Goal: Information Seeking & Learning: Learn about a topic

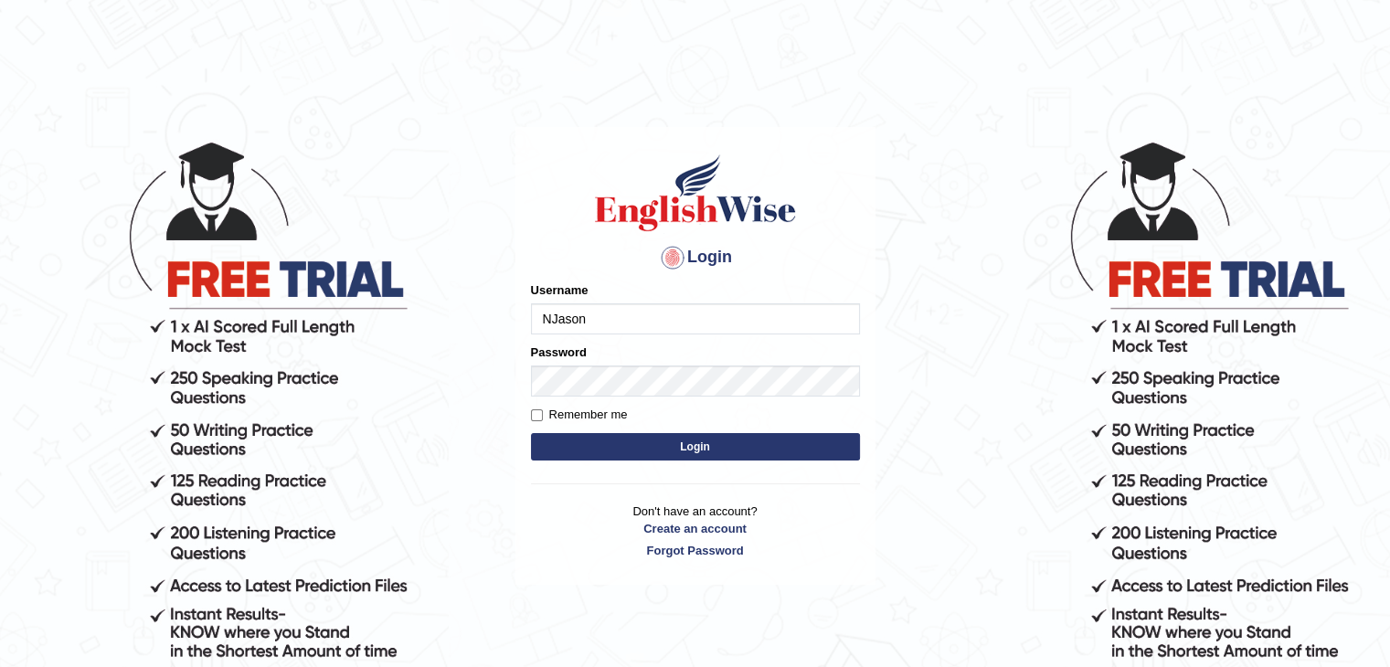
type input "NJason"
click at [682, 454] on button "Login" at bounding box center [695, 446] width 329 height 27
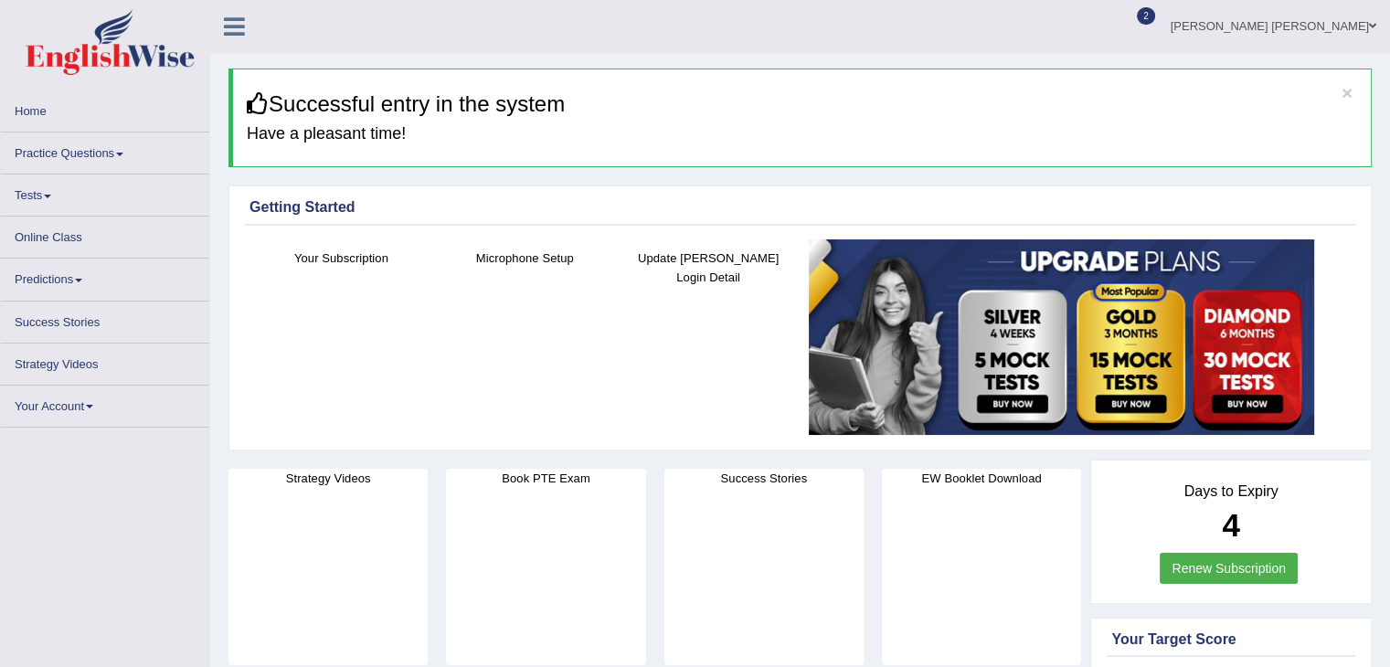
click at [102, 149] on link "Practice Questions" at bounding box center [105, 150] width 208 height 36
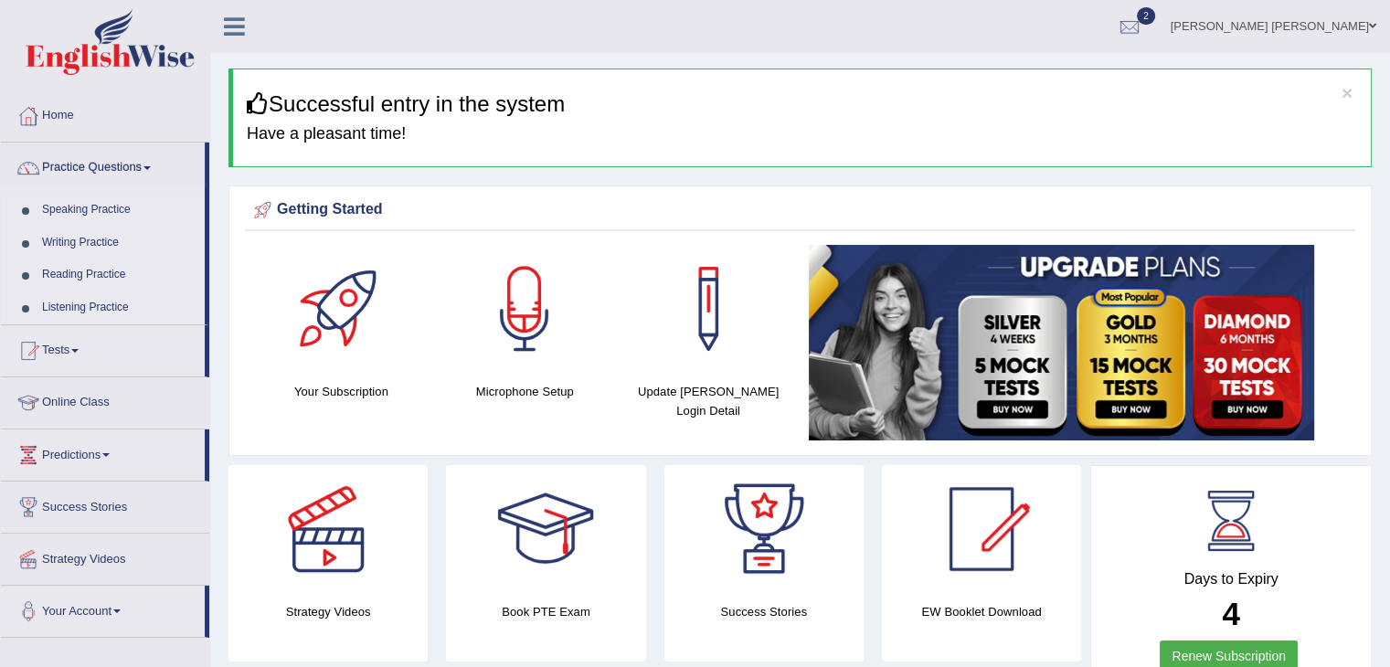
click at [108, 301] on link "Listening Practice" at bounding box center [119, 307] width 171 height 33
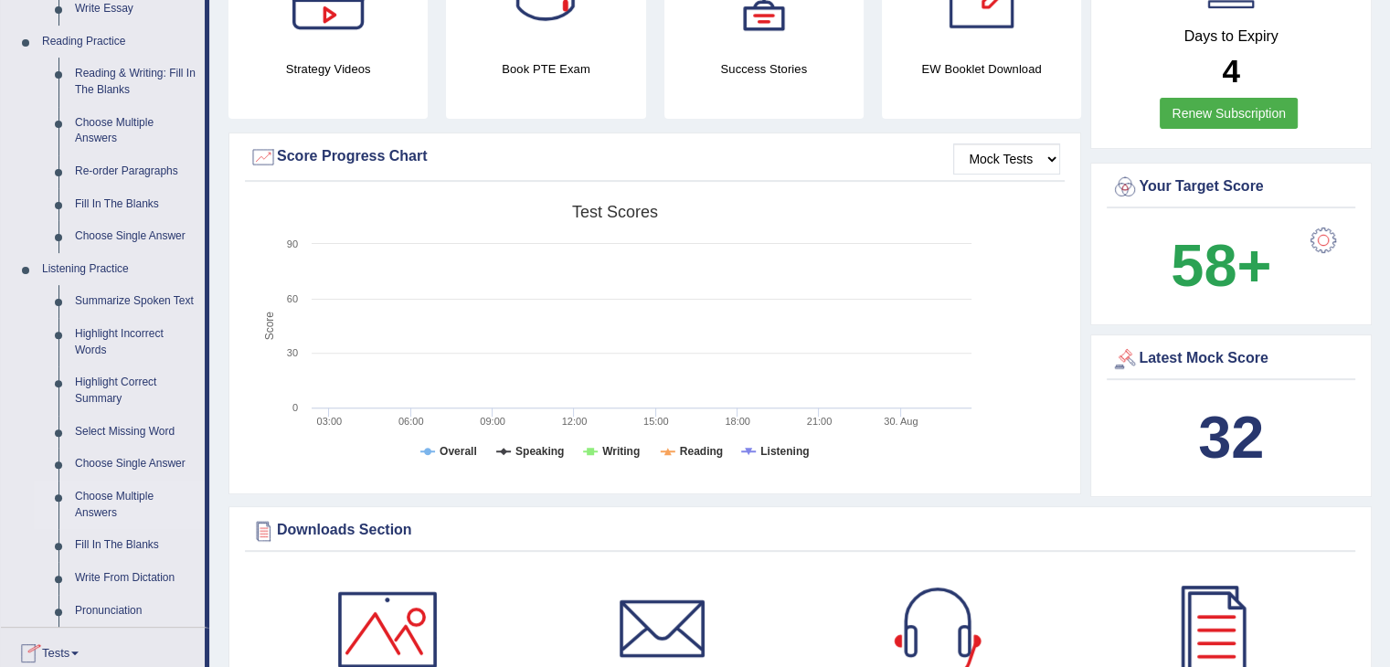
scroll to position [640, 0]
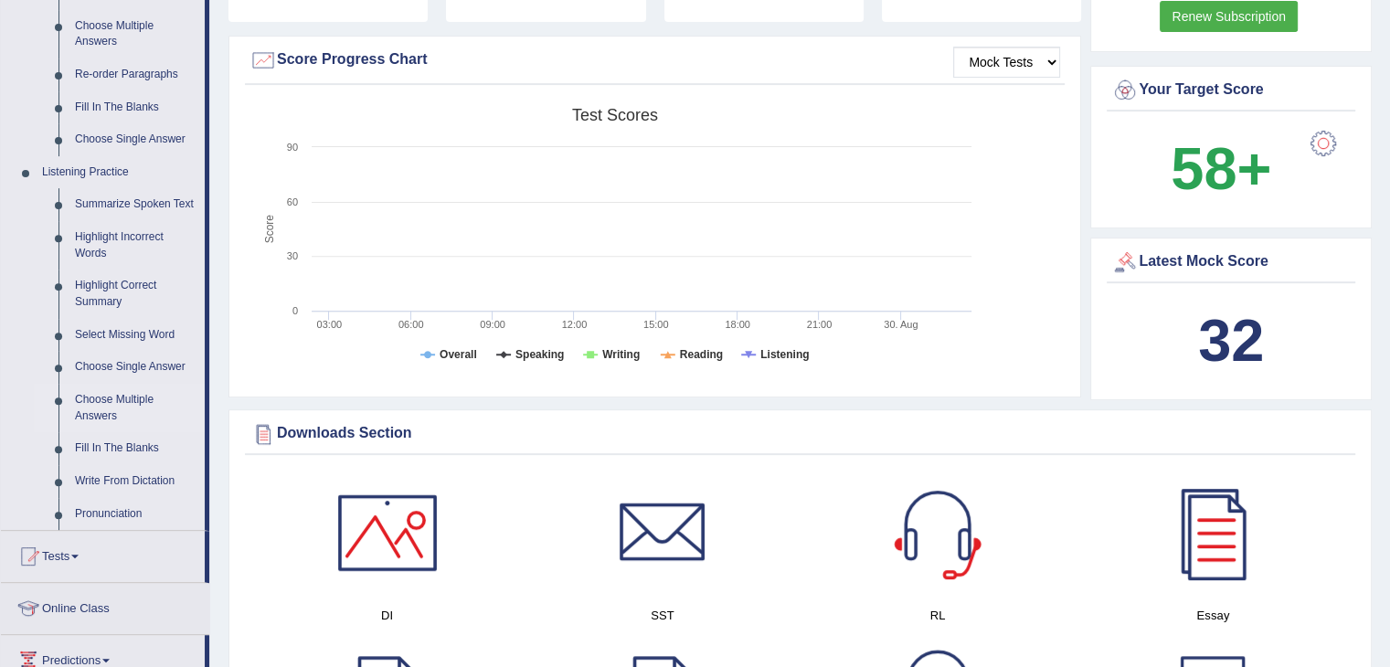
click at [144, 402] on link "Choose Multiple Answers" at bounding box center [136, 408] width 138 height 48
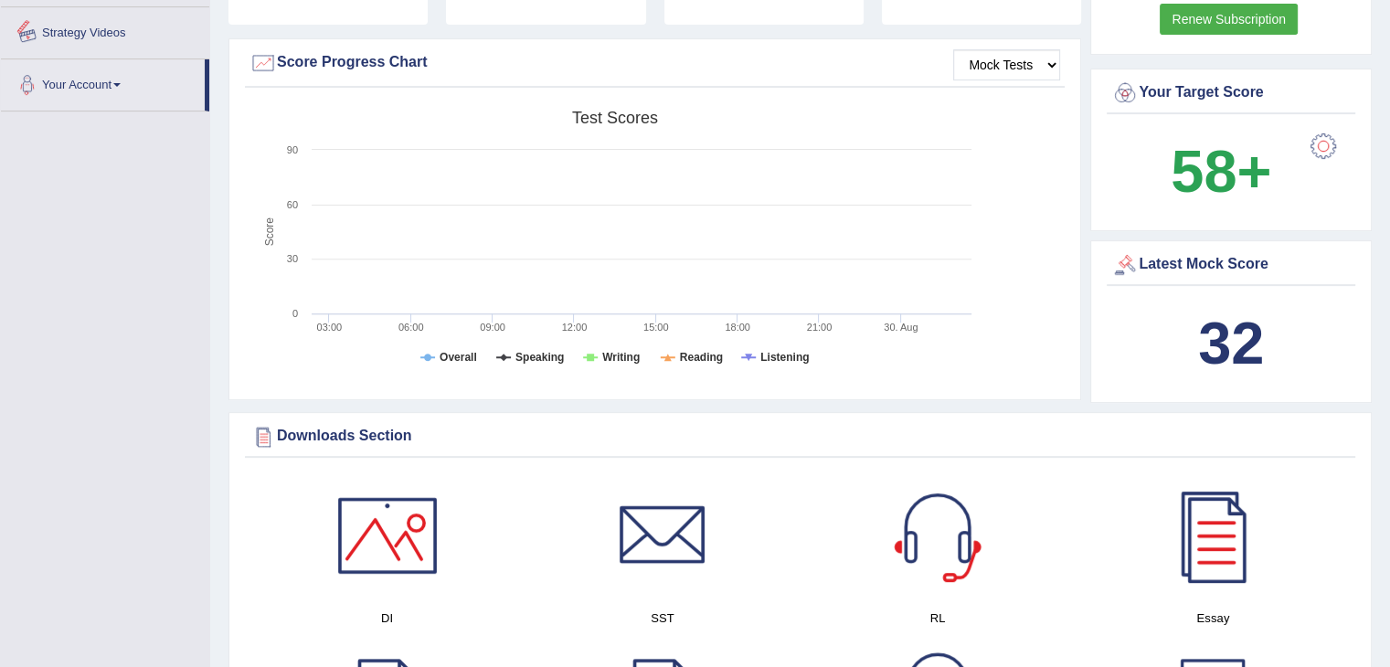
scroll to position [691, 0]
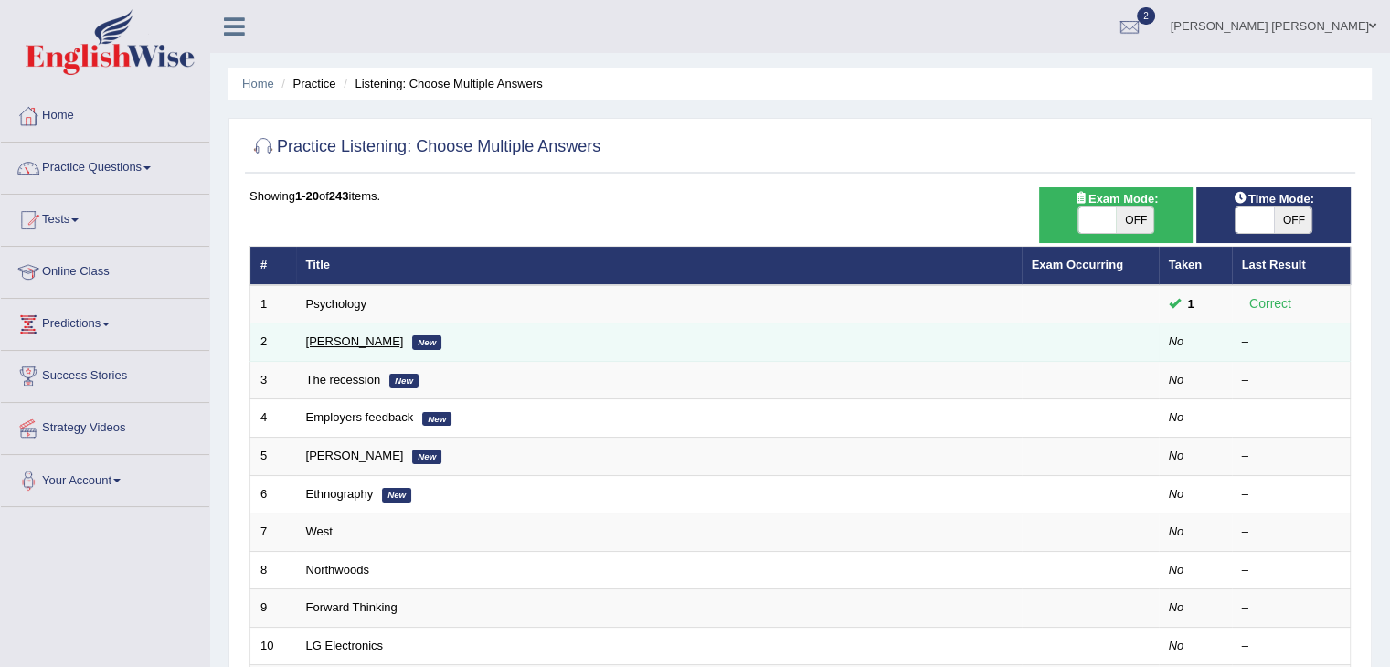
click at [316, 336] on link "[PERSON_NAME]" at bounding box center [355, 341] width 98 height 14
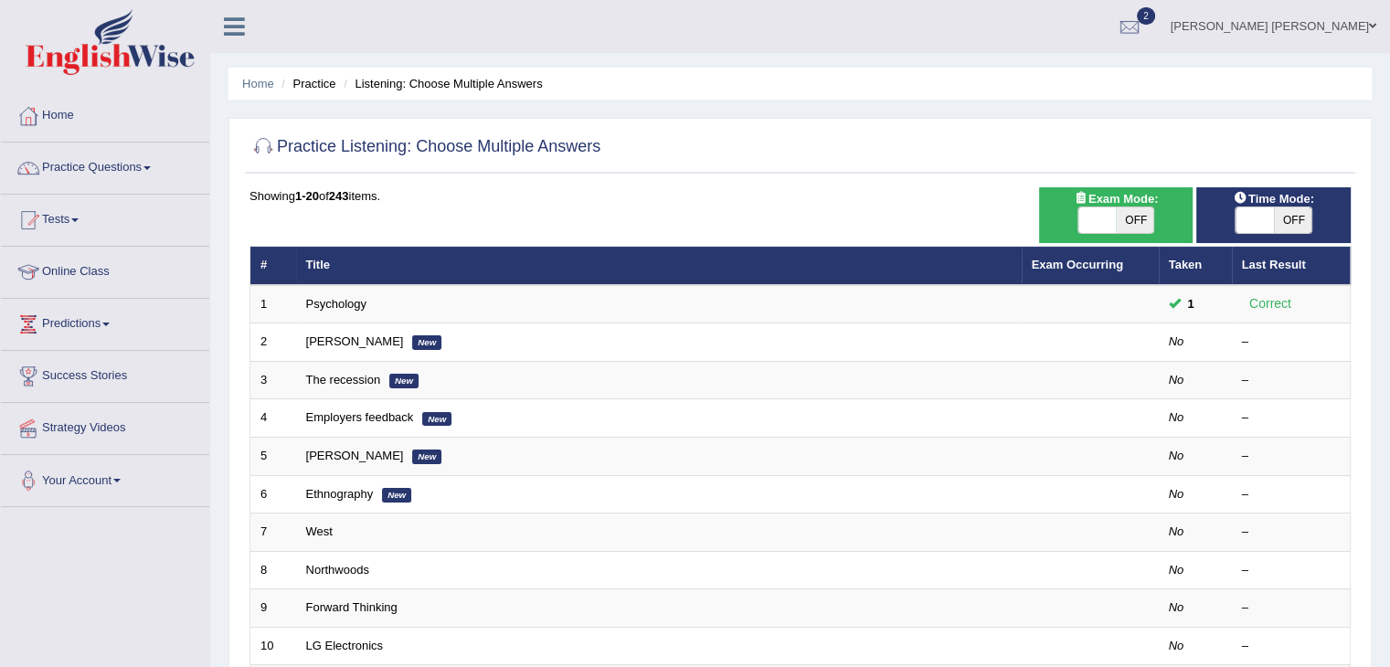
click at [1133, 218] on span "OFF" at bounding box center [1135, 220] width 38 height 26
checkbox input "true"
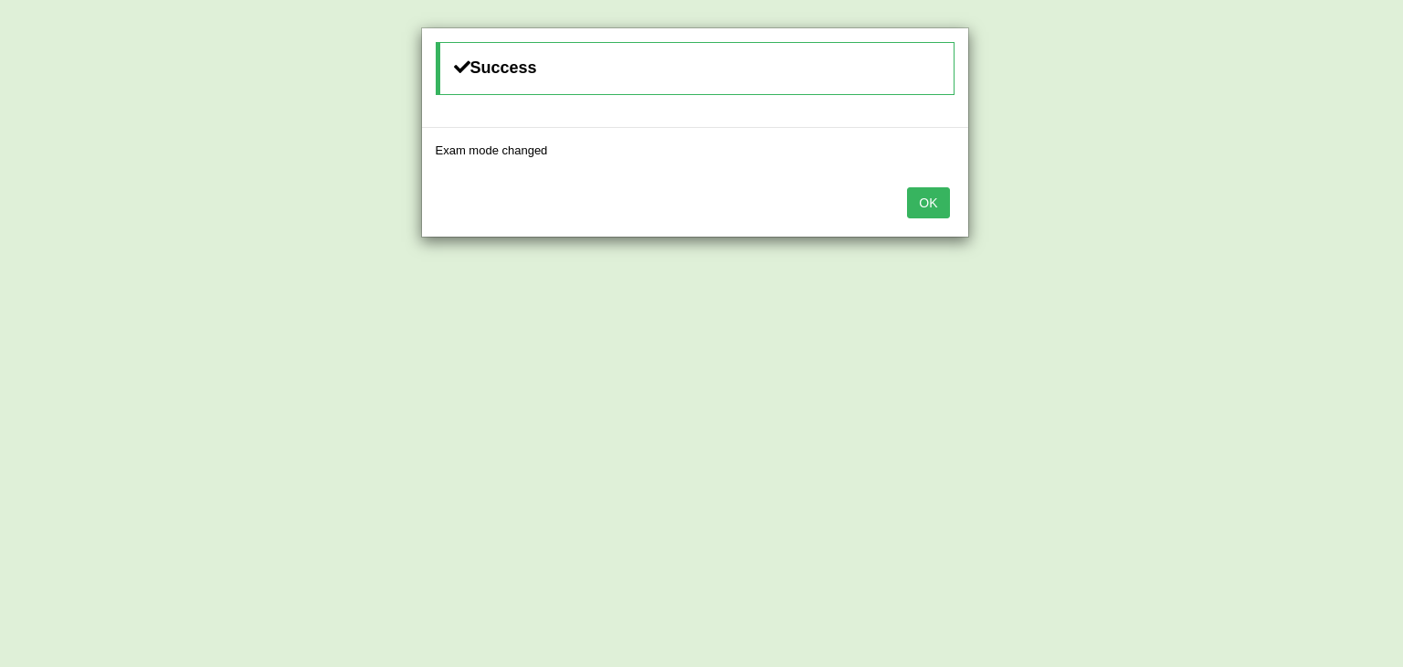
click at [926, 198] on button "OK" at bounding box center [928, 202] width 42 height 31
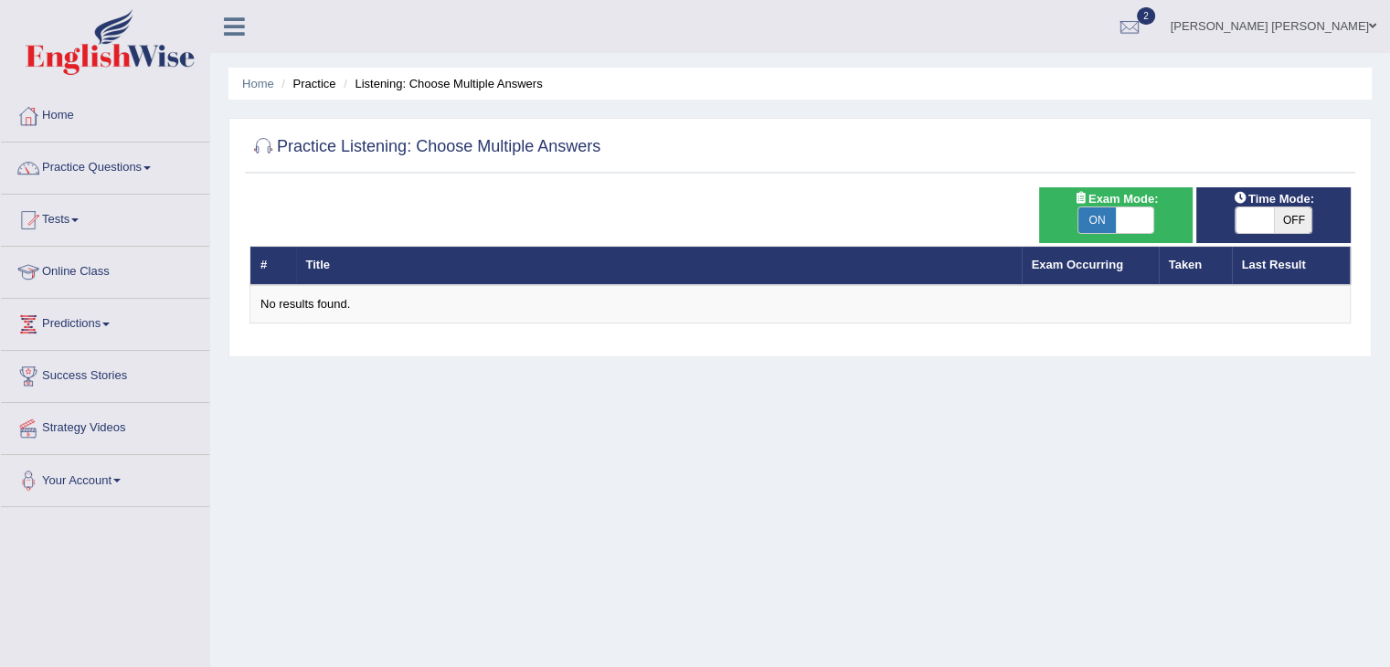
click at [1085, 237] on div "Exam Mode: ON OFF" at bounding box center [1116, 215] width 154 height 56
click at [1095, 217] on span "ON" at bounding box center [1097, 220] width 38 height 26
checkbox input "false"
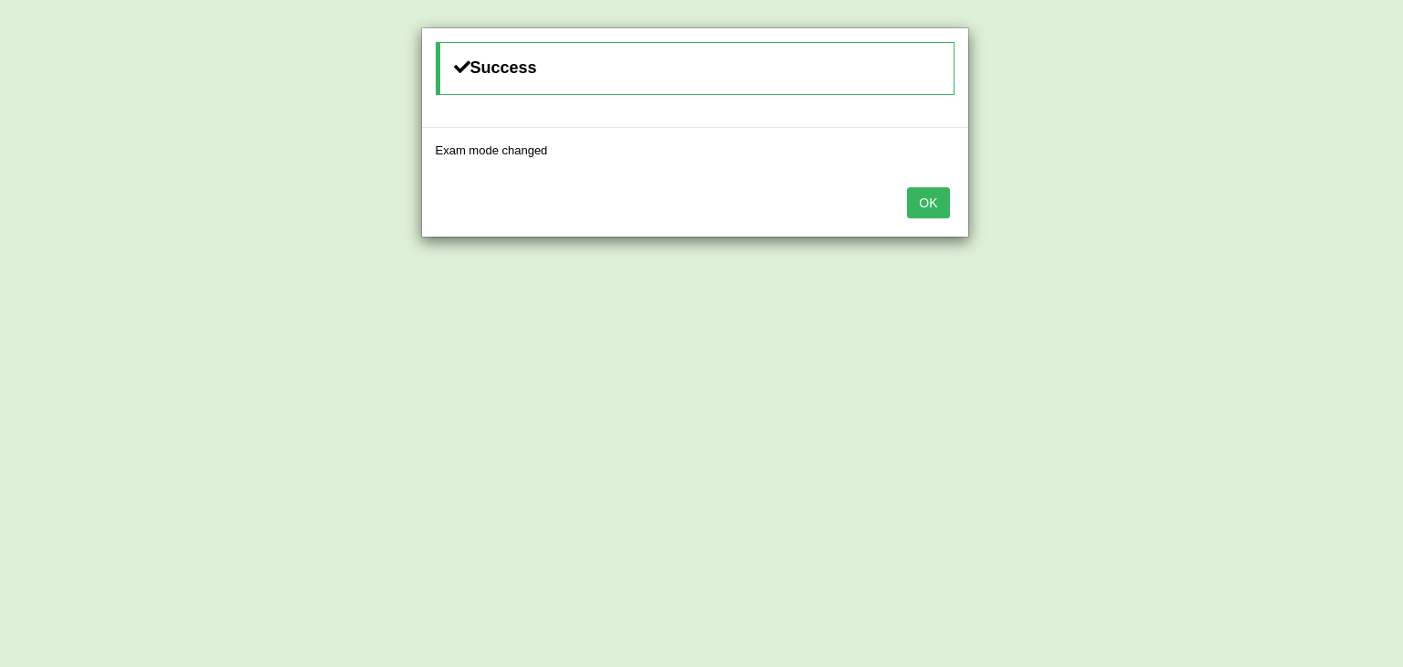
click at [1289, 224] on div "Success Exam mode changed OK" at bounding box center [701, 333] width 1403 height 667
click at [925, 195] on button "OK" at bounding box center [928, 202] width 42 height 31
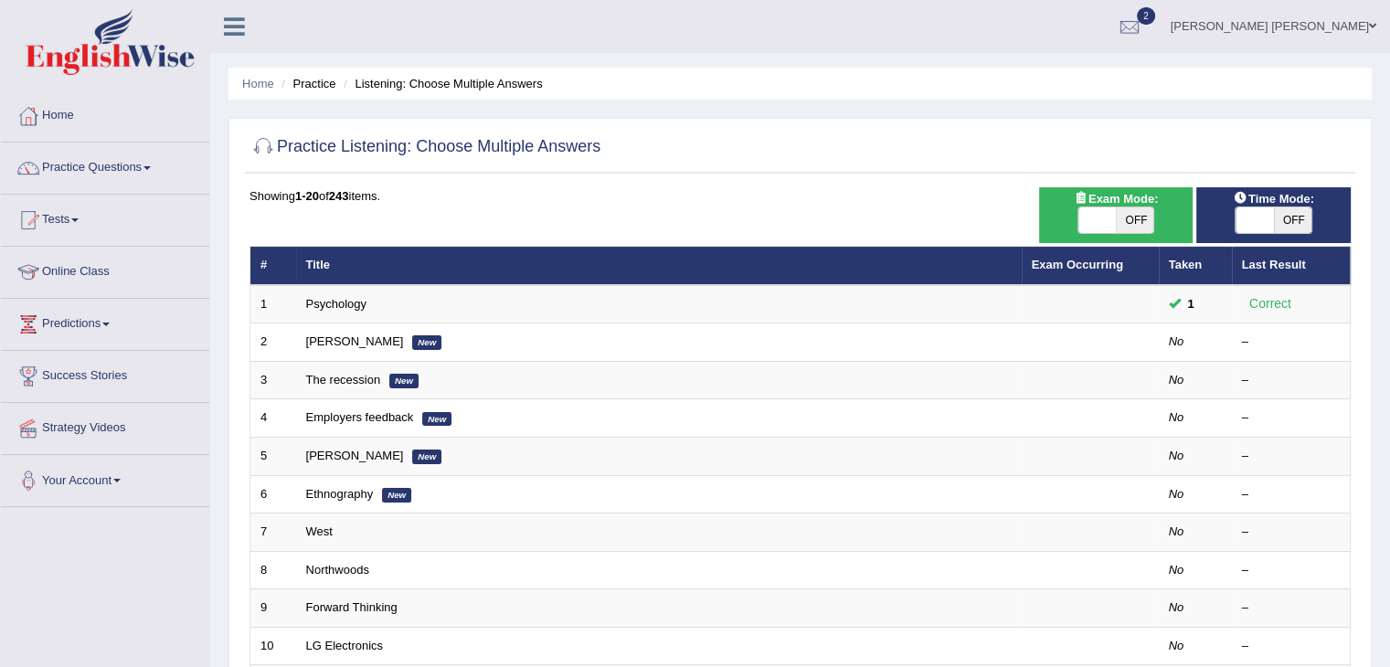
click at [1286, 217] on span "OFF" at bounding box center [1293, 220] width 38 height 26
checkbox input "true"
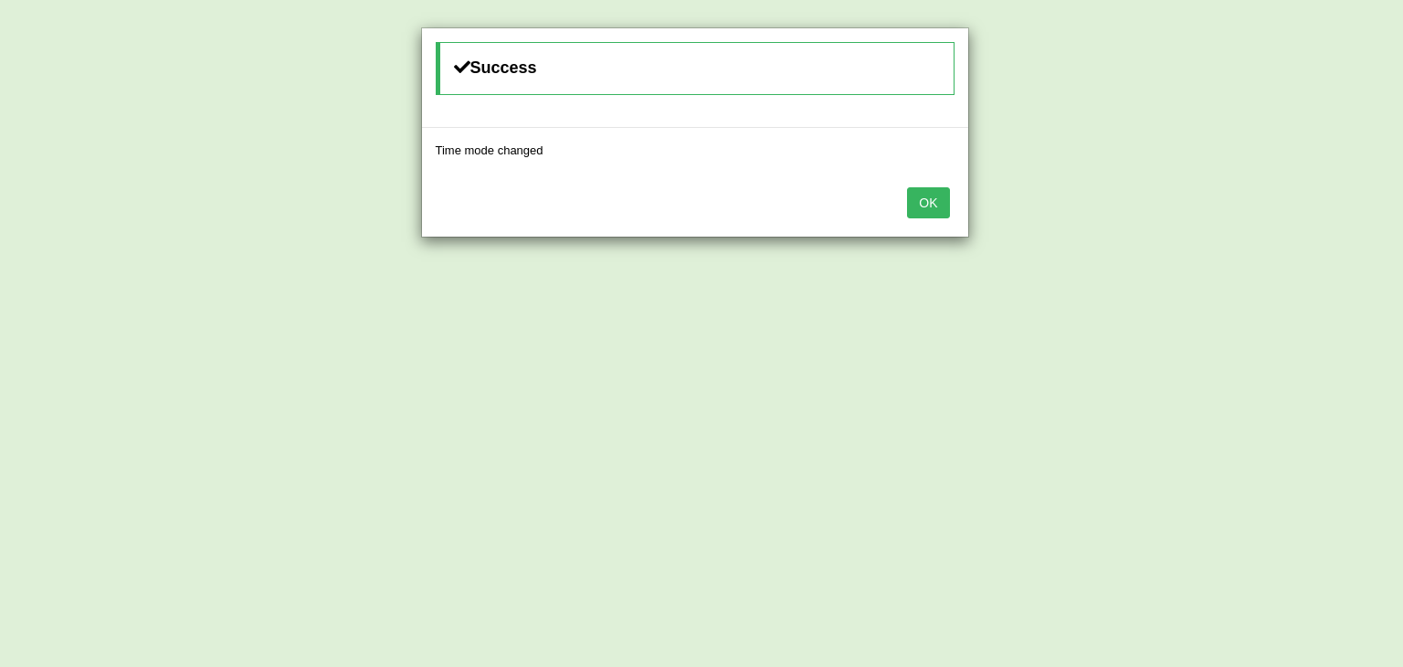
click at [925, 193] on button "OK" at bounding box center [928, 202] width 42 height 31
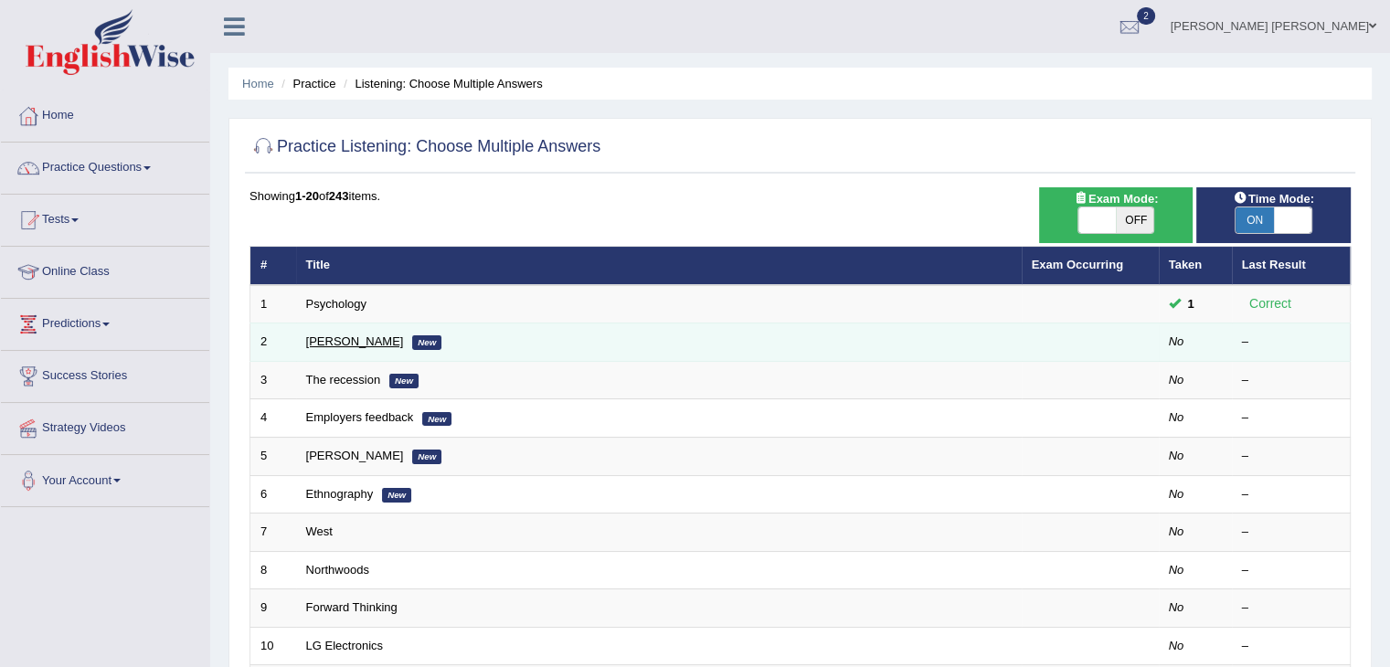
click at [328, 341] on link "[PERSON_NAME]" at bounding box center [355, 341] width 98 height 14
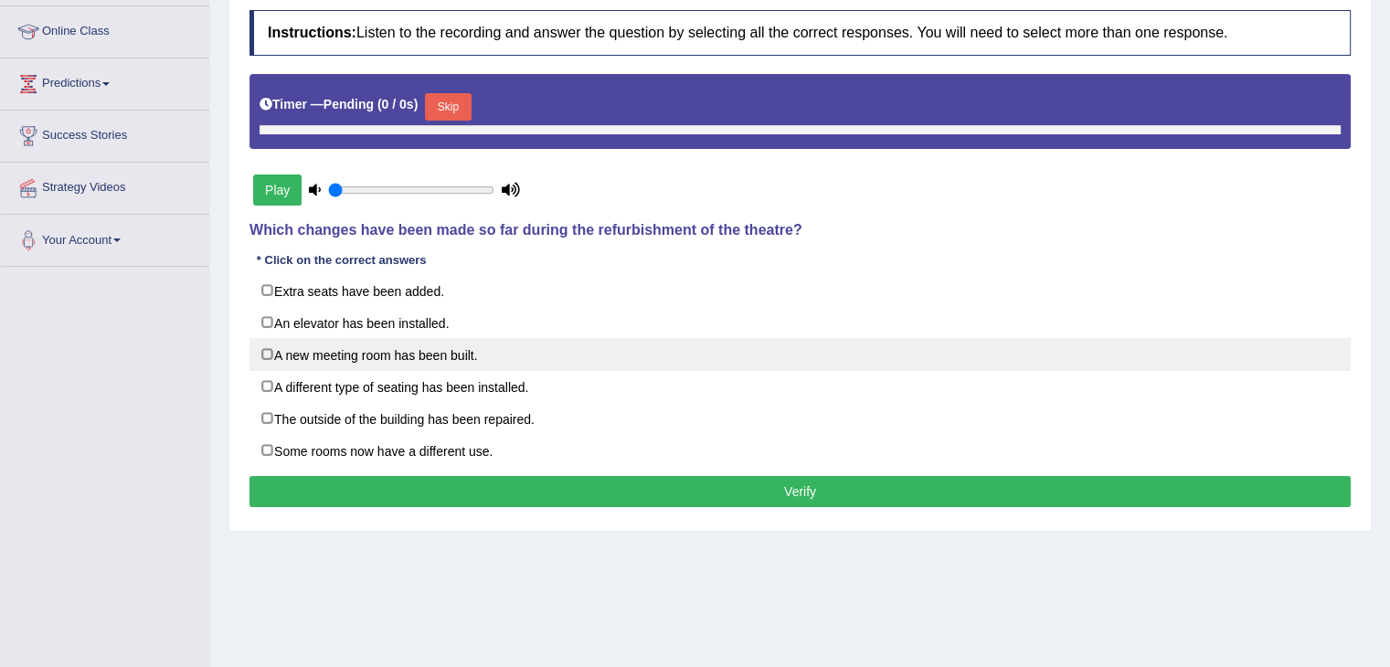
type input "0.9"
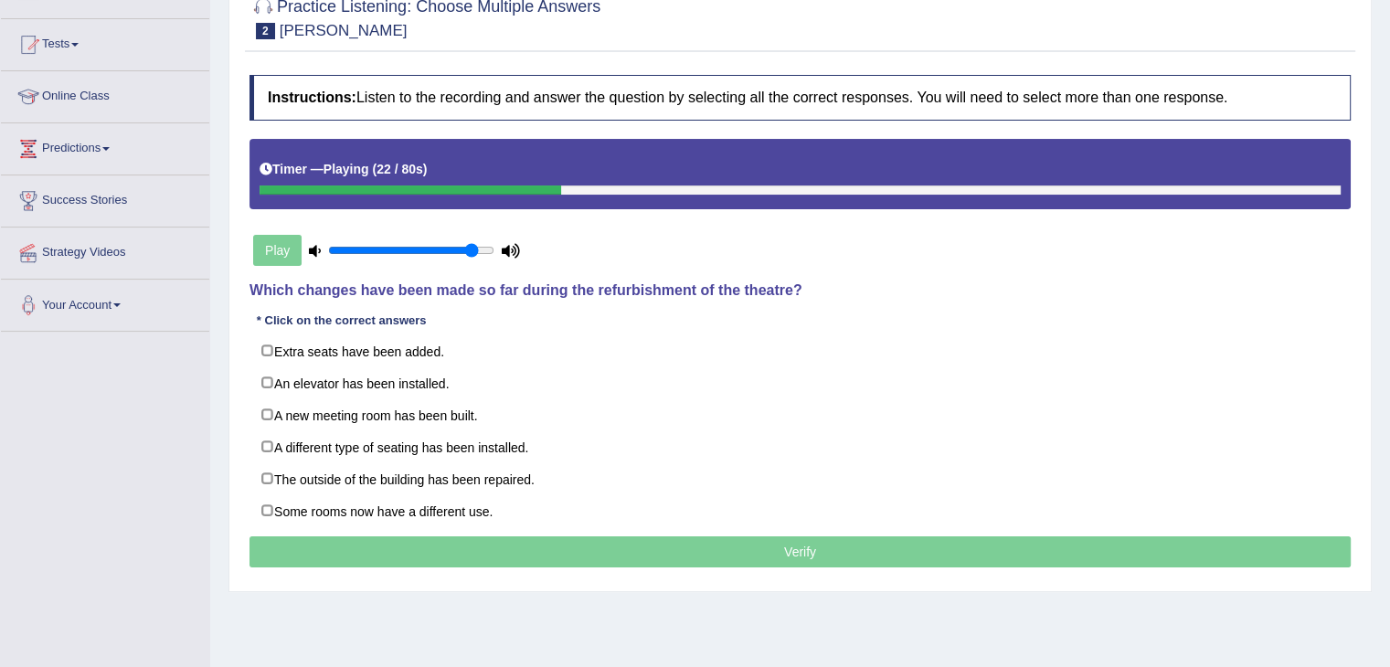
scroll to position [183, 0]
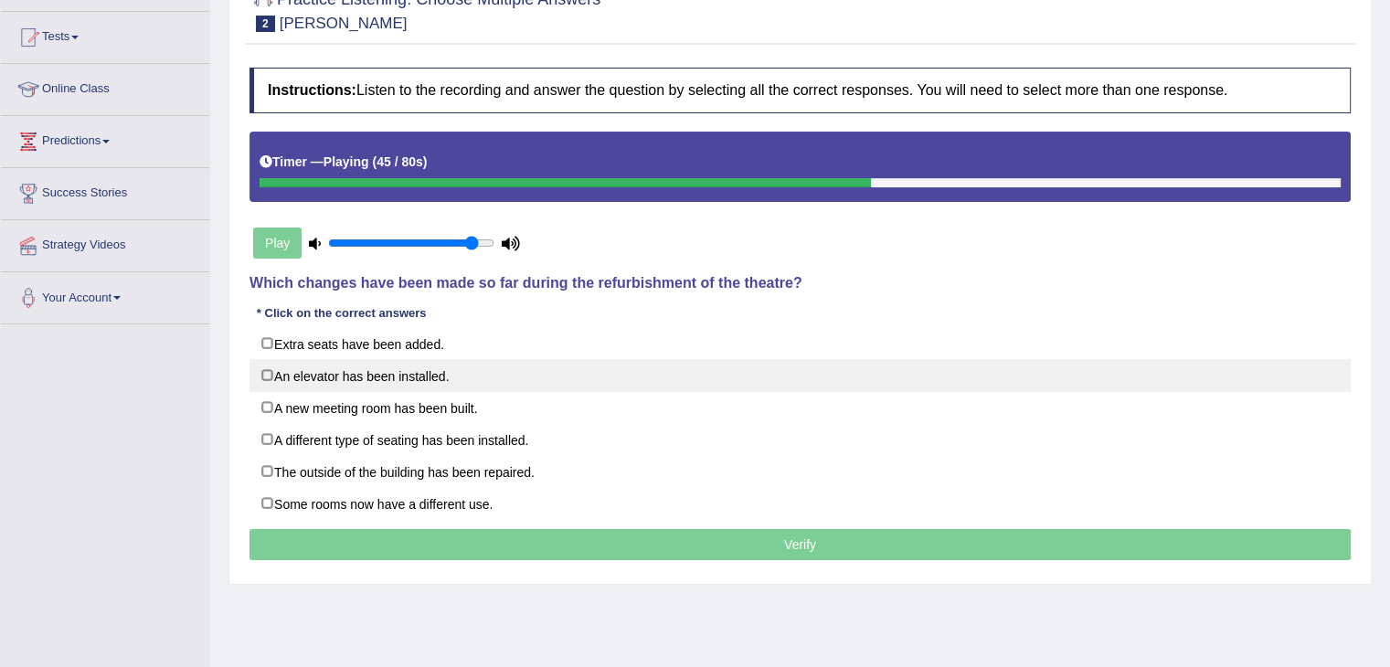
click at [431, 377] on label "An elevator has been installed." at bounding box center [799, 375] width 1101 height 33
click at [433, 372] on label "An elevator has been installed." at bounding box center [799, 375] width 1101 height 33
checkbox input "false"
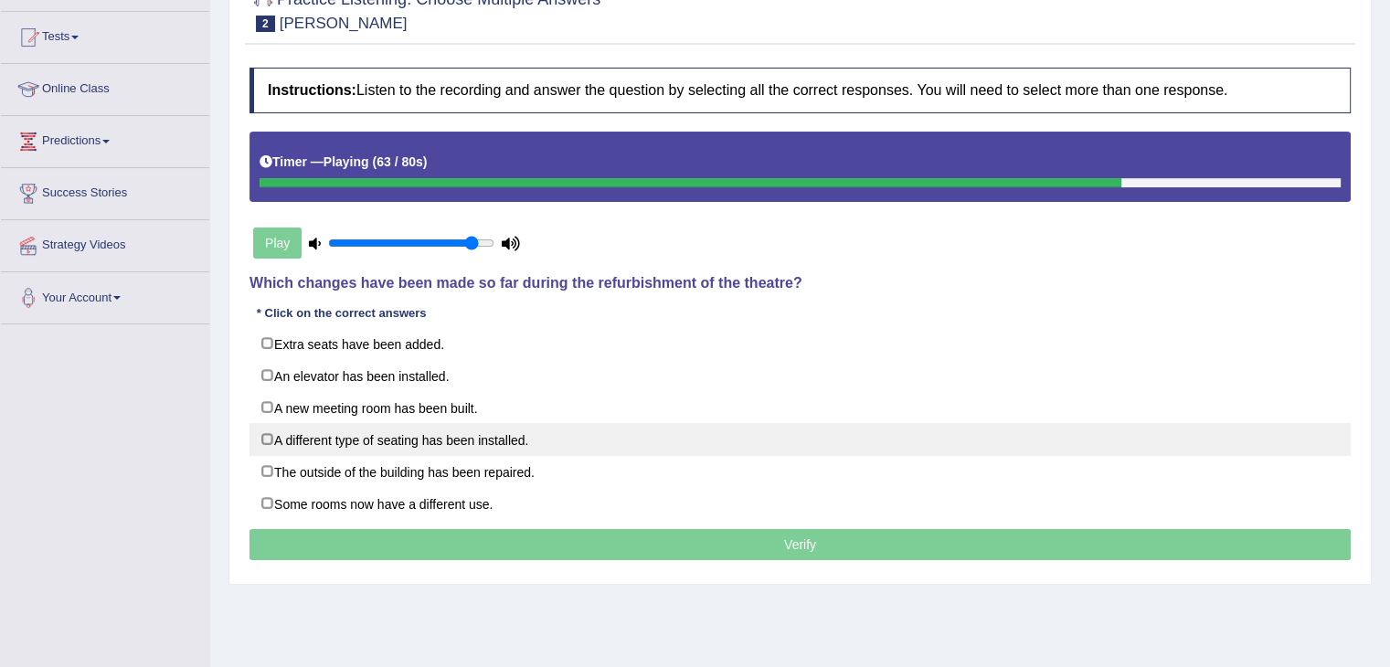
click at [515, 437] on label "A different type of seating has been installed." at bounding box center [799, 439] width 1101 height 33
checkbox input "true"
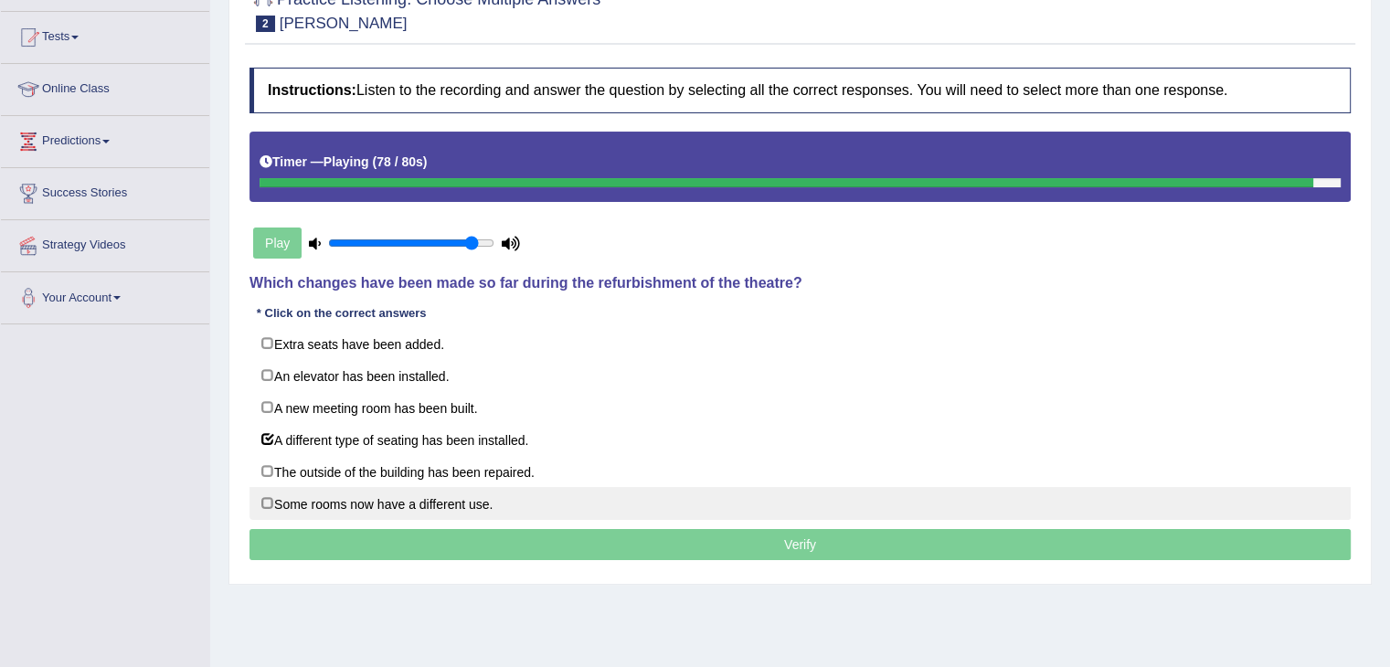
click at [467, 494] on label "Some rooms now have a different use." at bounding box center [799, 503] width 1101 height 33
checkbox input "true"
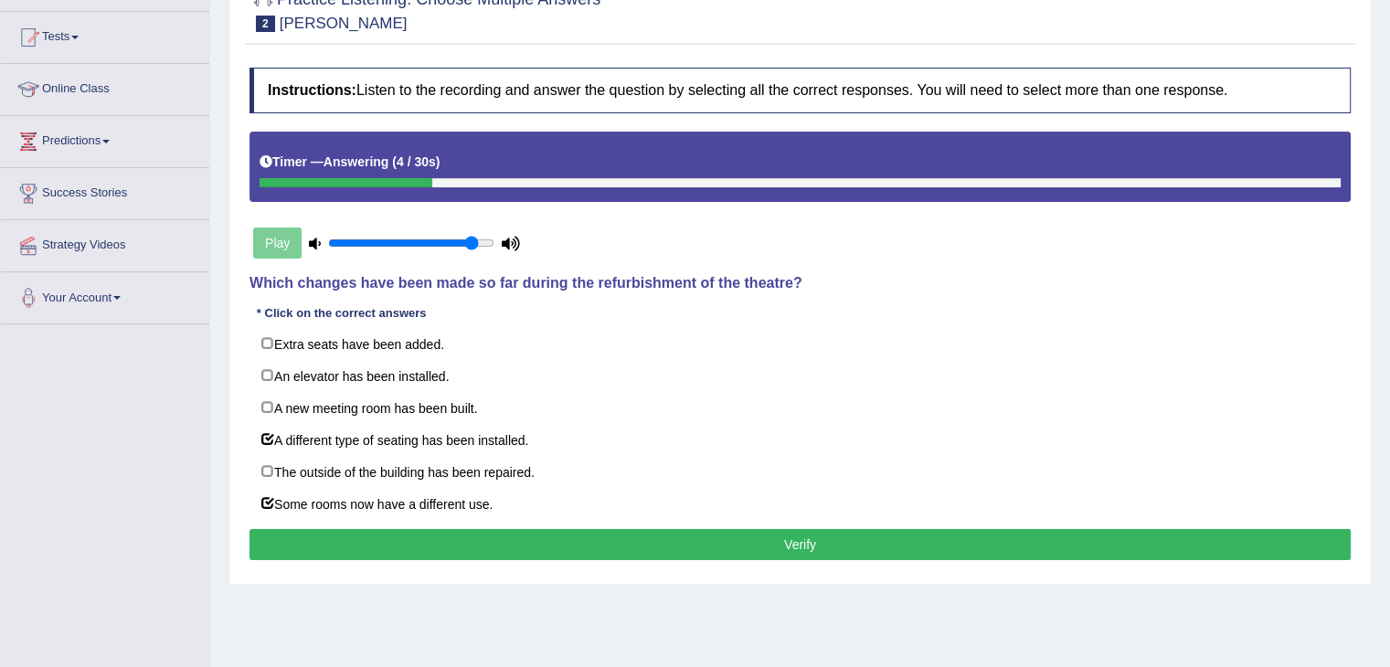
click at [592, 537] on button "Verify" at bounding box center [799, 544] width 1101 height 31
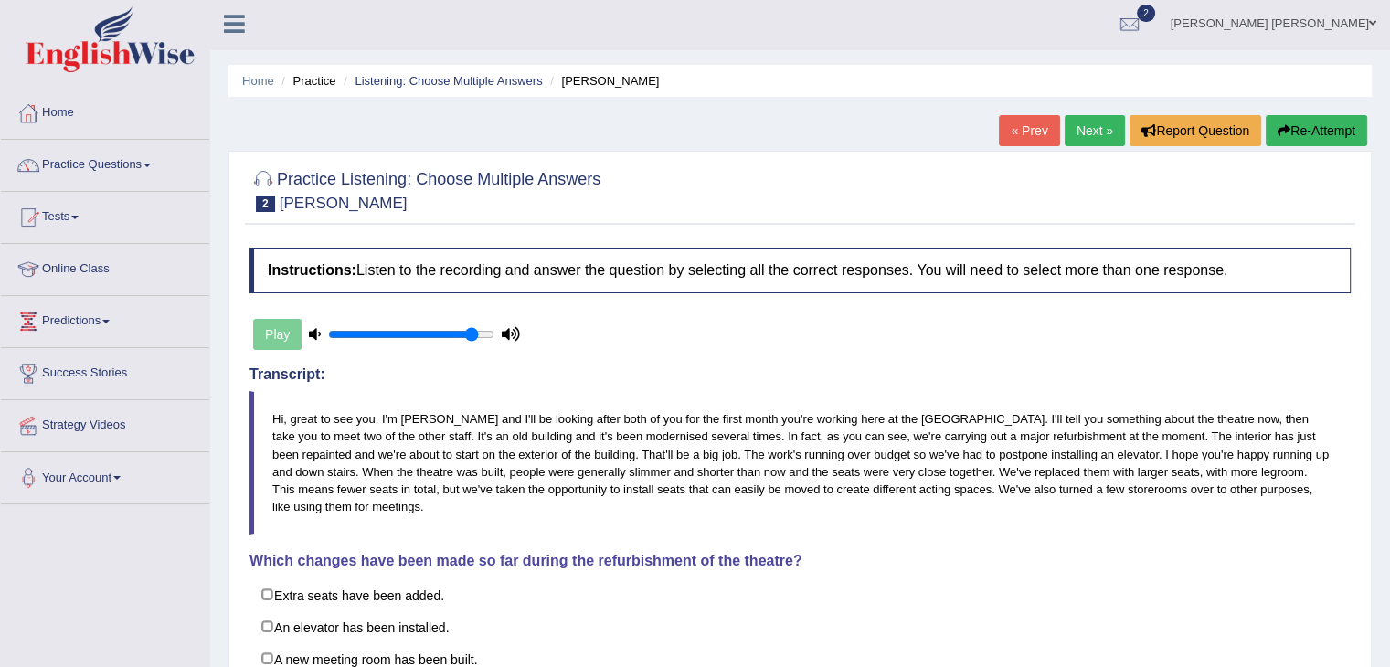
scroll to position [0, 0]
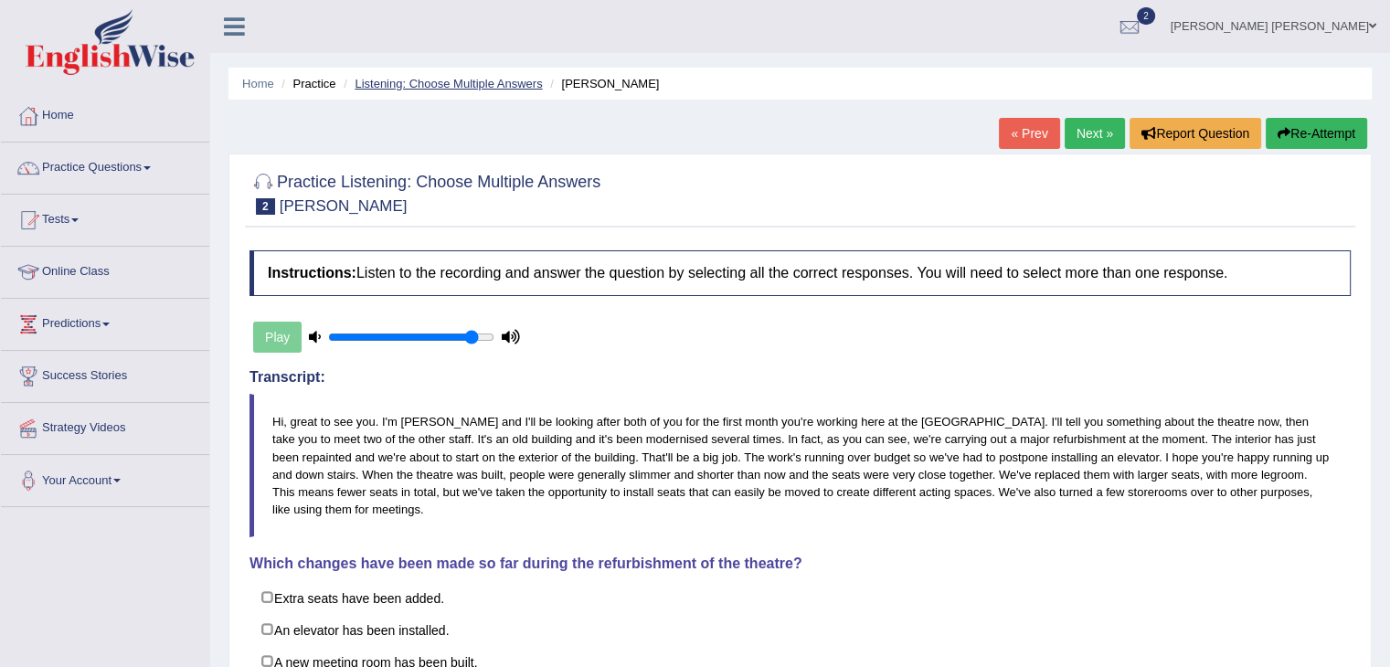
click at [500, 85] on link "Listening: Choose Multiple Answers" at bounding box center [448, 84] width 187 height 14
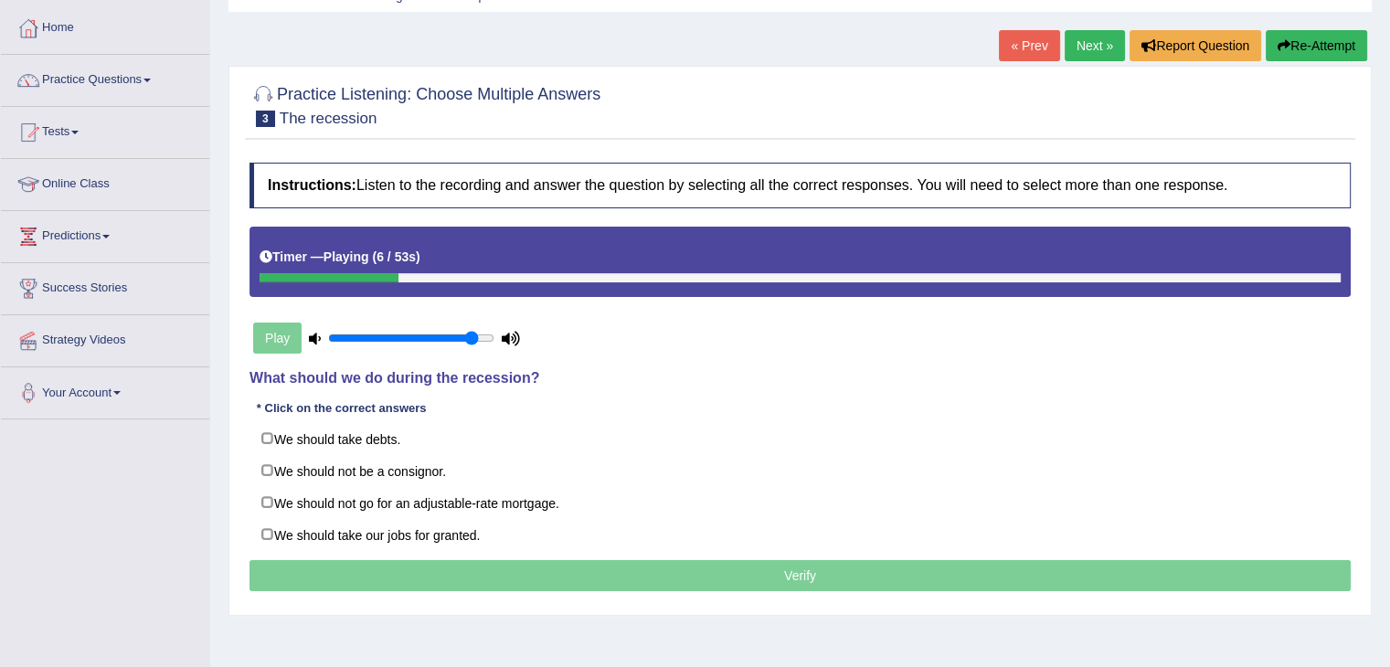
scroll to position [91, 0]
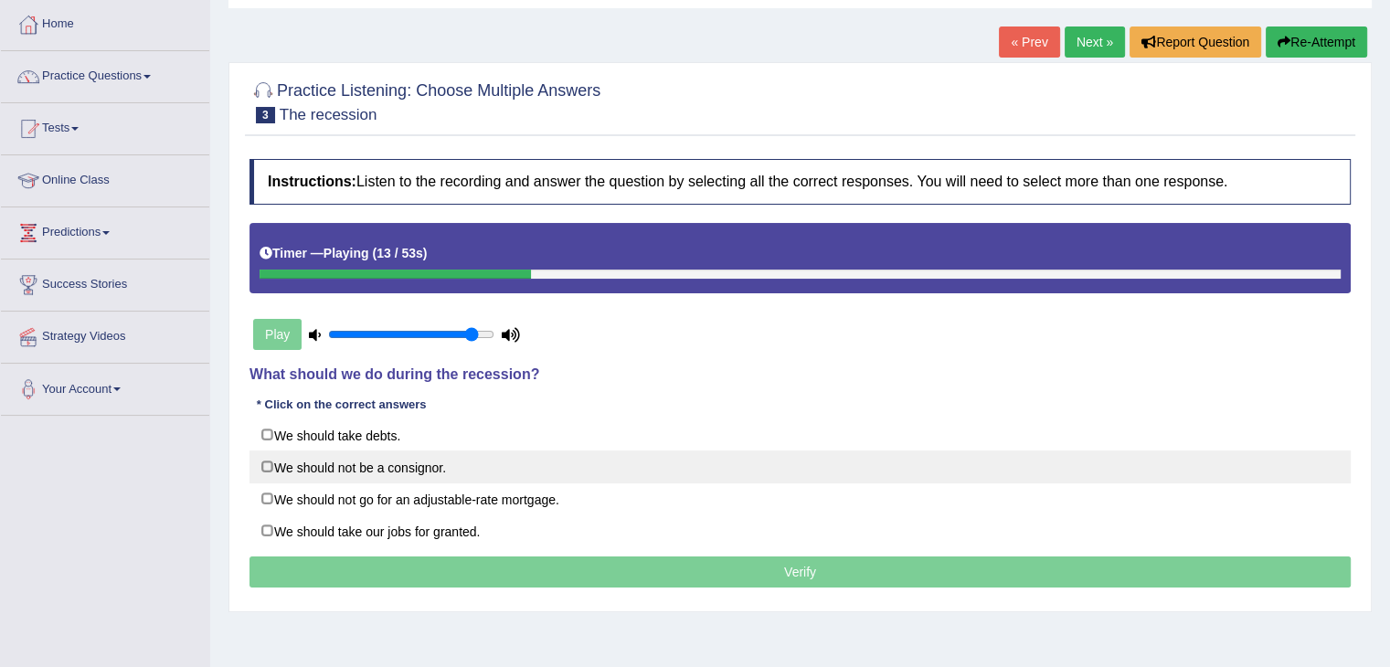
click at [566, 454] on label "We should not be a consignor." at bounding box center [799, 466] width 1101 height 33
checkbox input "true"
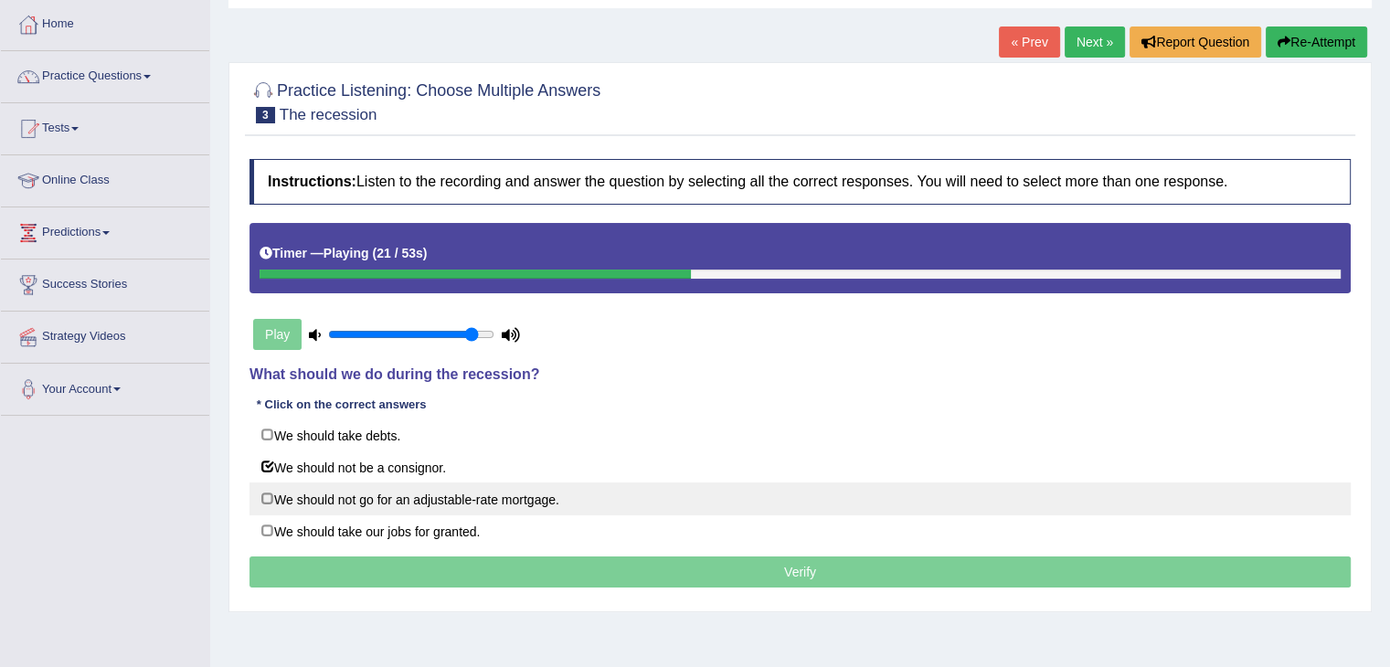
click at [519, 498] on label "We should not go for an adjustable-rate mortgage." at bounding box center [799, 498] width 1101 height 33
checkbox input "true"
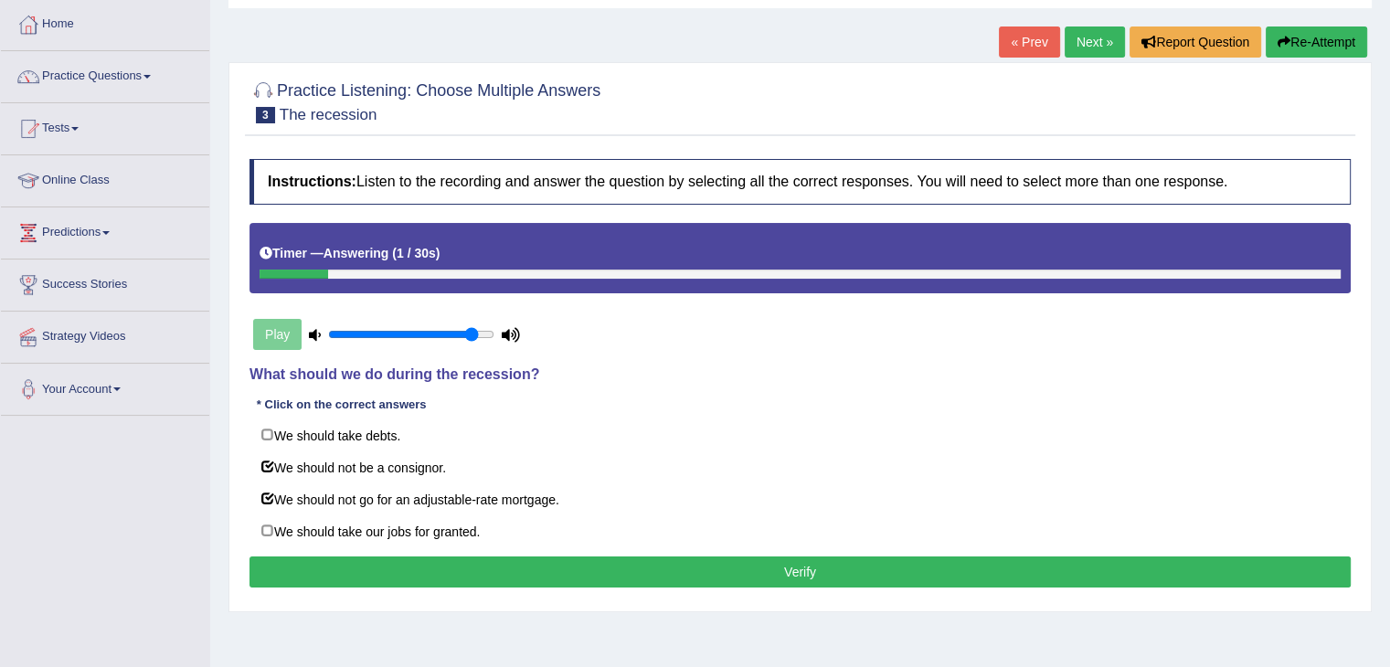
click at [780, 567] on button "Verify" at bounding box center [799, 571] width 1101 height 31
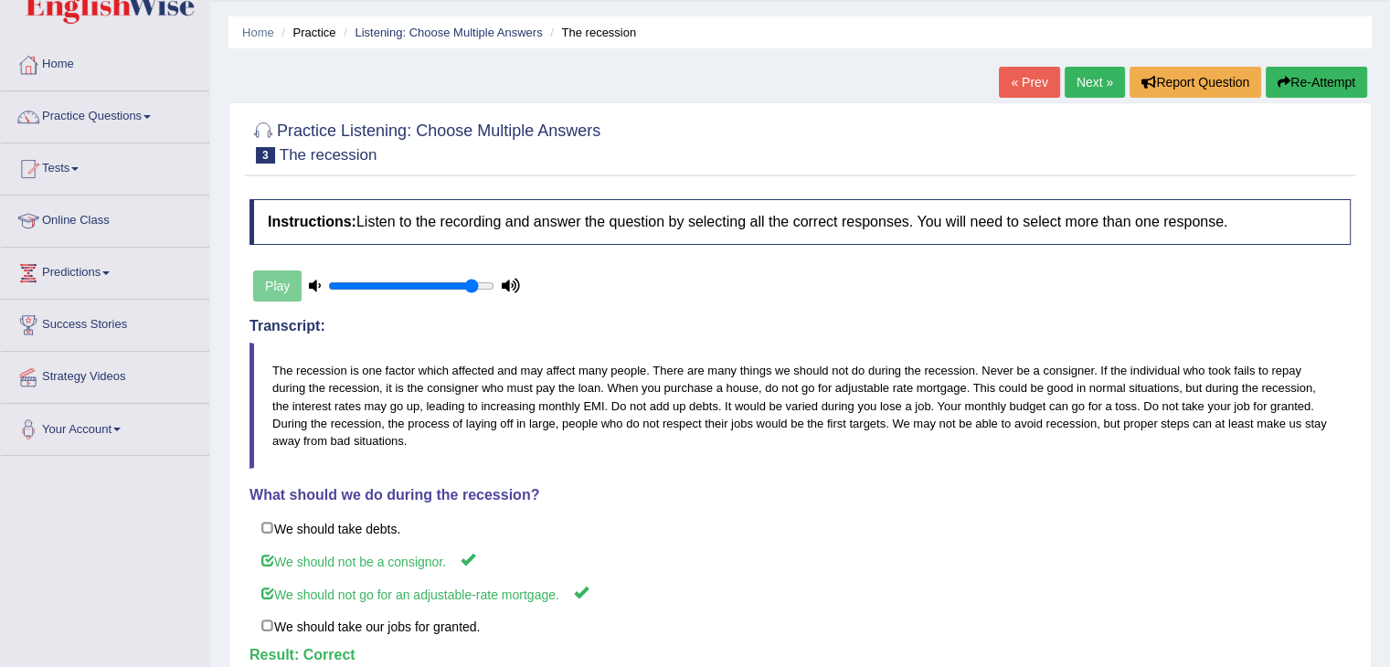
scroll to position [0, 0]
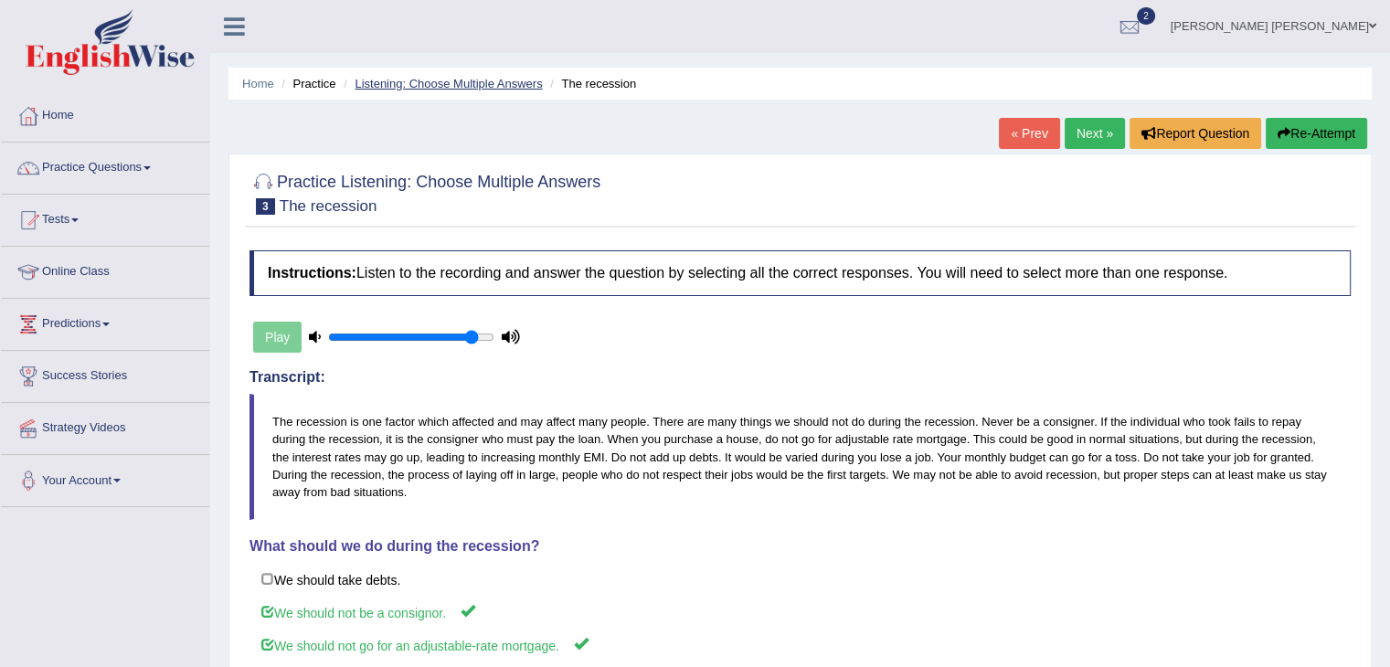
click at [471, 87] on link "Listening: Choose Multiple Answers" at bounding box center [448, 84] width 187 height 14
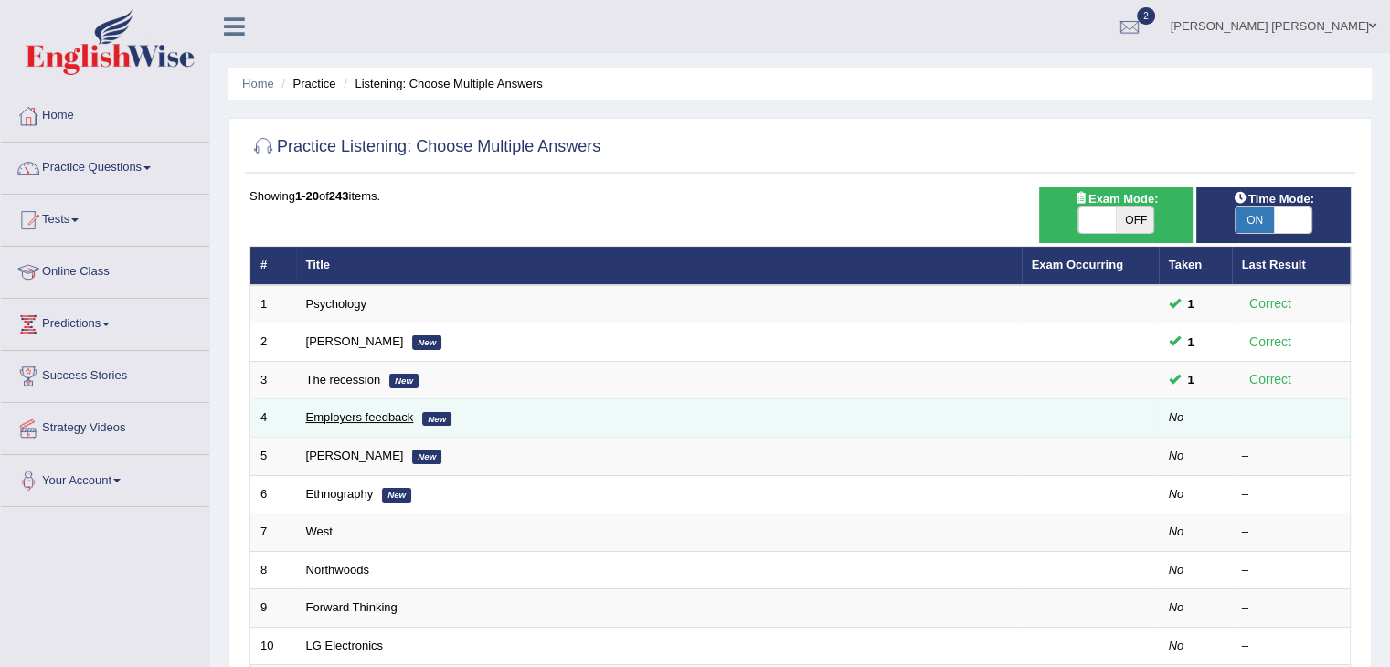
click at [390, 417] on link "Employers feedback" at bounding box center [360, 417] width 108 height 14
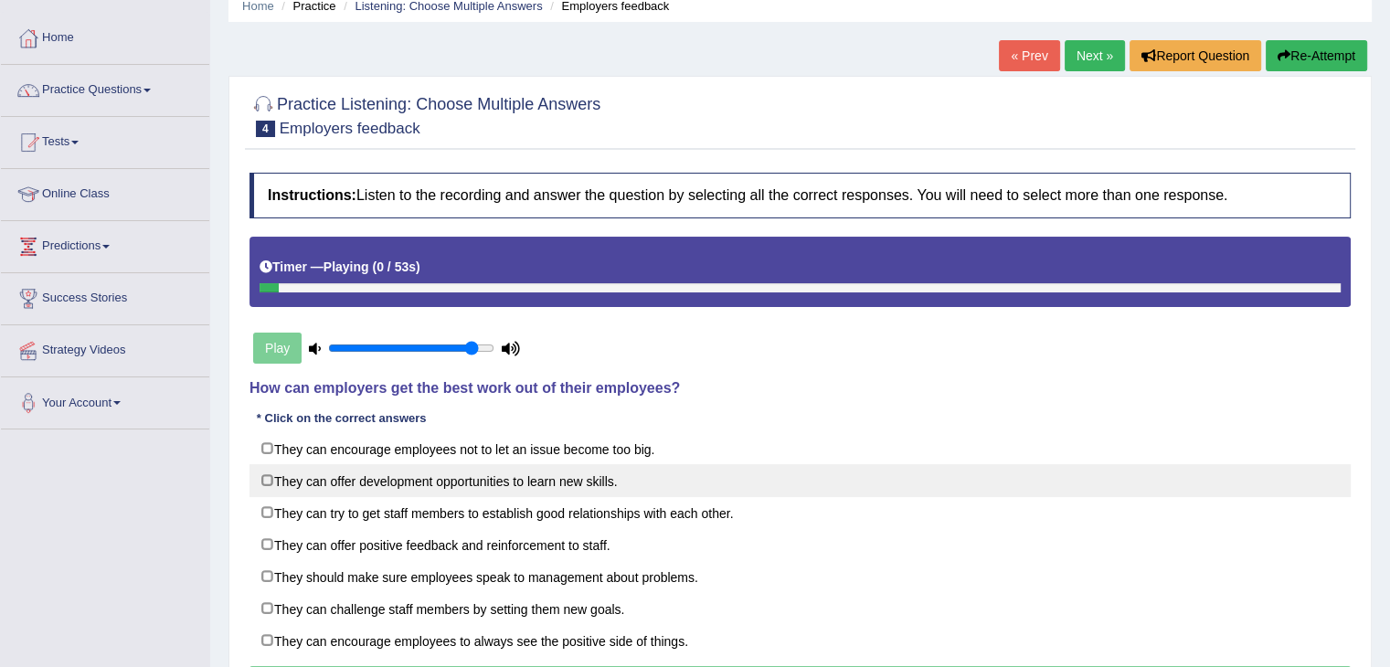
scroll to position [91, 0]
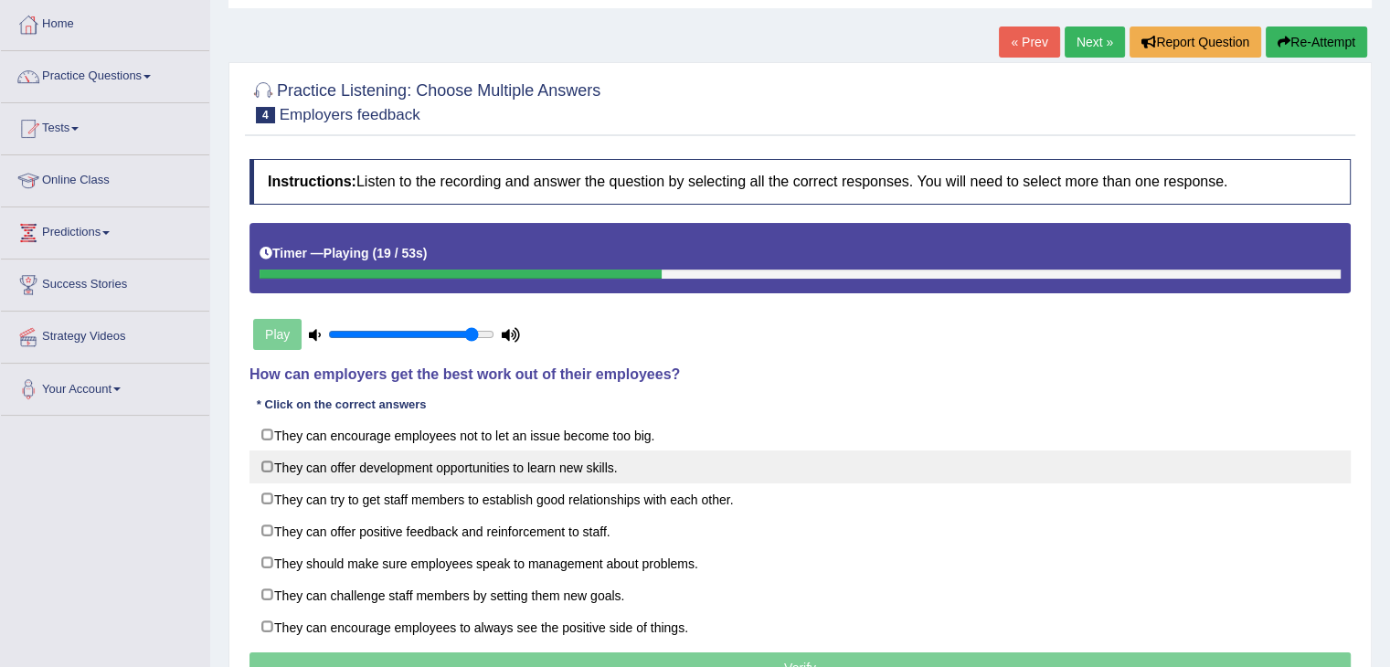
click at [552, 465] on label "They can offer development opportunities to learn new skills." at bounding box center [799, 466] width 1101 height 33
checkbox input "true"
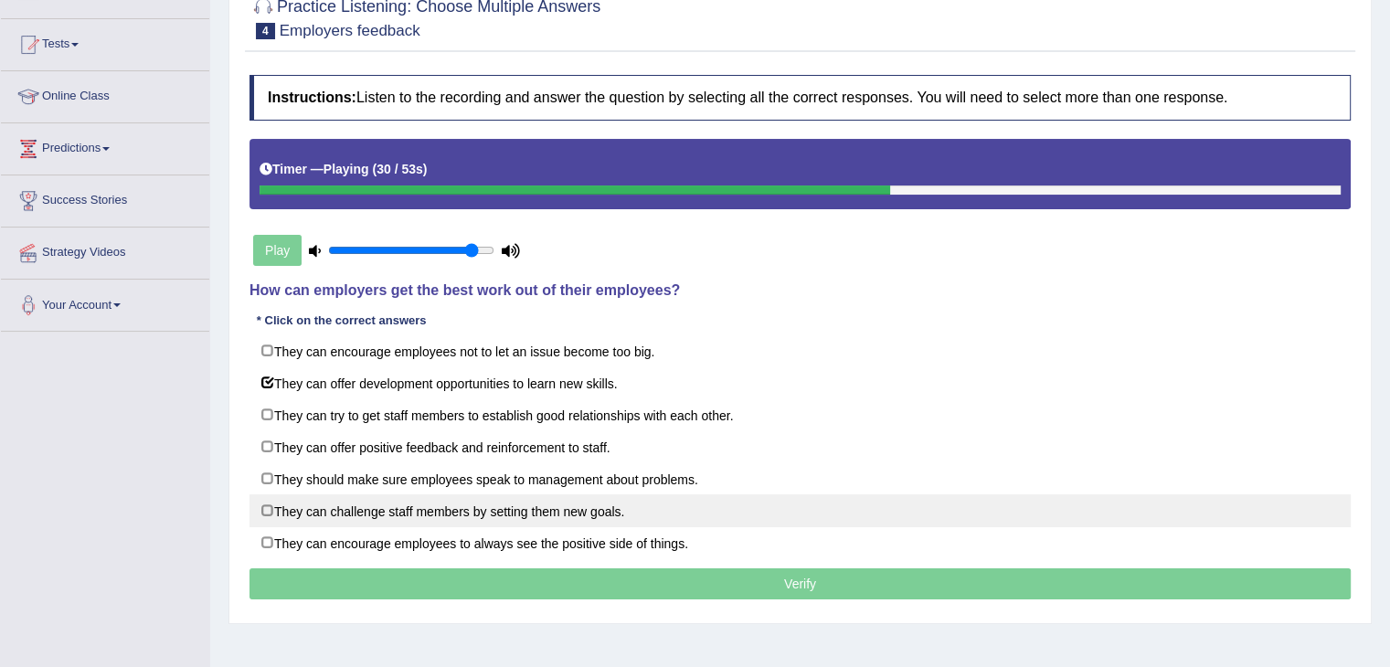
scroll to position [183, 0]
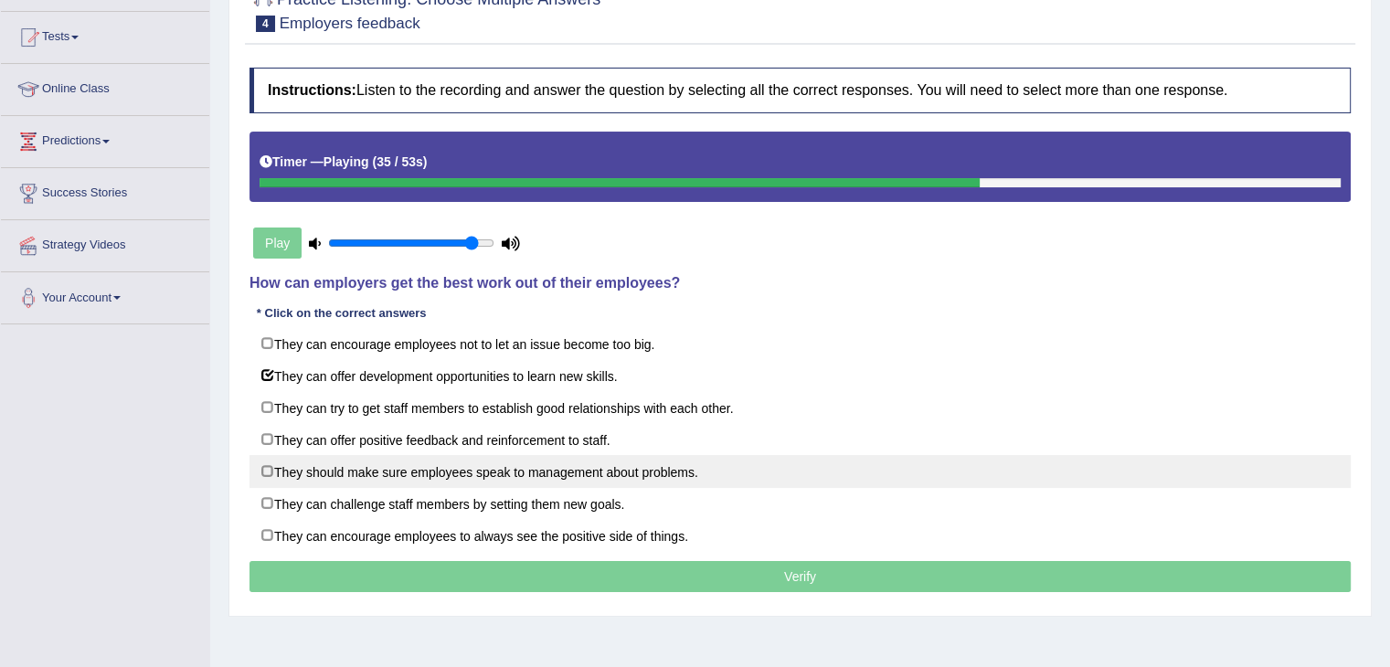
click at [650, 467] on label "They should make sure employees speak to management about problems." at bounding box center [799, 471] width 1101 height 33
click at [521, 471] on label "They should make sure employees speak to management about problems." at bounding box center [799, 471] width 1101 height 33
checkbox input "false"
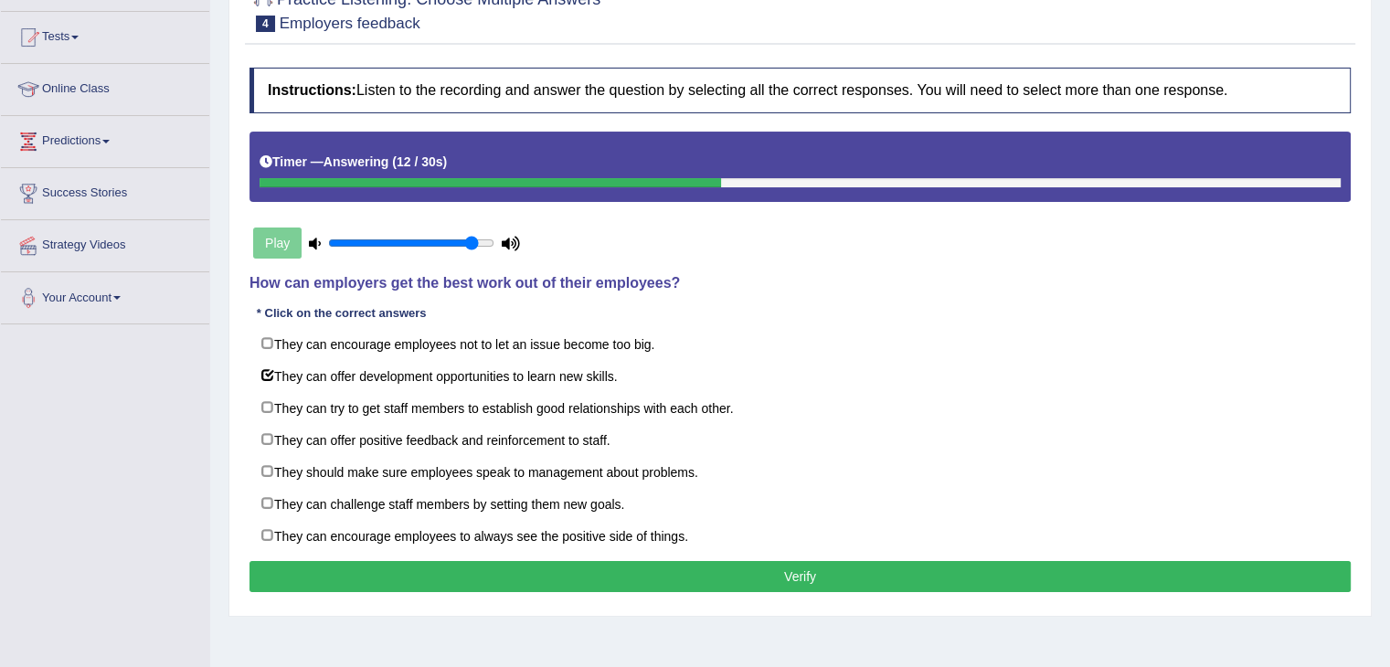
click at [728, 570] on button "Verify" at bounding box center [799, 576] width 1101 height 31
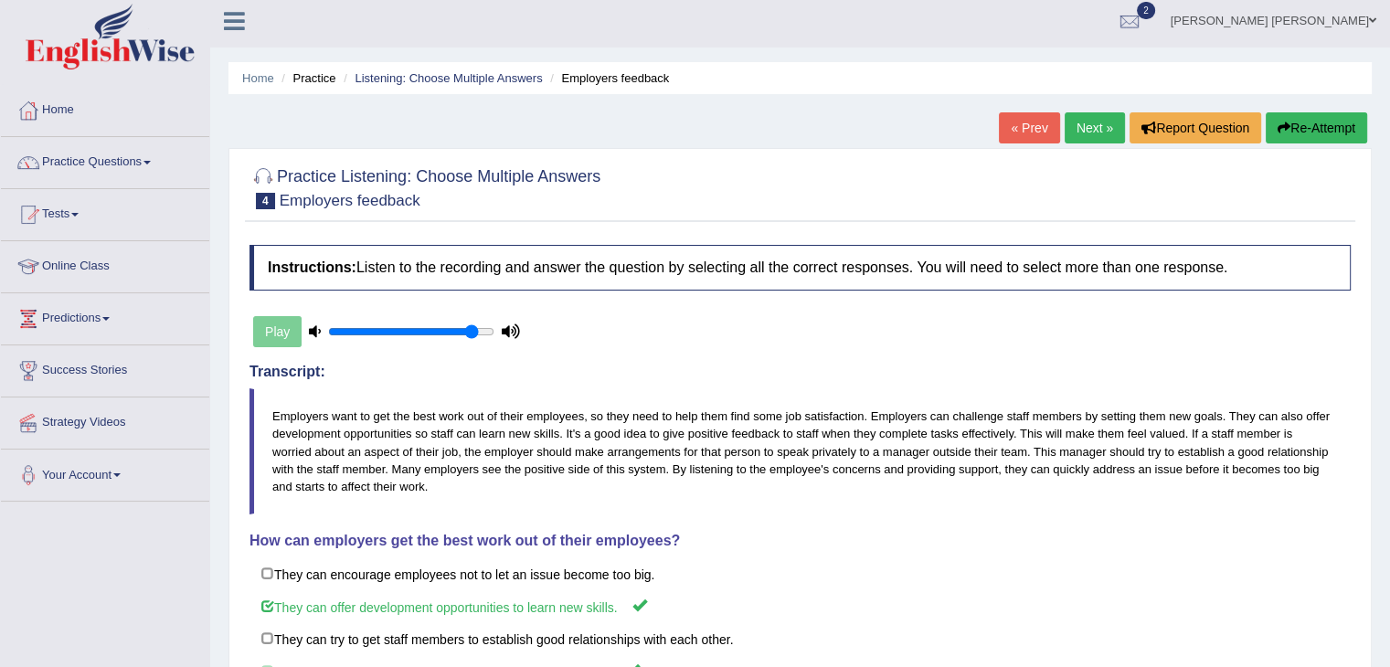
scroll to position [0, 0]
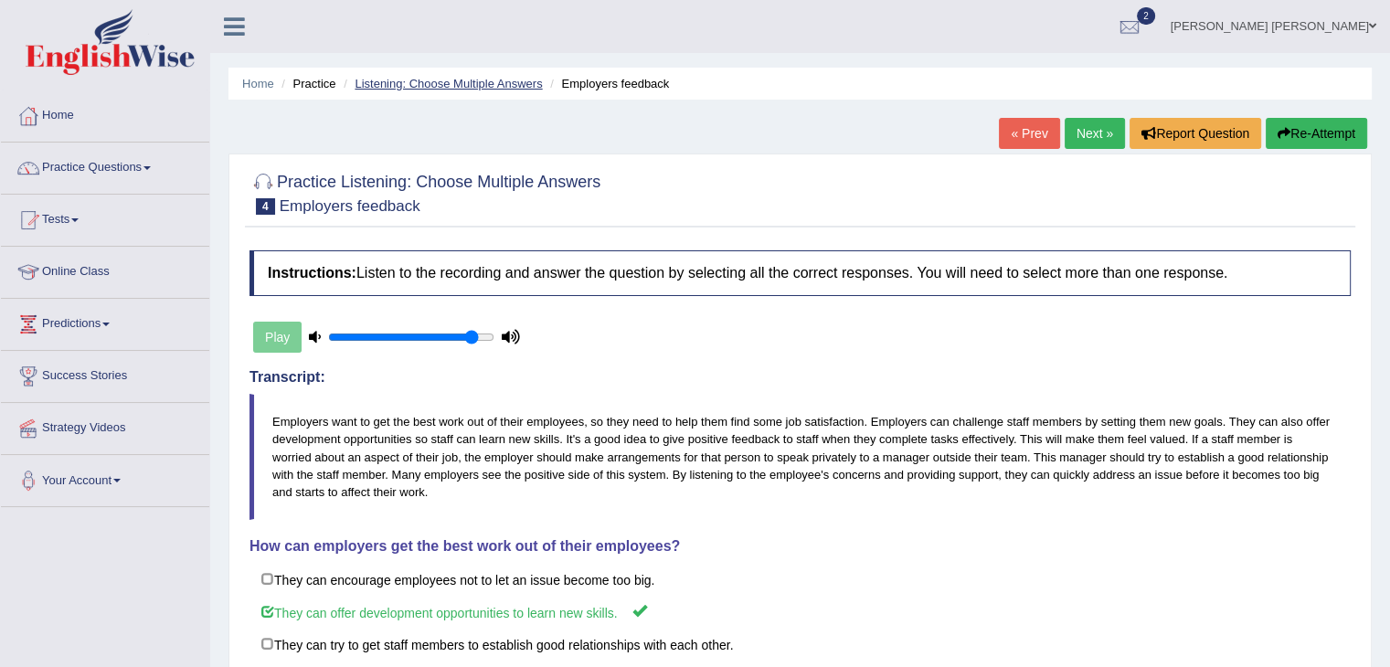
click at [516, 83] on link "Listening: Choose Multiple Answers" at bounding box center [448, 84] width 187 height 14
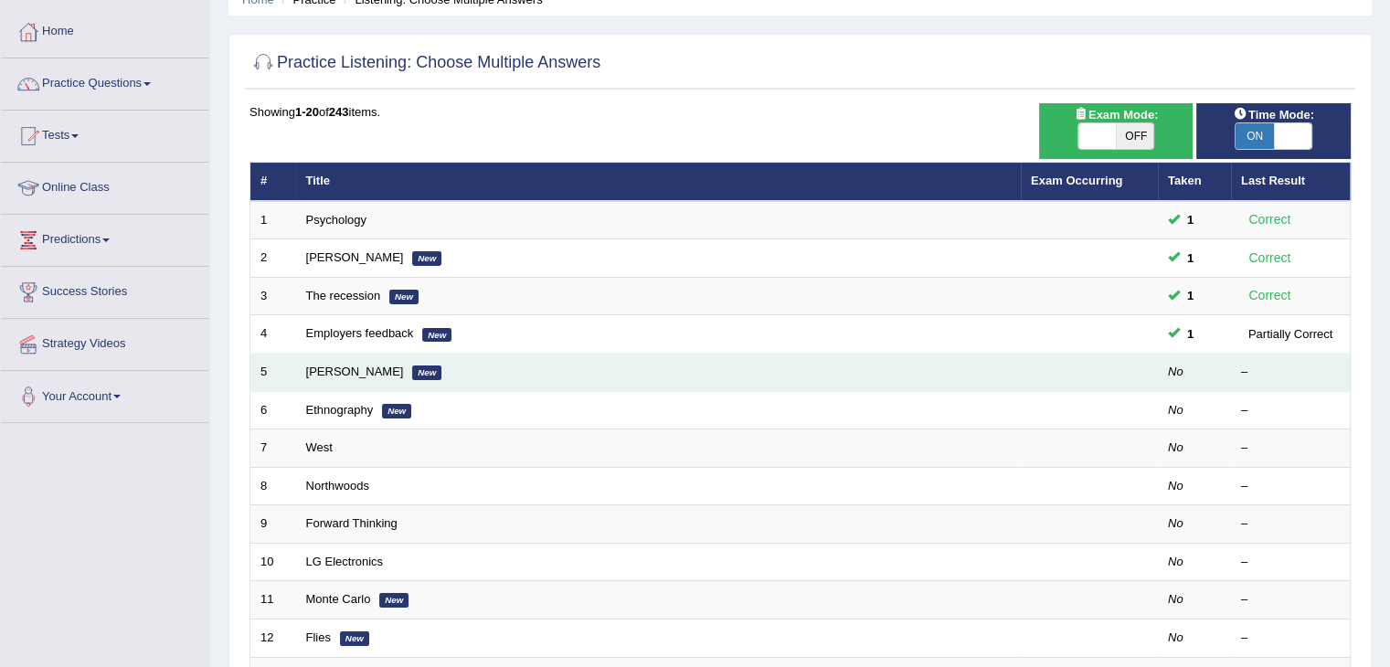
scroll to position [91, 0]
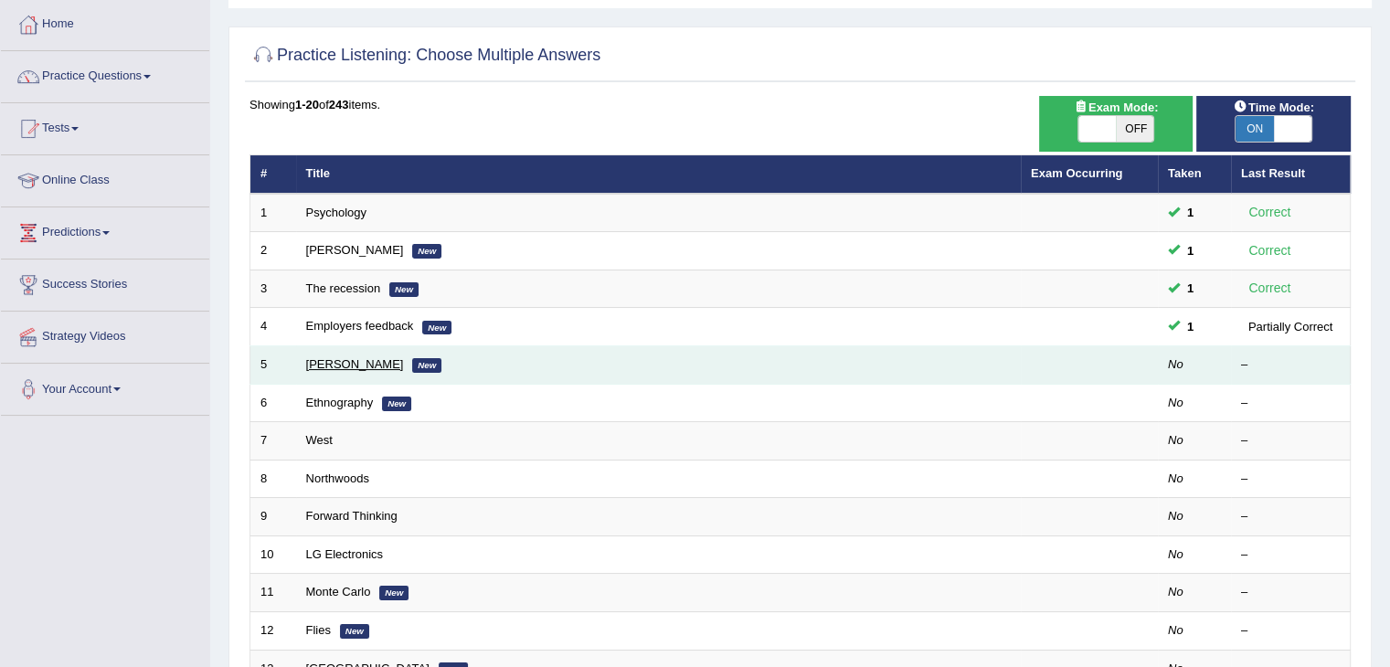
click at [340, 363] on link "McAuliffe" at bounding box center [355, 364] width 98 height 14
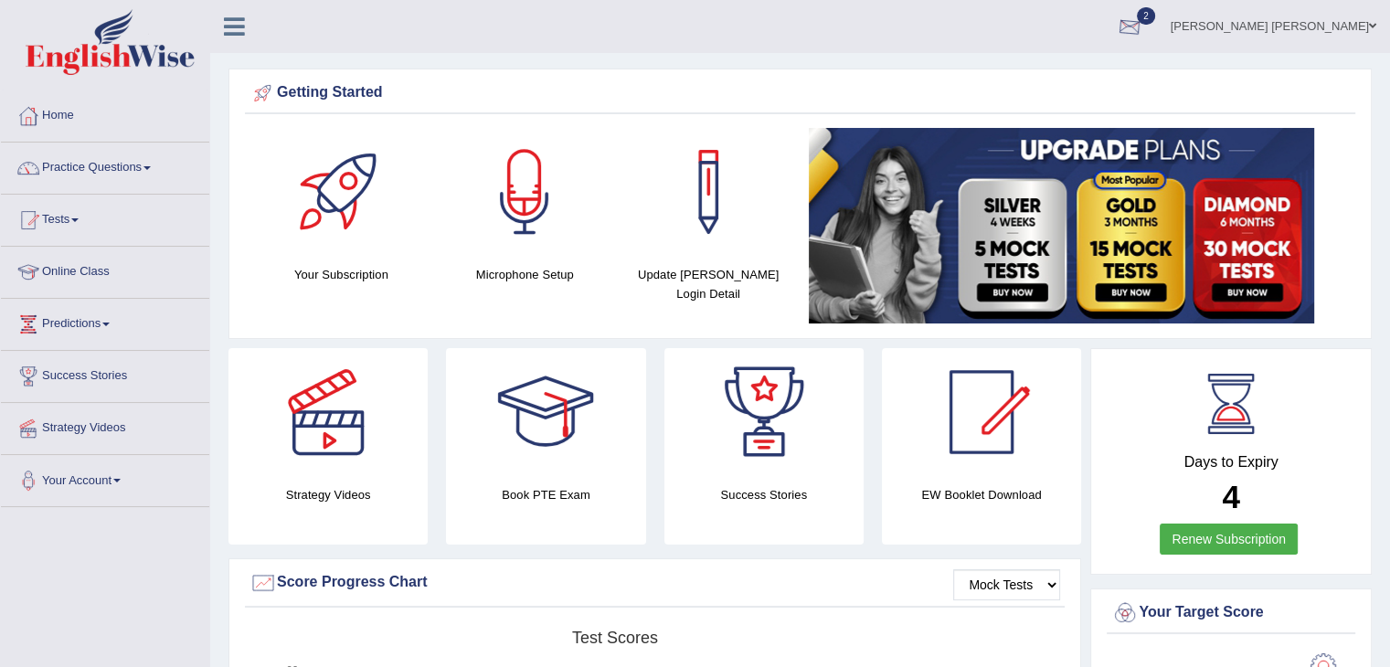
click at [1143, 18] on div at bounding box center [1129, 27] width 27 height 27
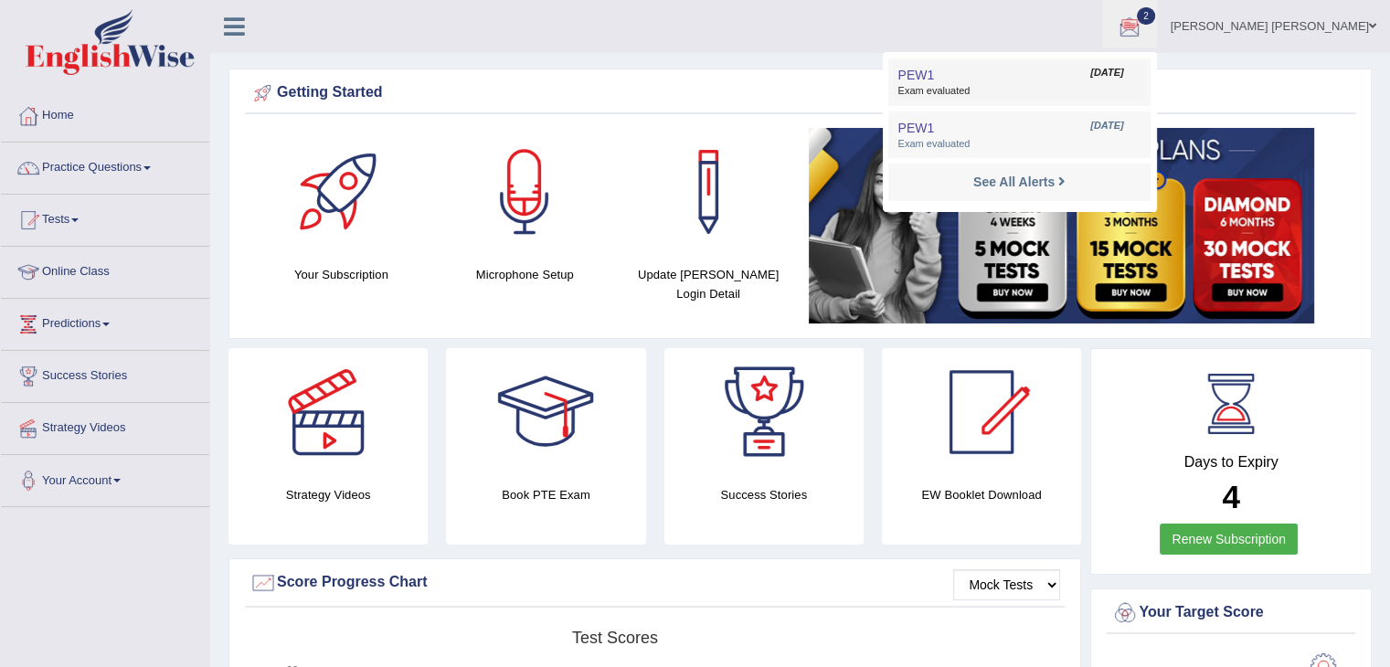
click at [1110, 93] on span "Exam evaluated" at bounding box center [1018, 91] width 243 height 15
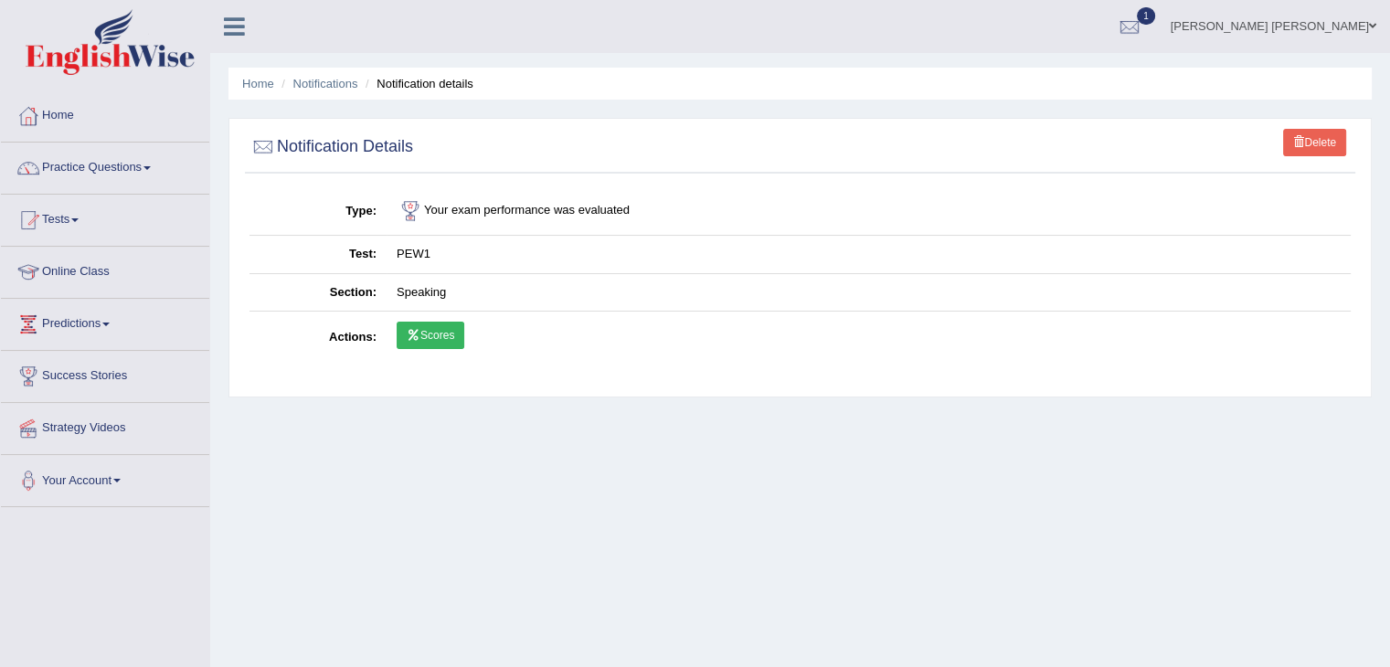
click at [414, 341] on link "Scores" at bounding box center [431, 335] width 68 height 27
click at [1143, 23] on div at bounding box center [1129, 27] width 27 height 27
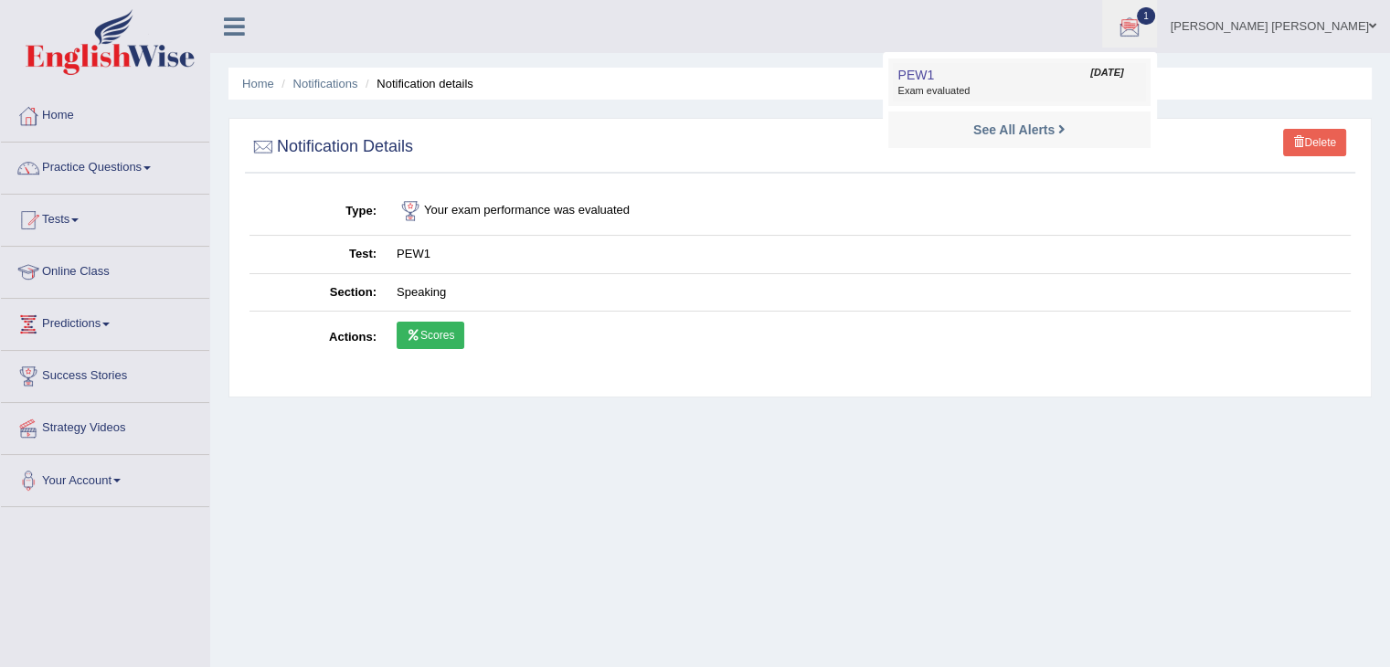
click at [1085, 82] on link "PEW1 Aug 29, 2025 Exam evaluated" at bounding box center [1019, 82] width 252 height 38
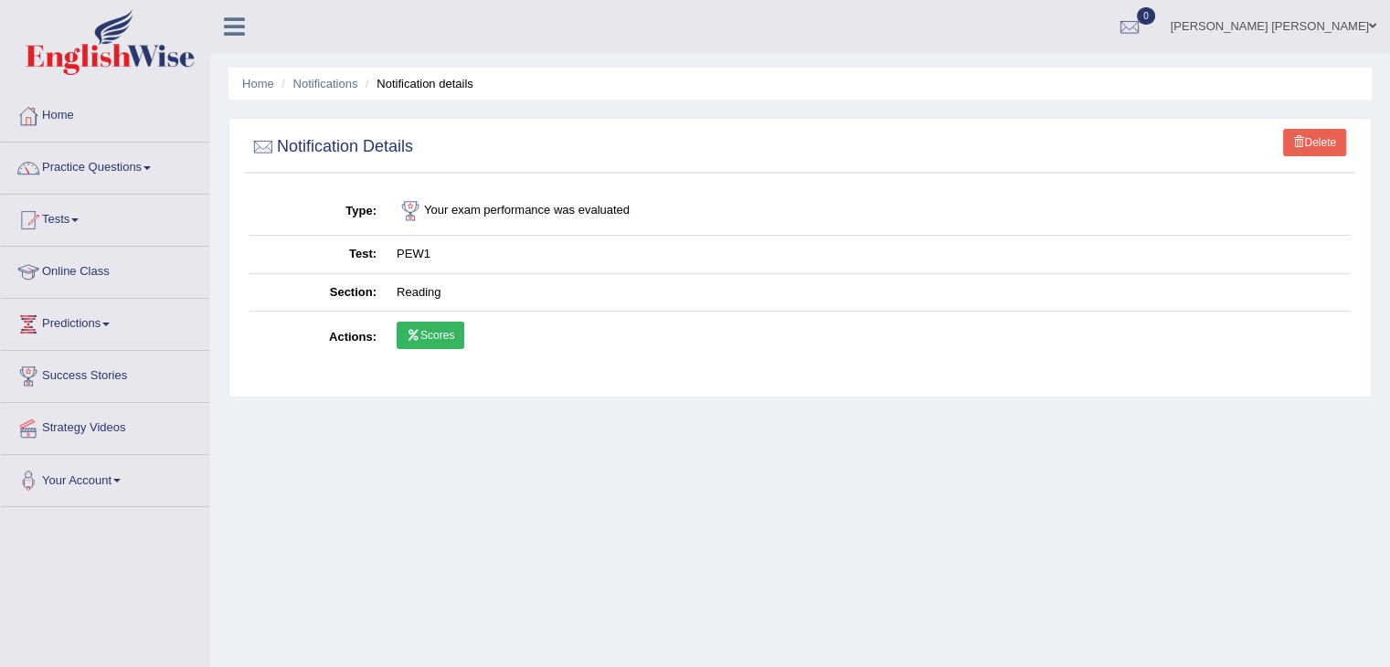
click at [446, 337] on link "Scores" at bounding box center [431, 335] width 68 height 27
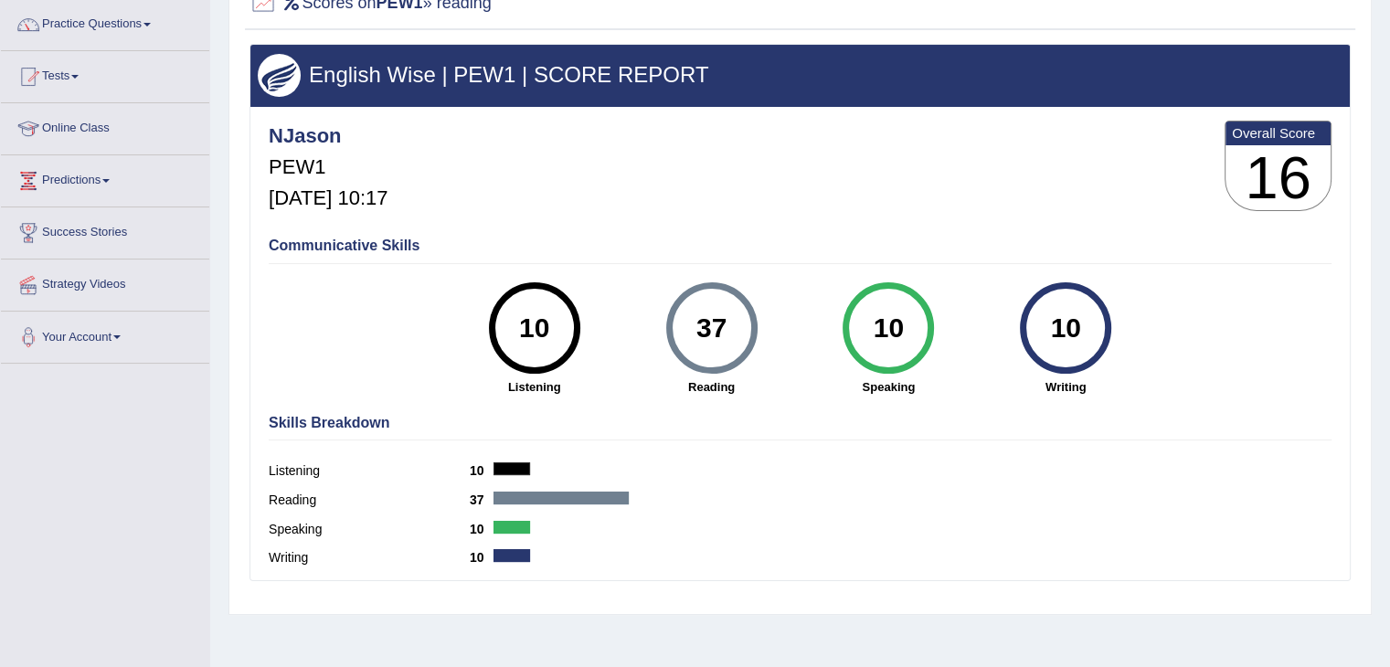
scroll to position [91, 0]
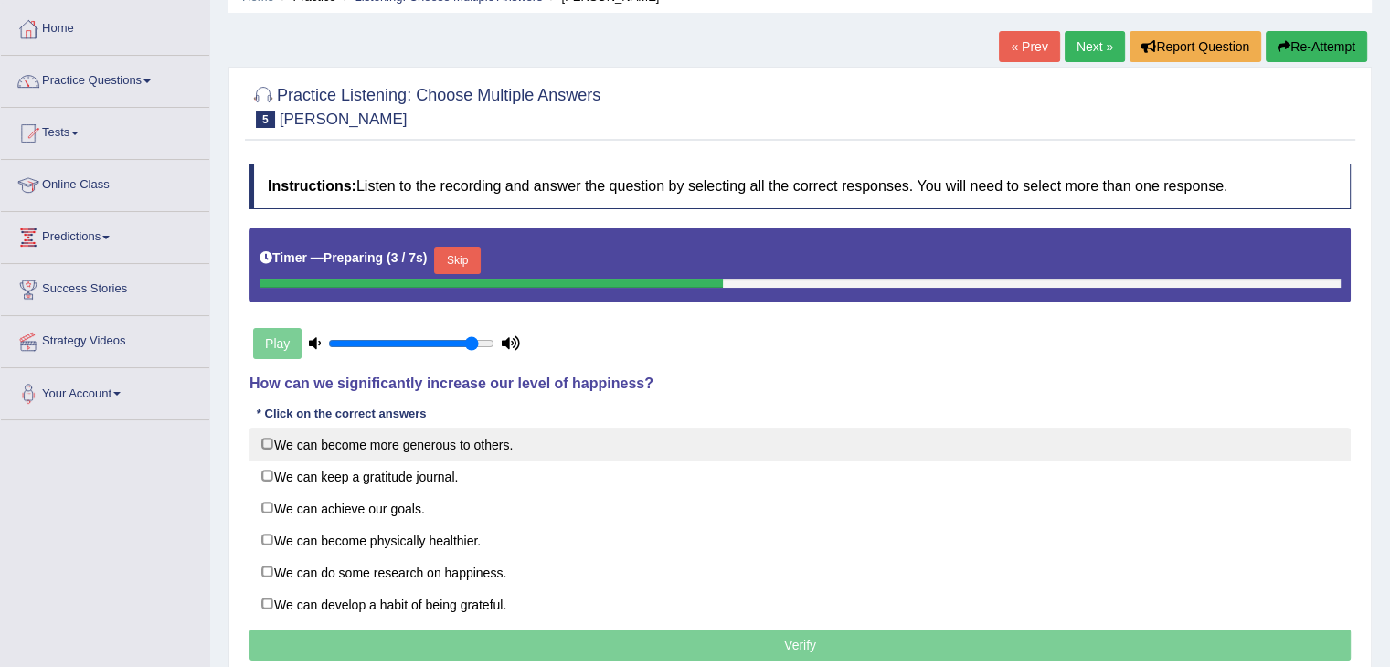
scroll to position [91, 0]
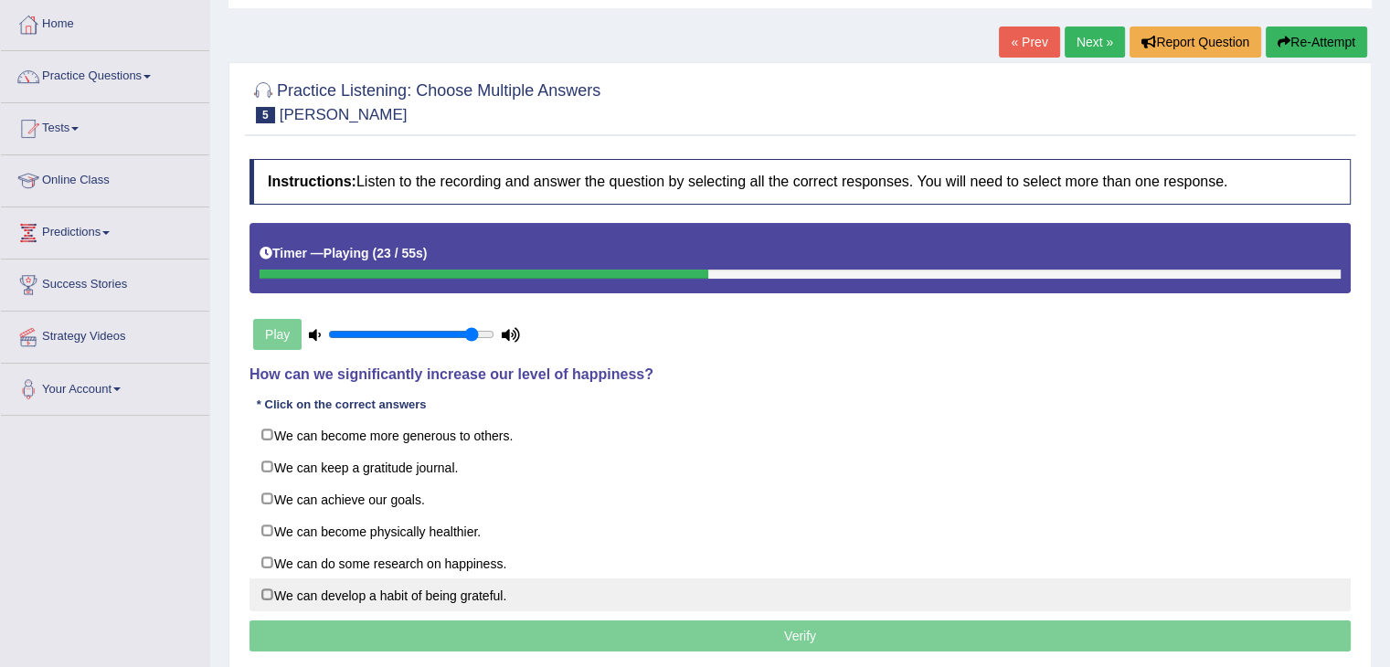
click at [475, 589] on label "We can develop a habit of being grateful." at bounding box center [799, 594] width 1101 height 33
checkbox input "true"
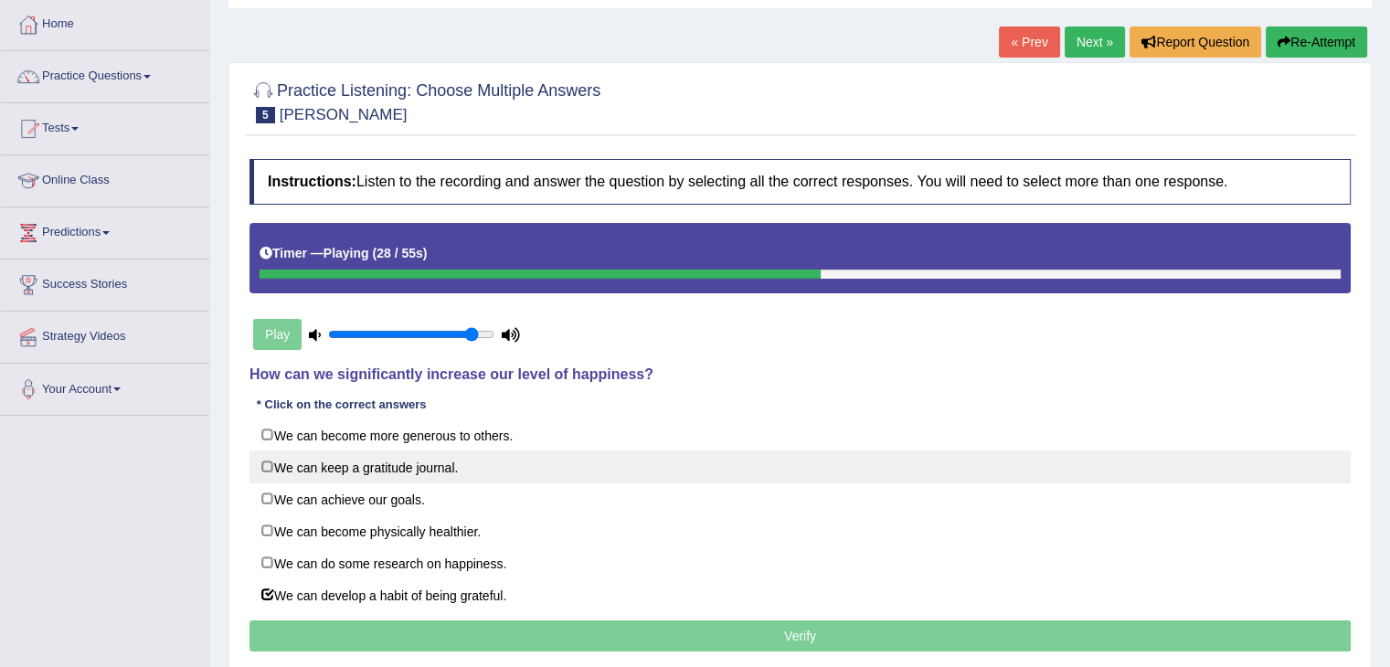
click at [597, 464] on label "We can keep a gratitude journal." at bounding box center [799, 466] width 1101 height 33
checkbox input "true"
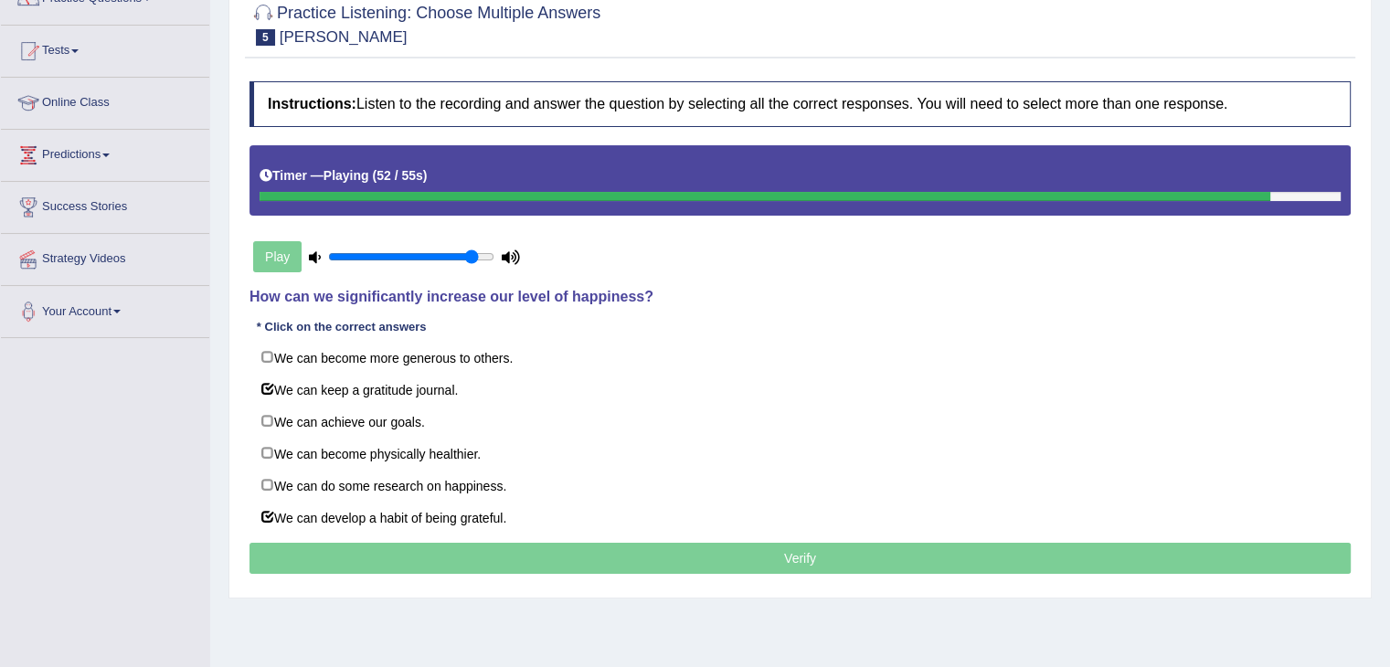
scroll to position [183, 0]
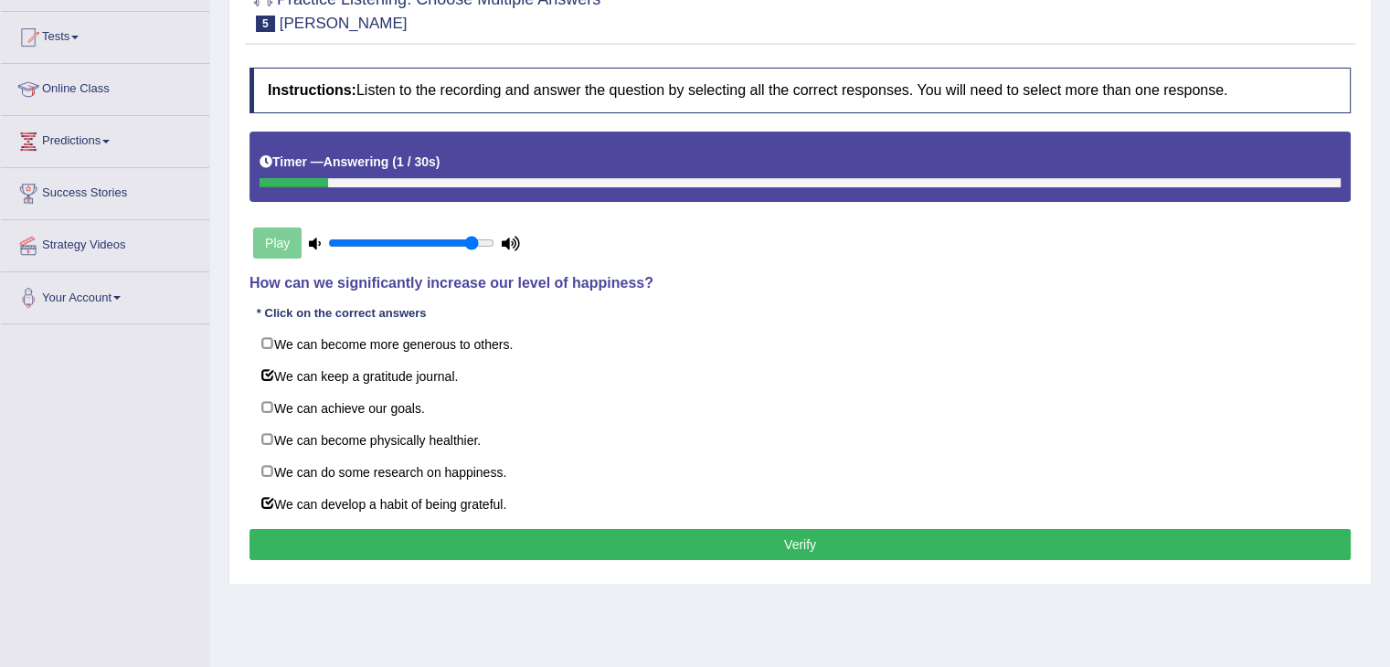
click at [672, 545] on button "Verify" at bounding box center [799, 544] width 1101 height 31
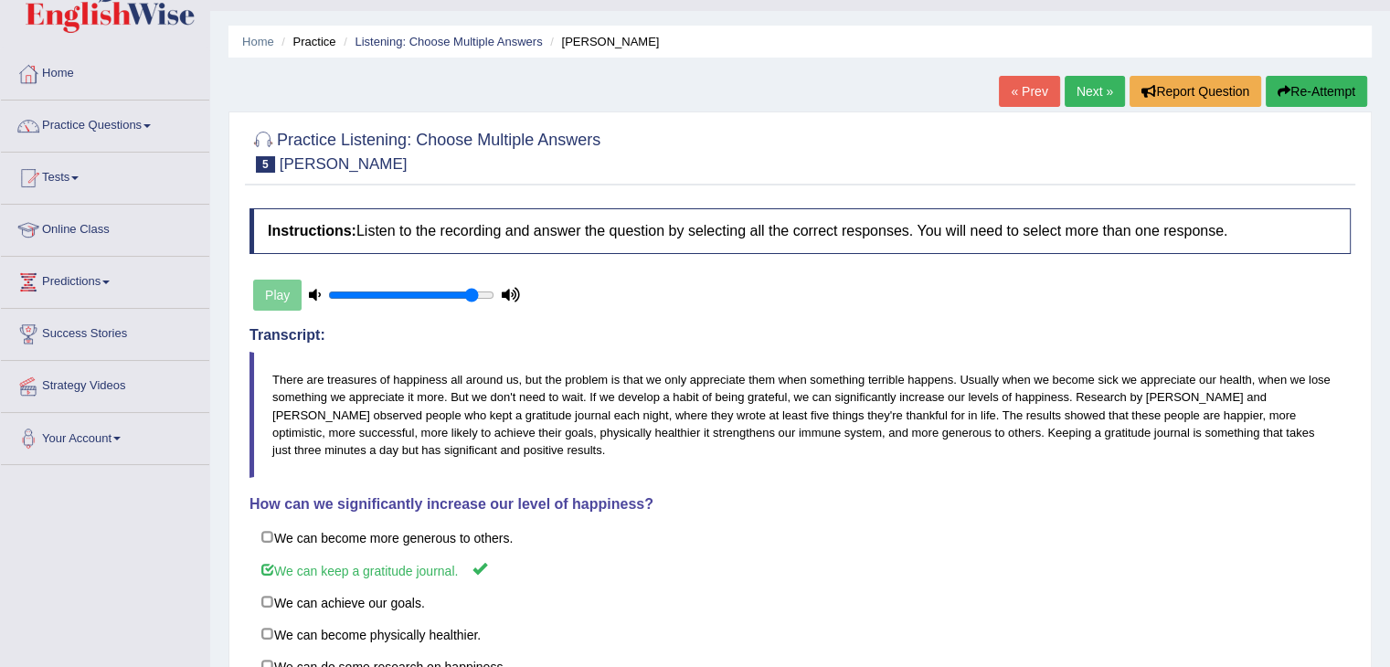
scroll to position [0, 0]
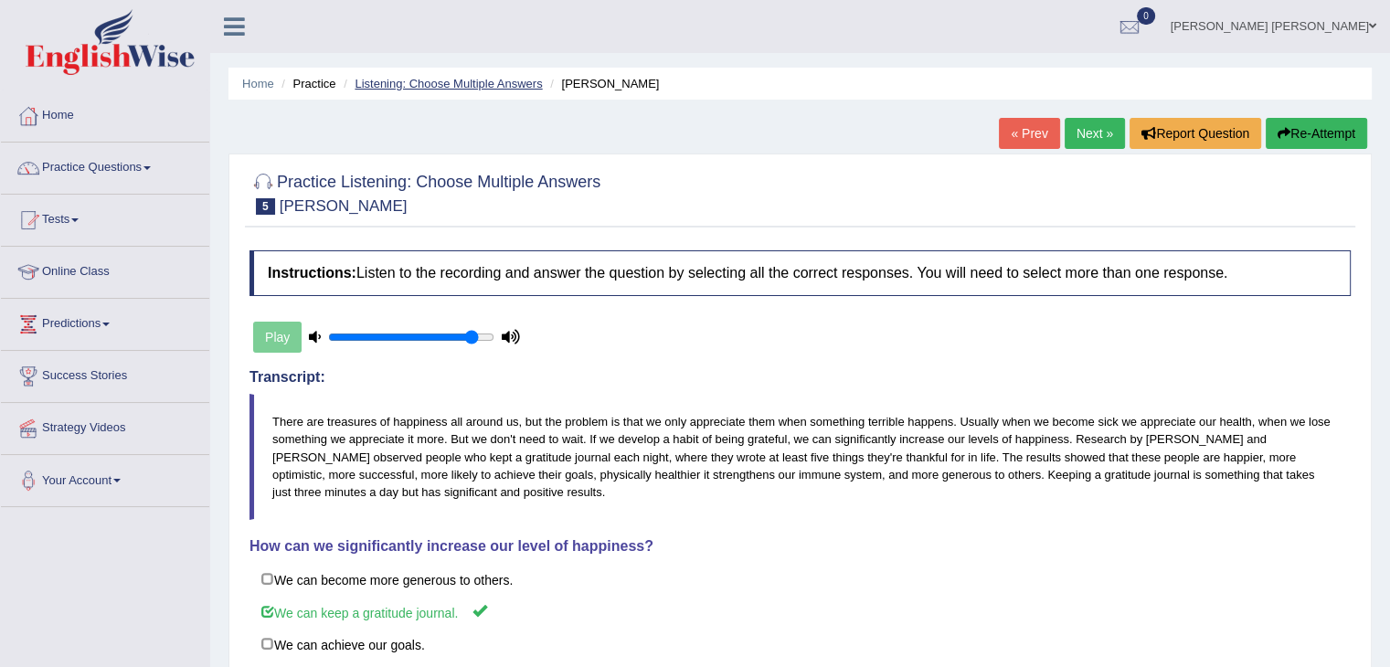
click at [494, 84] on link "Listening: Choose Multiple Answers" at bounding box center [448, 84] width 187 height 14
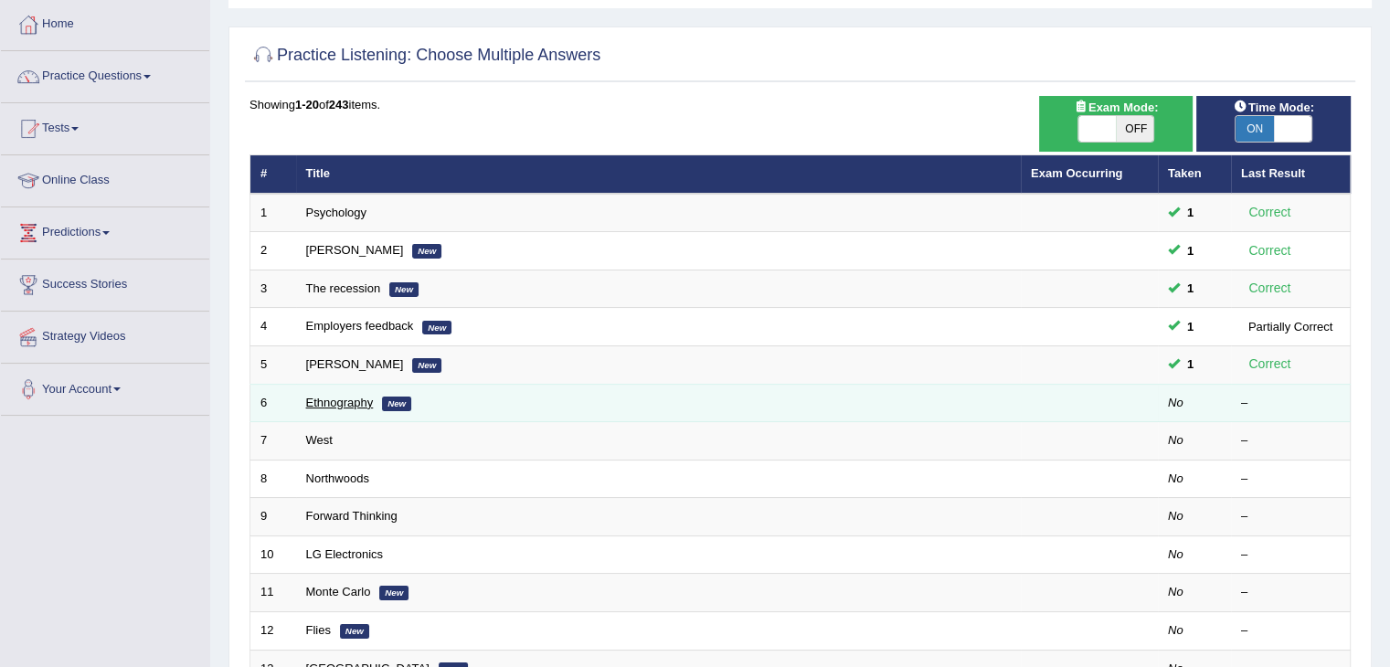
click at [360, 398] on link "Ethnography" at bounding box center [340, 403] width 68 height 14
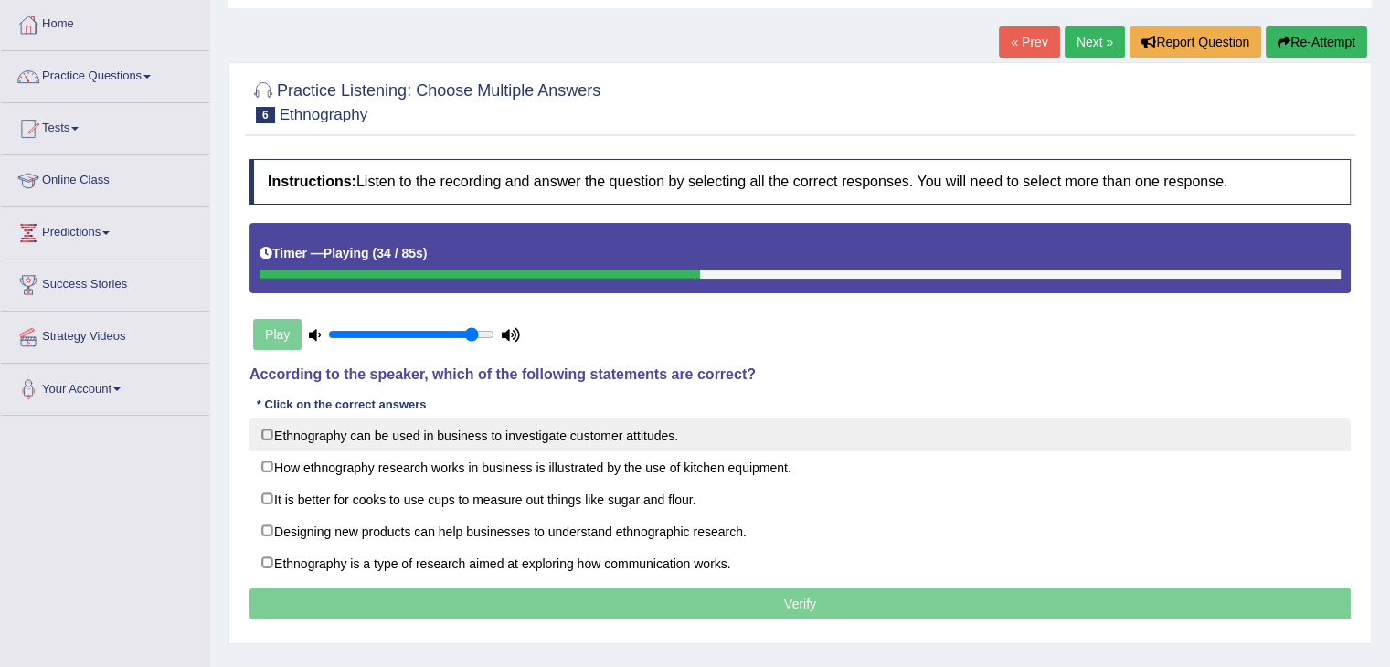
click at [587, 432] on label "Ethnography can be used in business to investigate customer attitudes." at bounding box center [799, 434] width 1101 height 33
checkbox input "true"
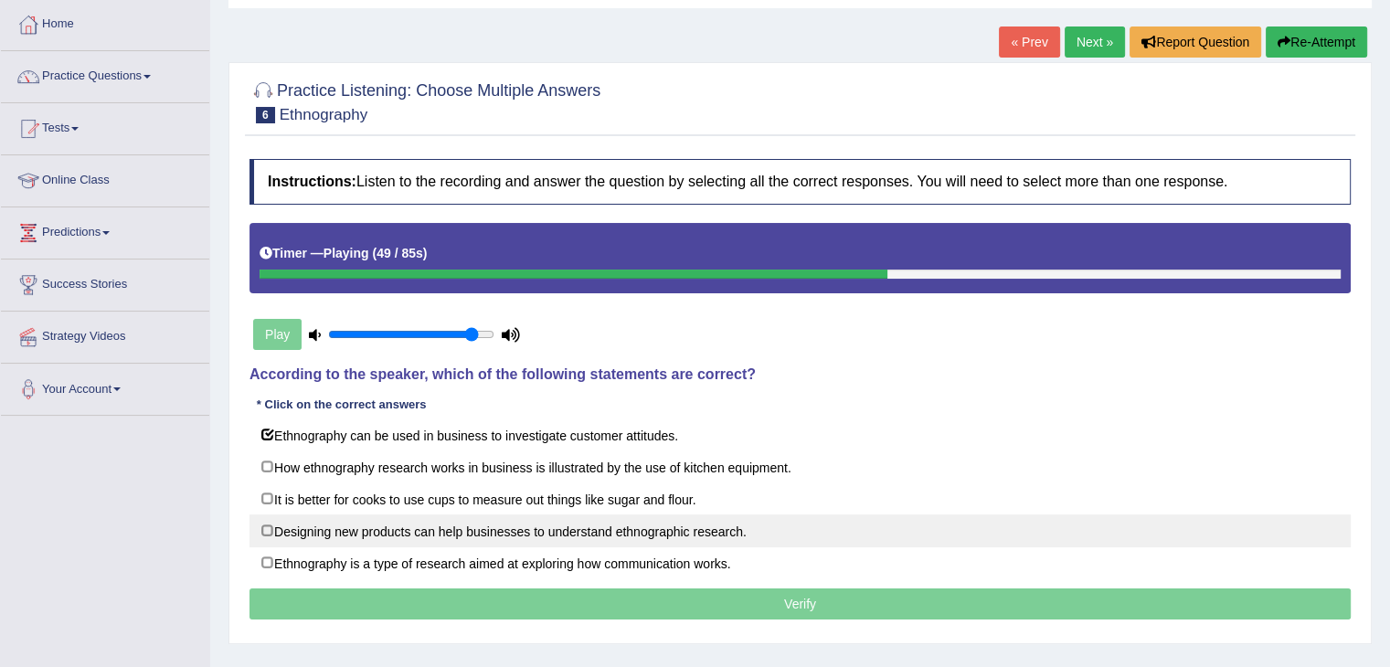
click at [460, 528] on label "Designing new products can help businesses to understand ethnographic research." at bounding box center [799, 530] width 1101 height 33
click at [458, 528] on label "Designing new products can help businesses to understand ethnographic research." at bounding box center [799, 530] width 1101 height 33
checkbox input "false"
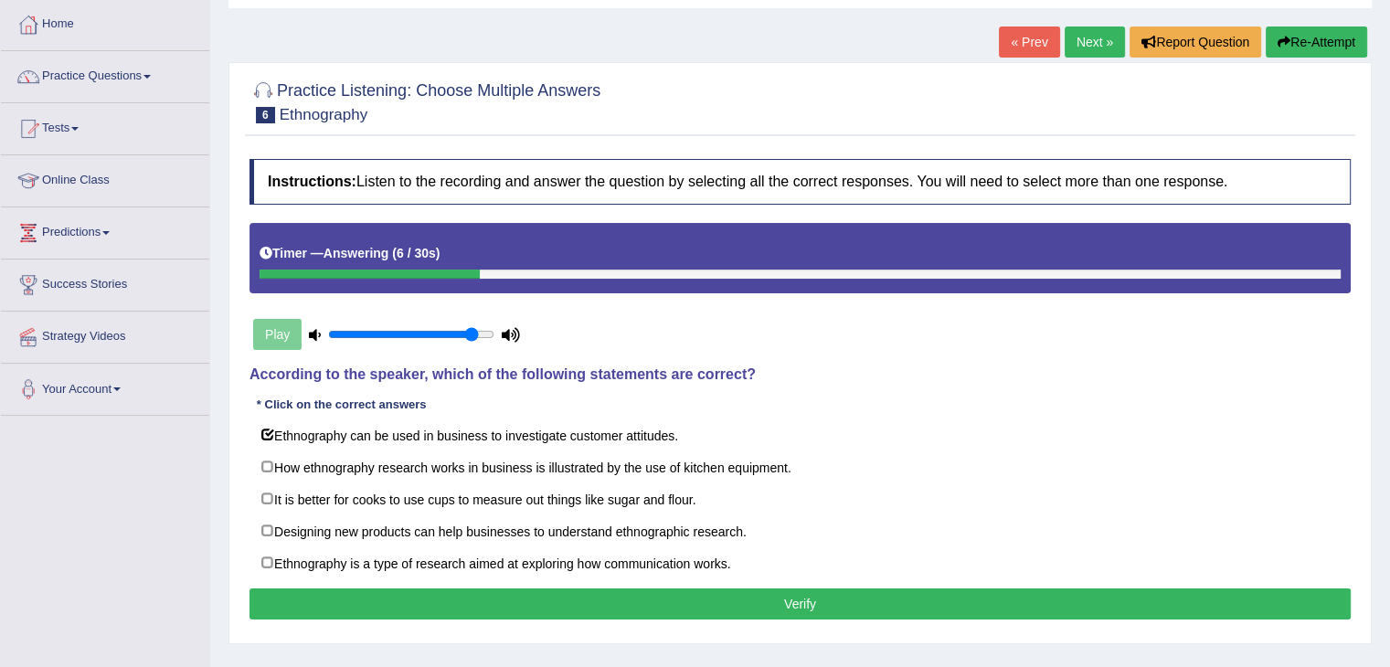
click at [570, 591] on button "Verify" at bounding box center [799, 603] width 1101 height 31
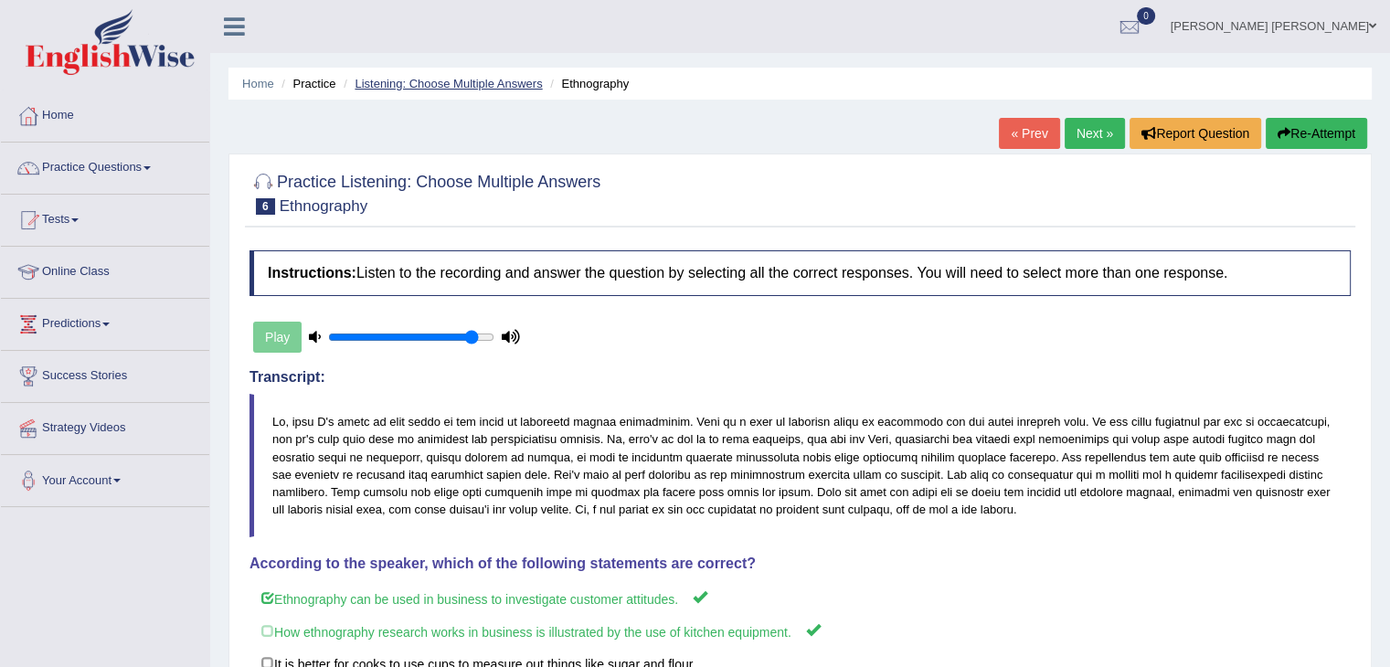
click at [523, 81] on link "Listening: Choose Multiple Answers" at bounding box center [448, 84] width 187 height 14
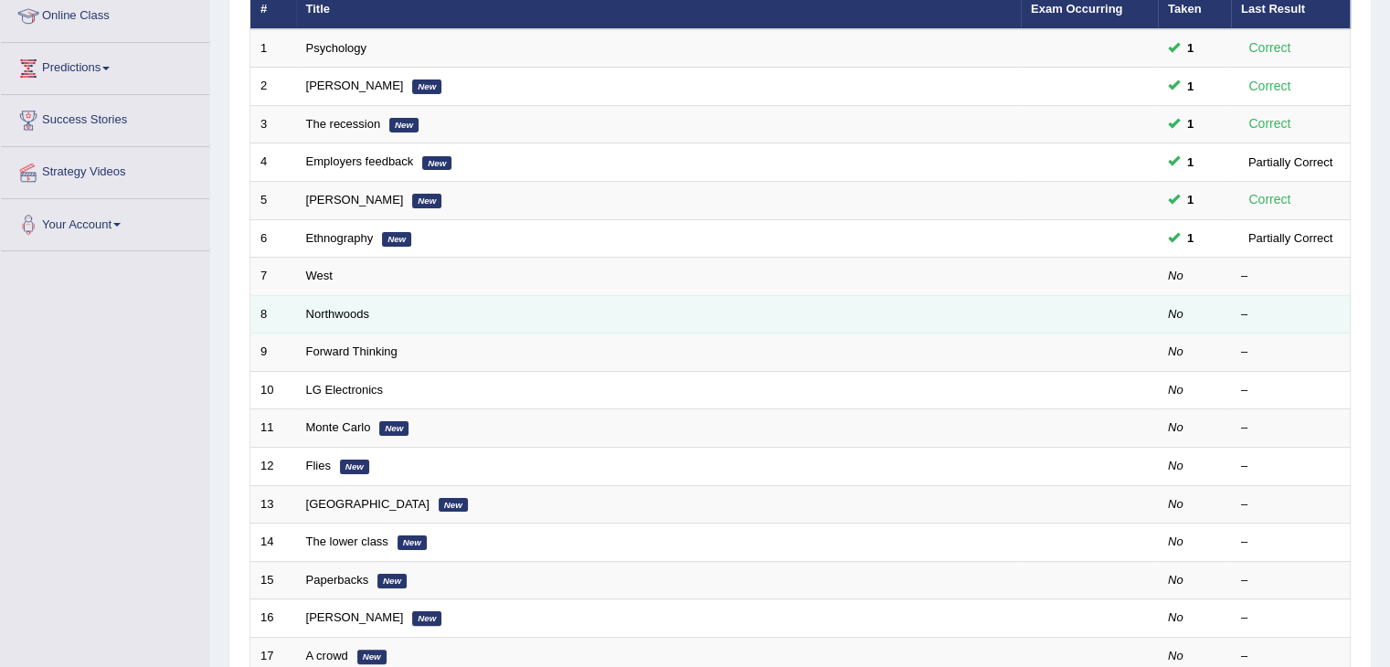
scroll to position [274, 0]
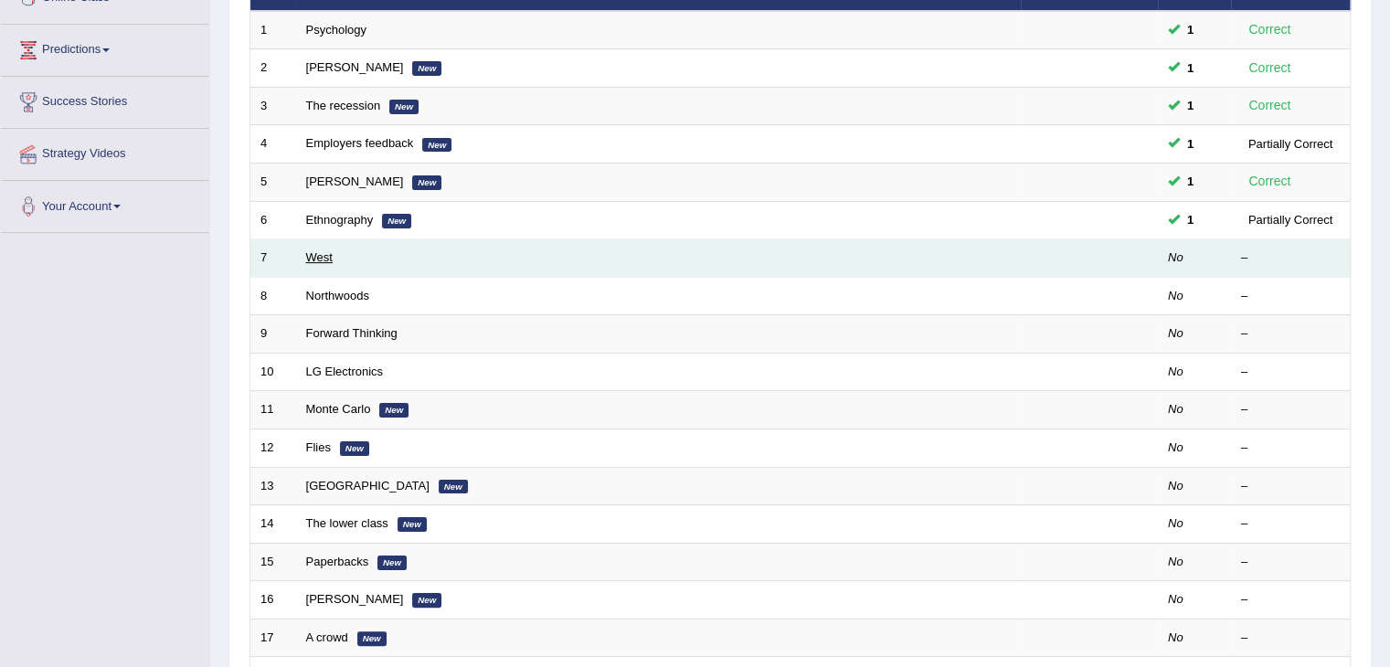
click at [325, 255] on link "West" at bounding box center [319, 257] width 26 height 14
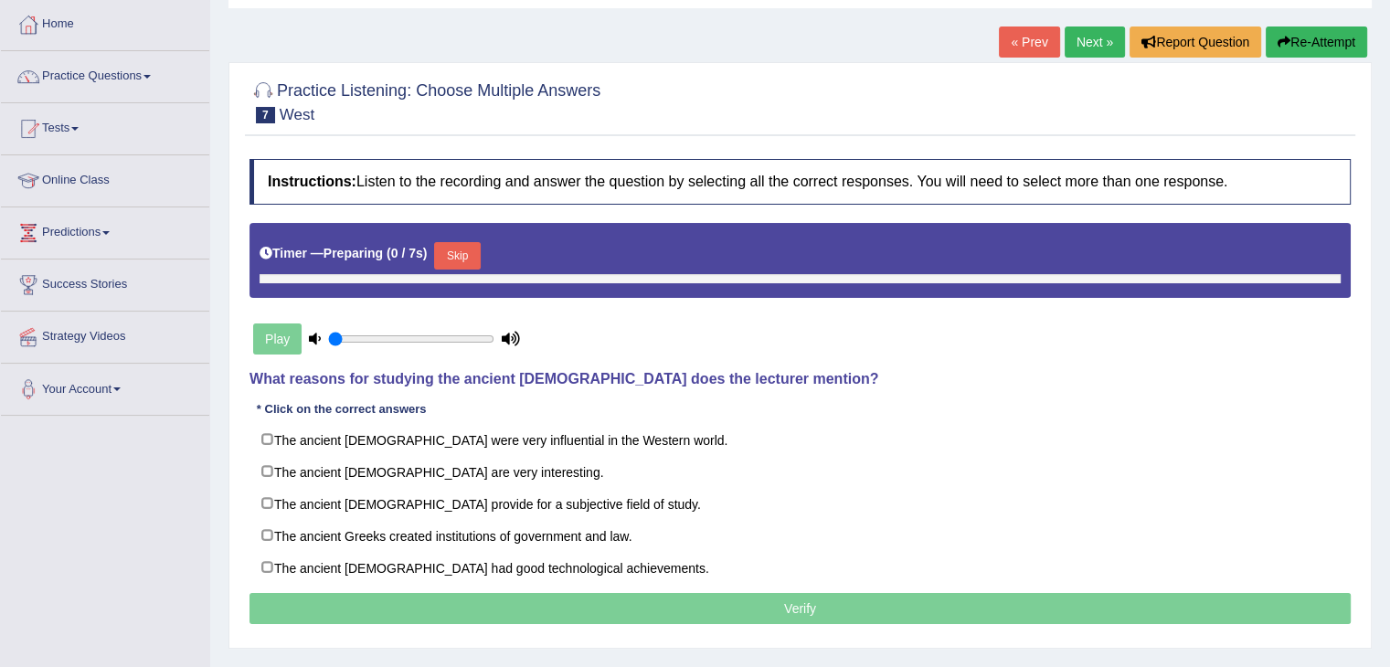
type input "0.9"
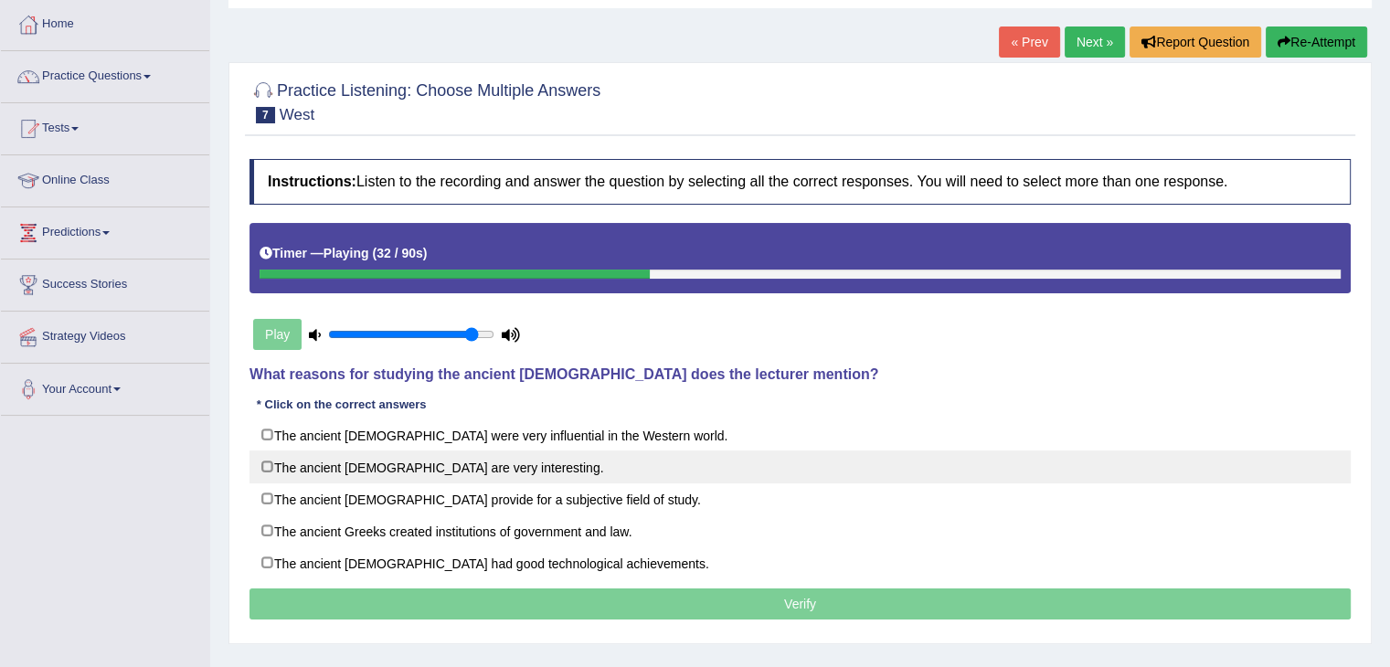
click at [479, 466] on label "The ancient Greeks are very interesting." at bounding box center [799, 466] width 1101 height 33
checkbox input "true"
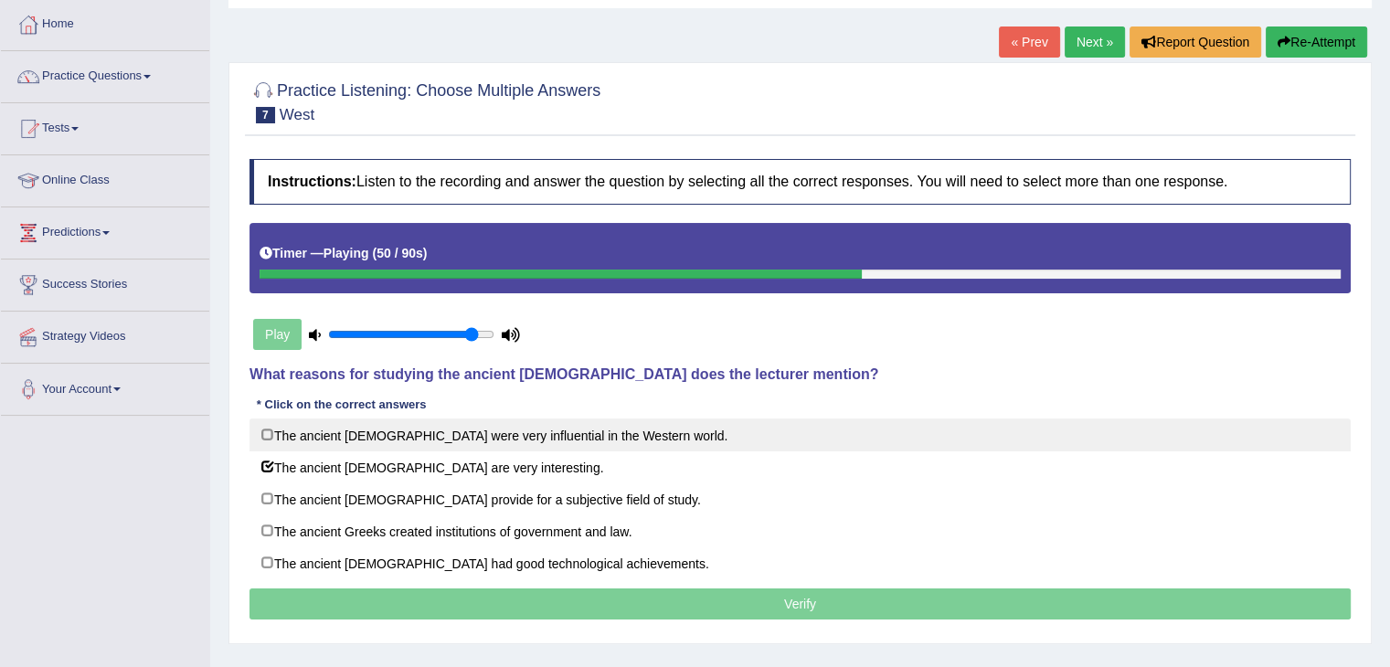
click at [599, 434] on label "The ancient Greeks were very influential in the Western world." at bounding box center [799, 434] width 1101 height 33
checkbox input "true"
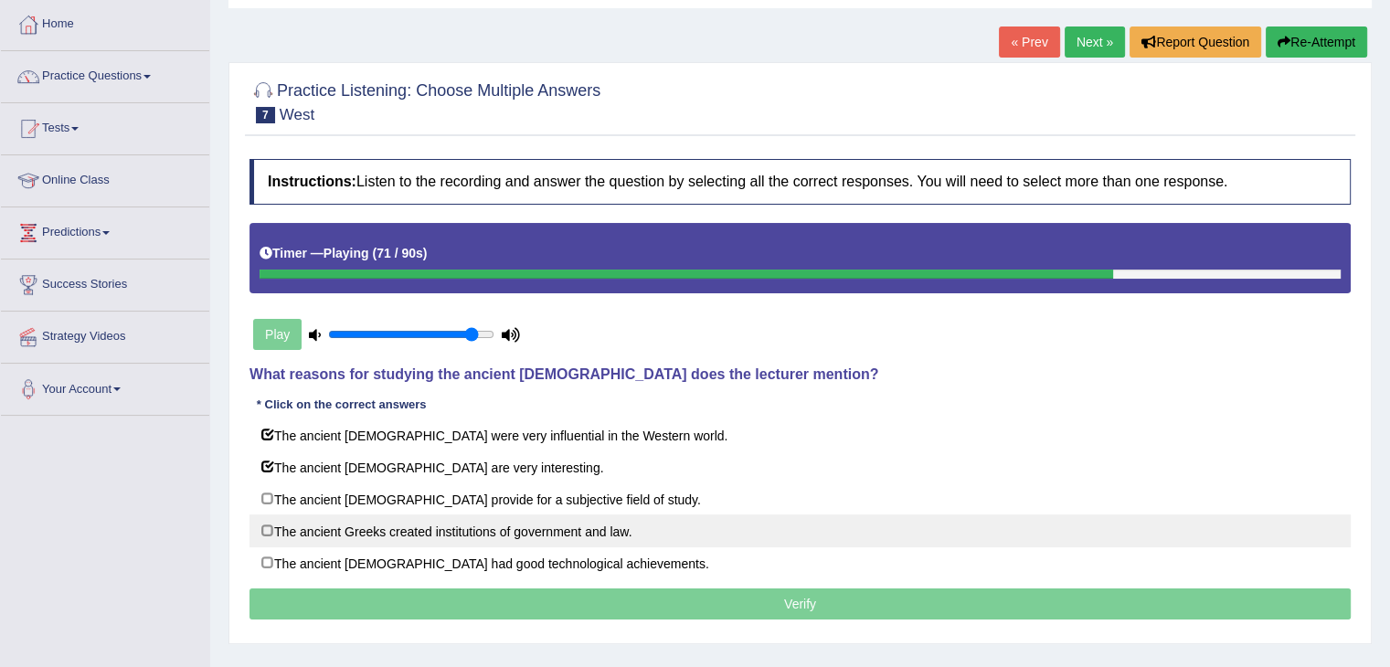
click at [623, 520] on label "The ancient Greeks created institutions of government and law." at bounding box center [799, 530] width 1101 height 33
checkbox input "false"
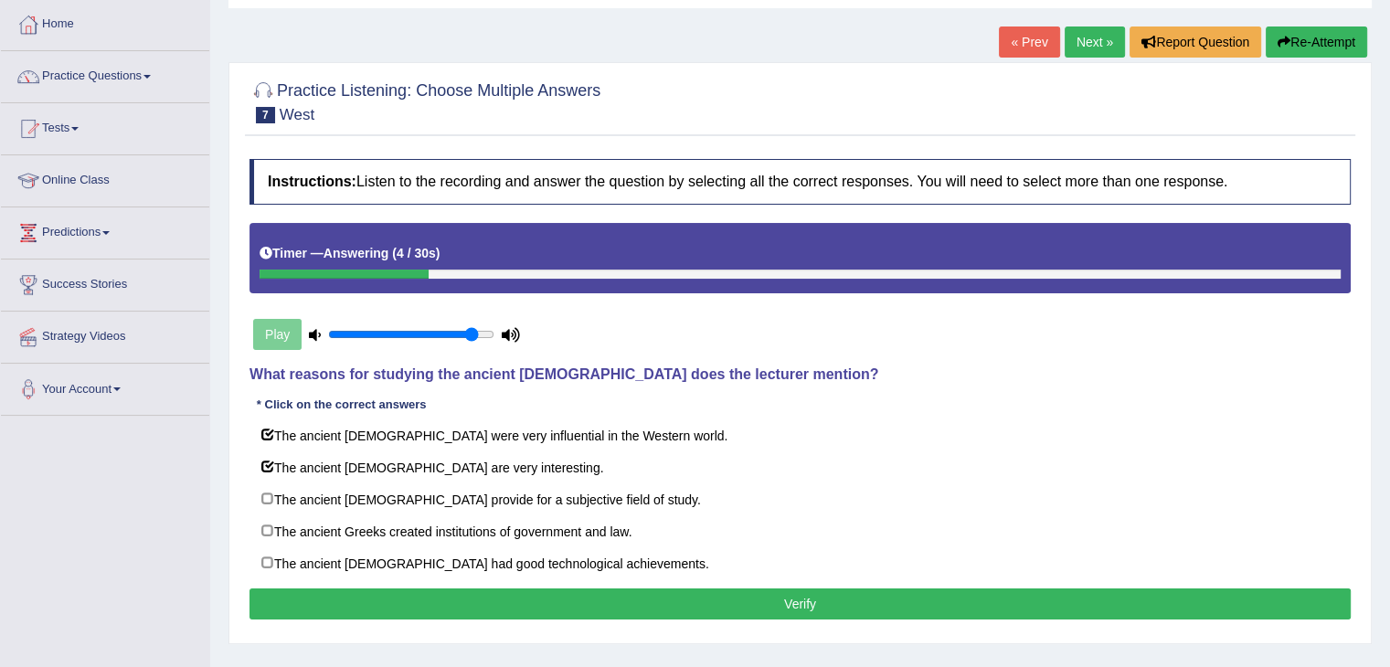
click at [658, 597] on button "Verify" at bounding box center [799, 603] width 1101 height 31
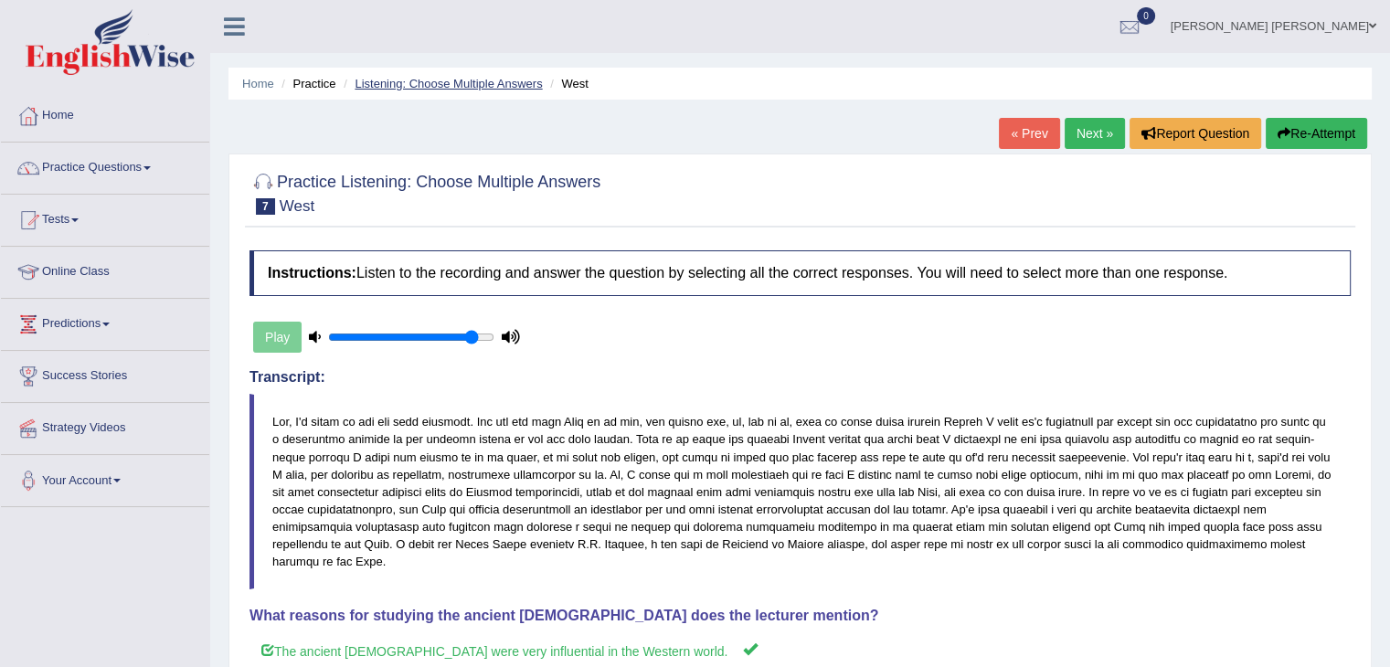
click at [504, 77] on link "Listening: Choose Multiple Answers" at bounding box center [448, 84] width 187 height 14
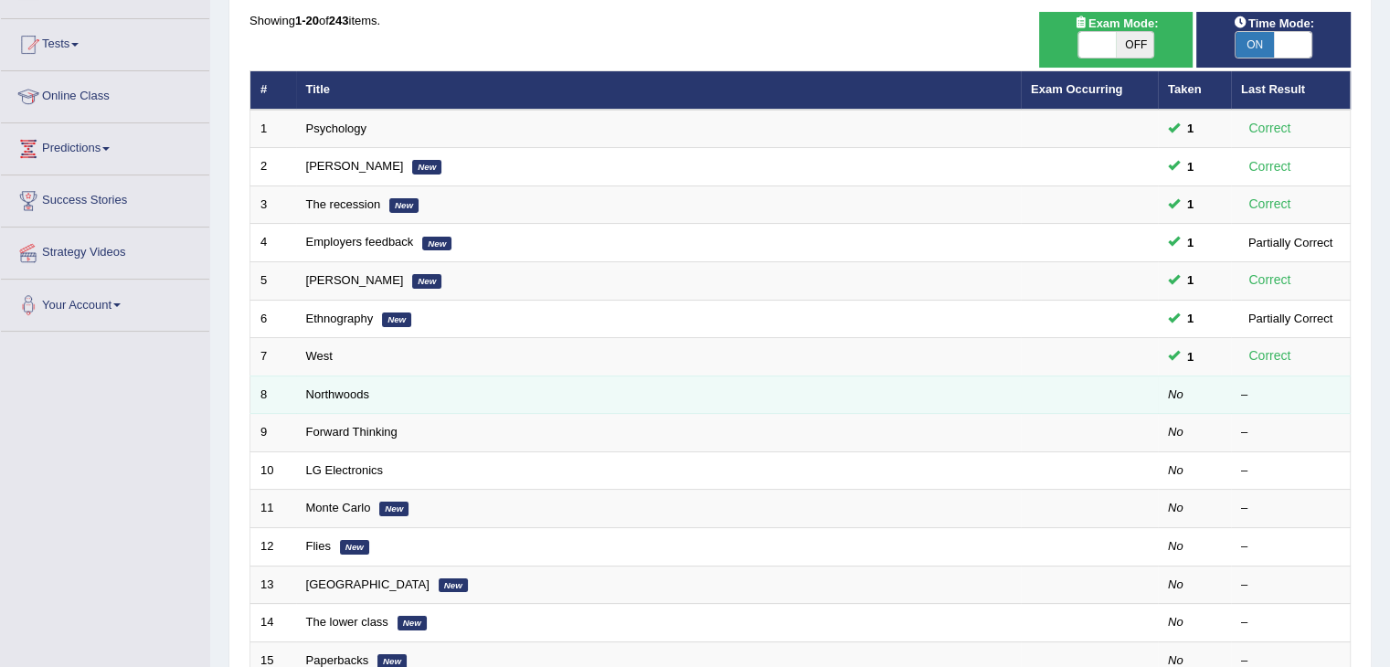
scroll to position [183, 0]
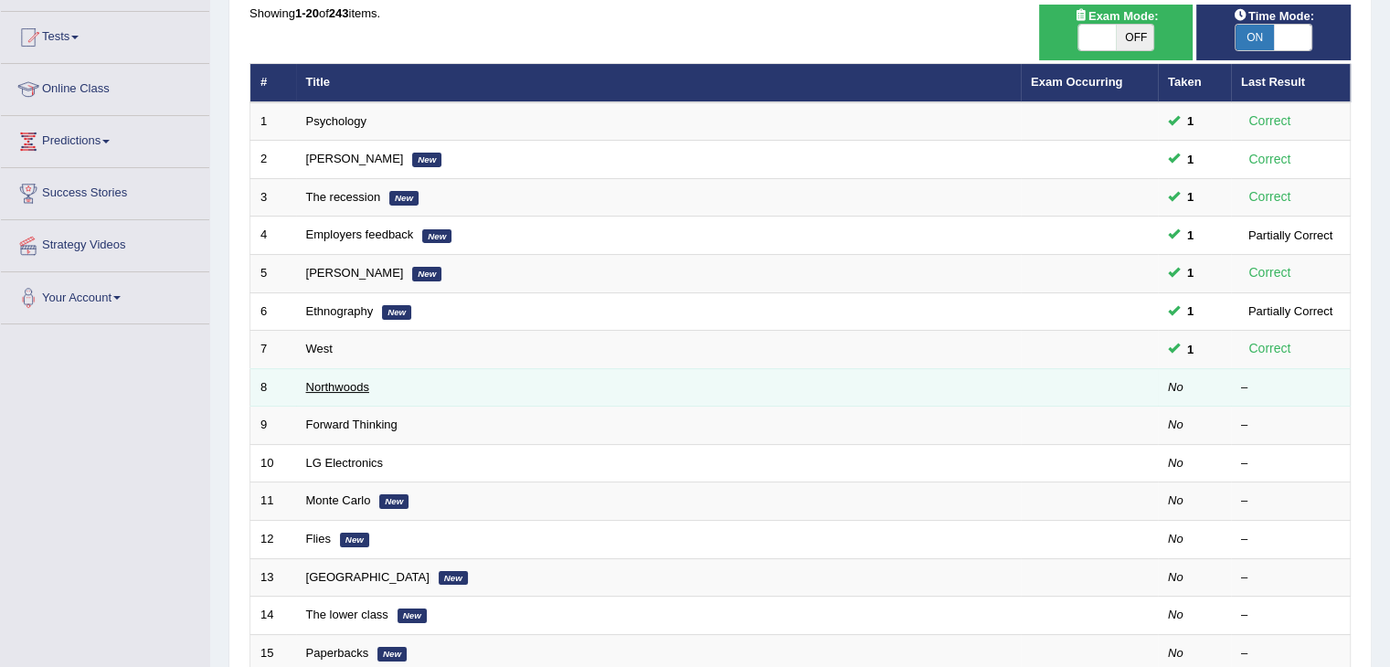
click at [363, 385] on link "Northwoods" at bounding box center [337, 387] width 63 height 14
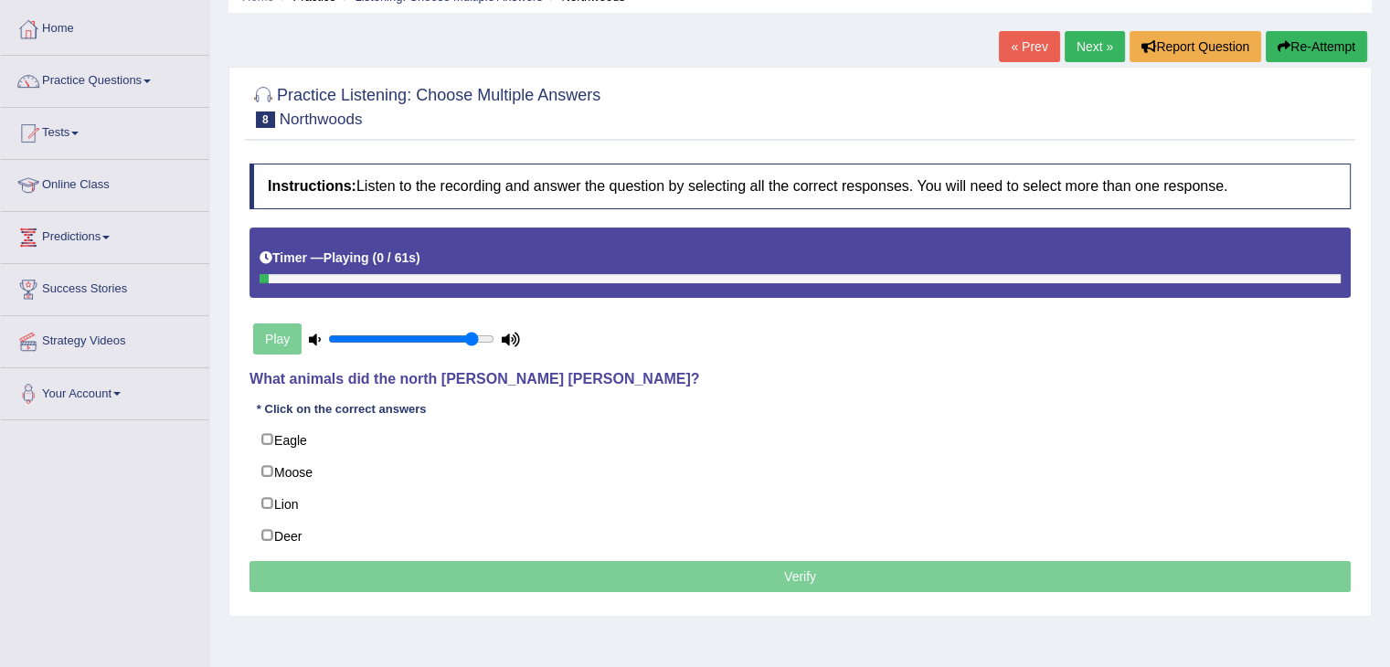
scroll to position [91, 0]
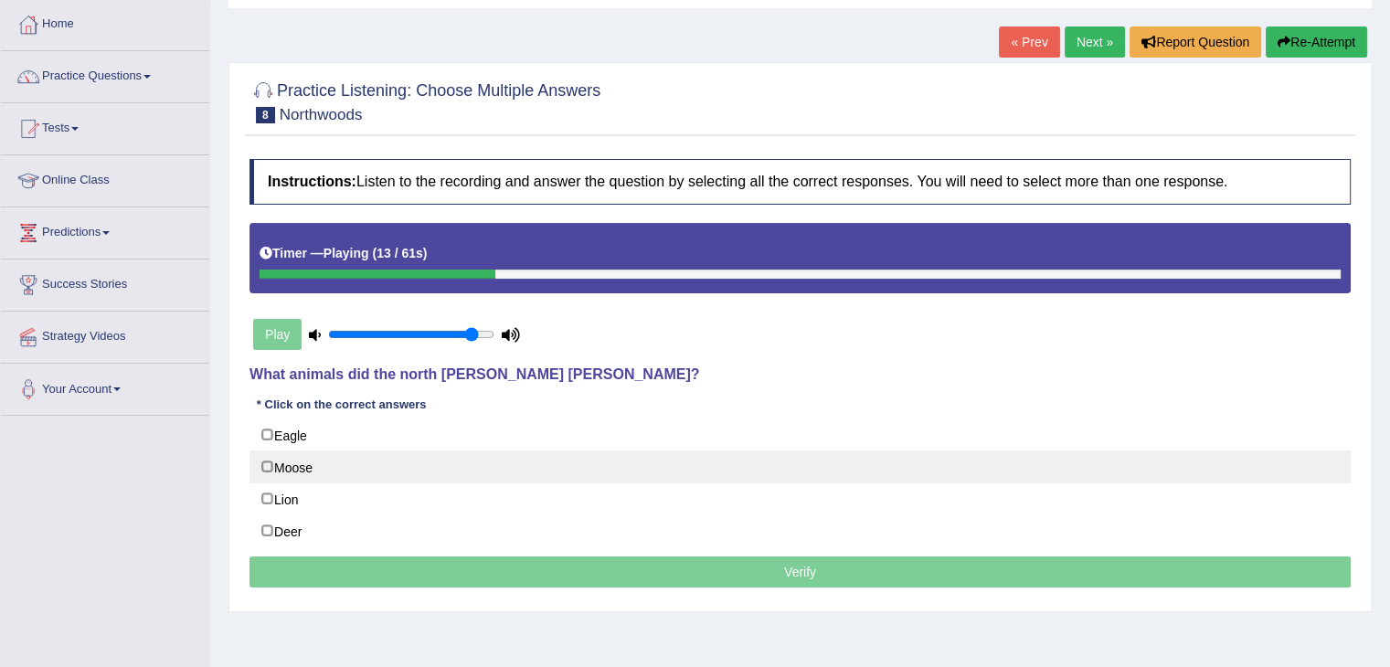
click at [355, 461] on label "Moose" at bounding box center [799, 466] width 1101 height 33
checkbox input "true"
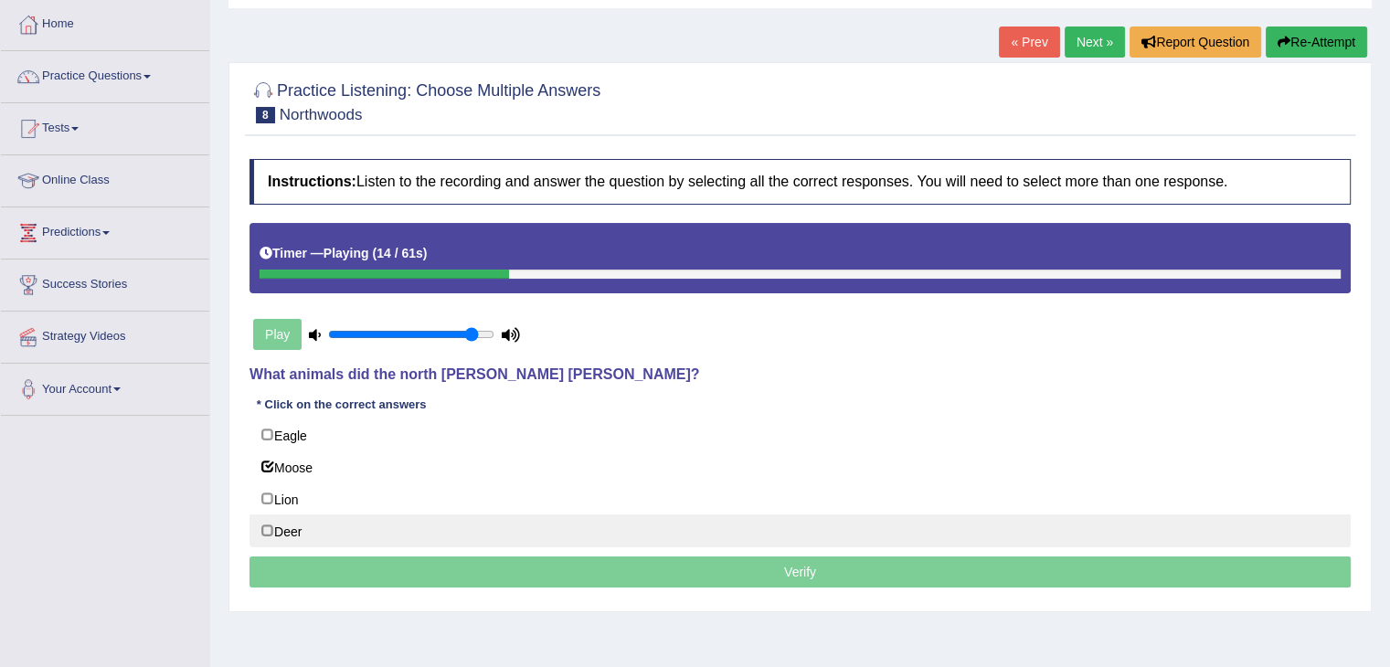
click at [297, 527] on label "Deer" at bounding box center [799, 530] width 1101 height 33
checkbox input "true"
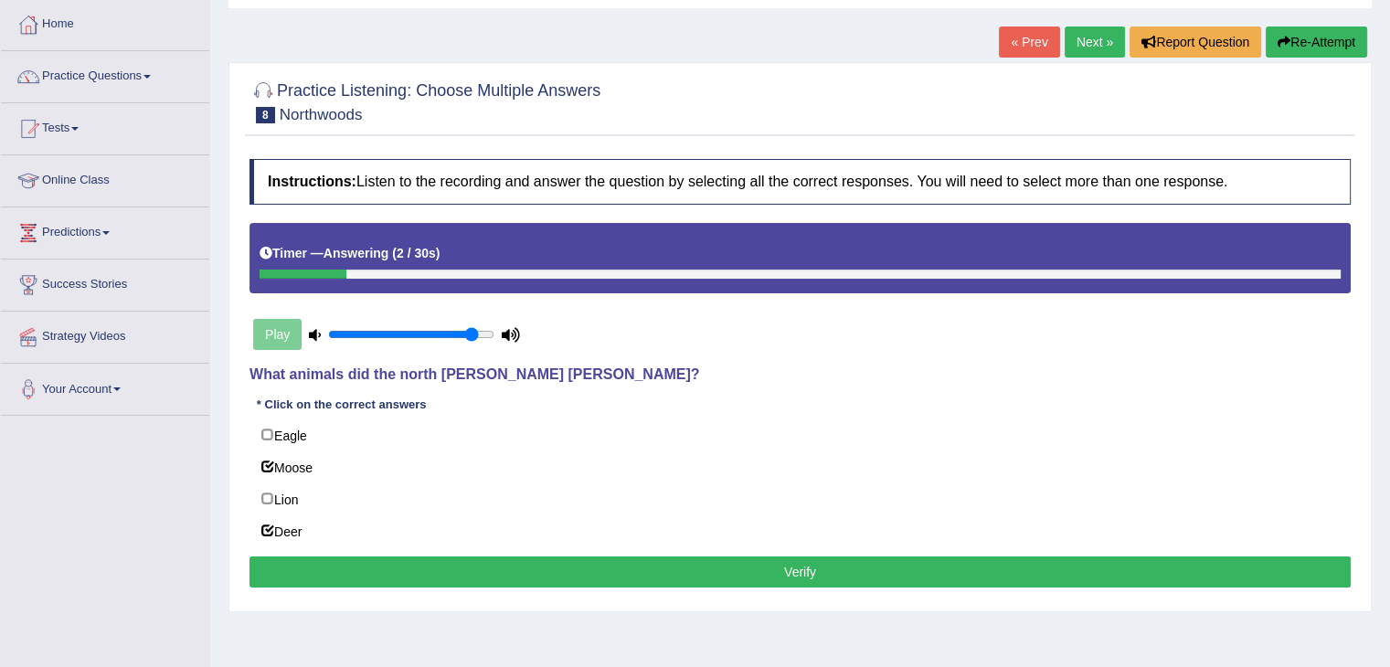
click at [805, 569] on button "Verify" at bounding box center [799, 571] width 1101 height 31
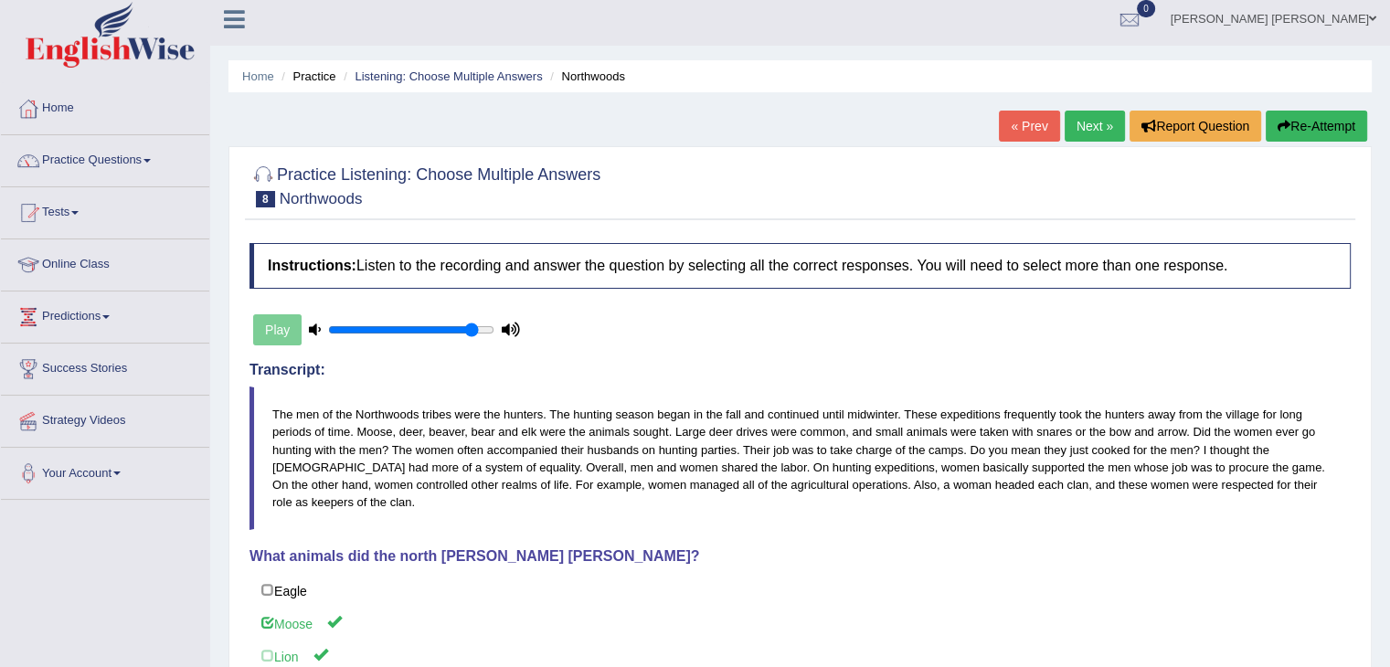
scroll to position [0, 0]
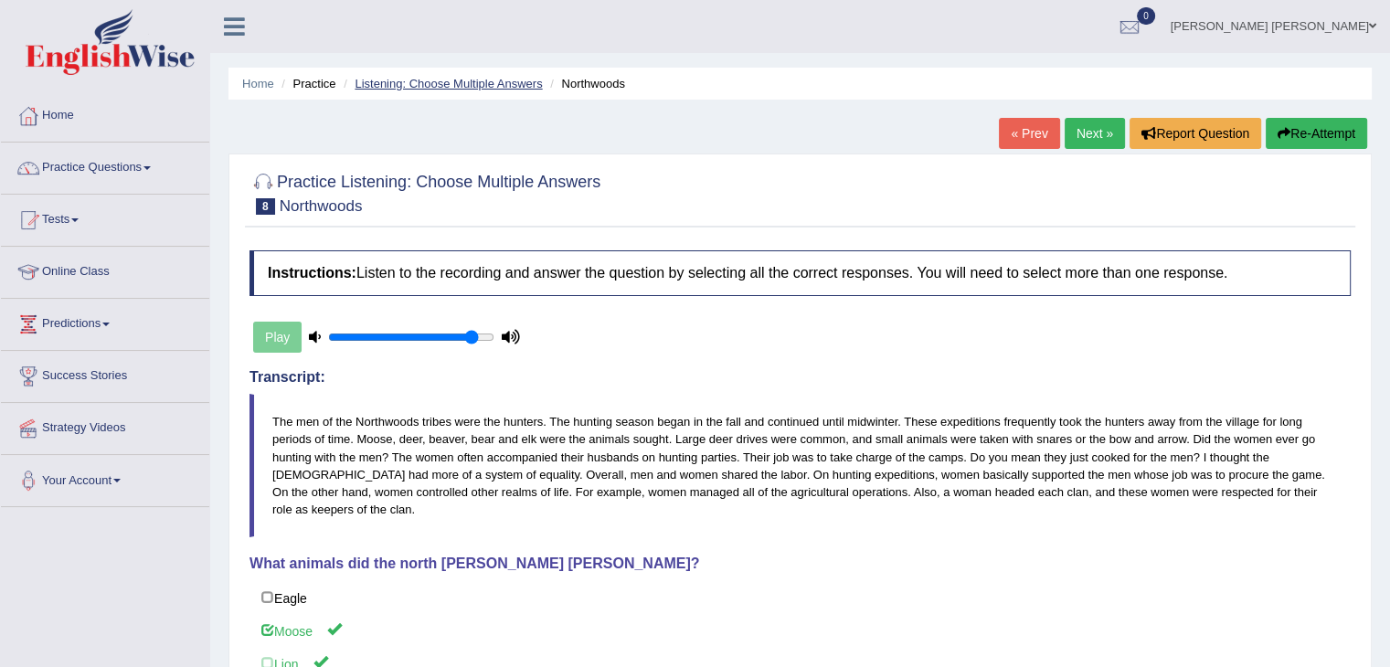
click at [475, 80] on link "Listening: Choose Multiple Answers" at bounding box center [448, 84] width 187 height 14
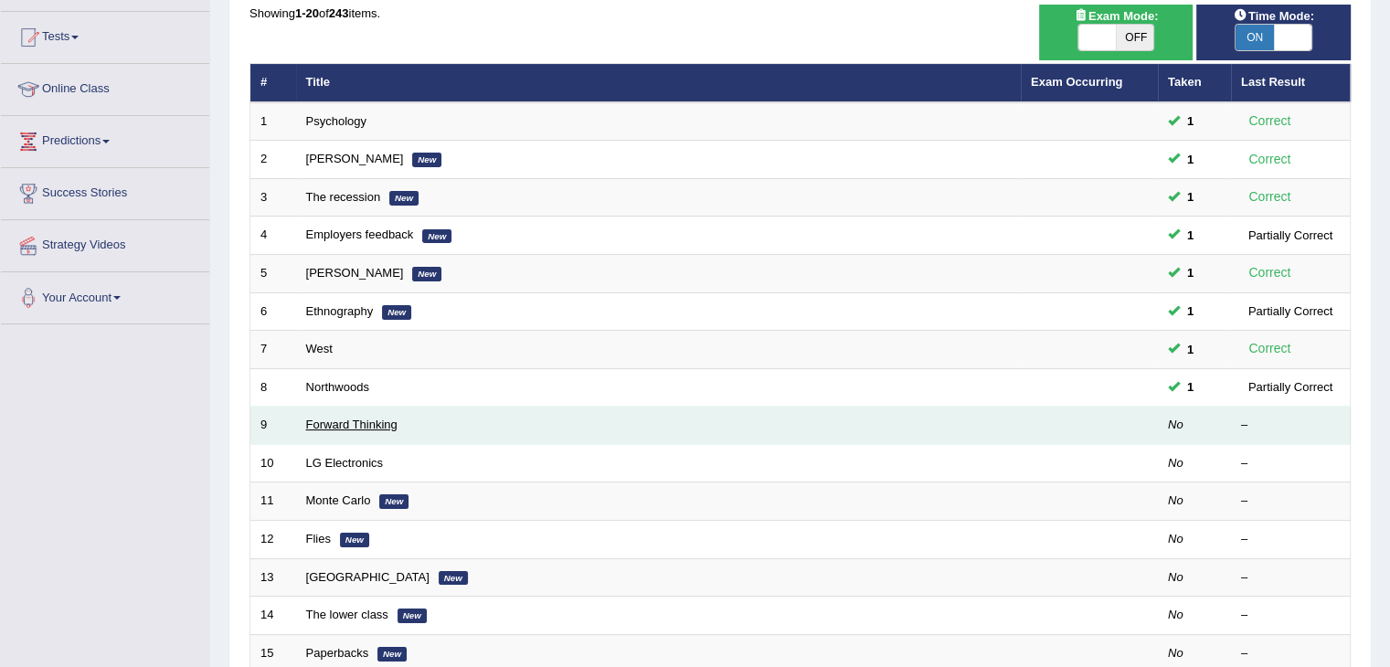
click at [380, 425] on link "Forward Thinking" at bounding box center [351, 425] width 91 height 14
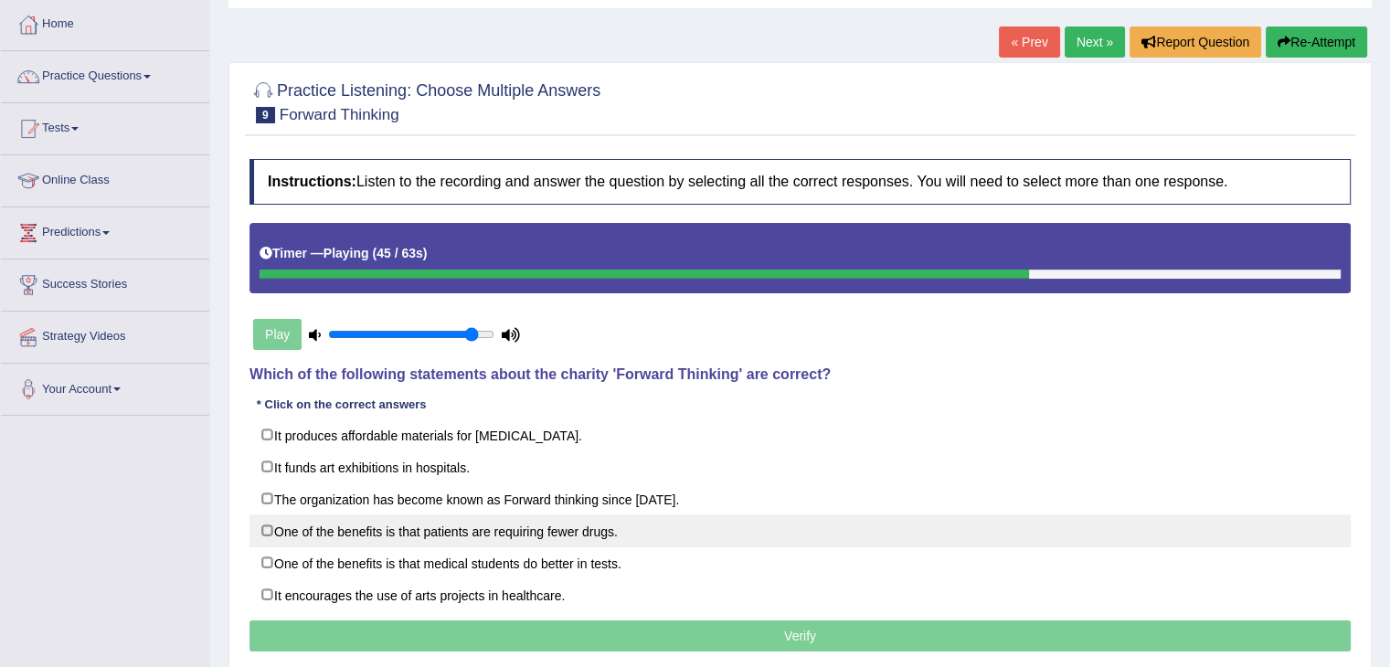
click at [617, 524] on label "One of the benefits is that patients are requiring fewer drugs." at bounding box center [799, 530] width 1101 height 33
checkbox input "true"
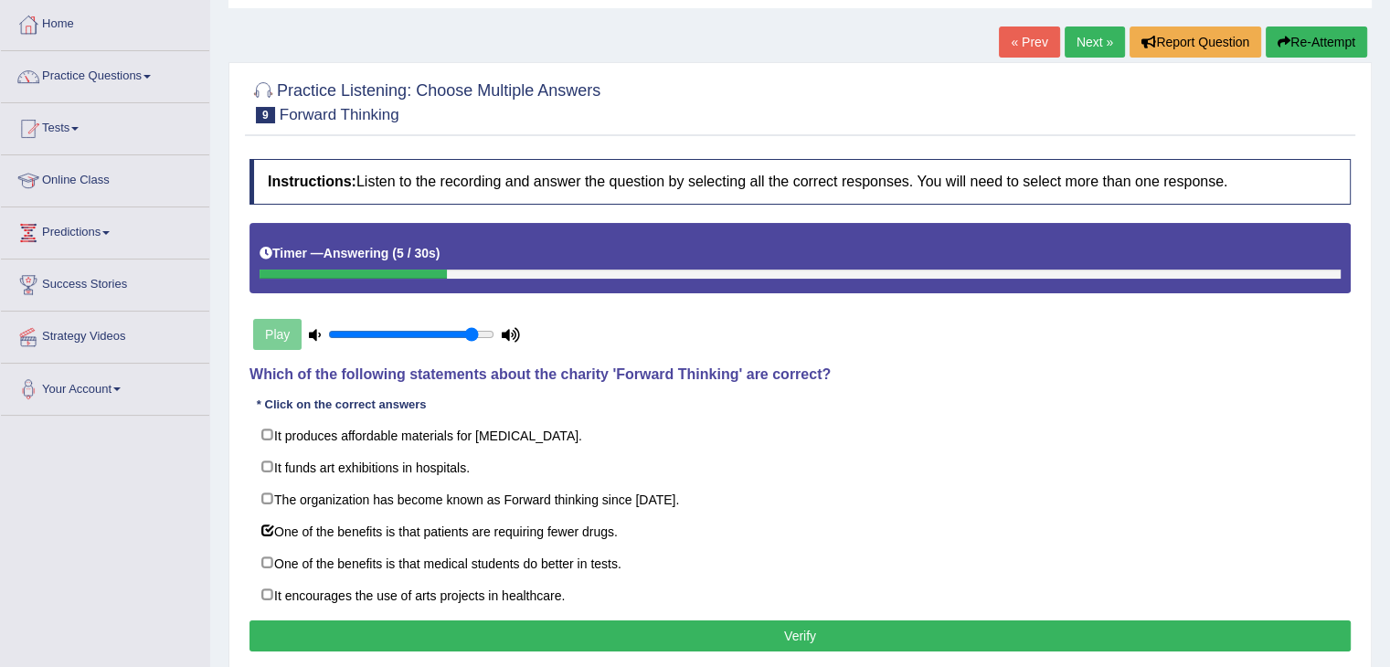
click at [463, 630] on button "Verify" at bounding box center [799, 635] width 1101 height 31
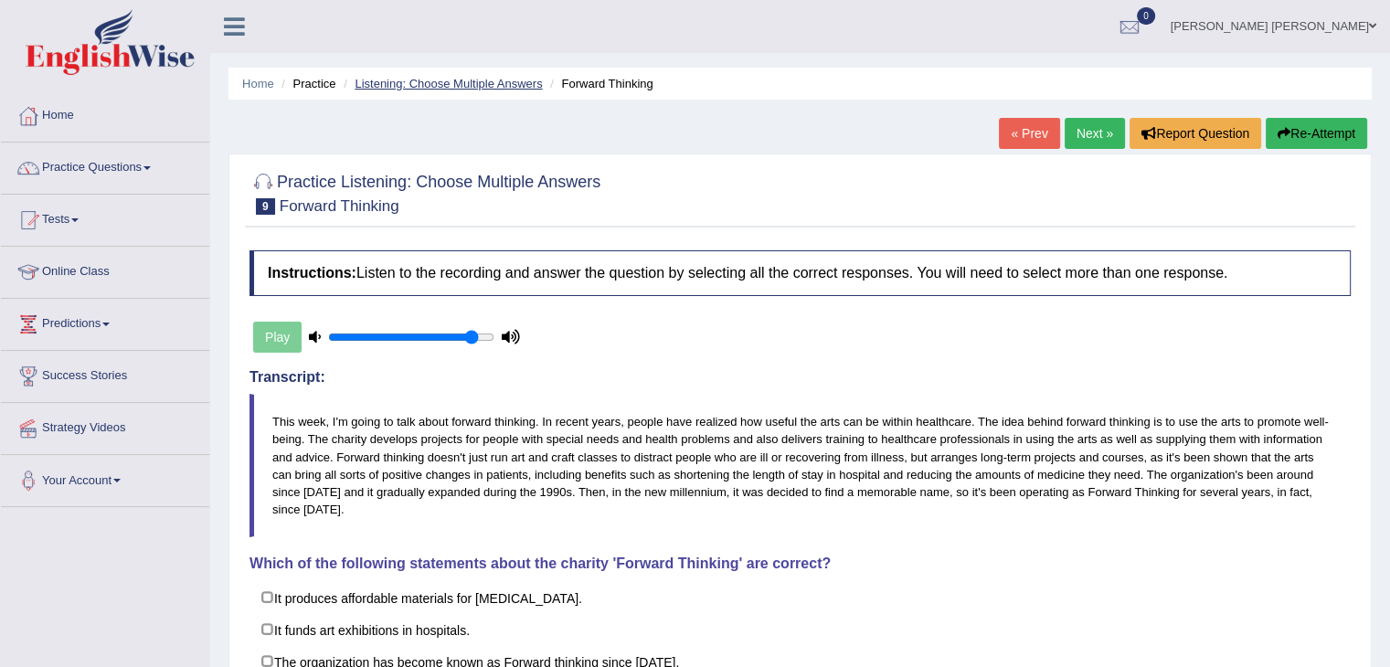
click at [492, 81] on link "Listening: Choose Multiple Answers" at bounding box center [448, 84] width 187 height 14
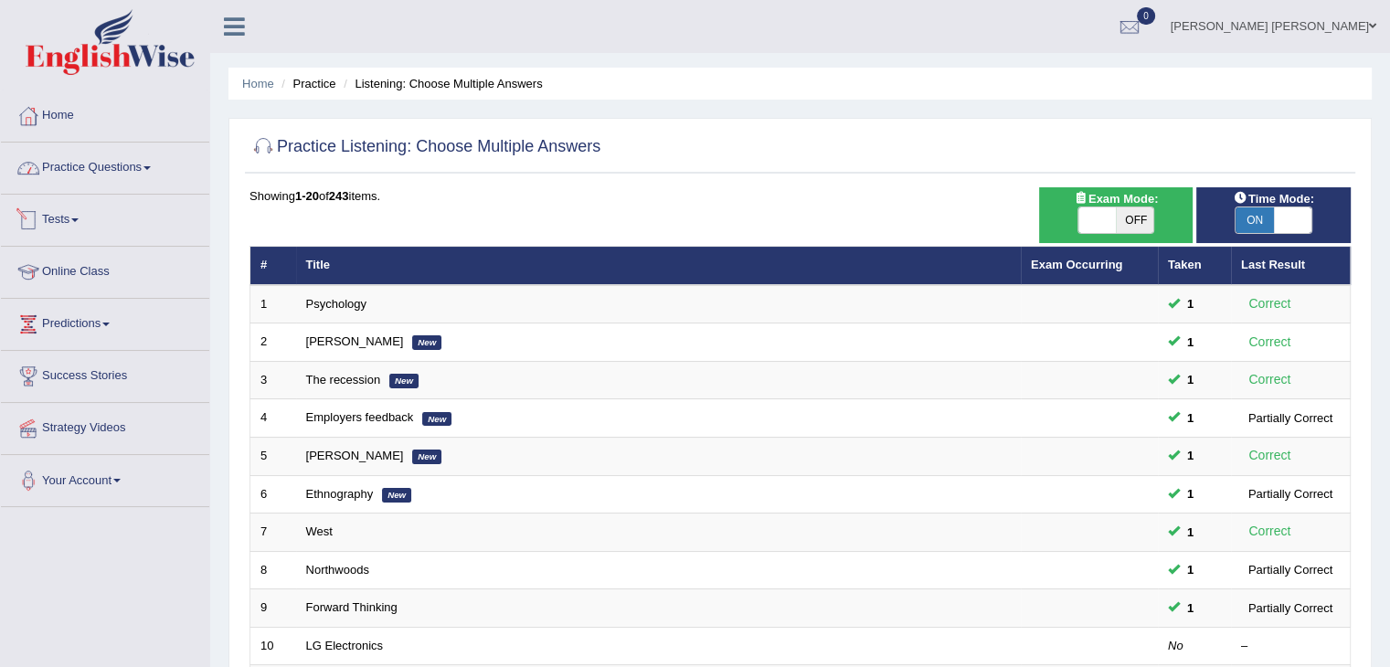
click at [114, 167] on link "Practice Questions" at bounding box center [105, 166] width 208 height 46
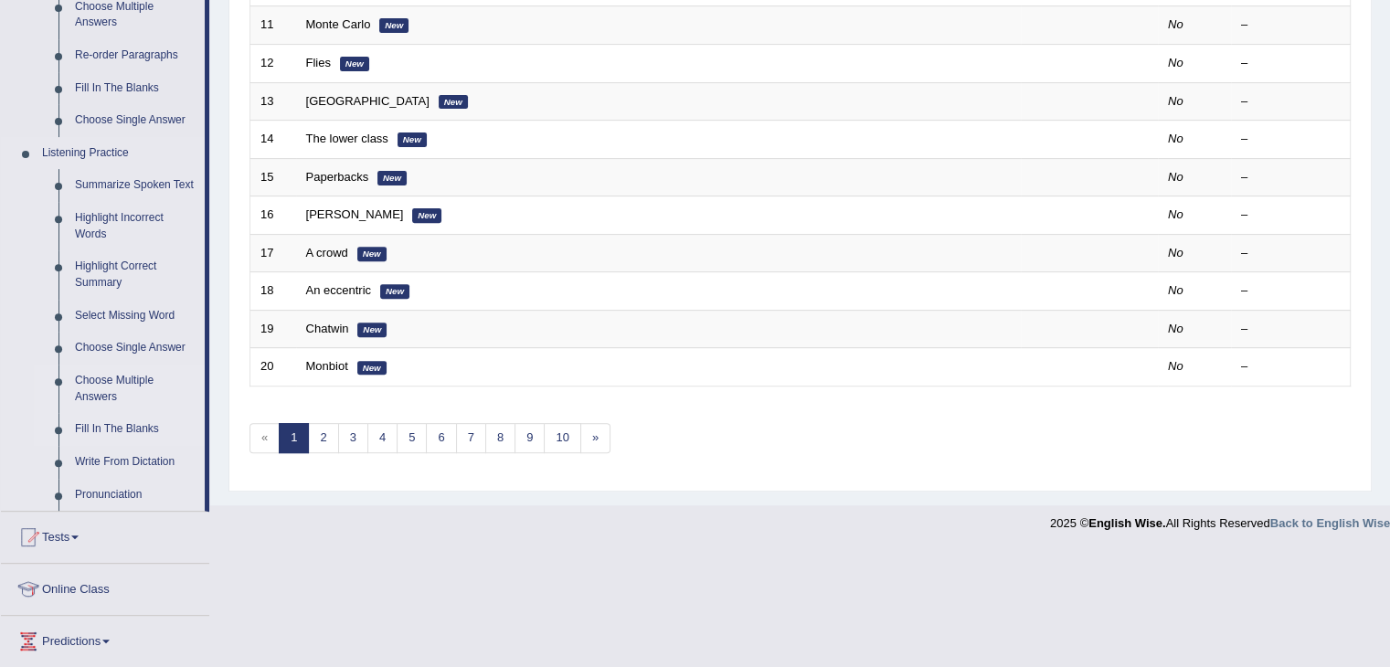
scroll to position [731, 0]
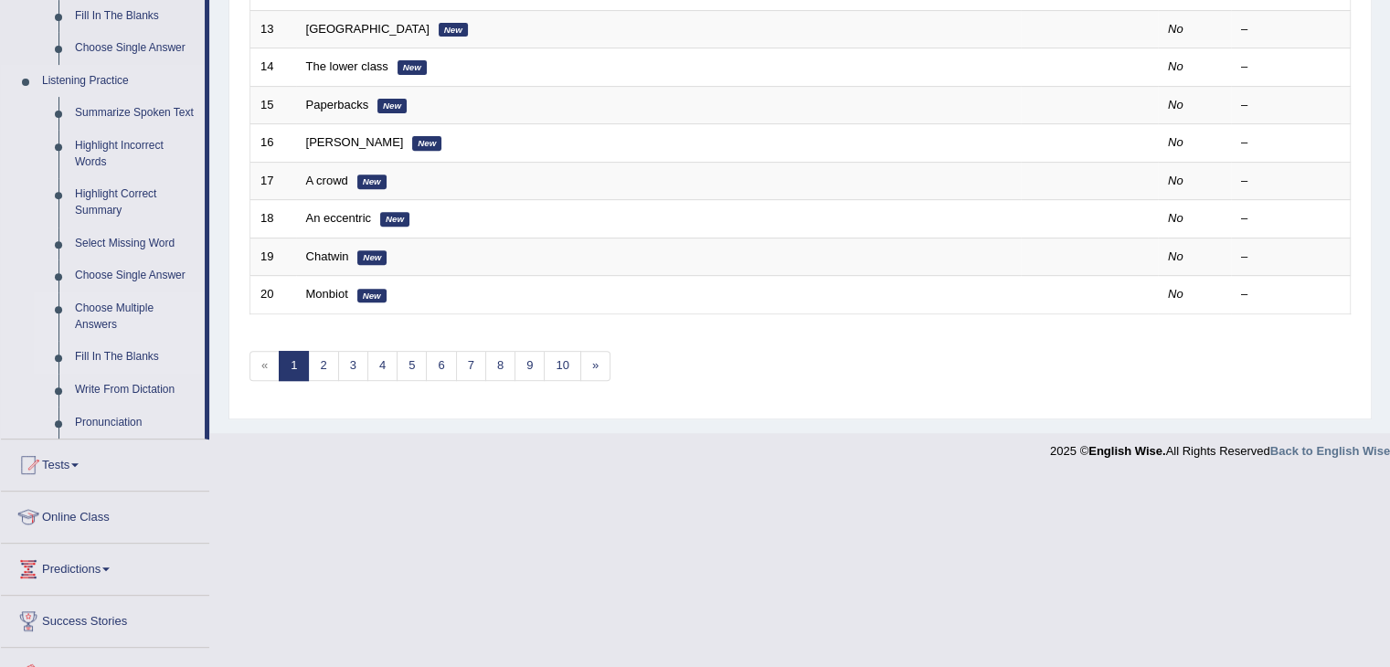
click at [139, 355] on link "Fill In The Blanks" at bounding box center [136, 357] width 138 height 33
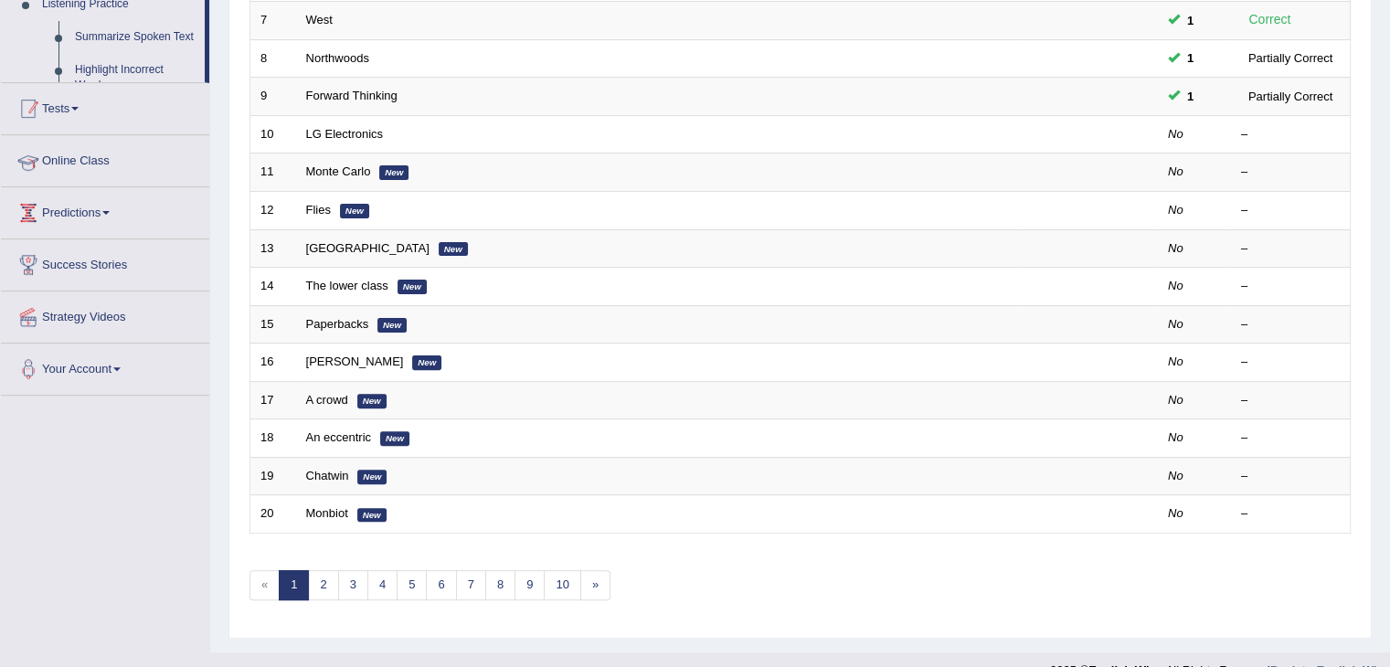
scroll to position [280, 0]
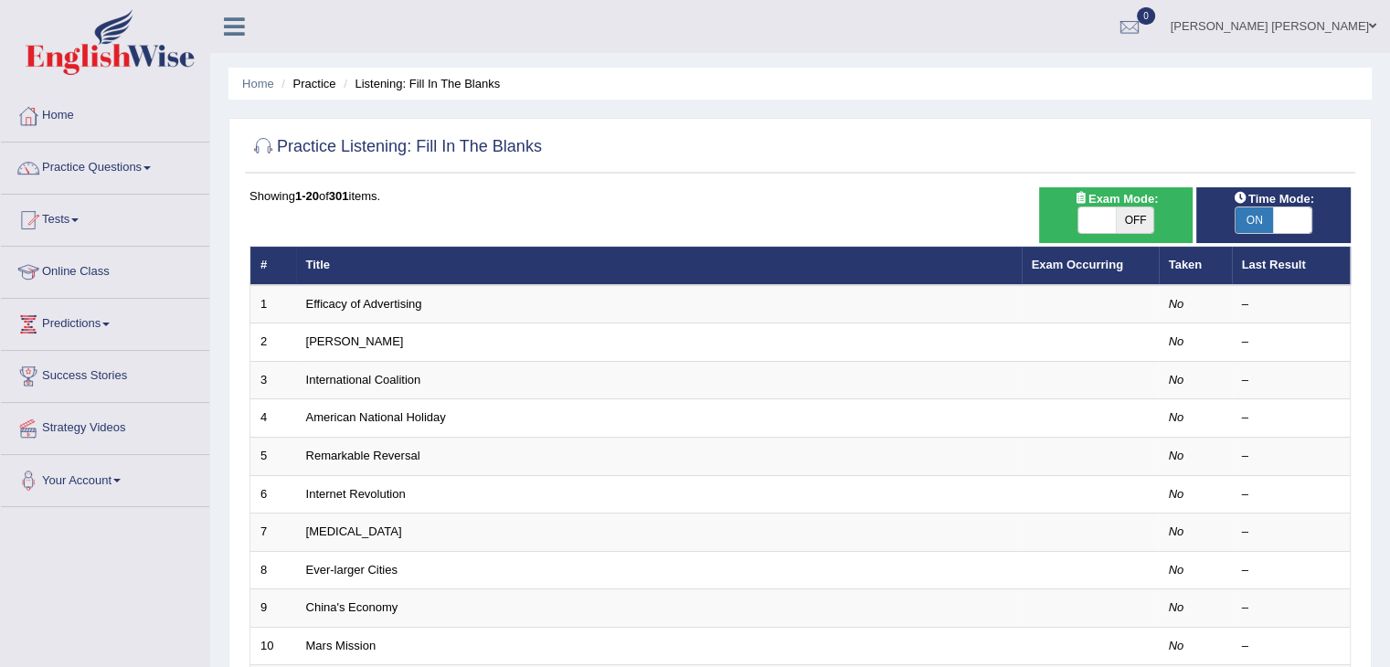
click at [1130, 213] on span "OFF" at bounding box center [1135, 220] width 38 height 26
checkbox input "true"
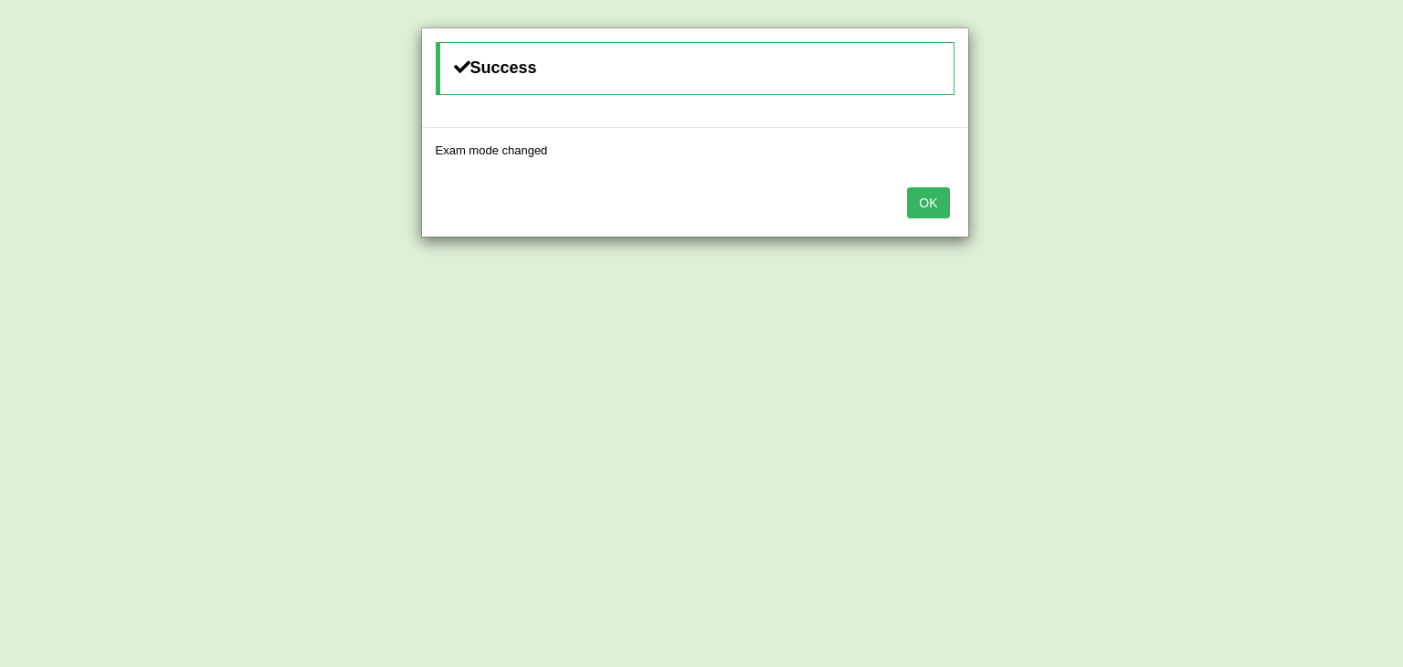
click at [928, 203] on button "OK" at bounding box center [928, 202] width 42 height 31
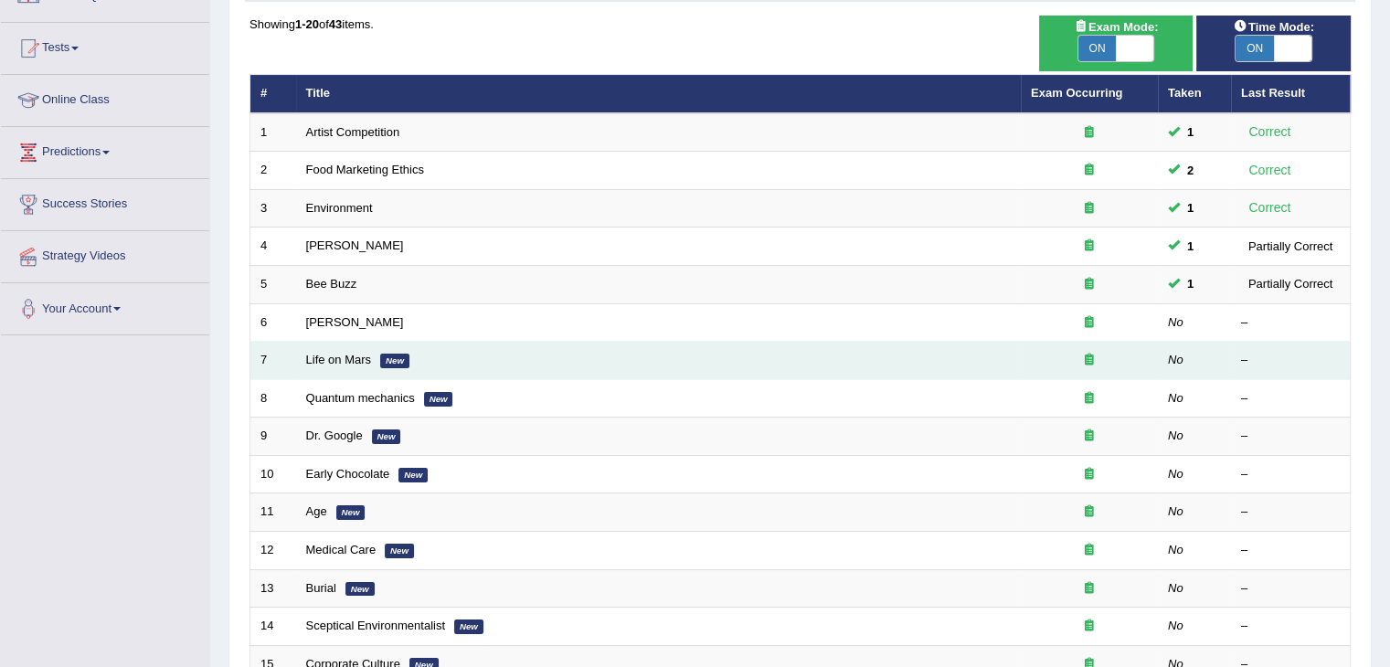
scroll to position [183, 0]
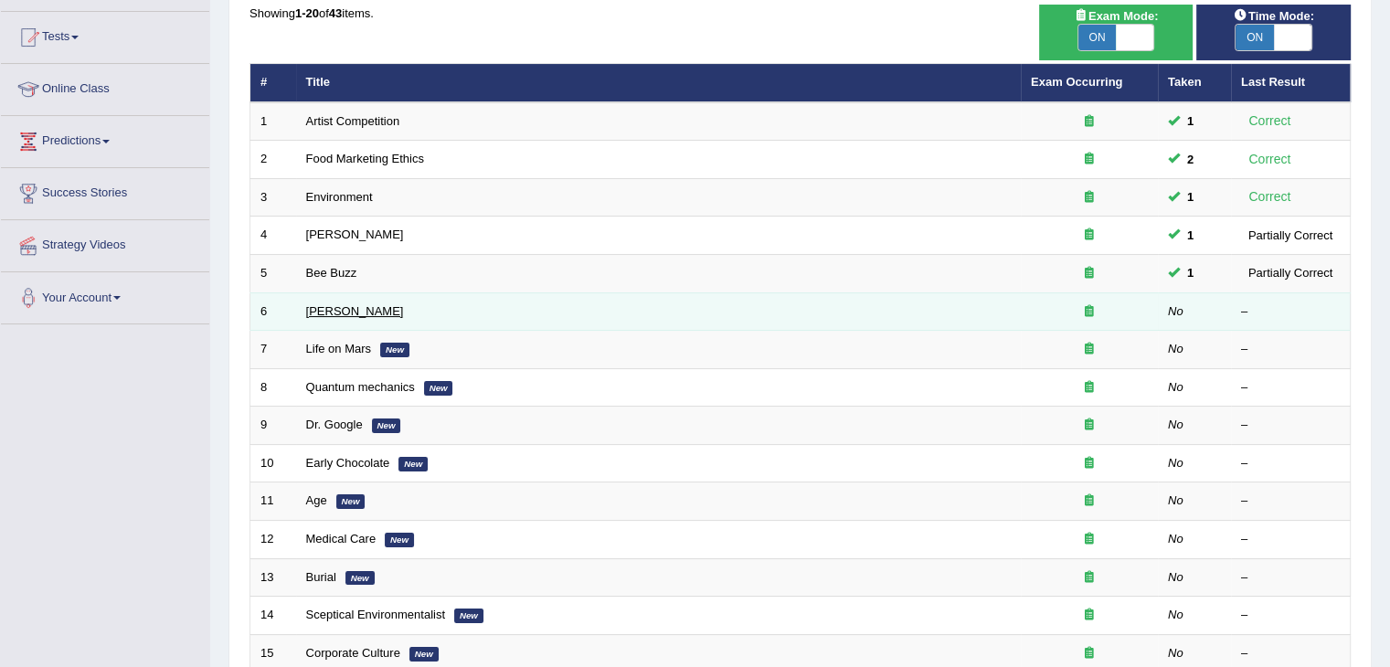
click at [318, 306] on link "[PERSON_NAME]" at bounding box center [355, 311] width 98 height 14
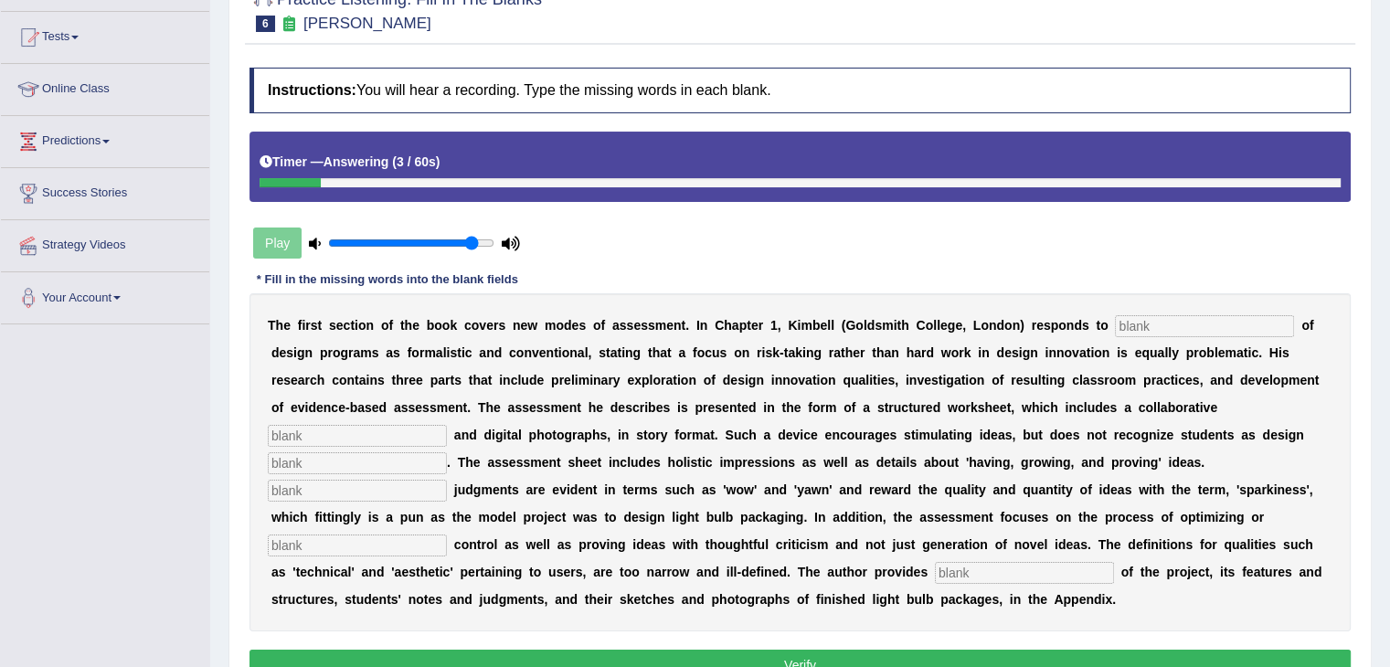
click at [1115, 321] on input "text" at bounding box center [1204, 326] width 179 height 22
type input "v"
type input "criticism"
click at [447, 425] on input "text" at bounding box center [357, 436] width 179 height 22
type input "element"
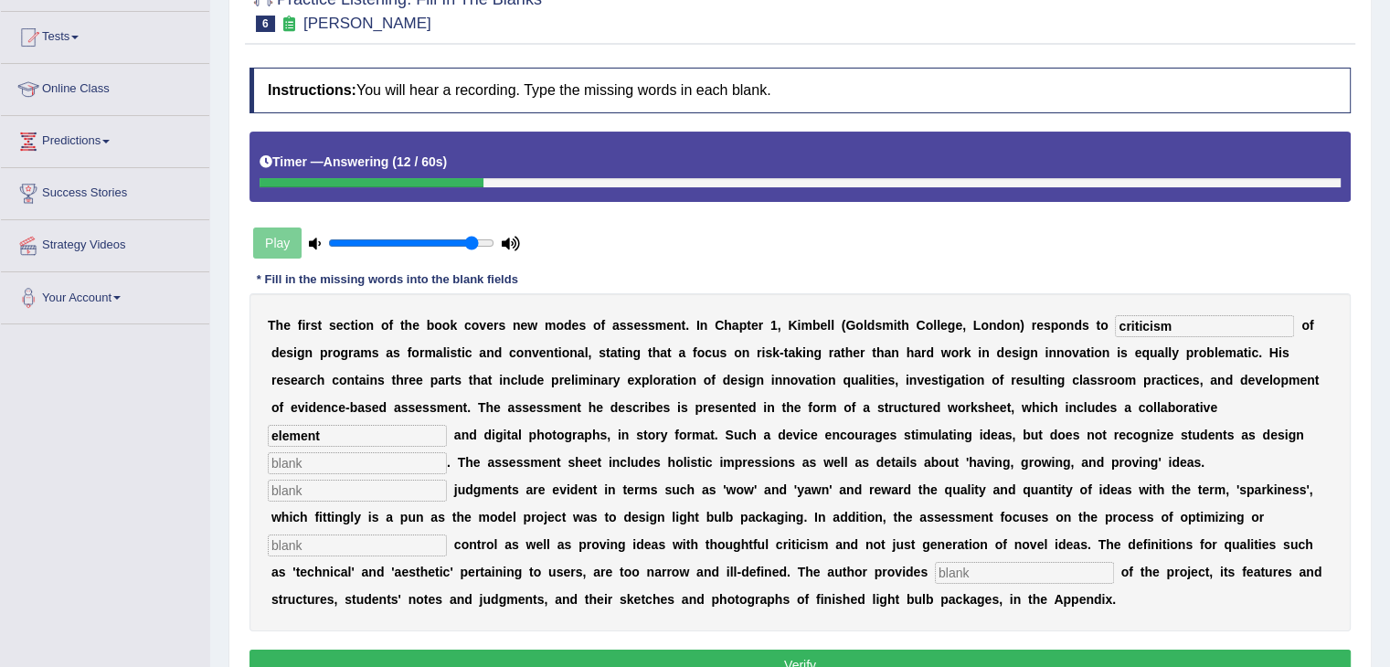
click at [447, 452] on input "text" at bounding box center [357, 463] width 179 height 22
type input "innovators"
click at [447, 480] on input "text" at bounding box center [357, 491] width 179 height 22
type input "Colocial"
click at [620, 530] on div "T h e f i r s t s e c t i o n o f t h e b o o k c o v e r s n e w m o d e s o f…" at bounding box center [799, 462] width 1101 height 338
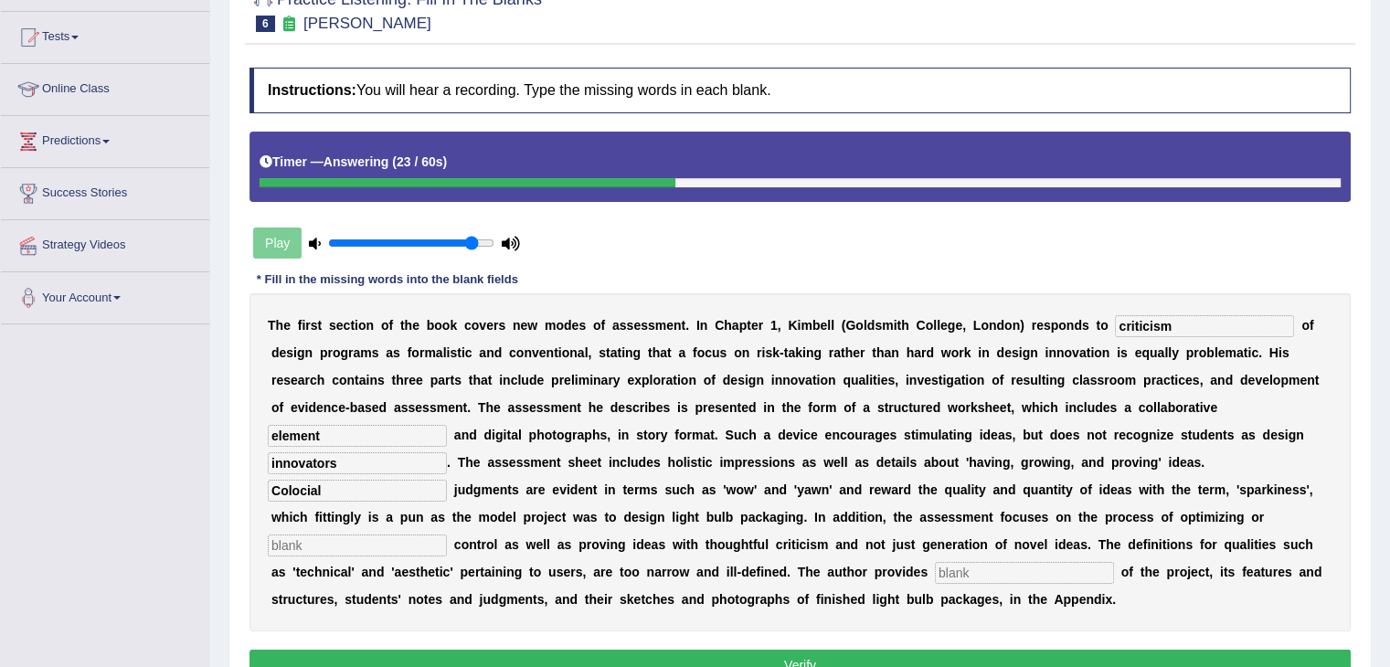
click at [447, 534] on input "text" at bounding box center [357, 545] width 179 height 22
type input "complexity"
click at [1097, 562] on input "text" at bounding box center [1024, 573] width 179 height 22
type input "example"
click at [1151, 322] on input "criticism" at bounding box center [1204, 326] width 179 height 22
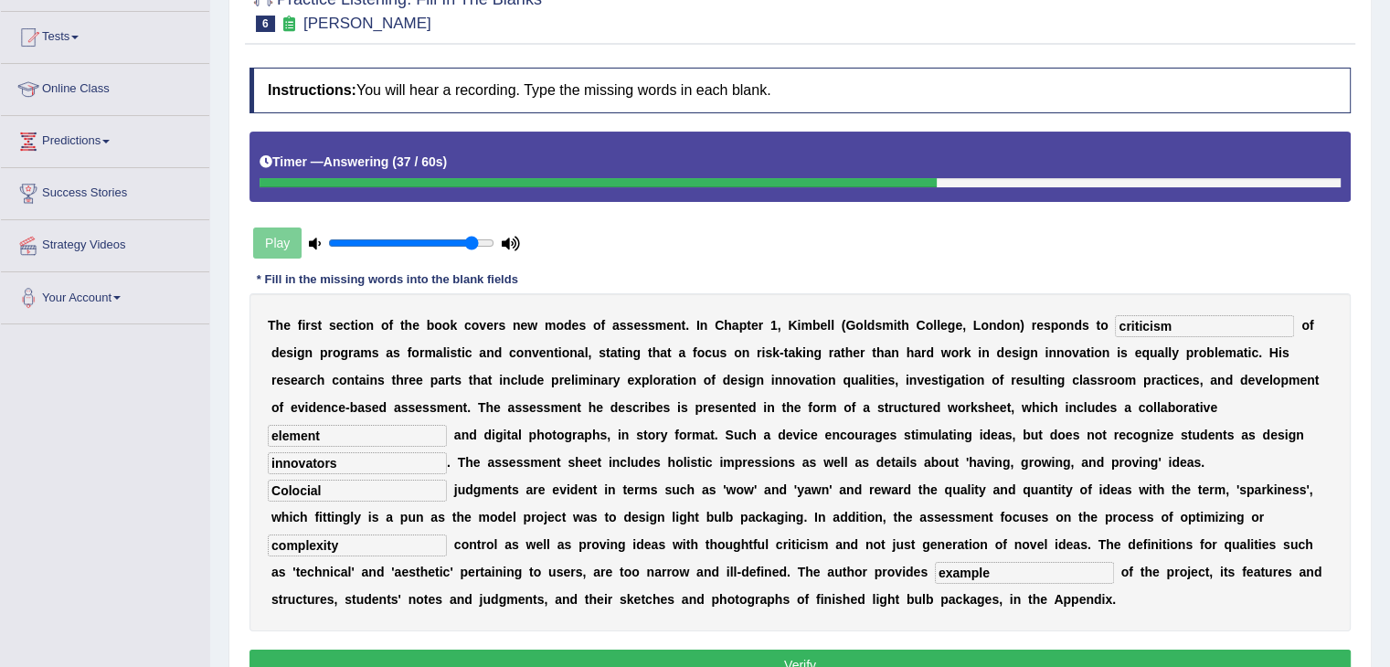
click at [447, 425] on input "element" at bounding box center [357, 436] width 179 height 22
click at [447, 452] on input "innovators" at bounding box center [357, 463] width 179 height 22
click at [447, 480] on input "Colocial" at bounding box center [357, 491] width 179 height 22
click at [447, 534] on input "complexity" at bounding box center [357, 545] width 179 height 22
click at [1114, 562] on input "example" at bounding box center [1024, 573] width 179 height 22
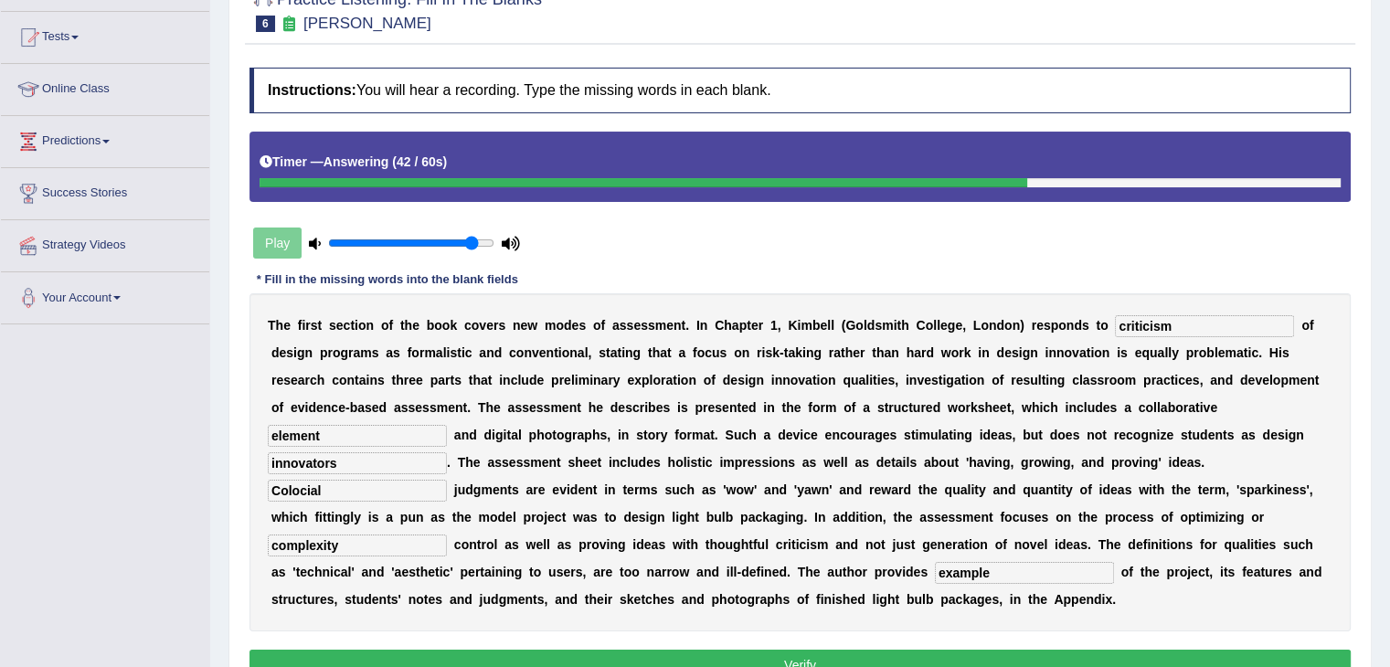
click at [1144, 317] on input "criticism" at bounding box center [1204, 326] width 179 height 22
click at [1126, 324] on input "criticism" at bounding box center [1204, 326] width 179 height 22
click at [447, 425] on input "element" at bounding box center [357, 436] width 179 height 22
click at [1115, 335] on input "criticism" at bounding box center [1204, 326] width 179 height 22
click at [982, 392] on div "T h e f i r s t s e c t i o n o f t h e b o o k c o v e r s n e w m o d e s o f…" at bounding box center [799, 462] width 1101 height 338
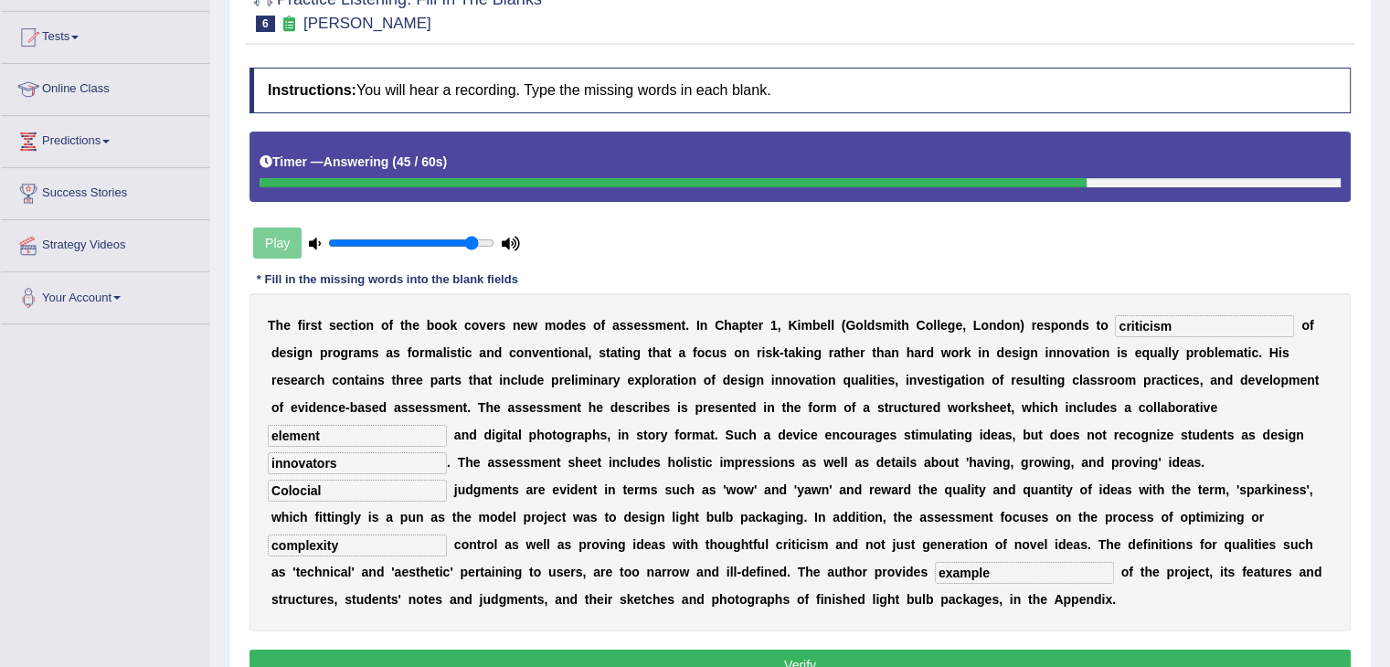
click at [447, 425] on input "element" at bounding box center [357, 436] width 179 height 22
click at [447, 452] on input "innovators" at bounding box center [357, 463] width 179 height 22
click at [447, 480] on input "Colocial" at bounding box center [357, 491] width 179 height 22
click at [447, 534] on input "complexity" at bounding box center [357, 545] width 179 height 22
click at [1099, 562] on input "example" at bounding box center [1024, 573] width 179 height 22
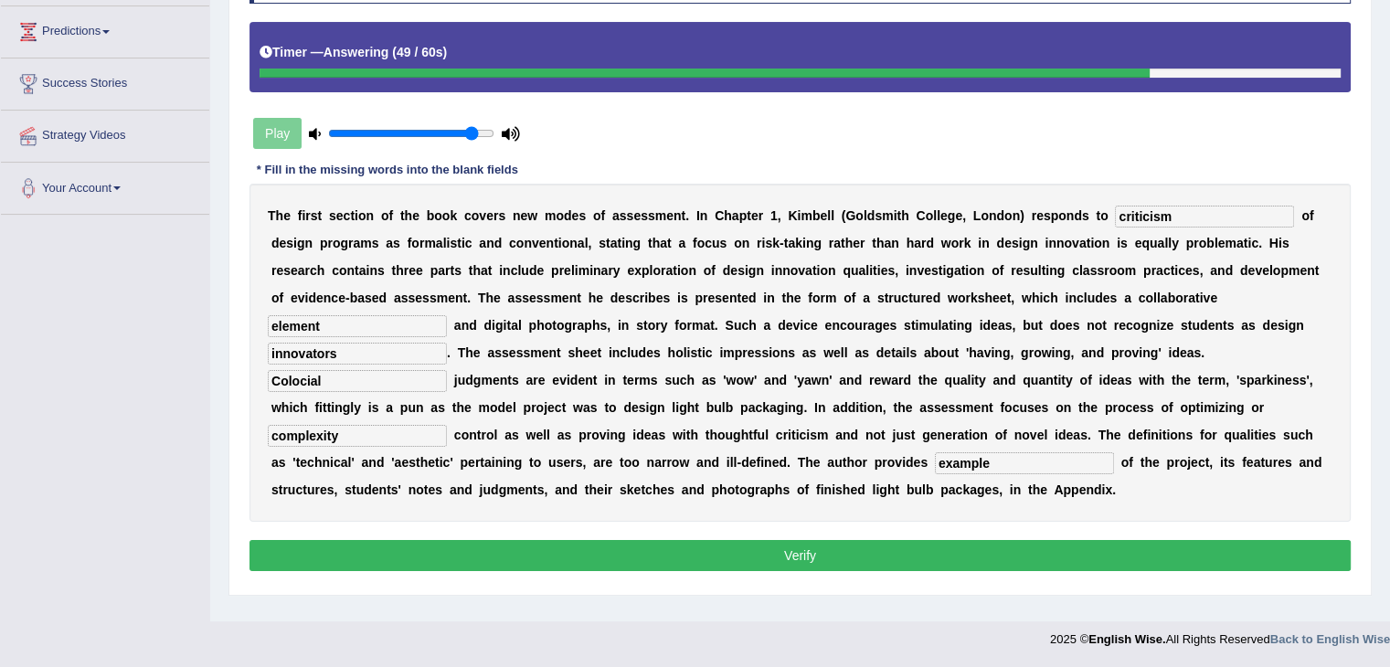
scroll to position [292, 0]
click at [958, 540] on button "Verify" at bounding box center [799, 555] width 1101 height 31
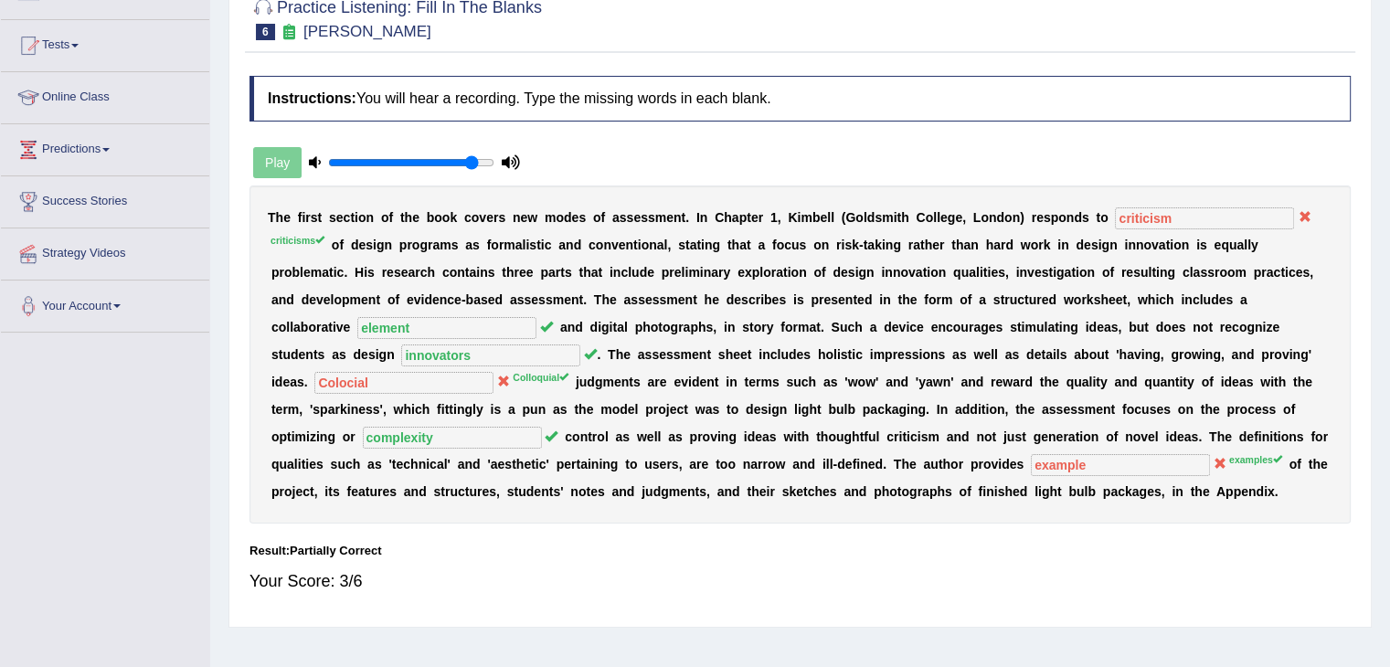
scroll to position [0, 0]
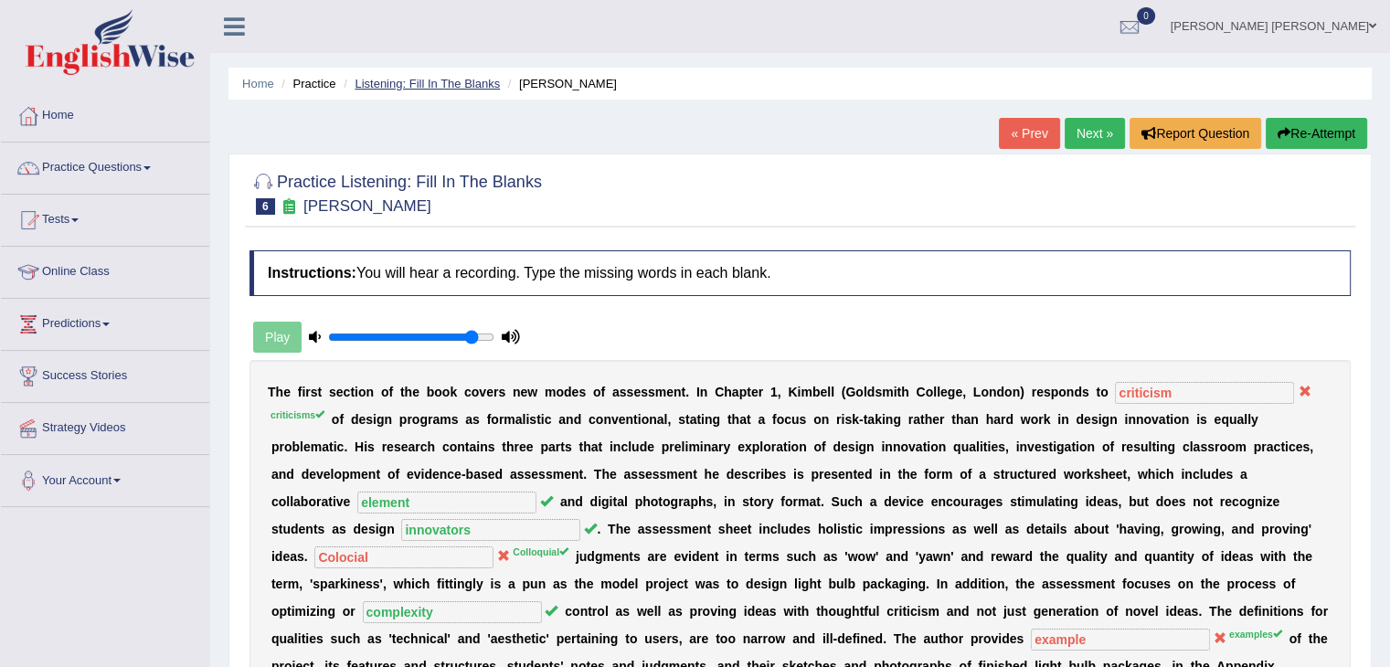
click at [452, 83] on link "Listening: Fill In The Blanks" at bounding box center [427, 84] width 145 height 14
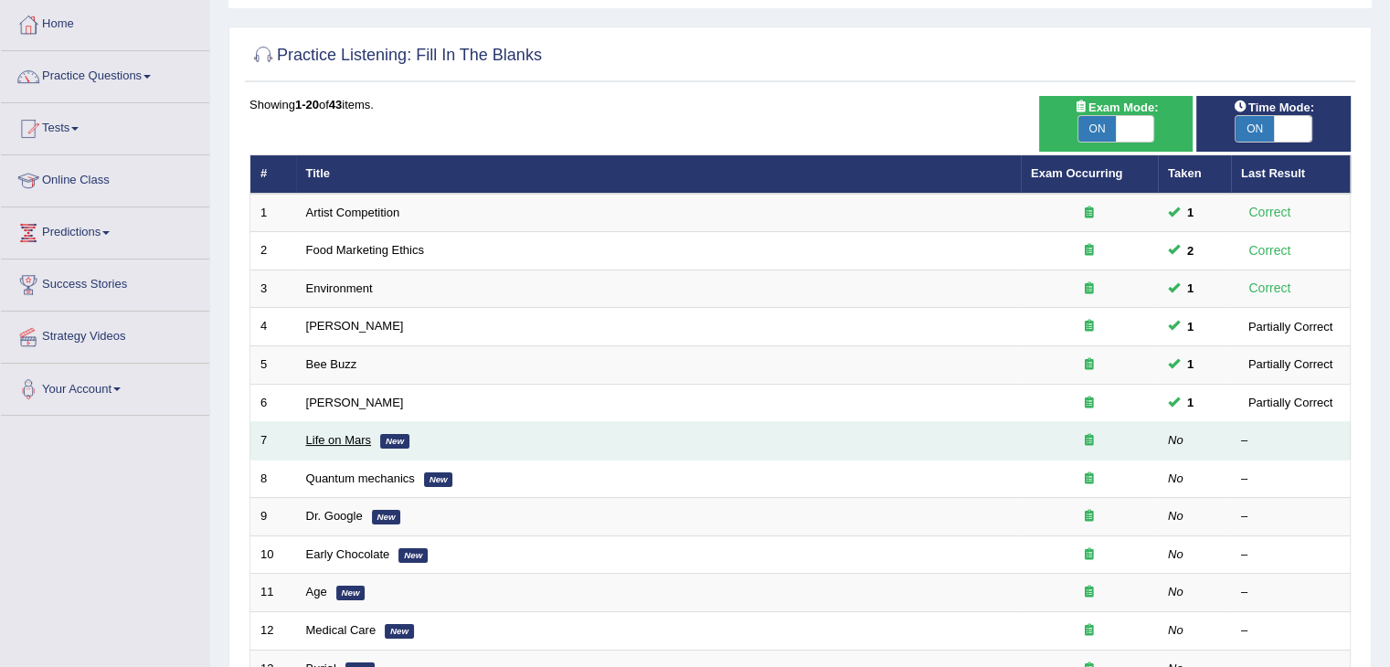
click at [355, 433] on link "Life on Mars" at bounding box center [339, 440] width 66 height 14
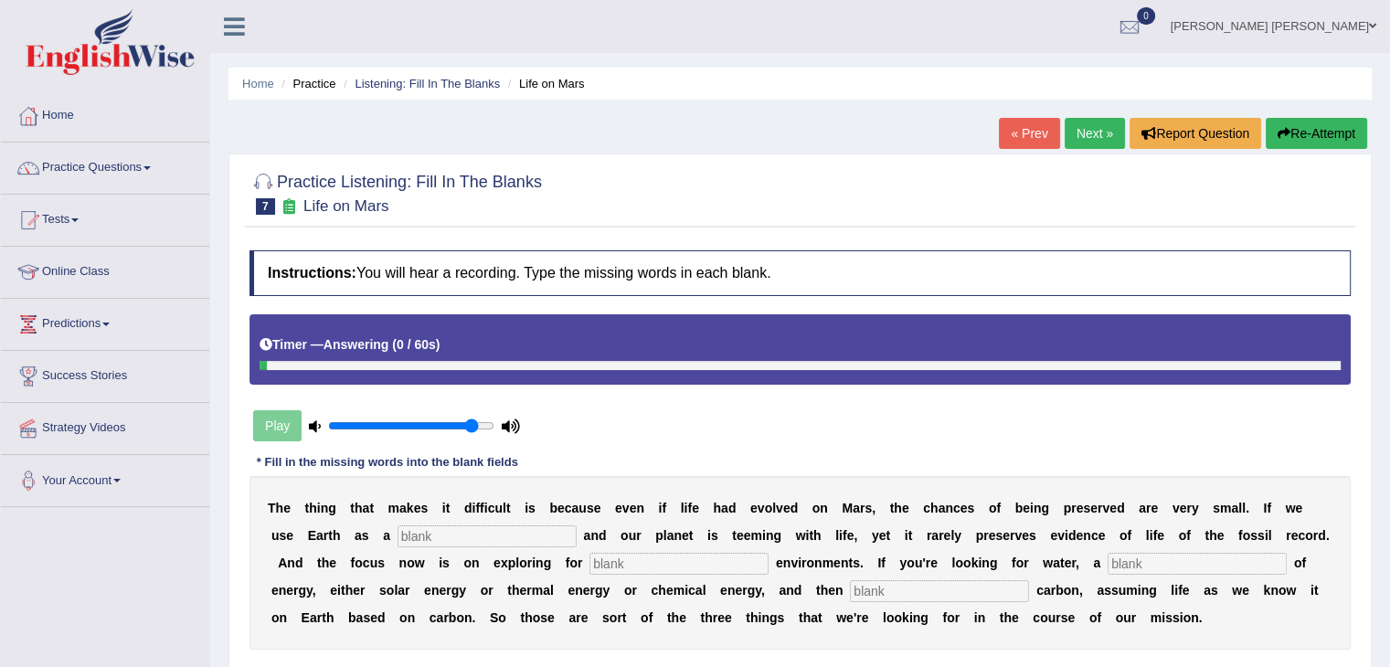
click at [412, 534] on input "text" at bounding box center [486, 536] width 179 height 22
type input "reference"
click at [589, 563] on input "text" at bounding box center [678, 564] width 179 height 22
type input "habbitable"
click at [850, 587] on input "text" at bounding box center [939, 591] width 179 height 22
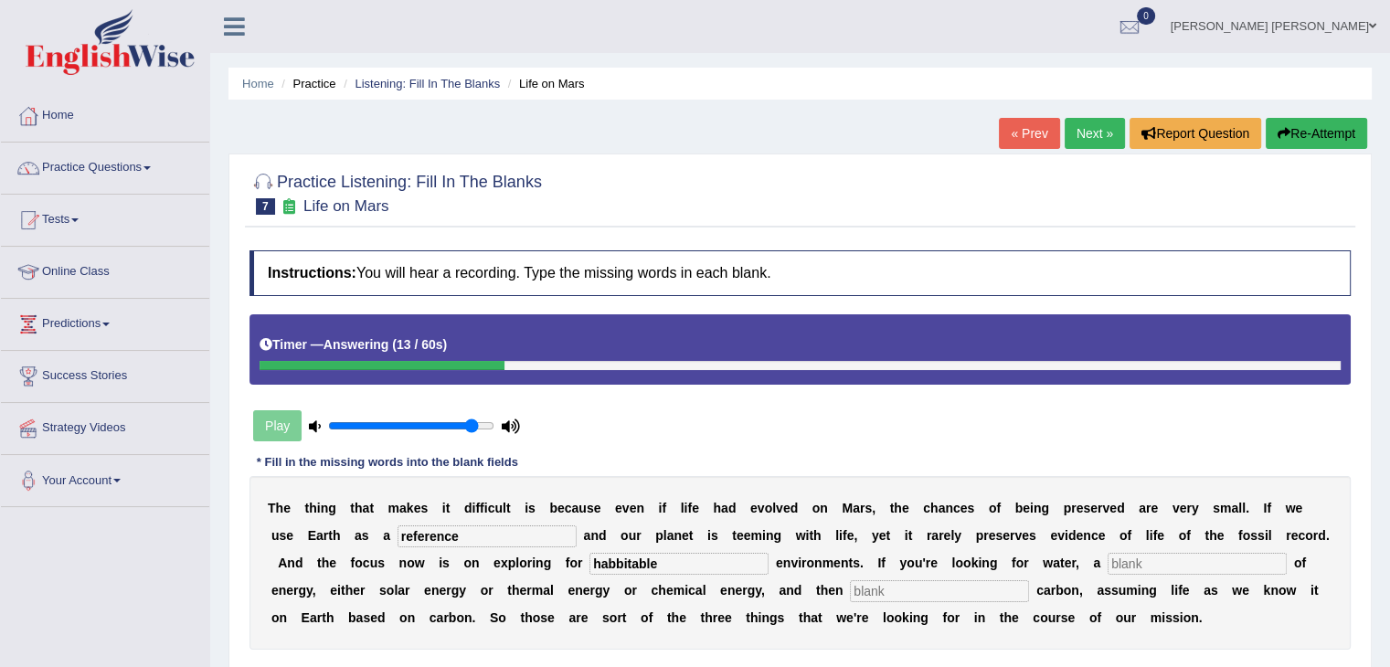
click at [1107, 556] on input "text" at bounding box center [1196, 564] width 179 height 22
type input "source"
click at [850, 582] on input "text" at bounding box center [939, 591] width 179 height 22
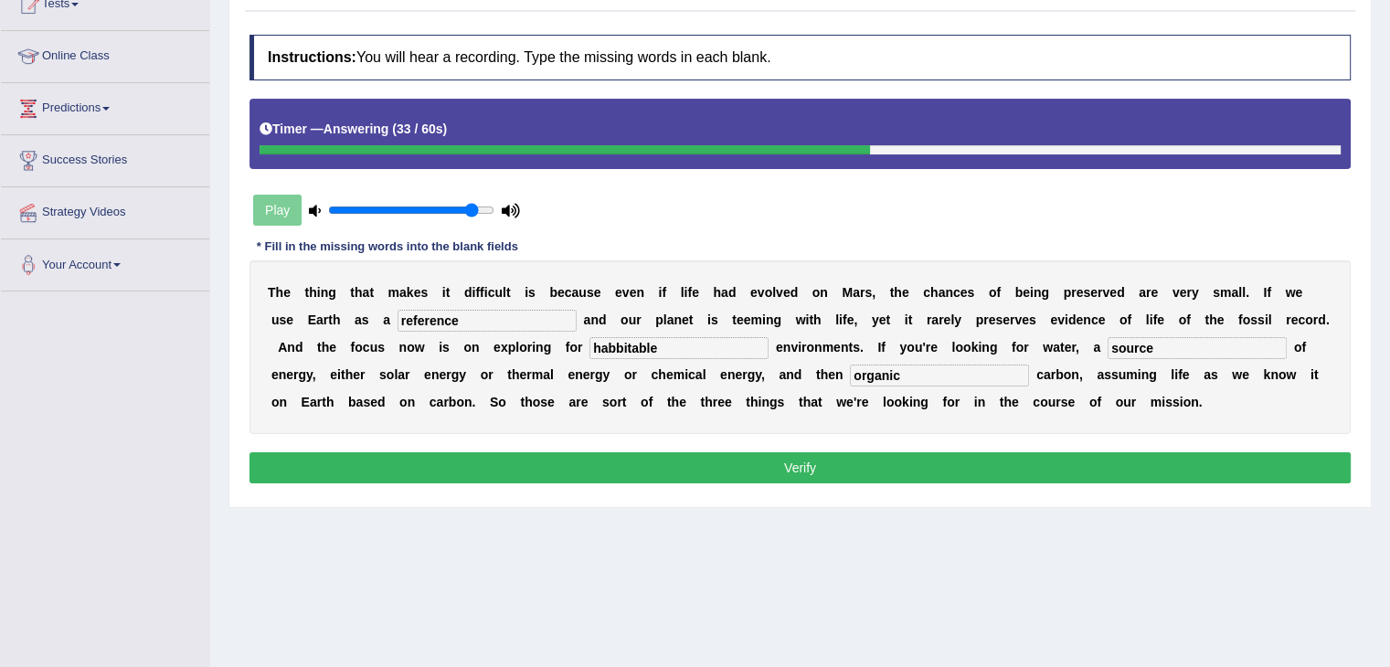
scroll to position [274, 0]
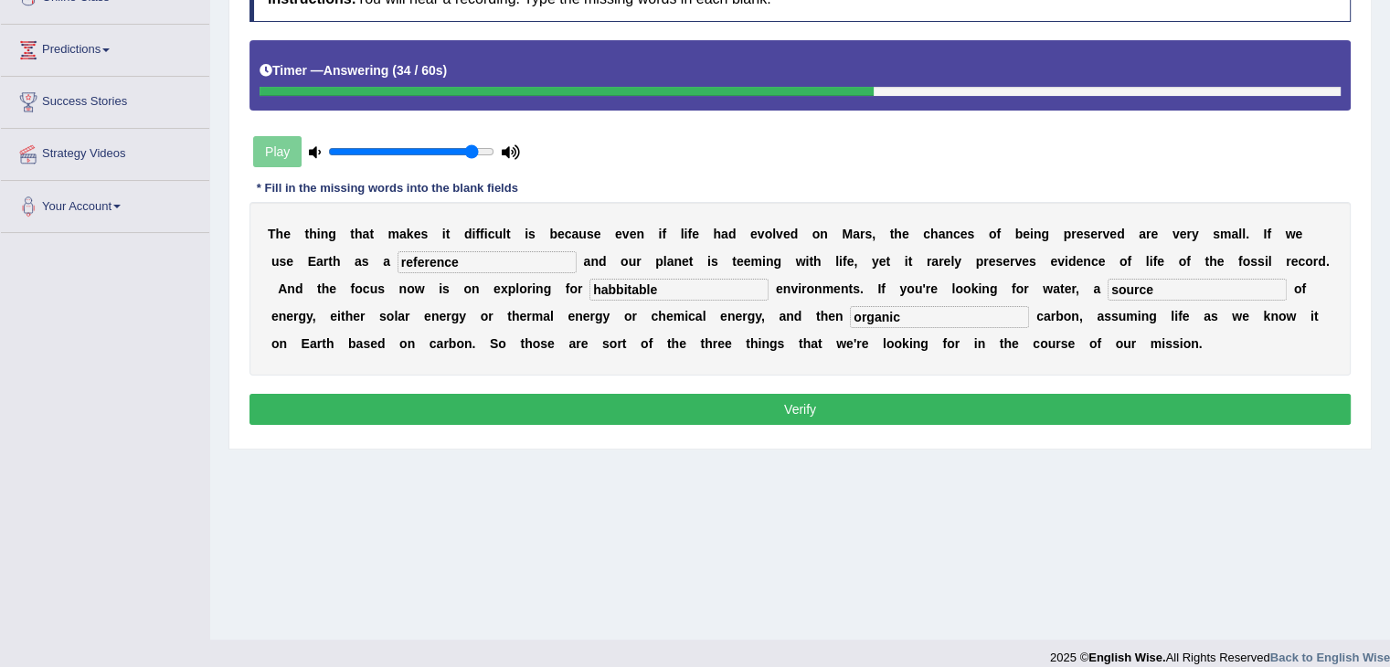
type input "organic"
click at [810, 406] on button "Verify" at bounding box center [799, 409] width 1101 height 31
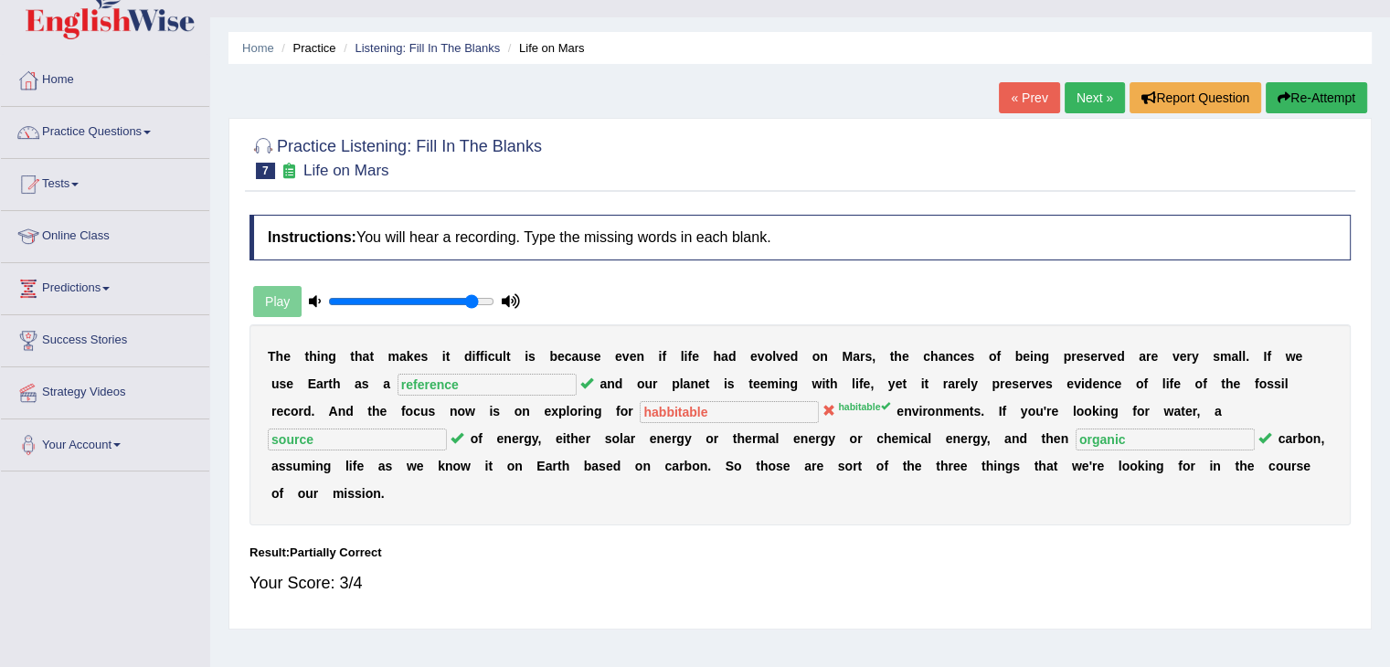
scroll to position [0, 0]
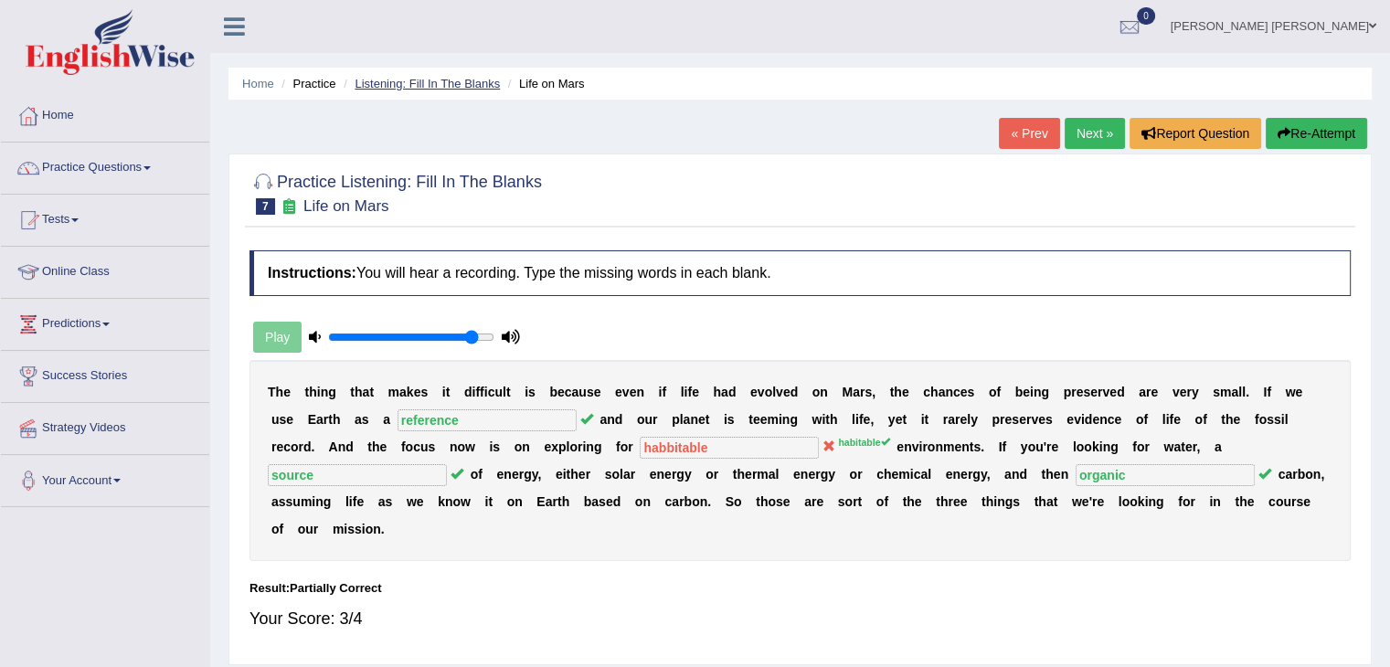
click at [439, 77] on link "Listening: Fill In The Blanks" at bounding box center [427, 84] width 145 height 14
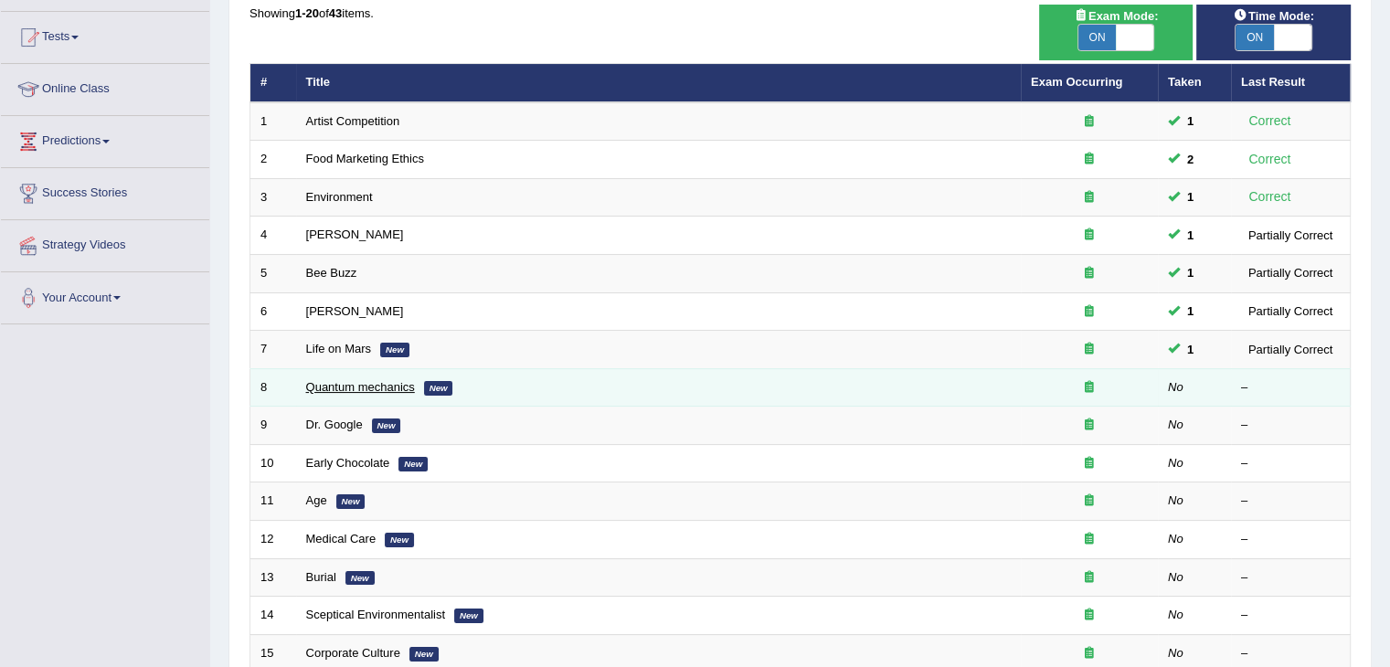
click at [369, 386] on link "Quantum mechanics" at bounding box center [360, 387] width 109 height 14
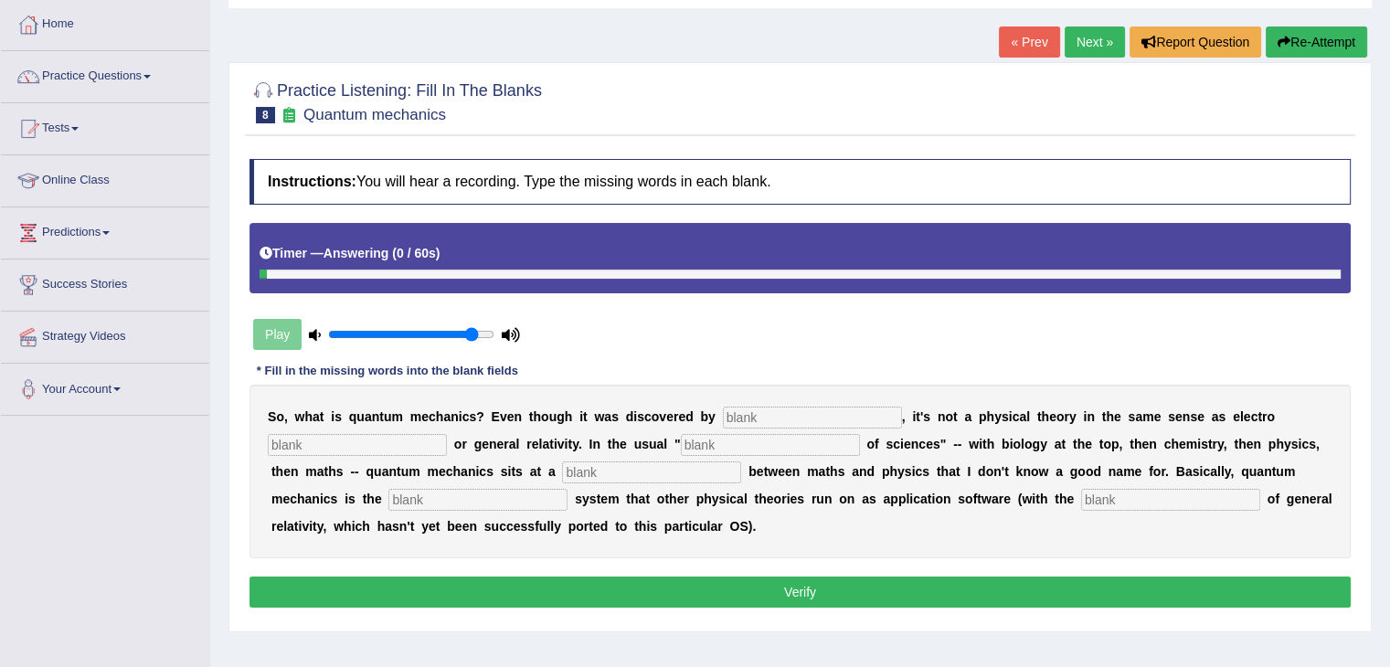
click at [735, 413] on input "text" at bounding box center [812, 418] width 179 height 22
click at [724, 418] on input "pyhiscist" at bounding box center [812, 418] width 179 height 22
click at [764, 418] on input "pyhisicist" at bounding box center [812, 418] width 179 height 22
type input "pyhisicists"
click at [389, 445] on input "text" at bounding box center [357, 445] width 179 height 22
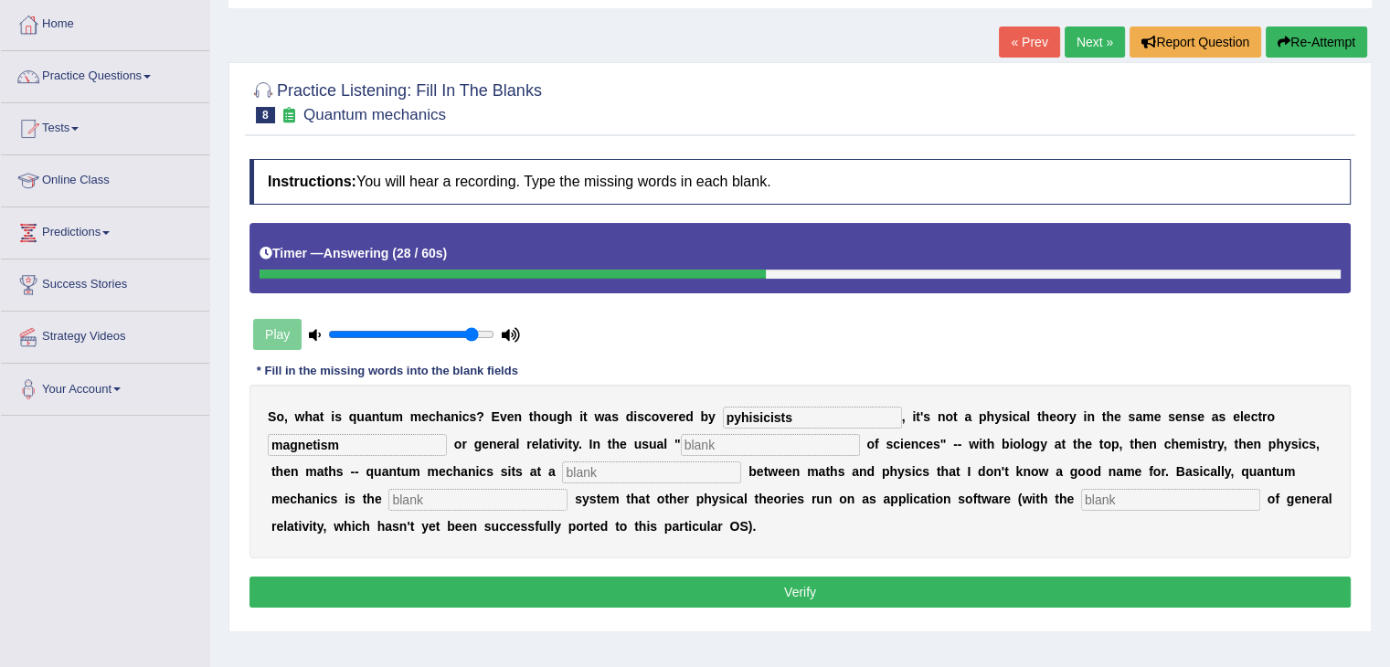
type input "magnetism"
click at [699, 434] on input "text" at bounding box center [770, 445] width 179 height 22
type input "hierarchy"
click at [575, 469] on input "text" at bounding box center [651, 472] width 179 height 22
type input "level"
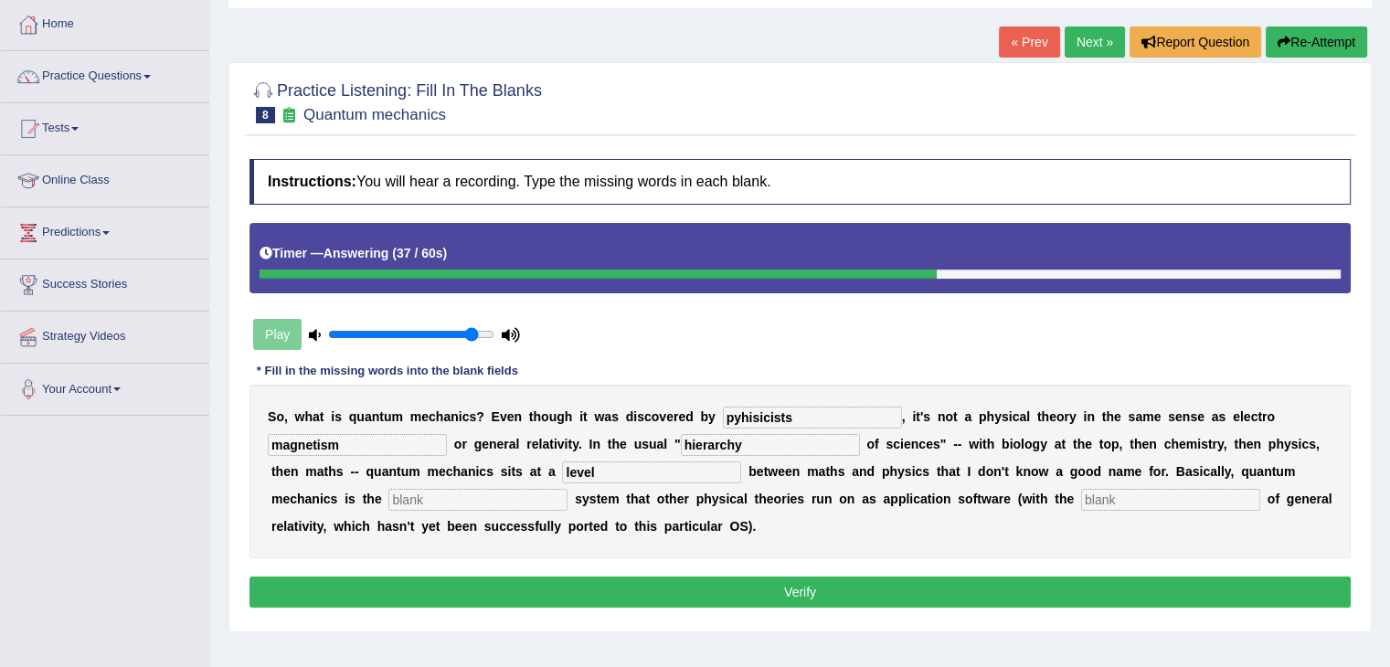
click at [402, 494] on input "text" at bounding box center [477, 500] width 179 height 22
type input "operating"
click at [1081, 495] on input "text" at bounding box center [1170, 500] width 179 height 22
type input "exception"
click at [702, 586] on button "Verify" at bounding box center [799, 592] width 1101 height 31
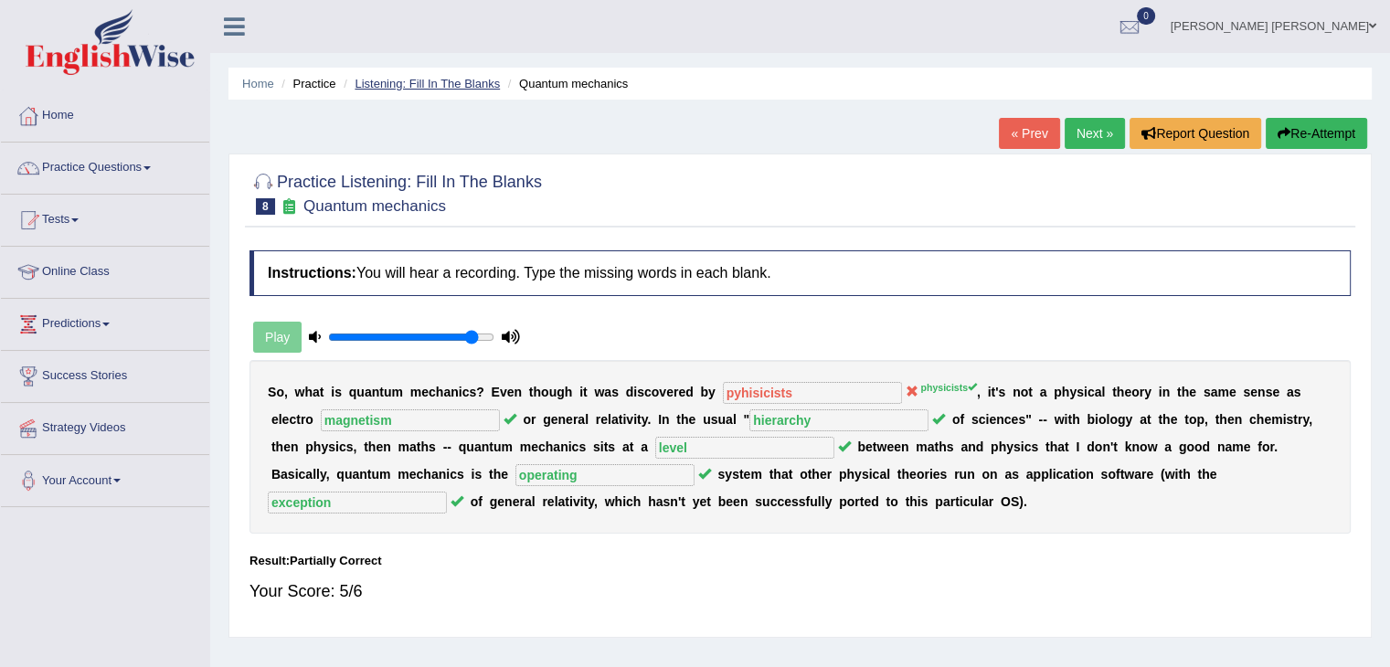
click at [487, 85] on link "Listening: Fill In The Blanks" at bounding box center [427, 84] width 145 height 14
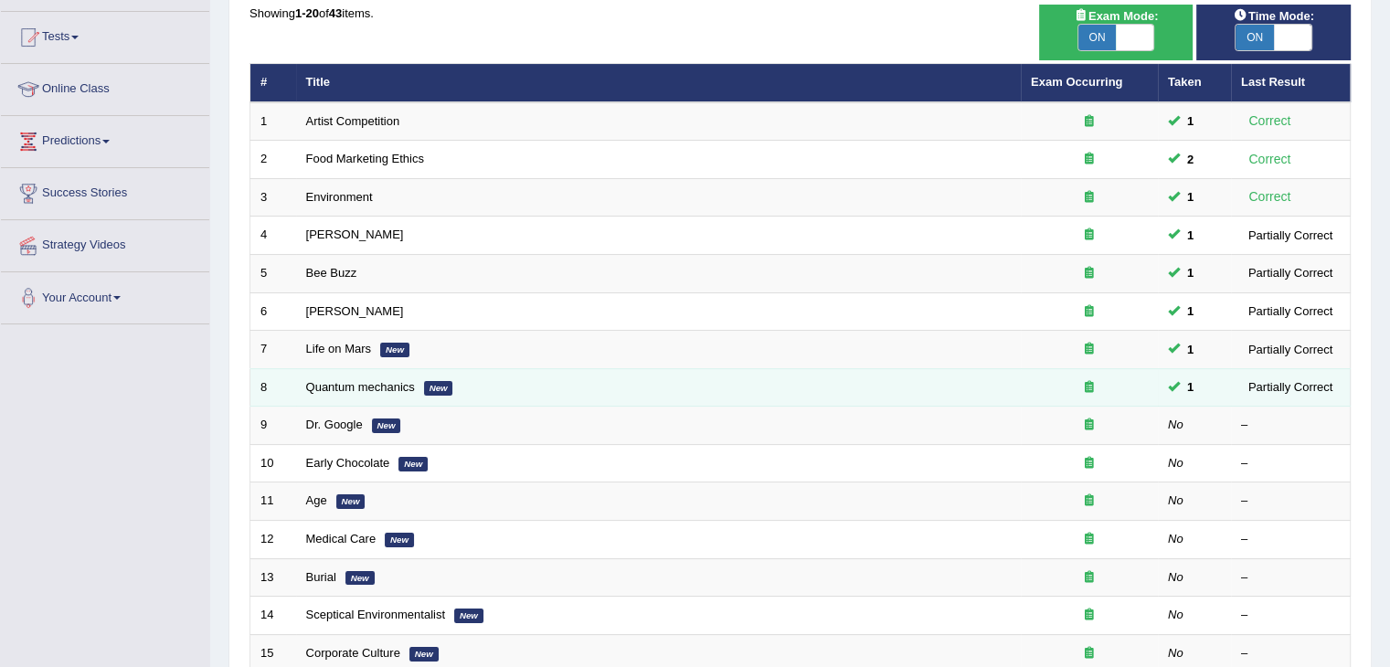
scroll to position [183, 0]
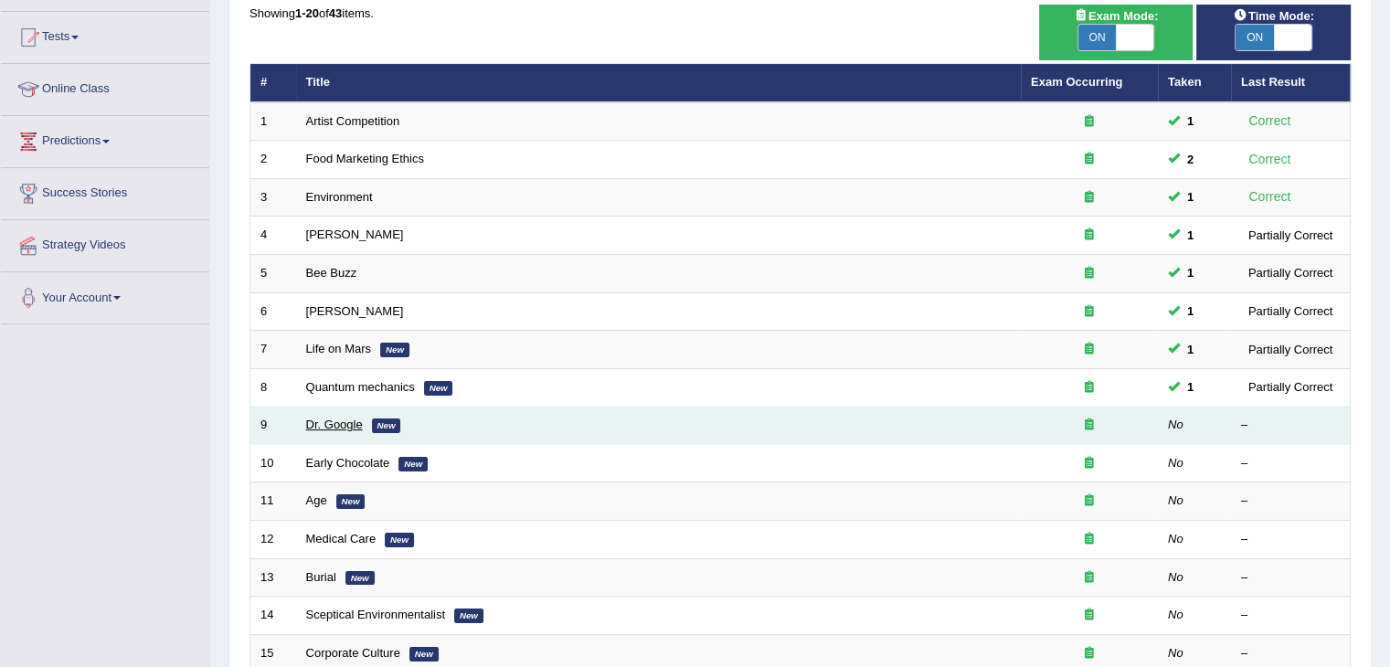
click at [347, 421] on link "Dr. Google" at bounding box center [334, 425] width 57 height 14
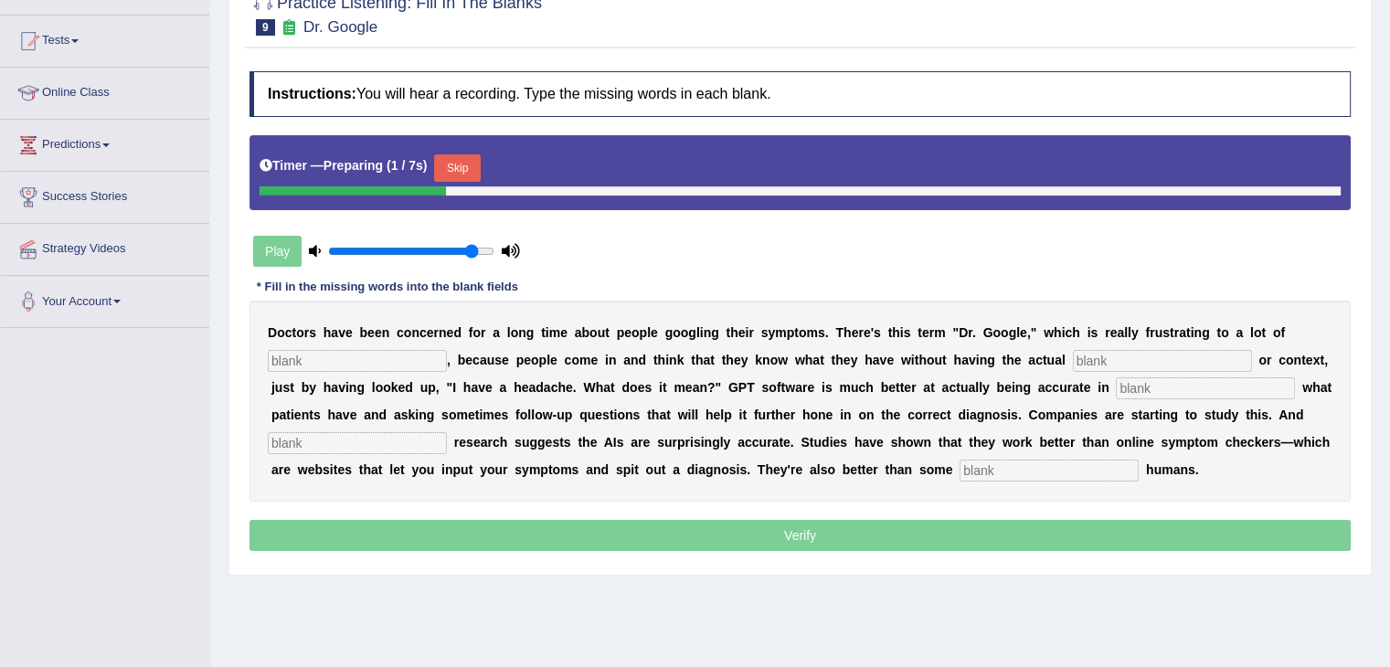
scroll to position [183, 0]
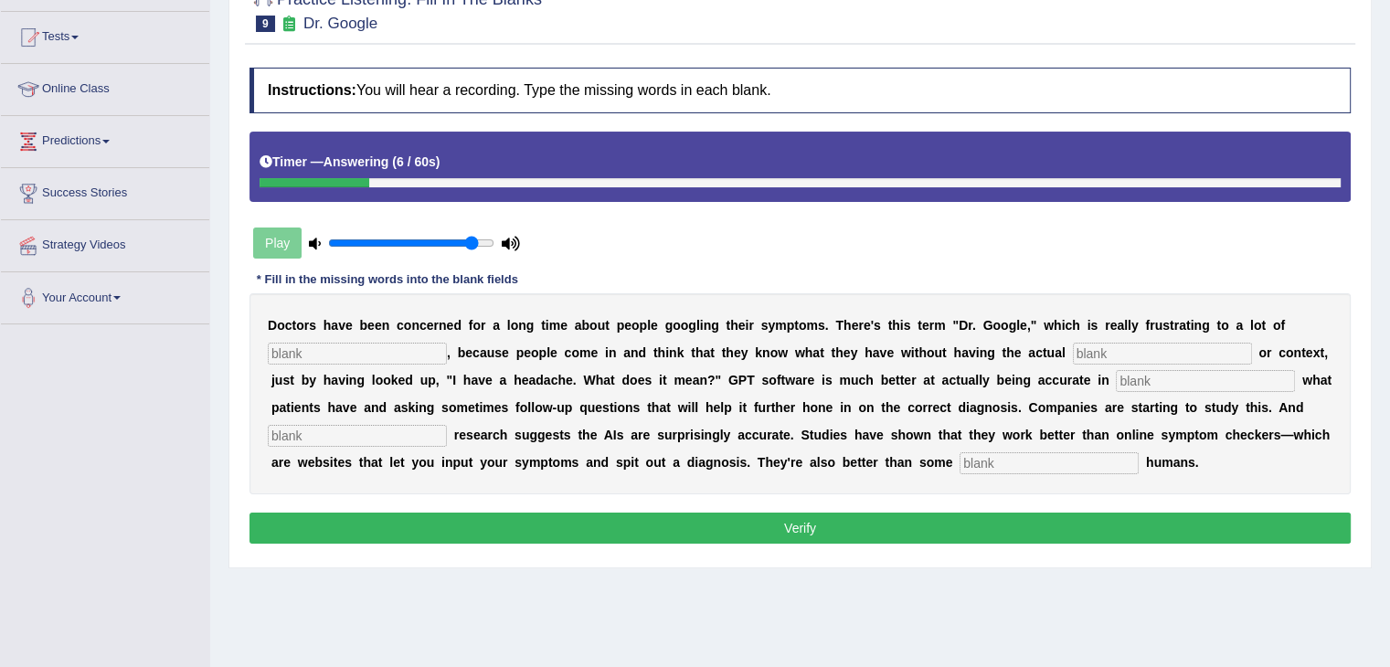
click at [326, 352] on input "text" at bounding box center [357, 354] width 179 height 22
type input "physicians"
click at [1081, 343] on input "text" at bounding box center [1162, 354] width 179 height 22
type input "expertise"
click at [1116, 382] on input "text" at bounding box center [1205, 381] width 179 height 22
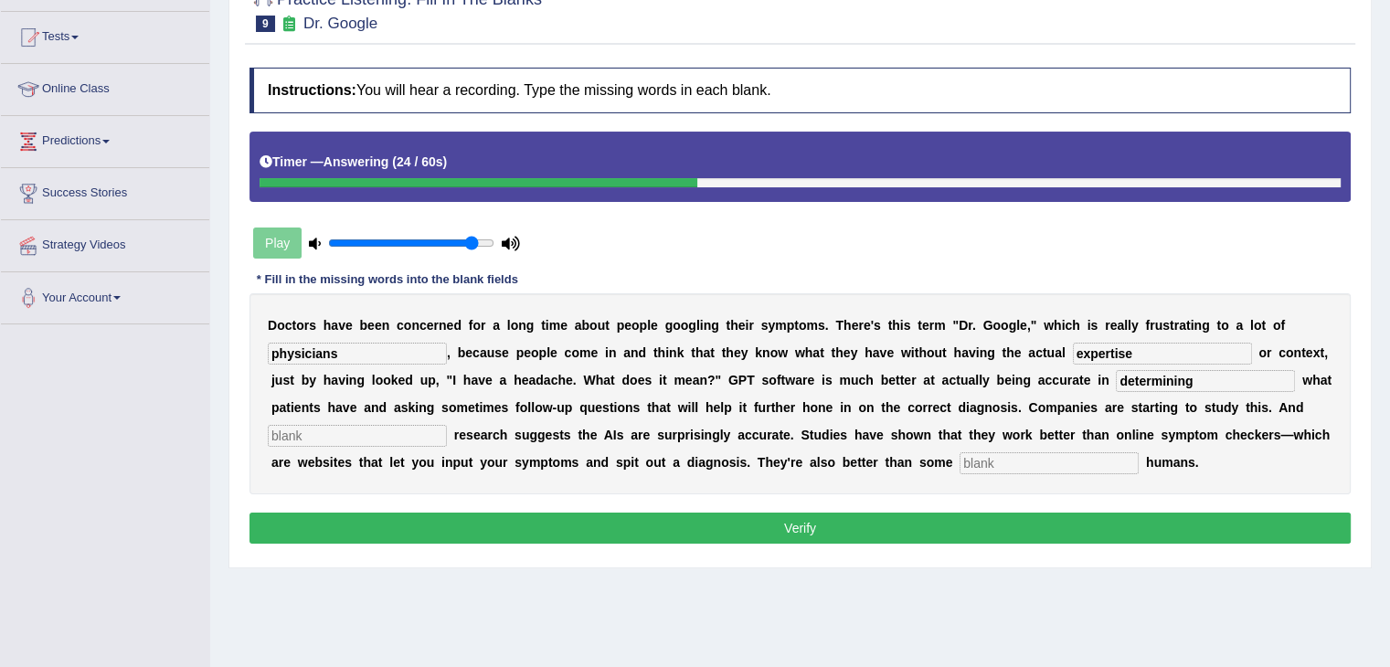
type input "determining"
click at [447, 425] on input "text" at bounding box center [357, 436] width 179 height 22
type input "preeleminary"
click at [959, 464] on input "text" at bounding box center [1048, 463] width 179 height 22
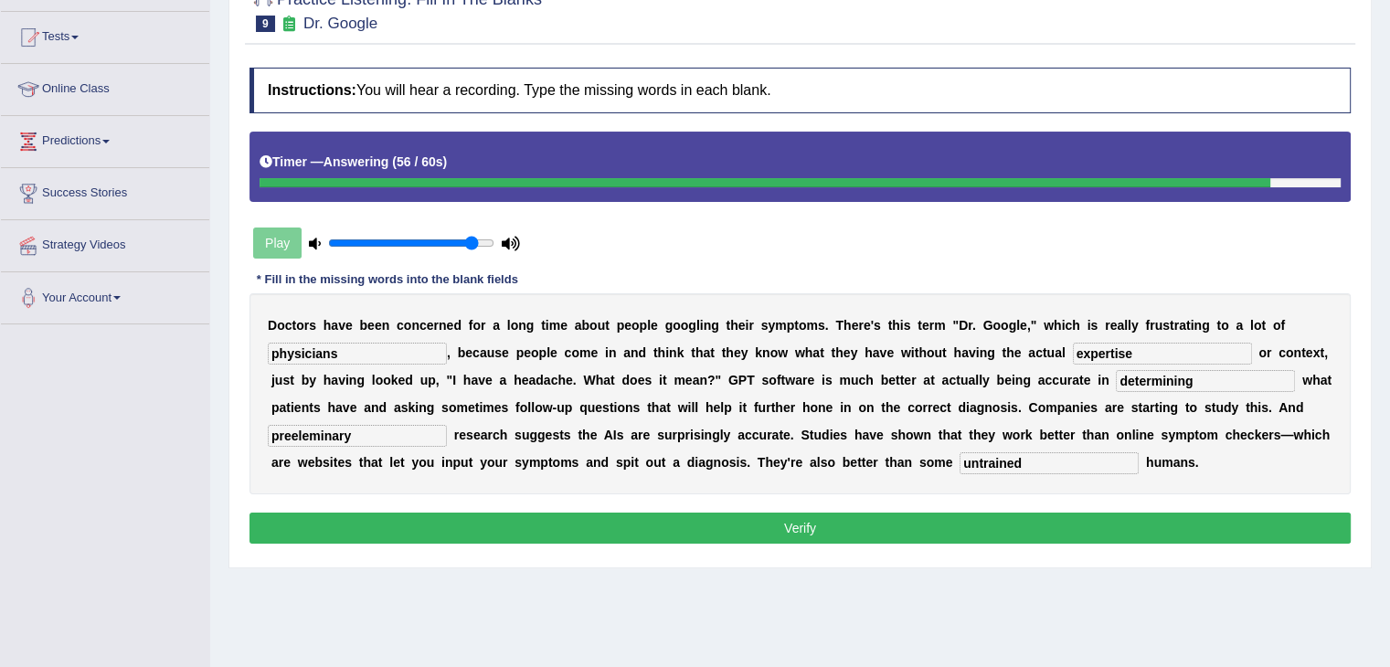
type input "untrained"
click at [447, 425] on input "preeleminary" at bounding box center [357, 436] width 179 height 22
type input "preeleminary"
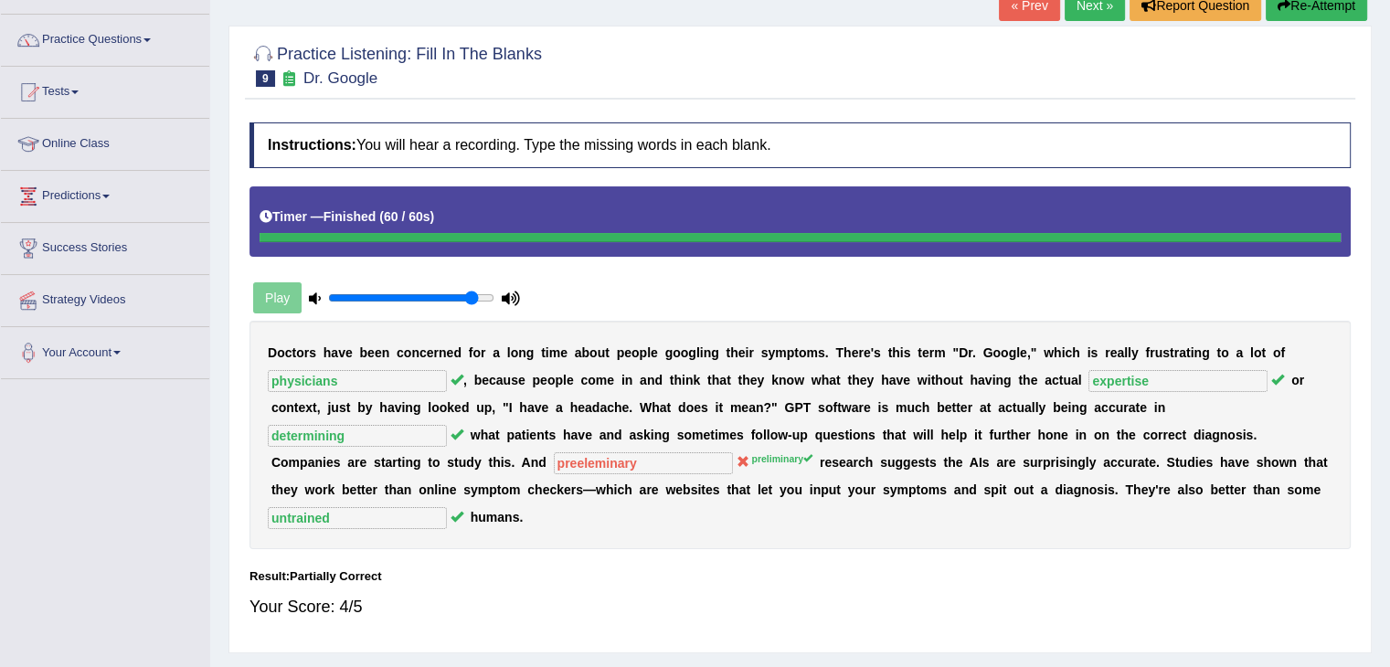
scroll to position [0, 0]
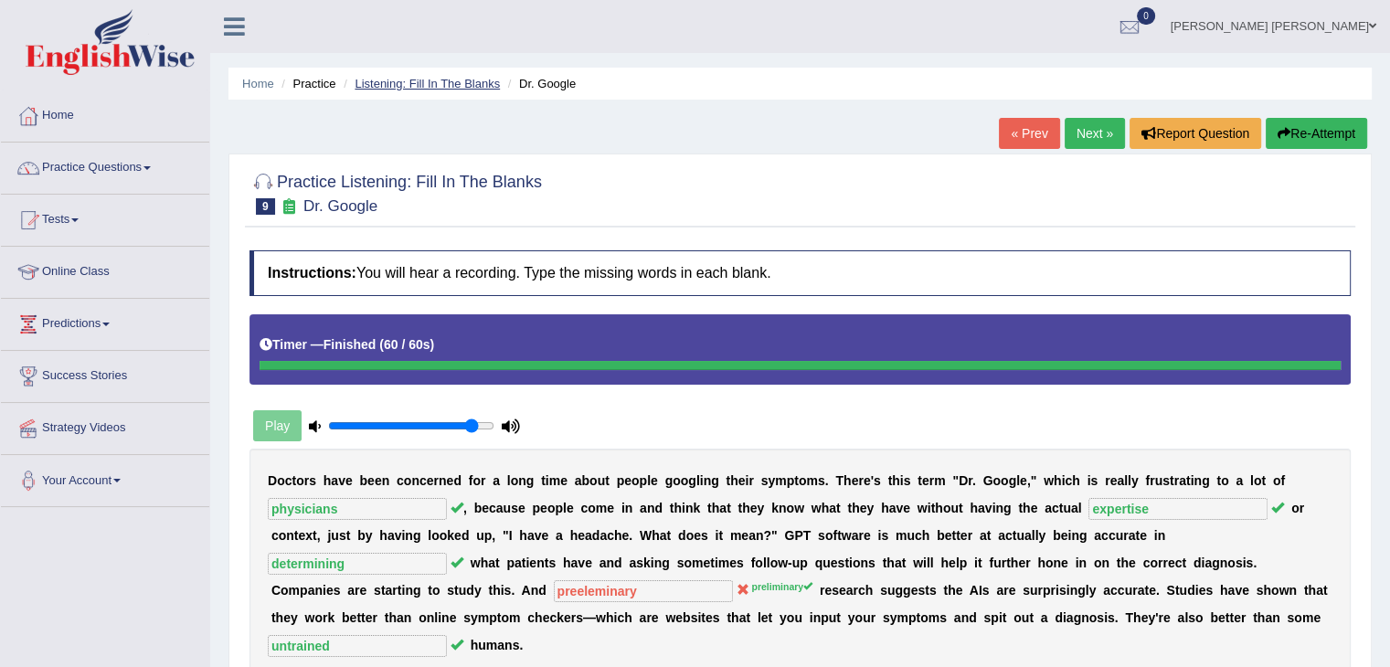
click at [452, 81] on link "Listening: Fill In The Blanks" at bounding box center [427, 84] width 145 height 14
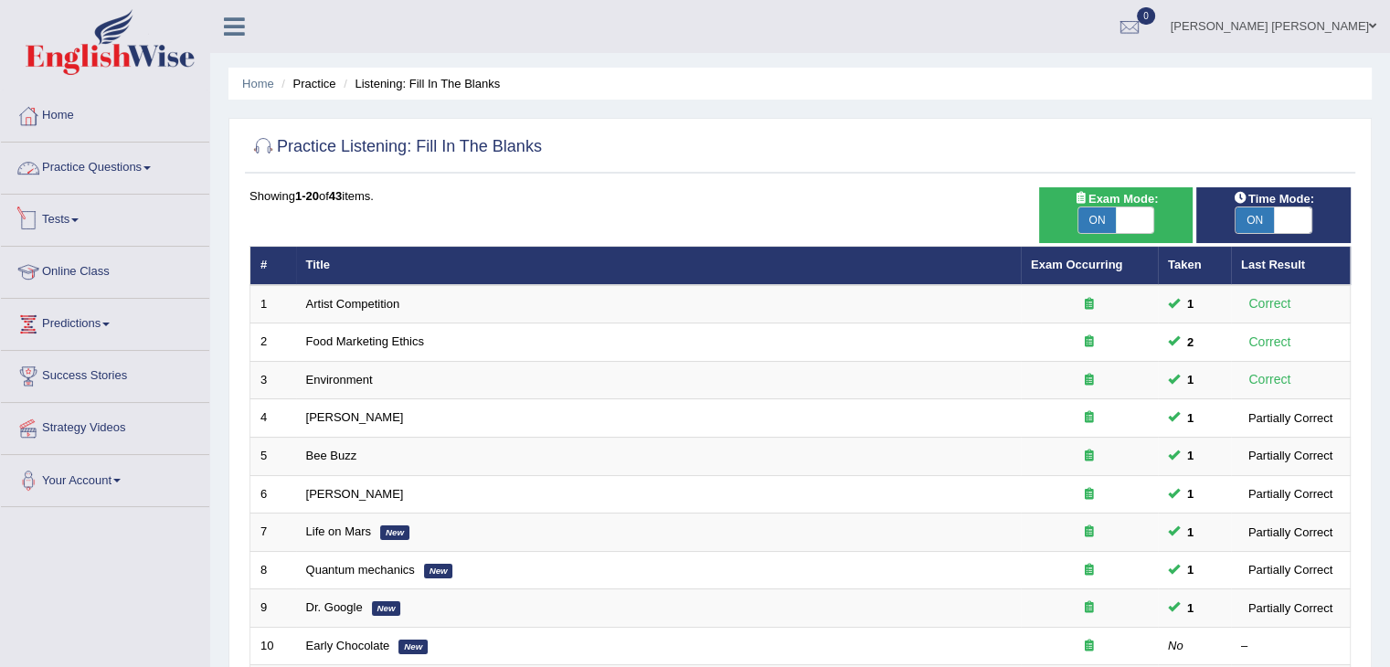
click at [145, 171] on link "Practice Questions" at bounding box center [105, 166] width 208 height 46
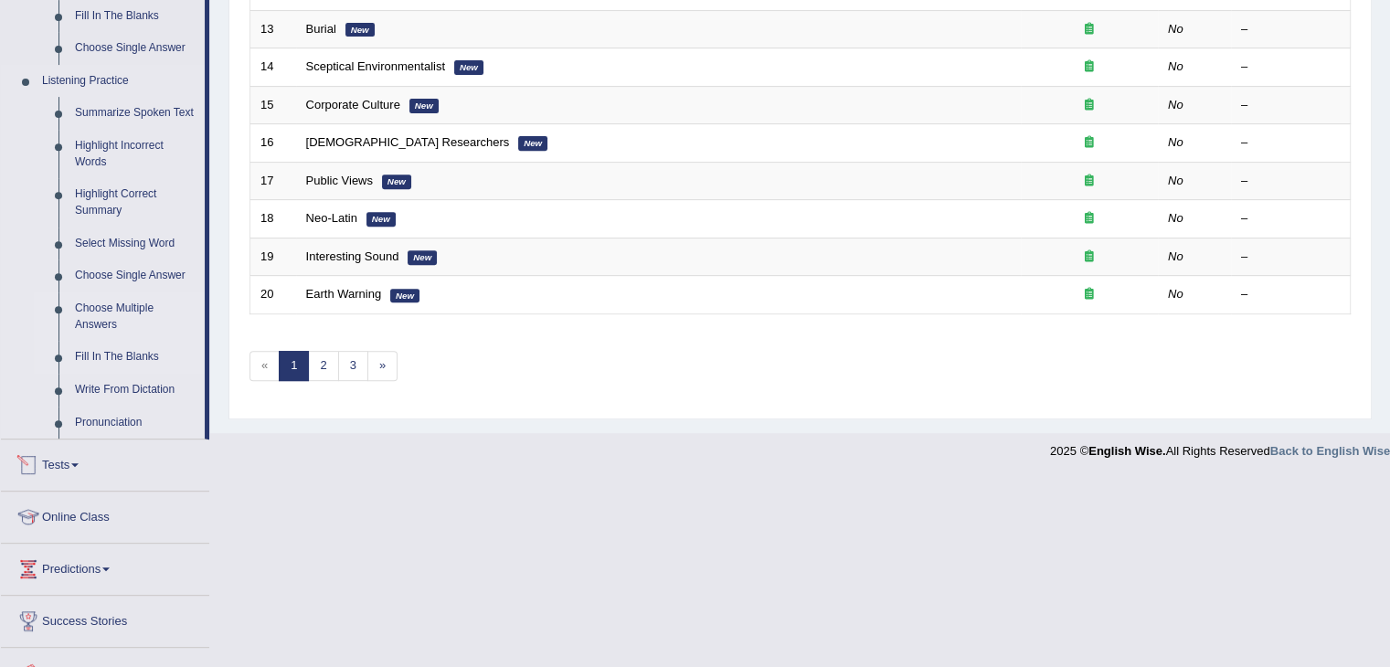
scroll to position [724, 0]
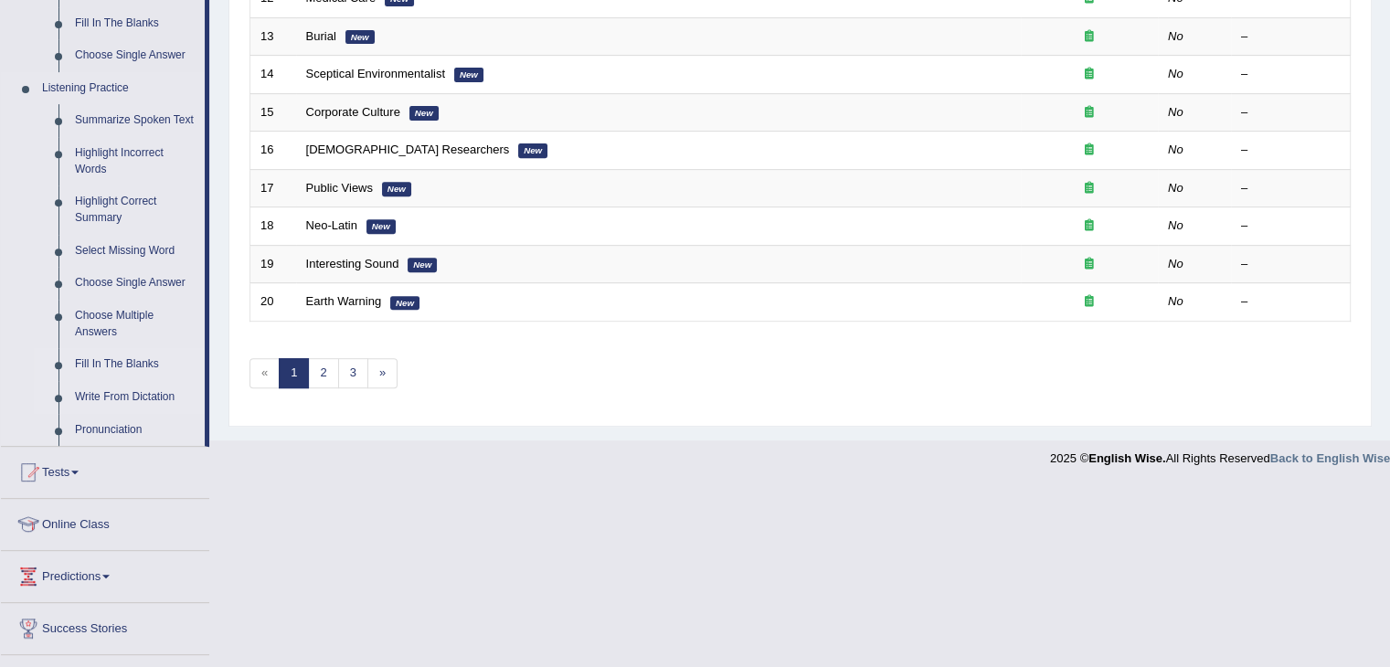
click at [142, 395] on link "Write From Dictation" at bounding box center [136, 397] width 138 height 33
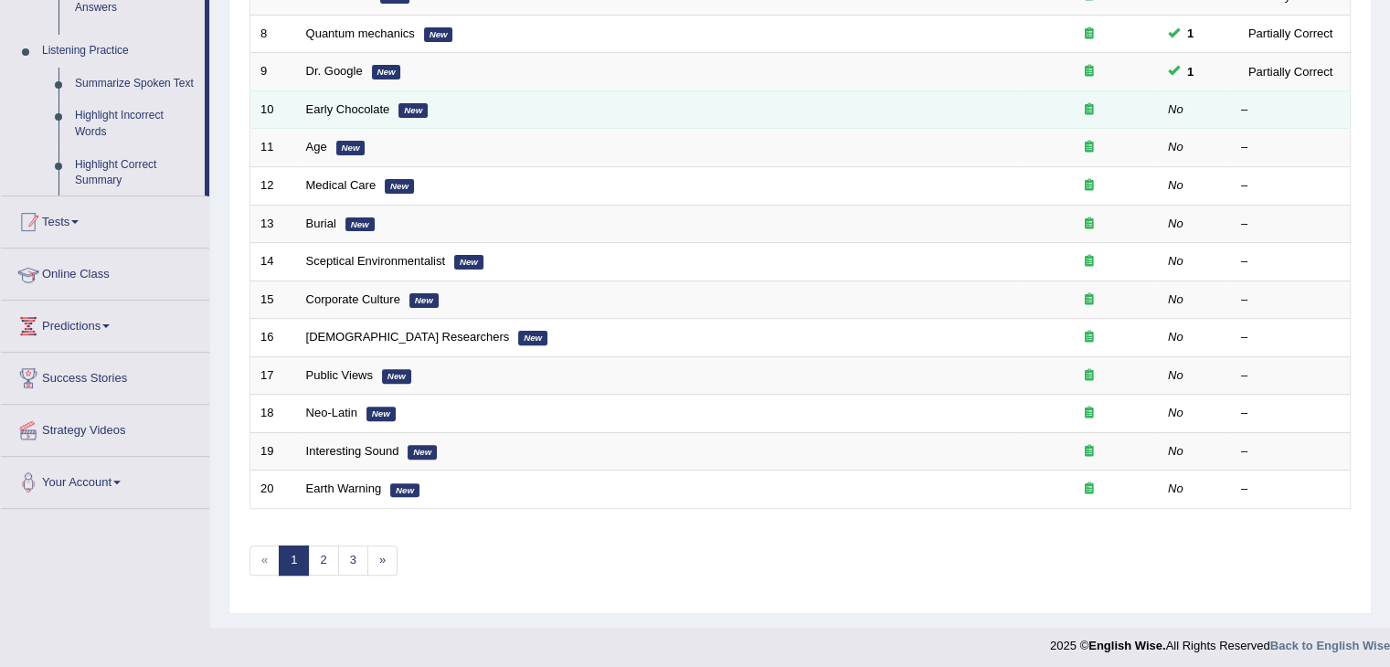
scroll to position [280, 0]
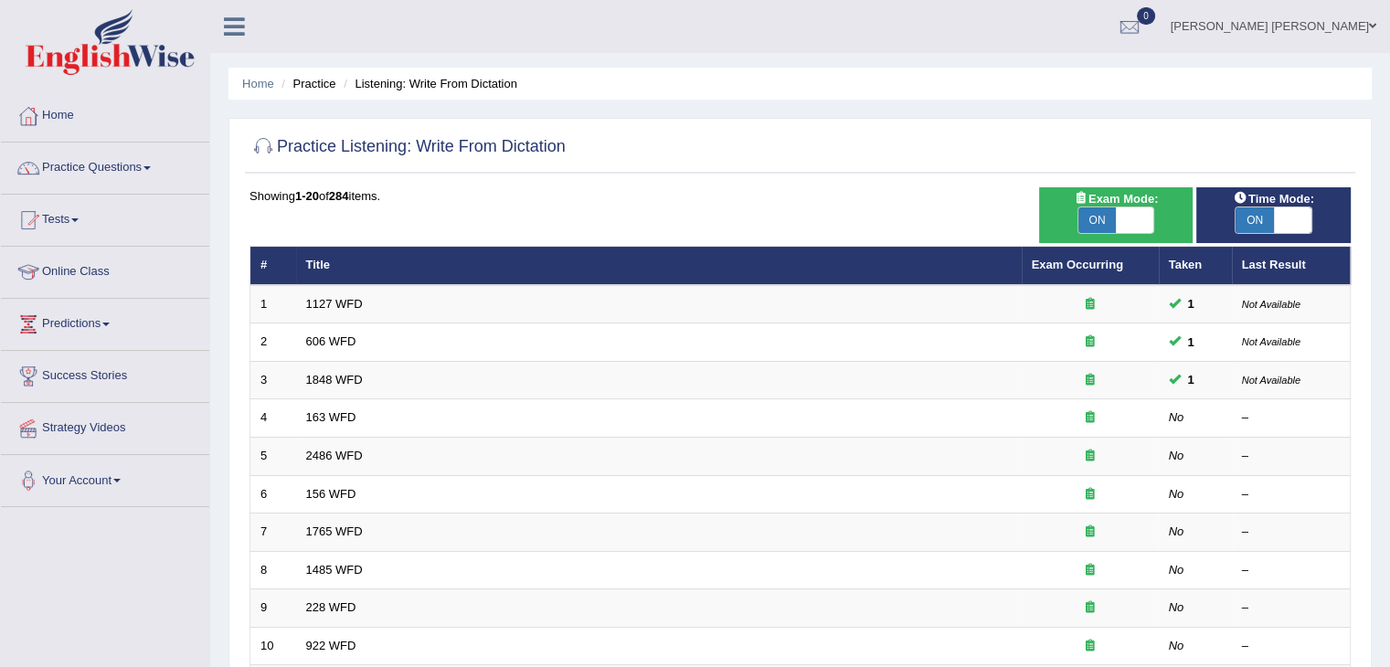
click at [655, 207] on div "Showing 1-20 of 284 items. # Title Exam Occurring Taken Last Result 1 1127 WFD …" at bounding box center [799, 660] width 1101 height 947
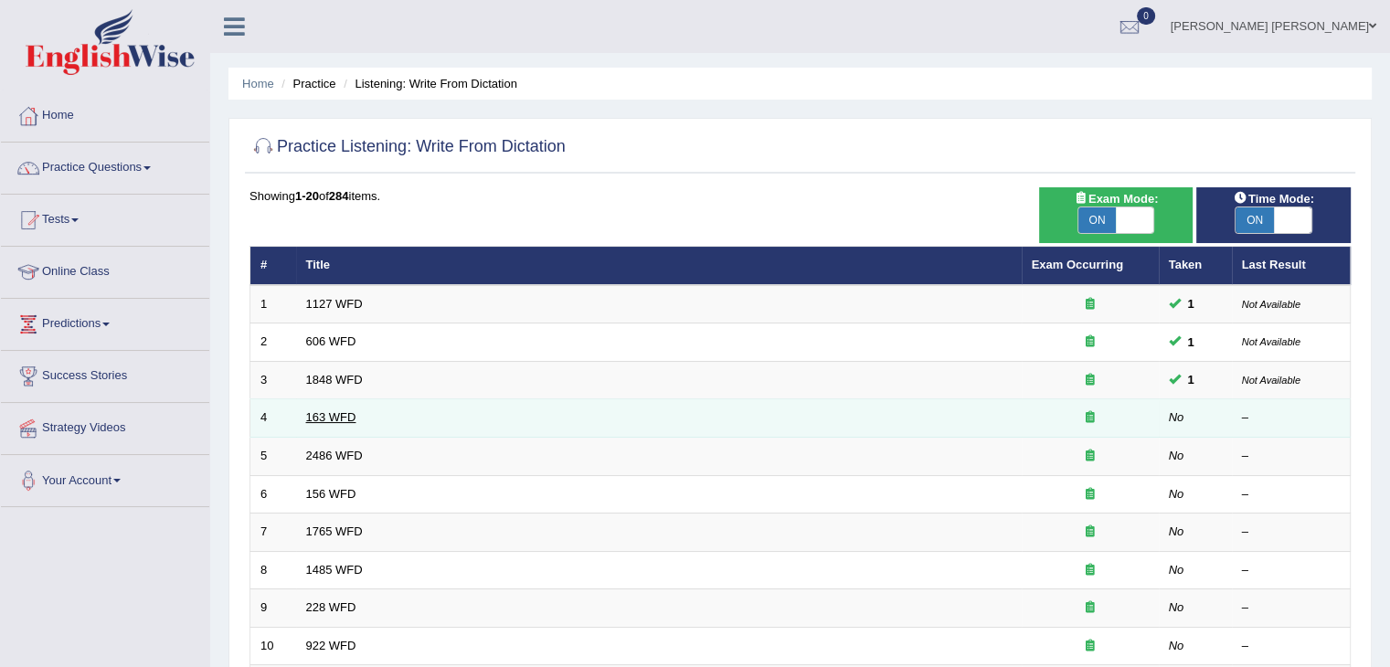
click at [326, 418] on link "163 WFD" at bounding box center [331, 417] width 50 height 14
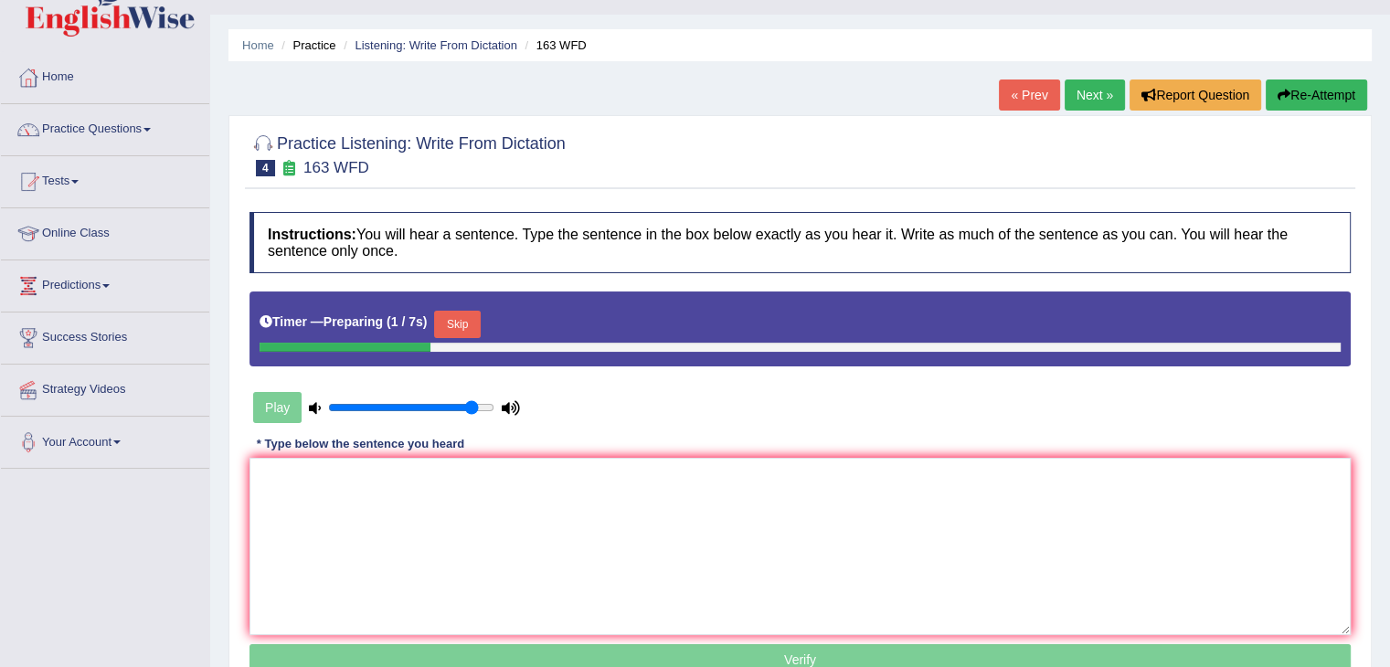
scroll to position [91, 0]
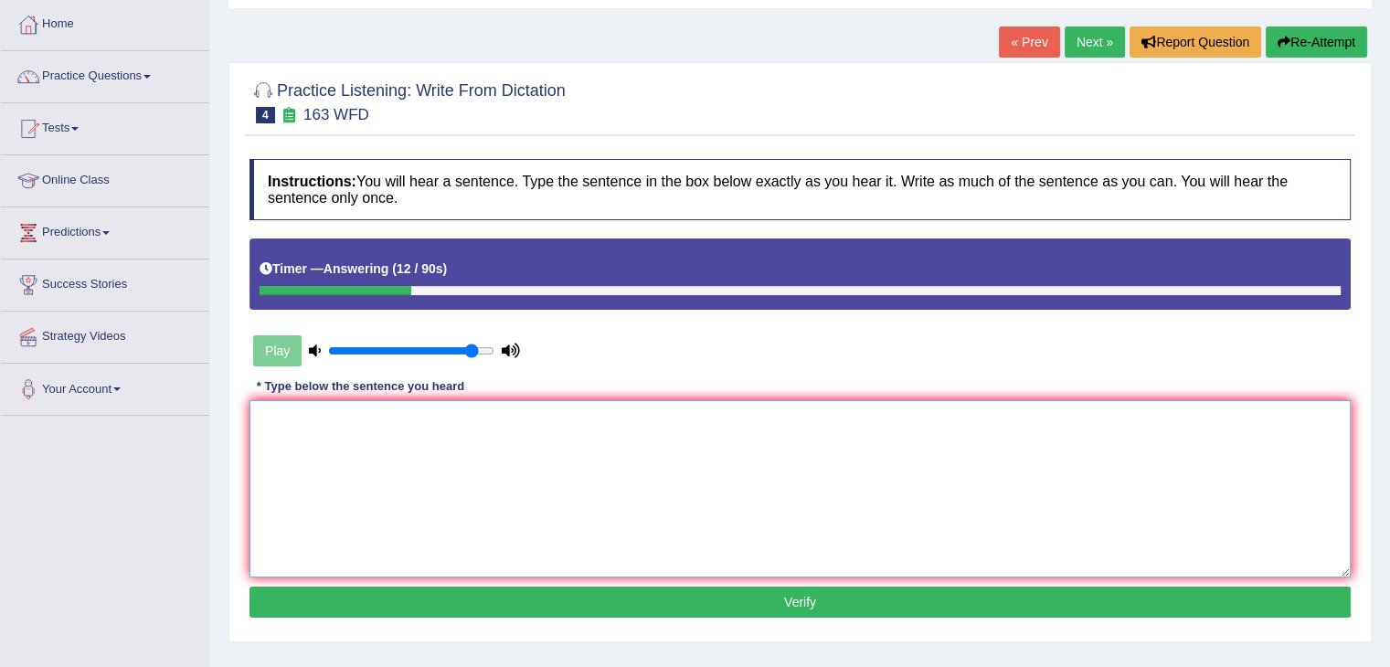
click at [505, 415] on textarea at bounding box center [799, 488] width 1101 height 177
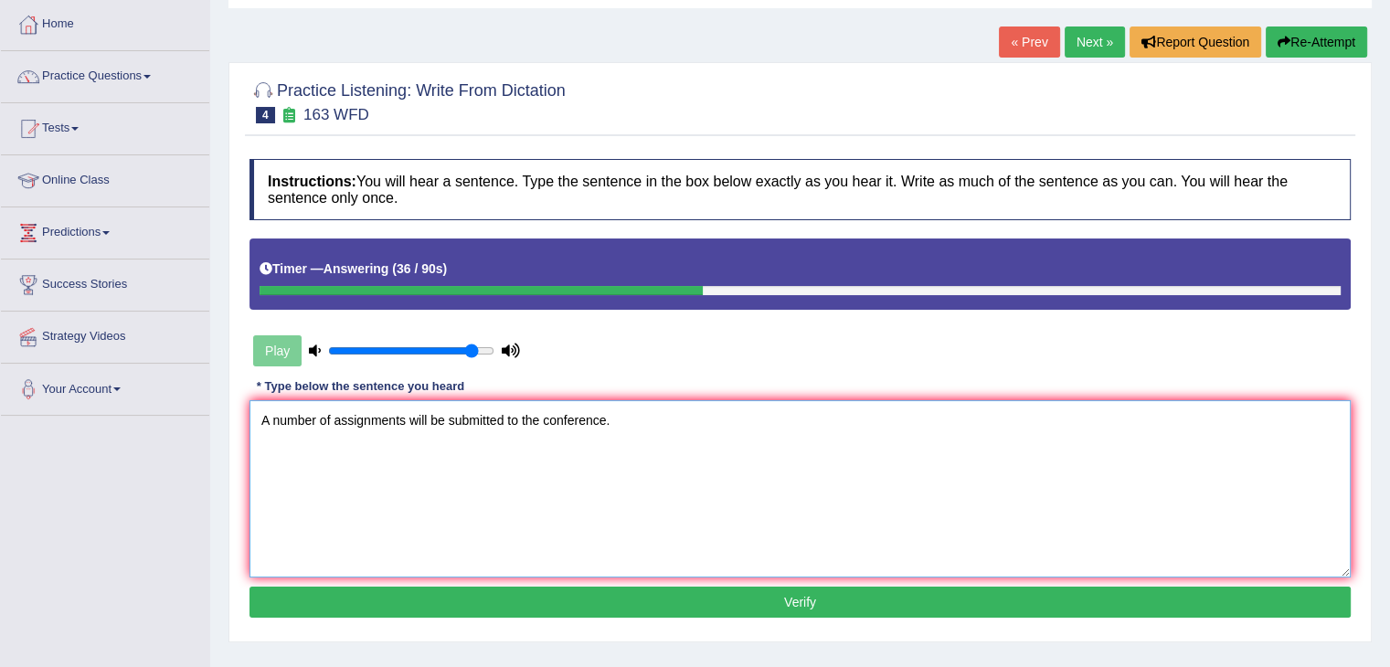
type textarea "A number of assignments will be submitted to the conference."
click at [595, 600] on button "Verify" at bounding box center [799, 602] width 1101 height 31
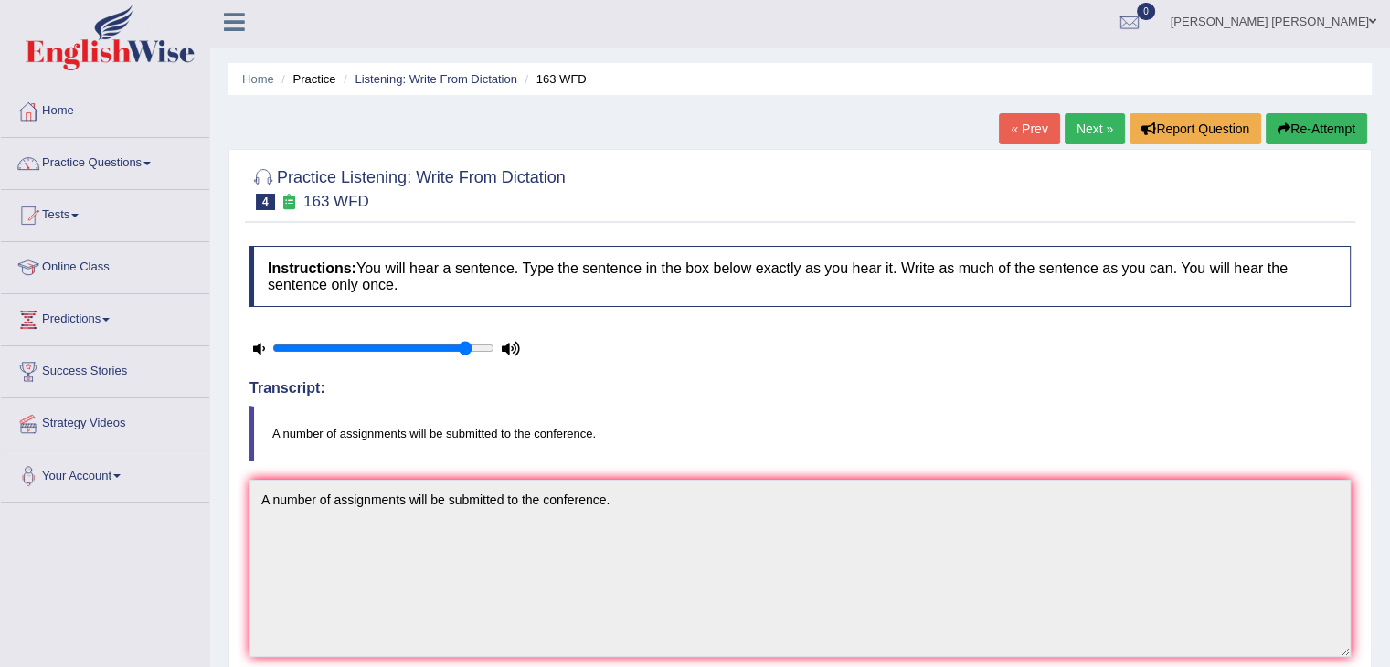
scroll to position [0, 0]
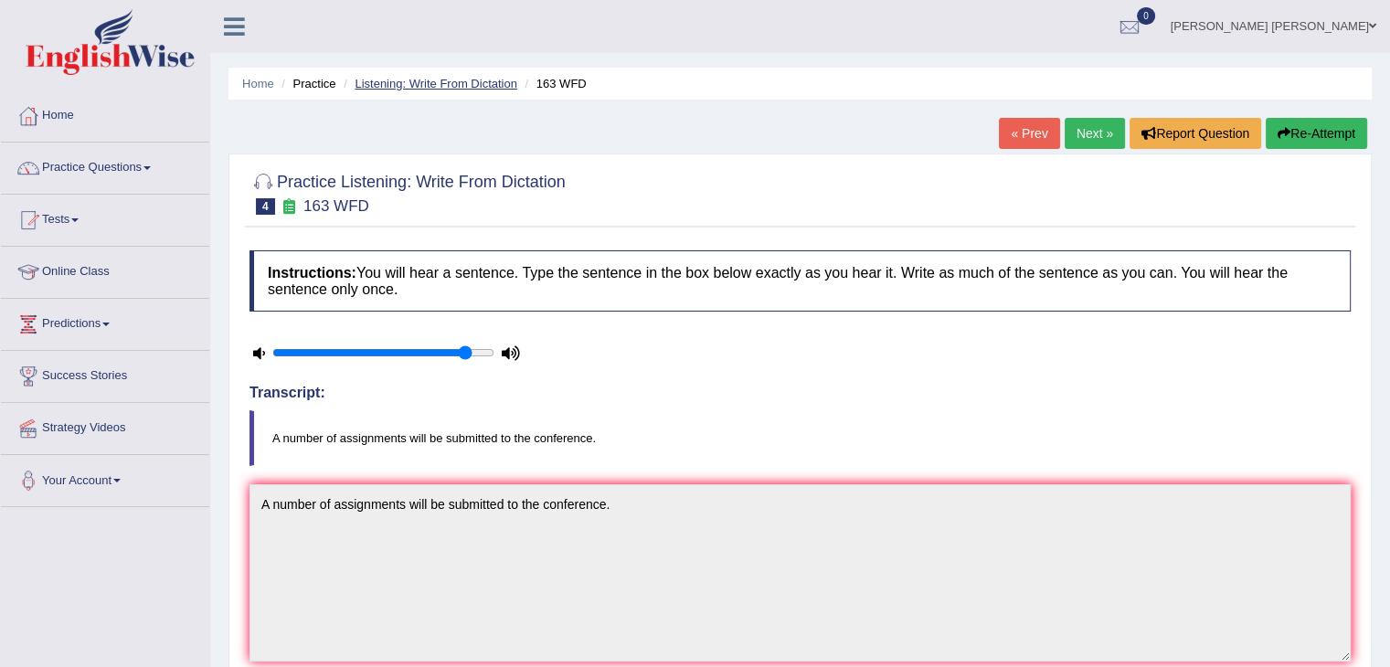
click at [513, 82] on link "Listening: Write From Dictation" at bounding box center [436, 84] width 163 height 14
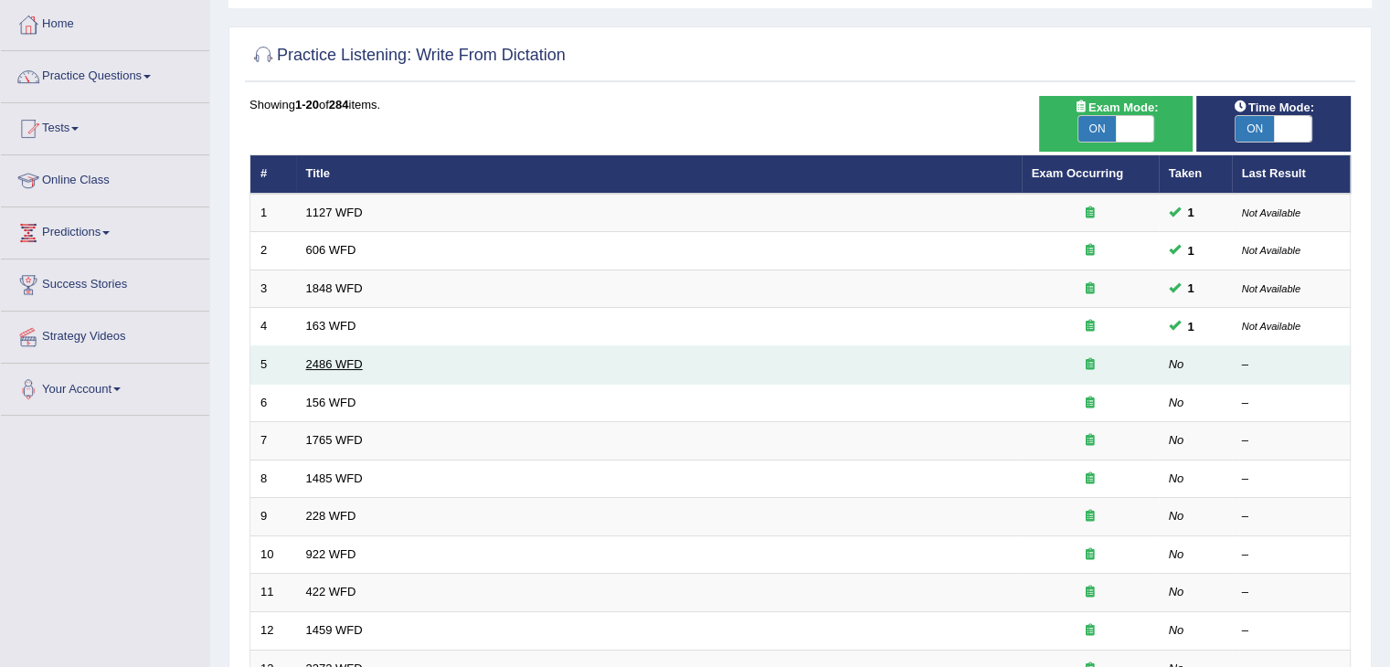
click at [333, 369] on link "2486 WFD" at bounding box center [334, 364] width 57 height 14
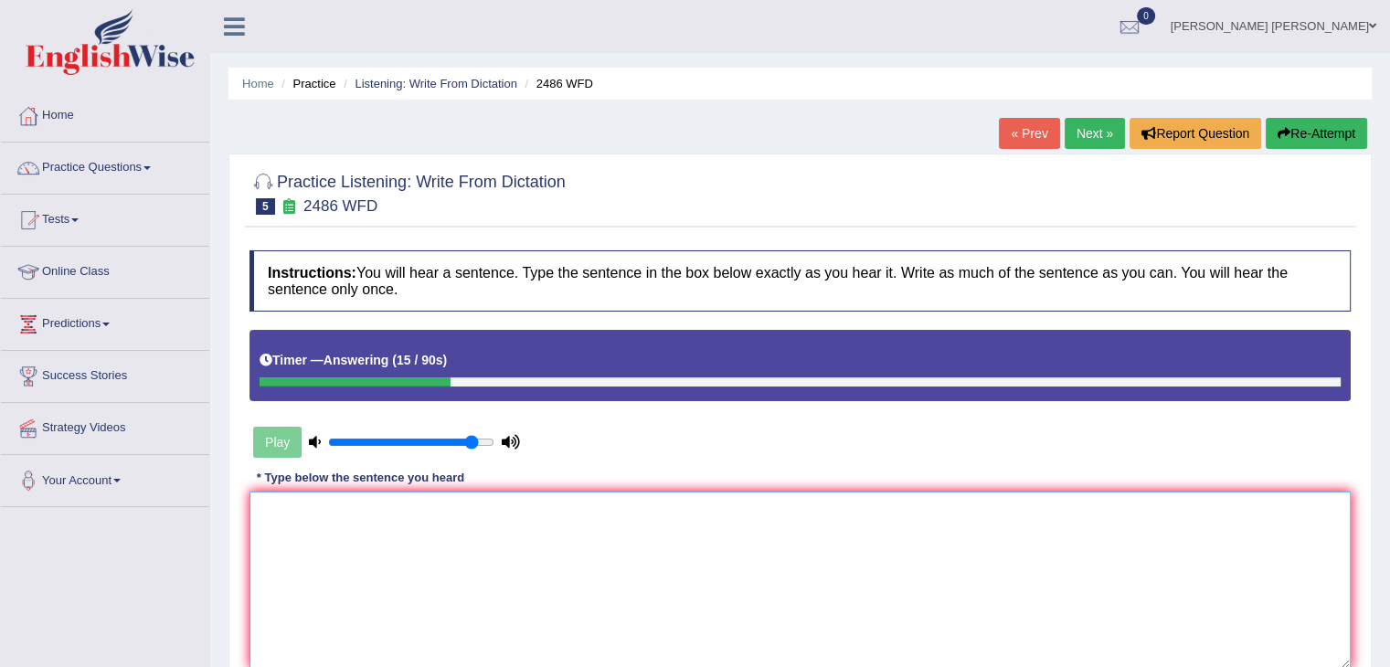
click at [317, 507] on textarea at bounding box center [799, 580] width 1101 height 177
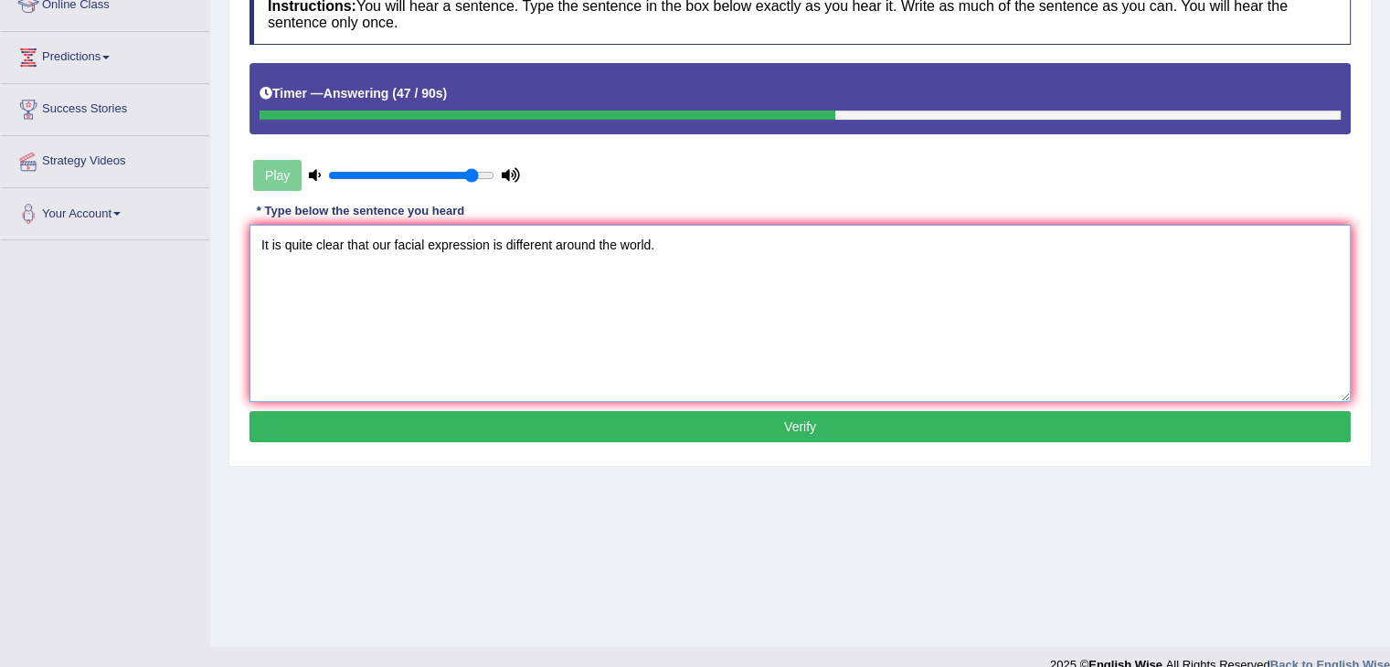
scroll to position [274, 0]
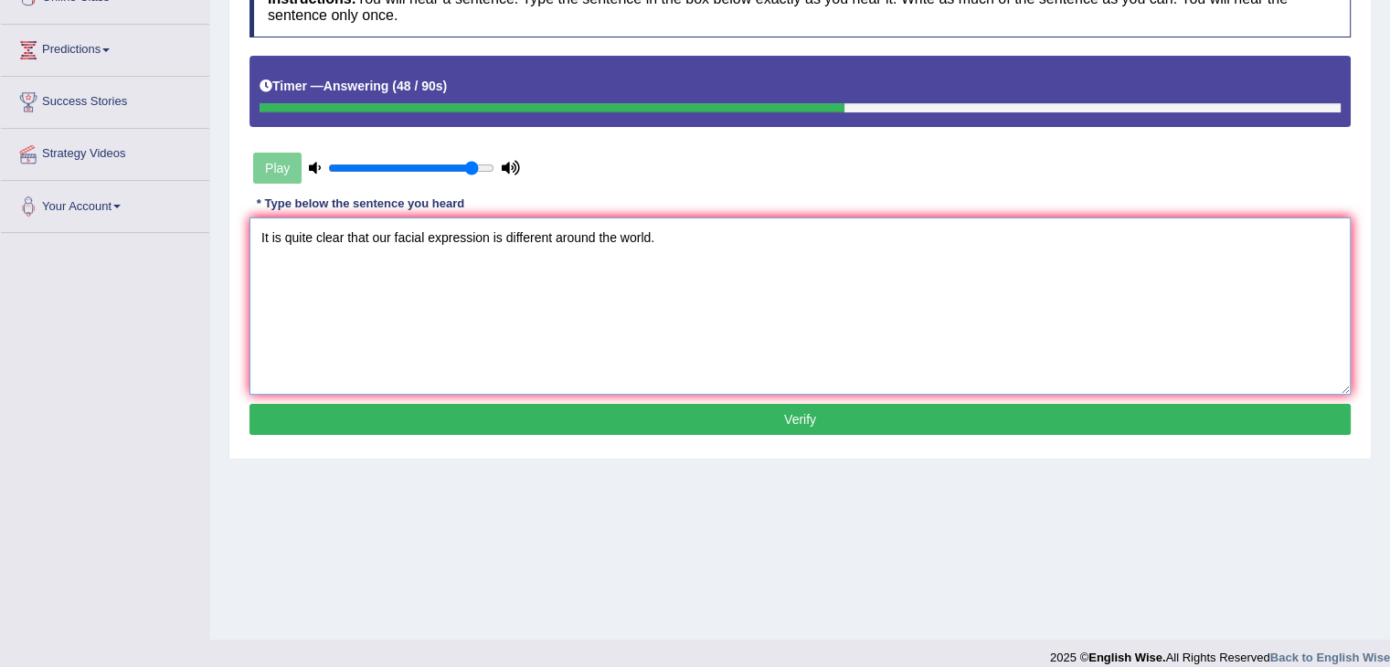
type textarea "It is quite clear that our facial expression is different around the world."
click at [484, 426] on button "Verify" at bounding box center [799, 419] width 1101 height 31
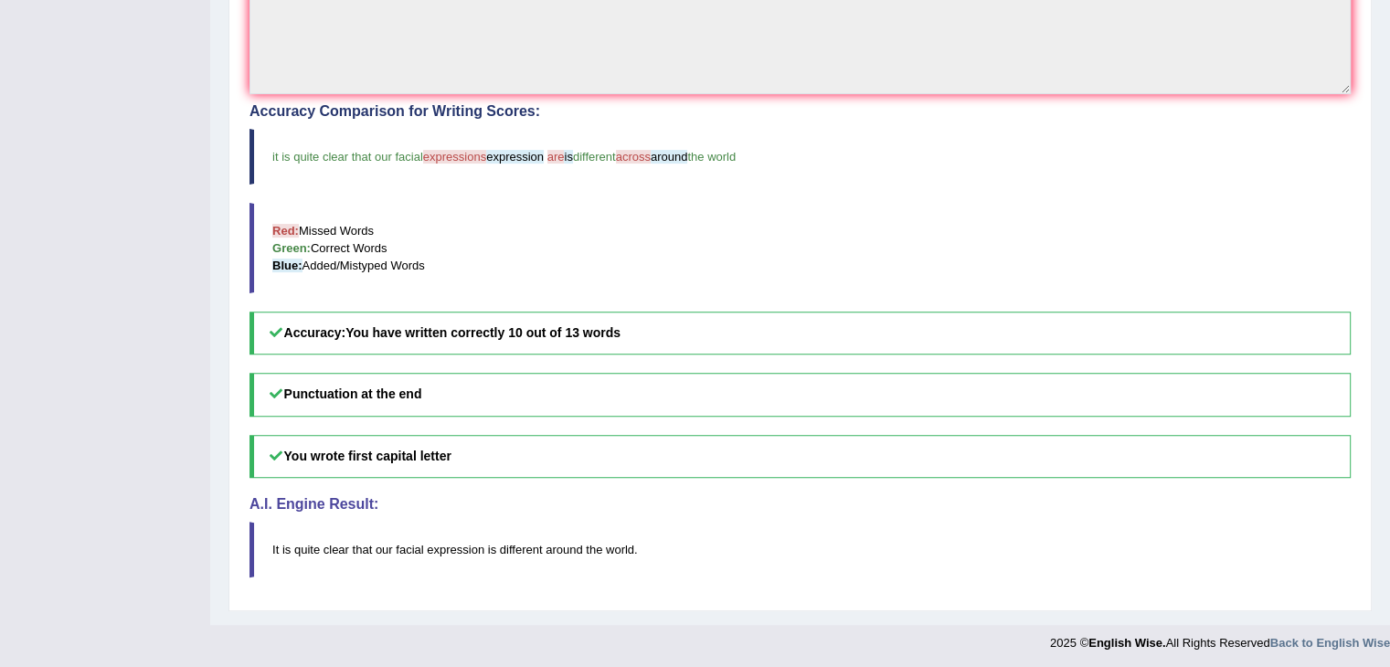
scroll to position [0, 0]
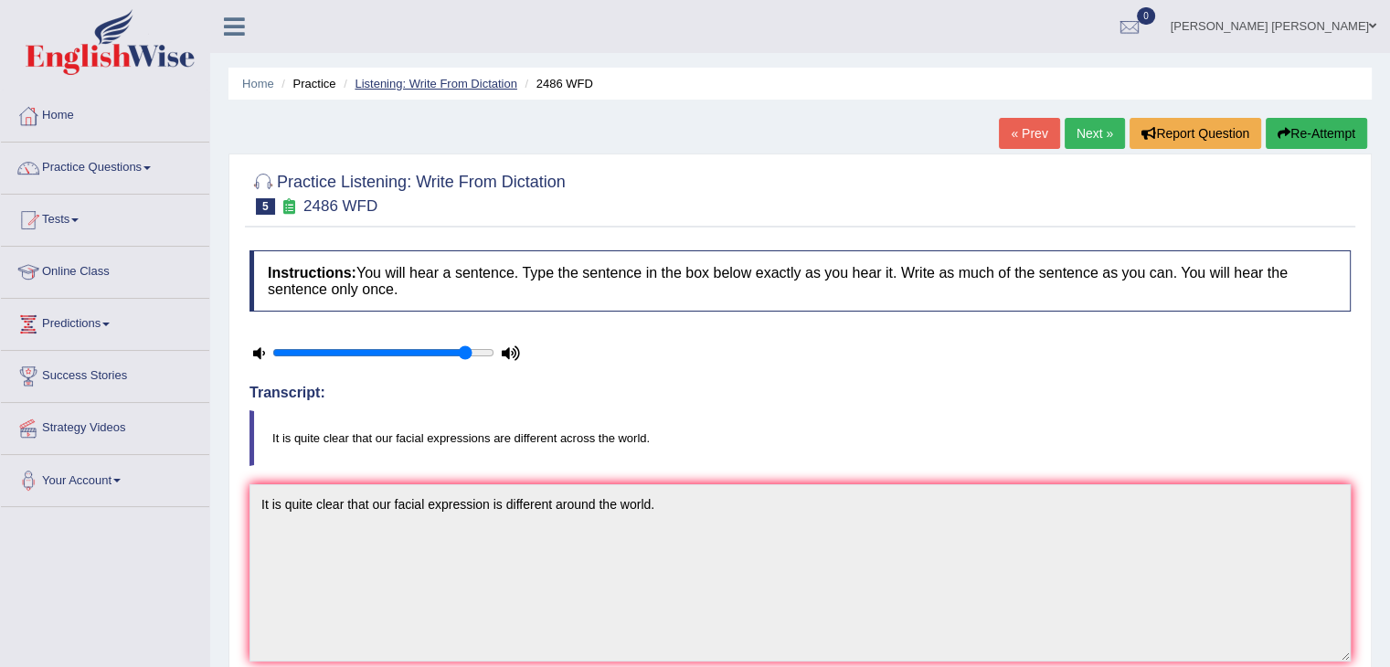
click at [486, 84] on link "Listening: Write From Dictation" at bounding box center [436, 84] width 163 height 14
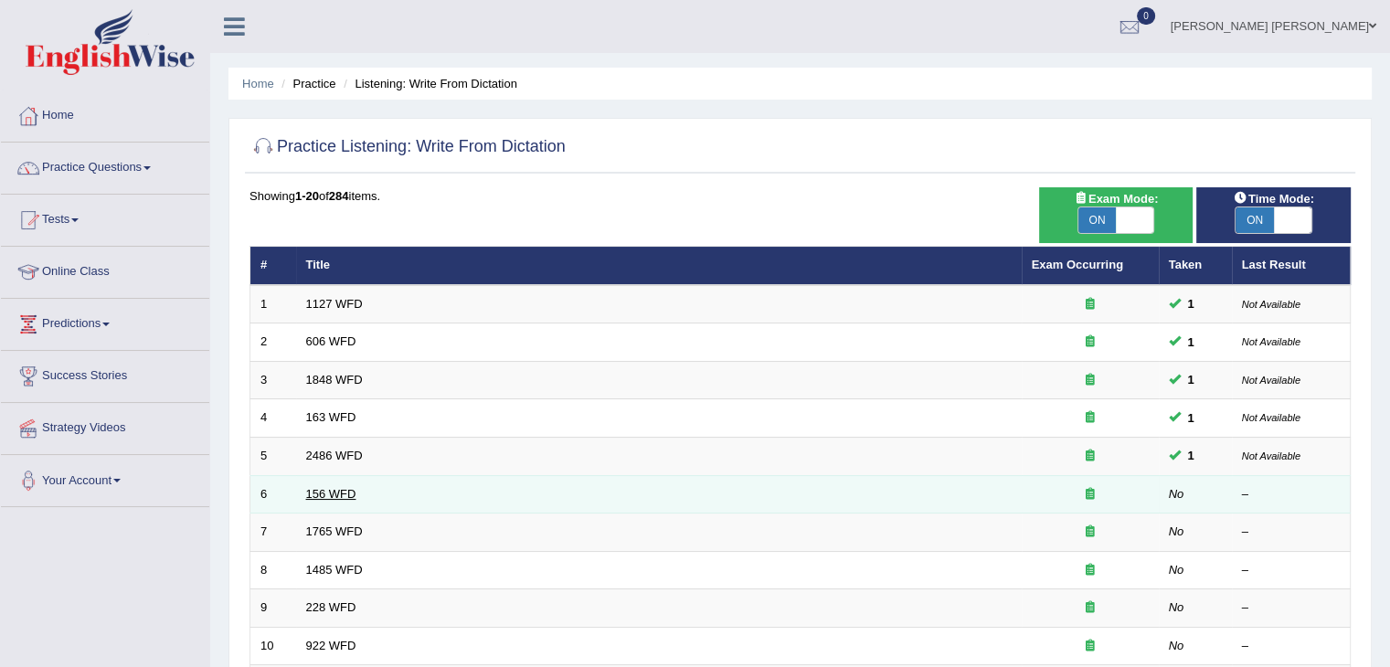
click at [317, 491] on link "156 WFD" at bounding box center [331, 494] width 50 height 14
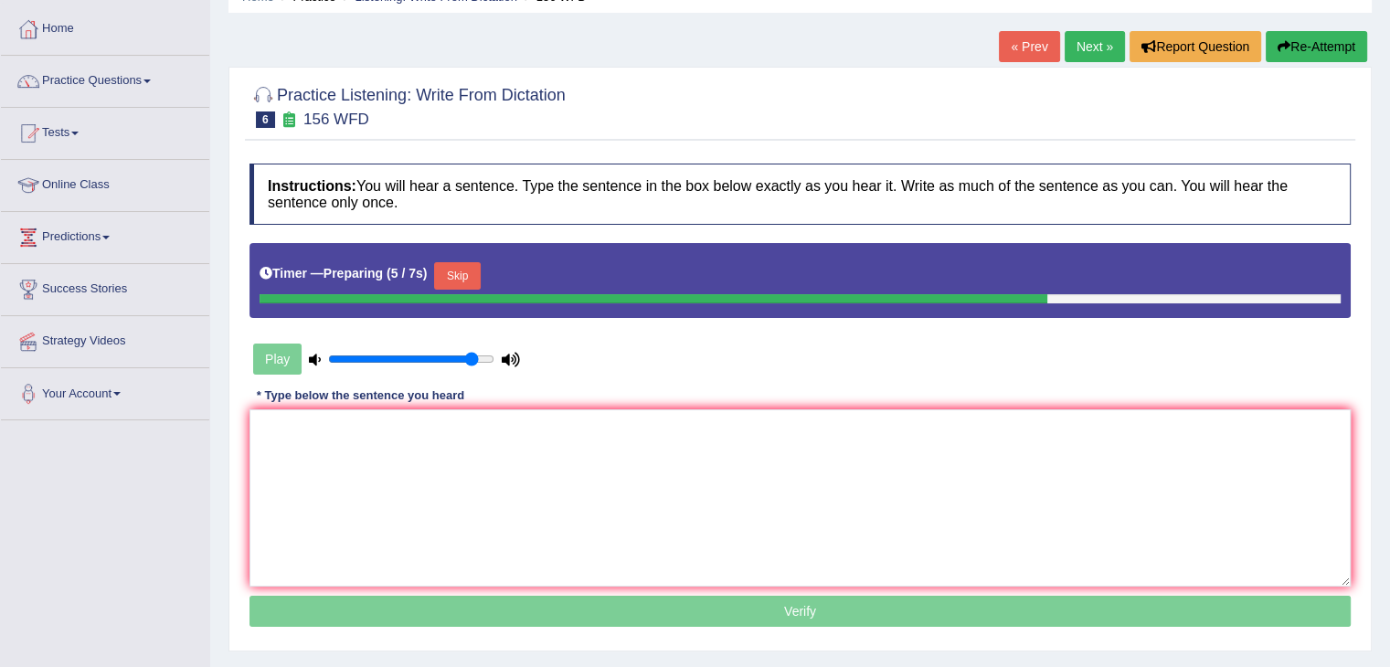
scroll to position [91, 0]
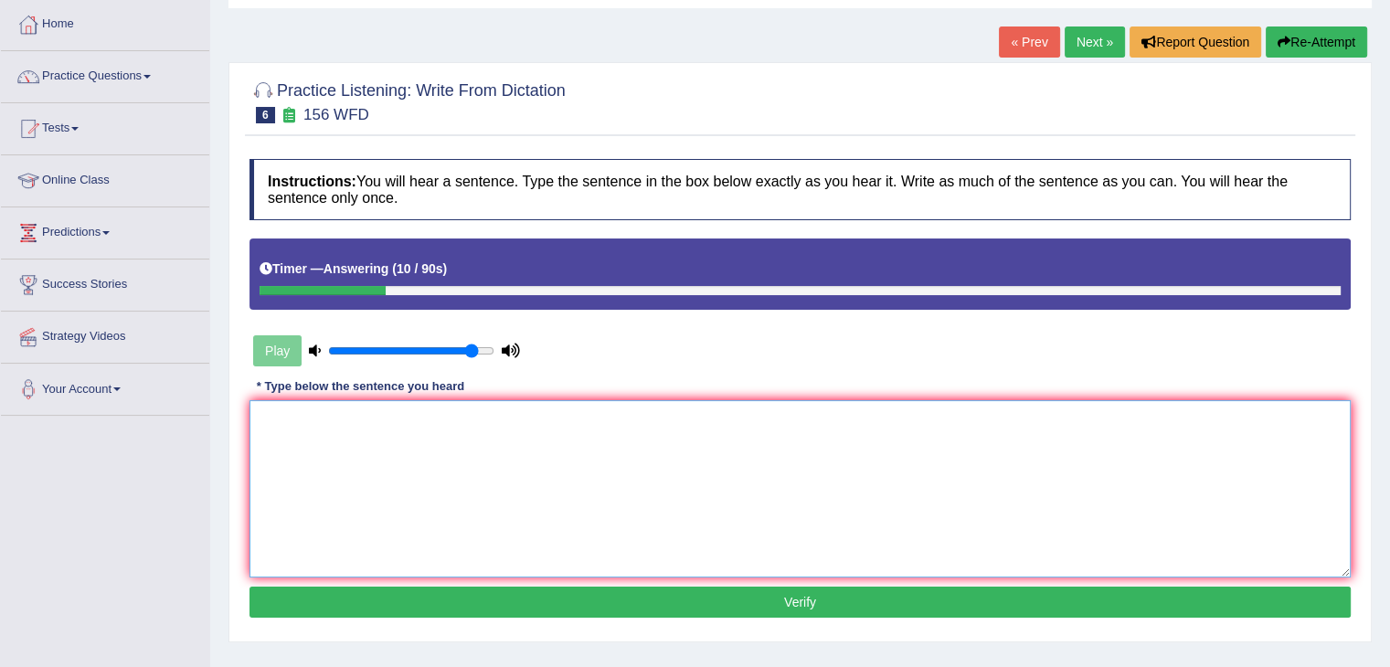
click at [405, 474] on textarea at bounding box center [799, 488] width 1101 height 177
type textarea "a"
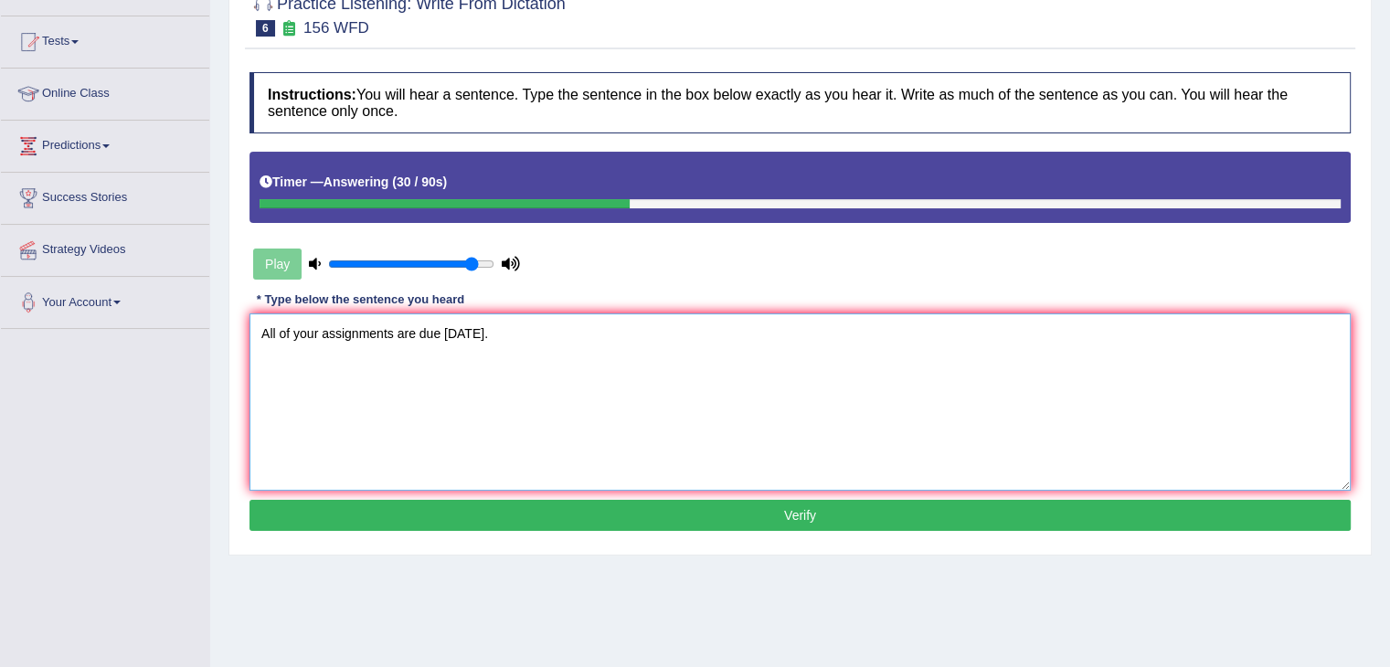
scroll to position [183, 0]
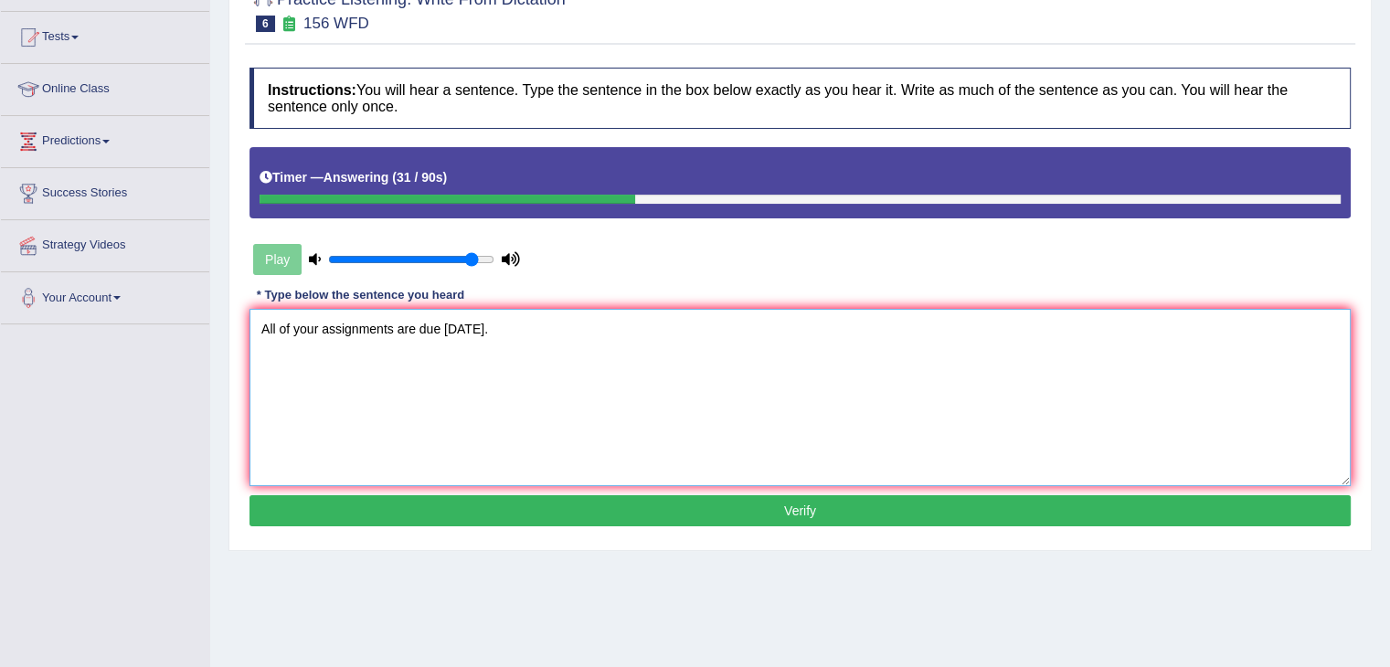
type textarea "All of your assignments are due tomorrow."
click at [587, 501] on button "Verify" at bounding box center [799, 510] width 1101 height 31
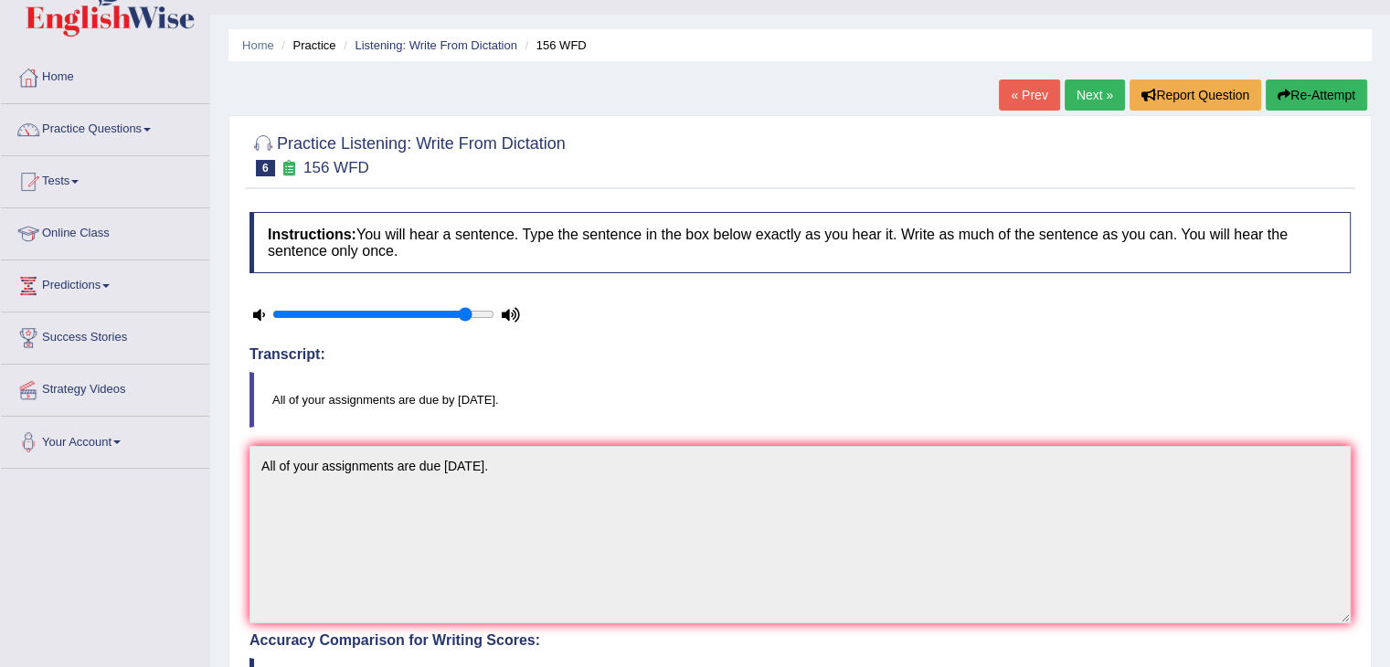
scroll to position [0, 0]
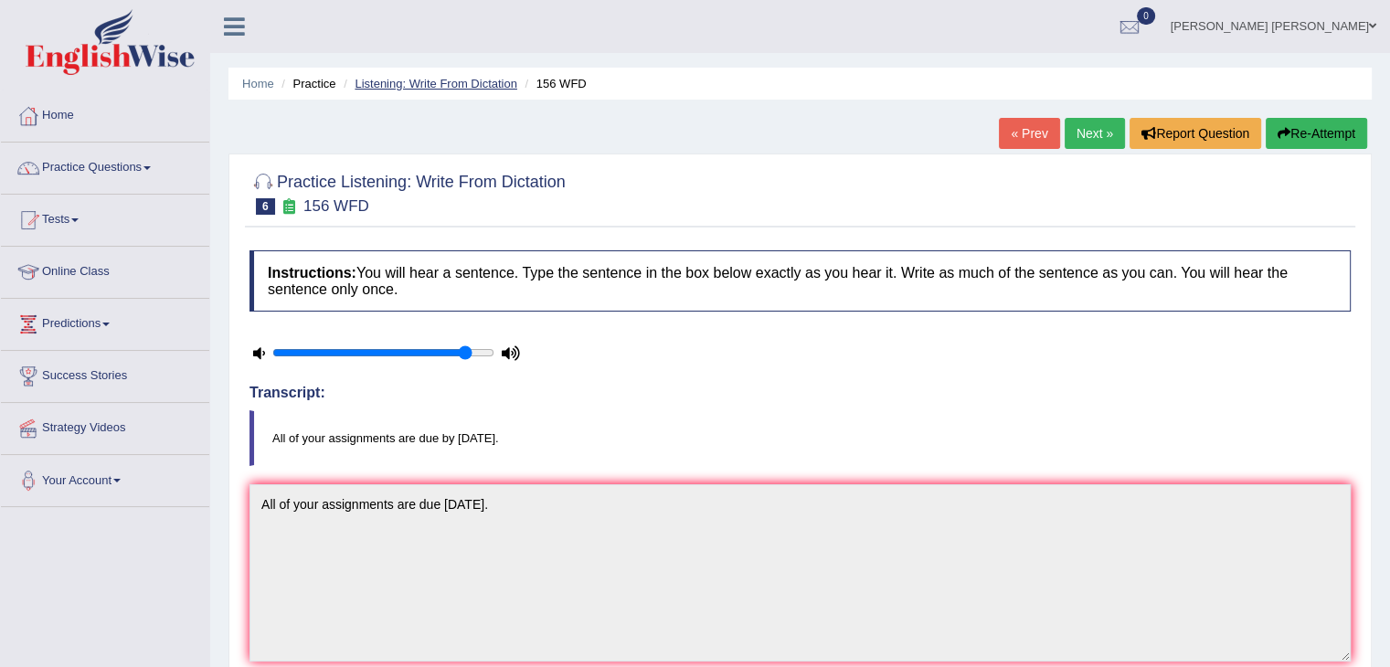
click at [510, 83] on link "Listening: Write From Dictation" at bounding box center [436, 84] width 163 height 14
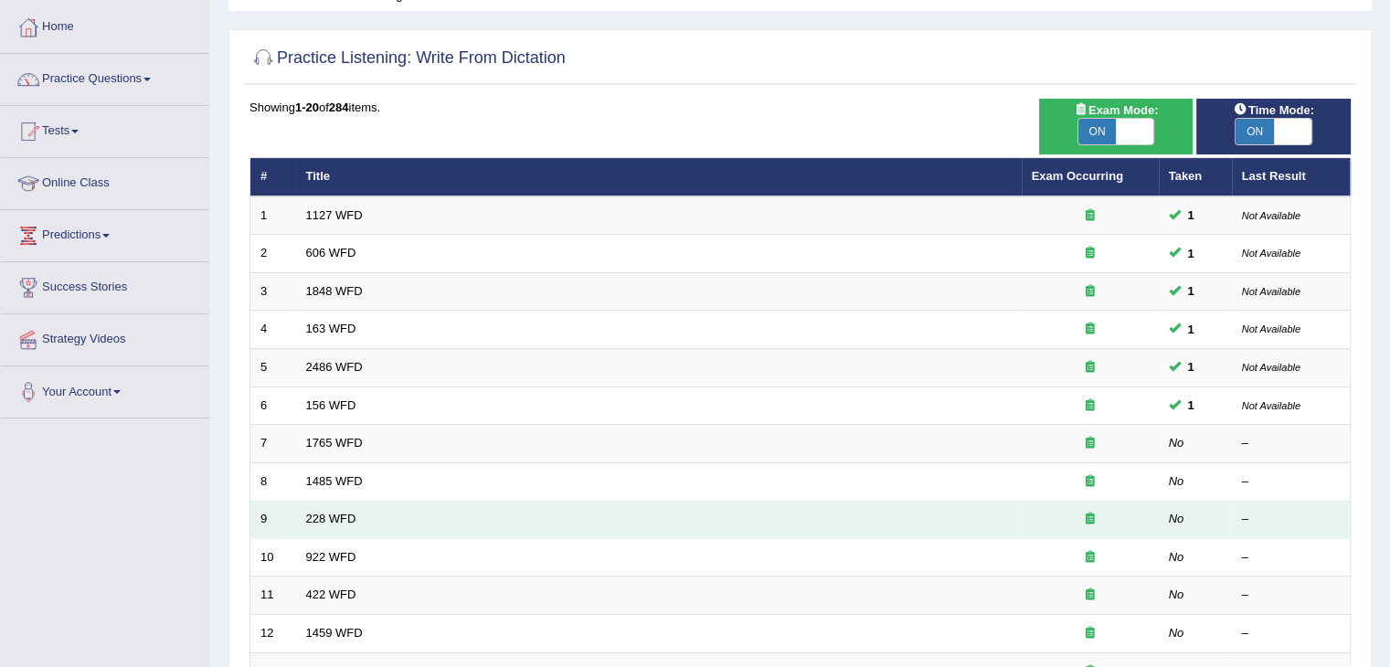
scroll to position [91, 0]
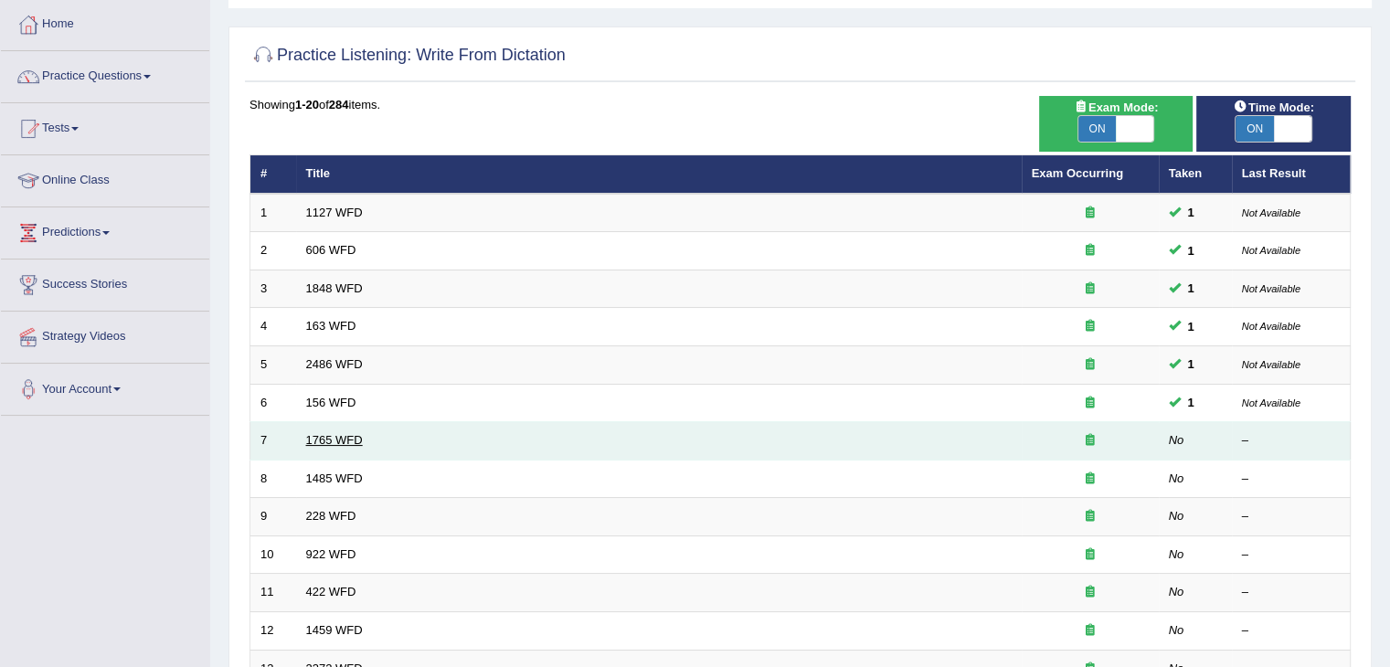
click at [337, 439] on link "1765 WFD" at bounding box center [334, 440] width 57 height 14
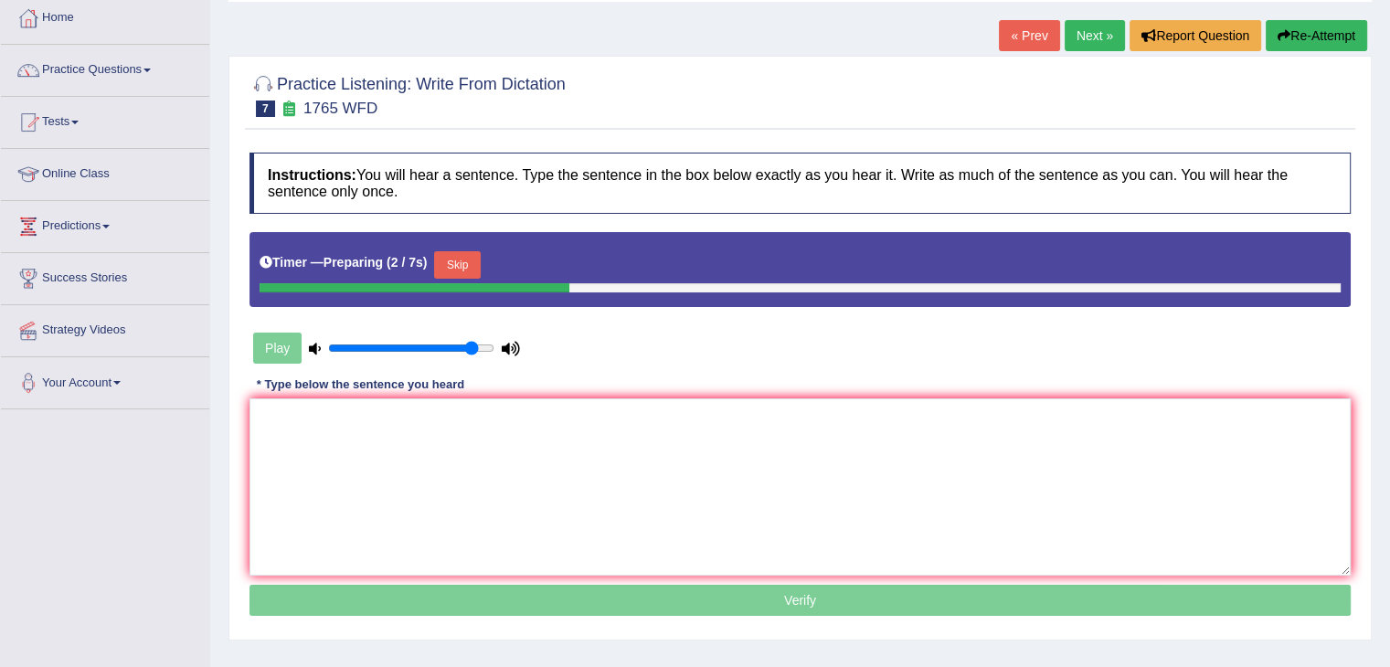
scroll to position [91, 0]
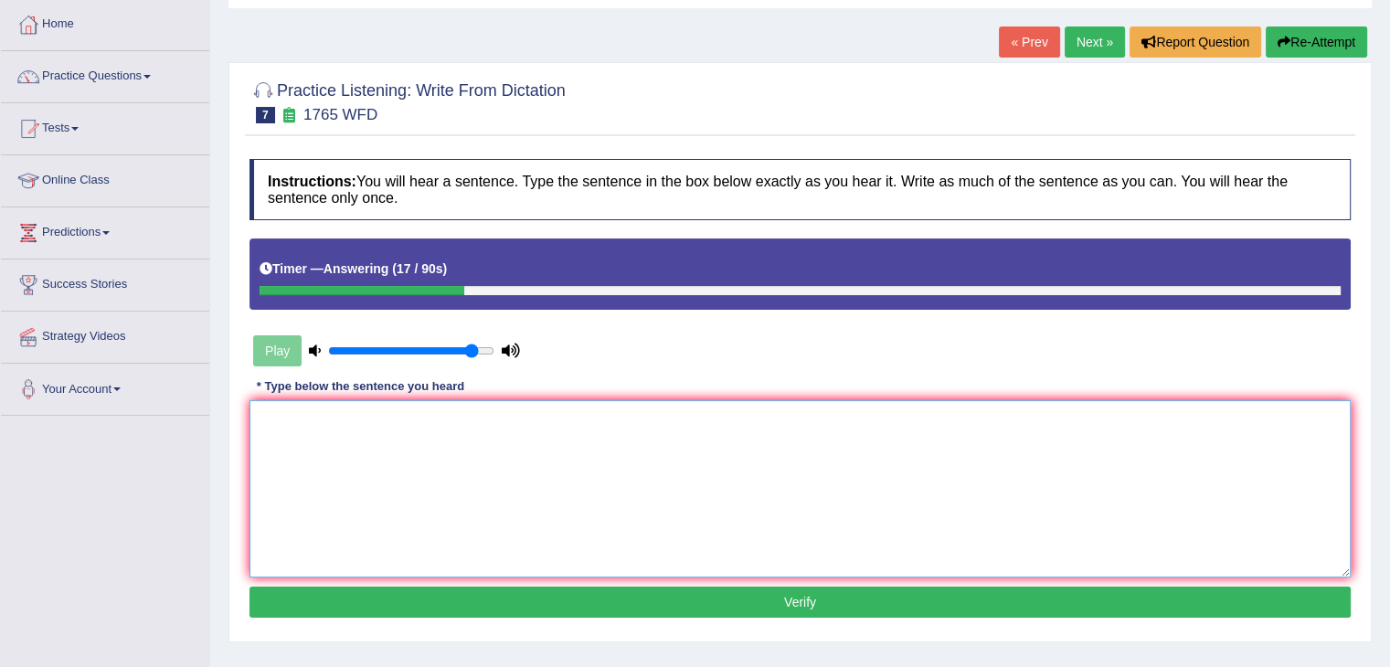
click at [524, 456] on textarea at bounding box center [799, 488] width 1101 height 177
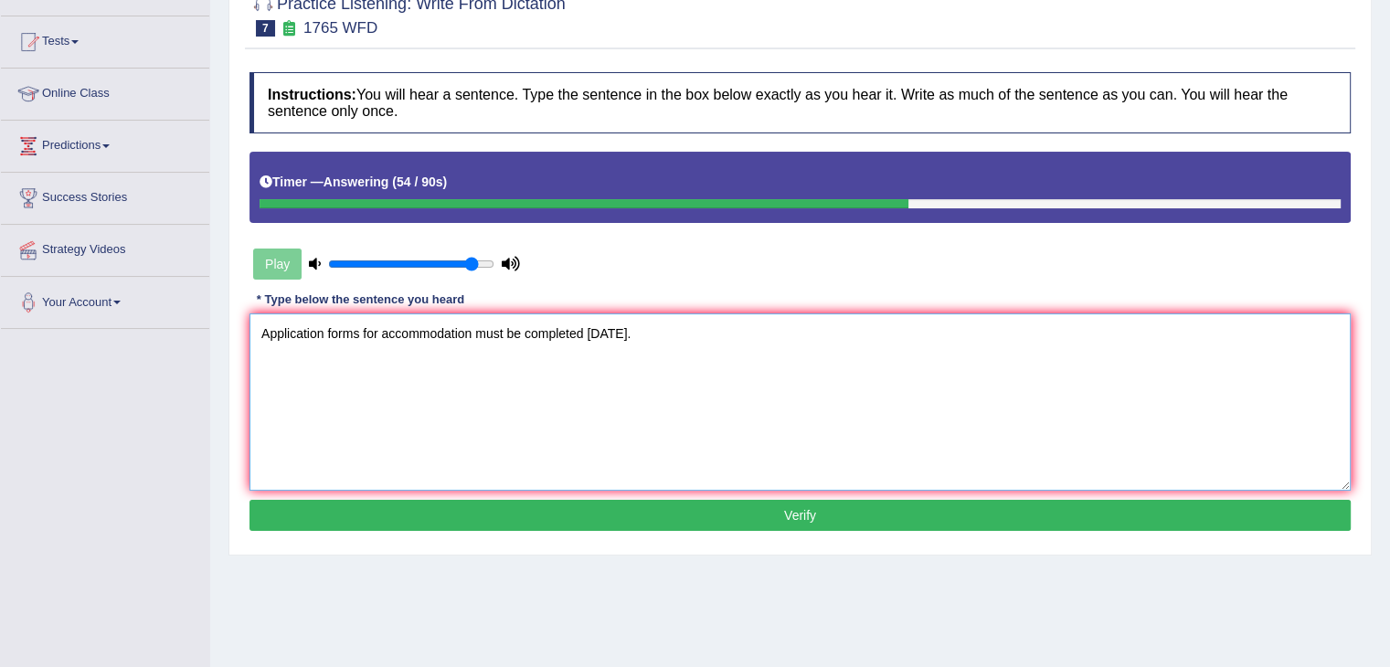
scroll to position [183, 0]
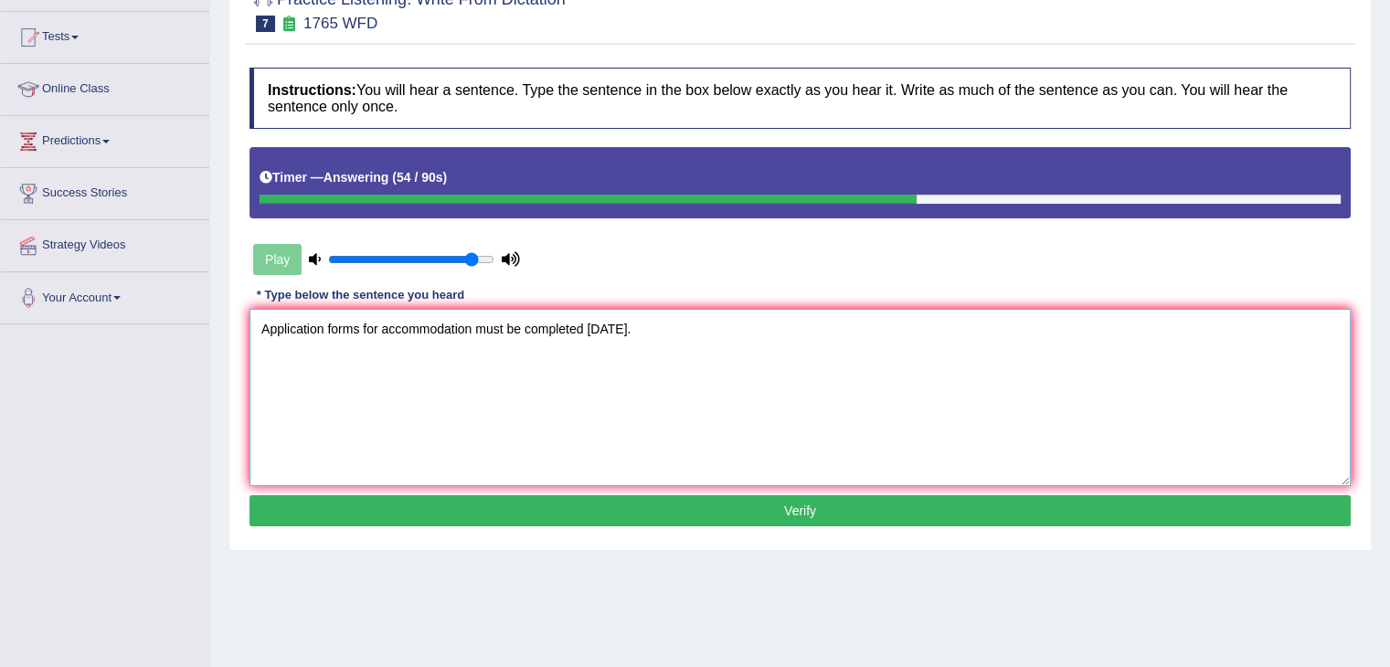
type textarea "Application forms for accommodation must be completed in two months."
click at [637, 514] on button "Verify" at bounding box center [799, 510] width 1101 height 31
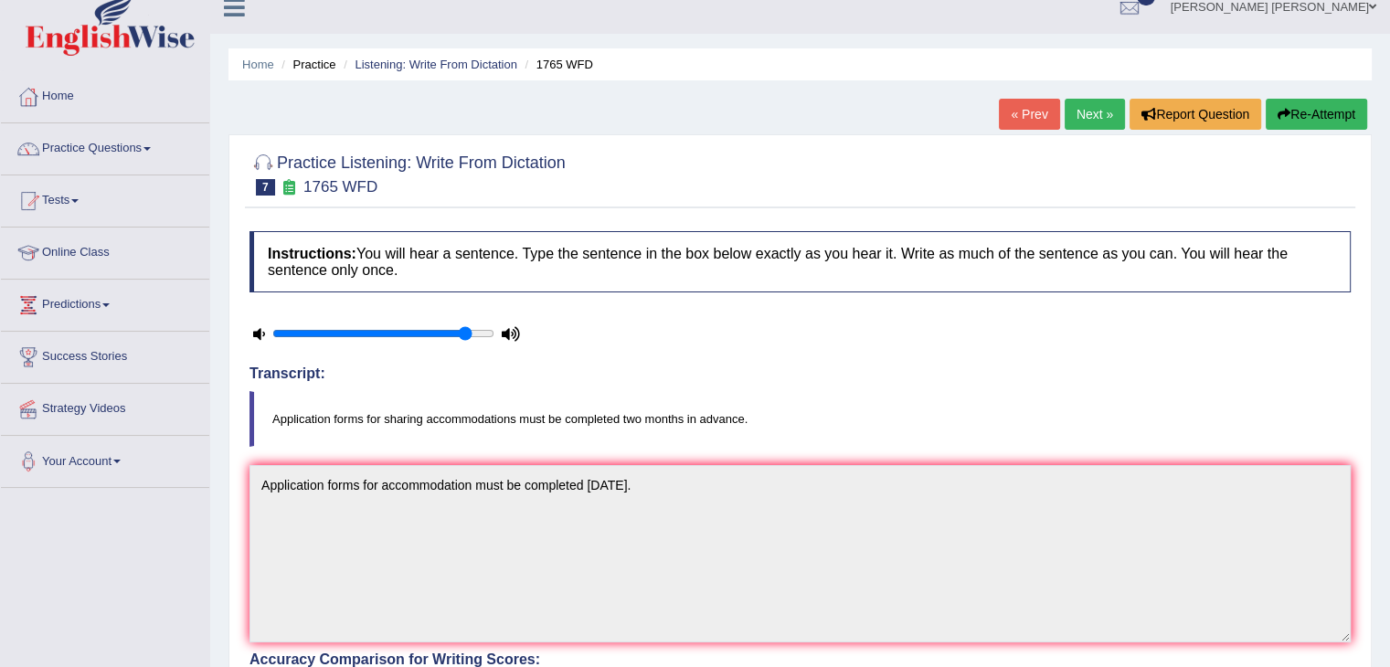
scroll to position [0, 0]
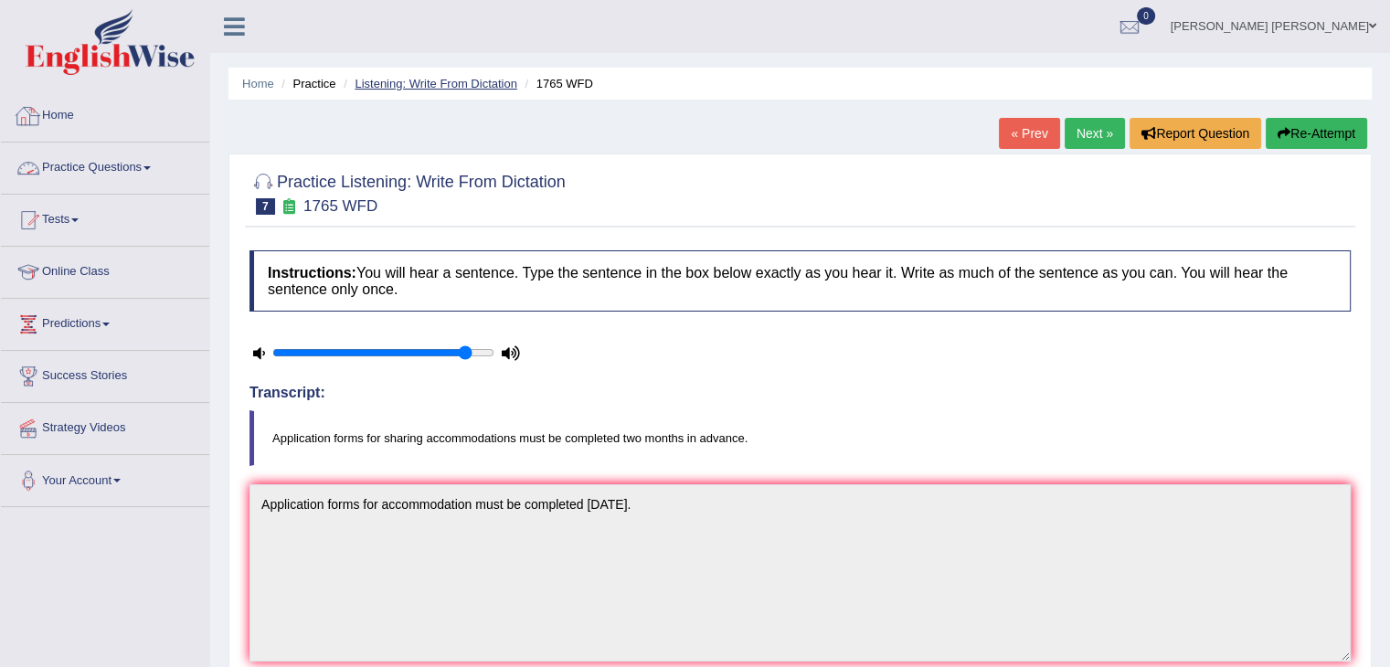
click at [483, 84] on link "Listening: Write From Dictation" at bounding box center [436, 84] width 163 height 14
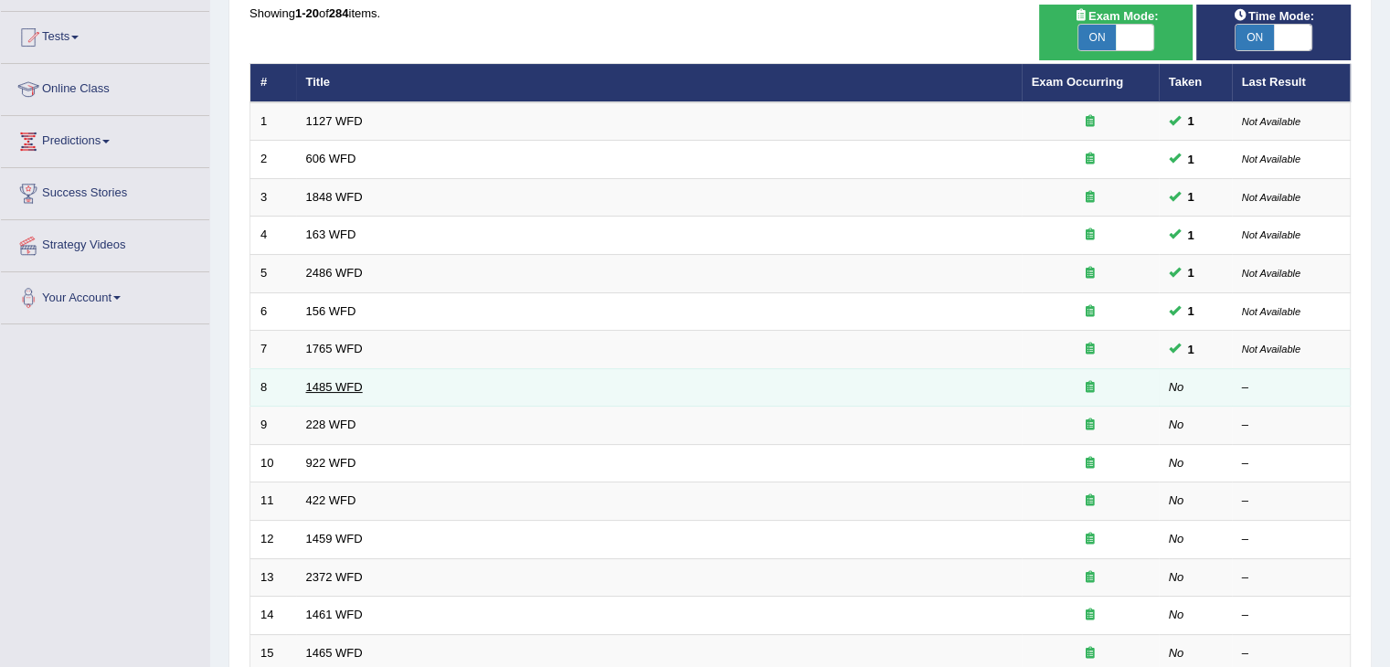
click at [351, 381] on link "1485 WFD" at bounding box center [334, 387] width 57 height 14
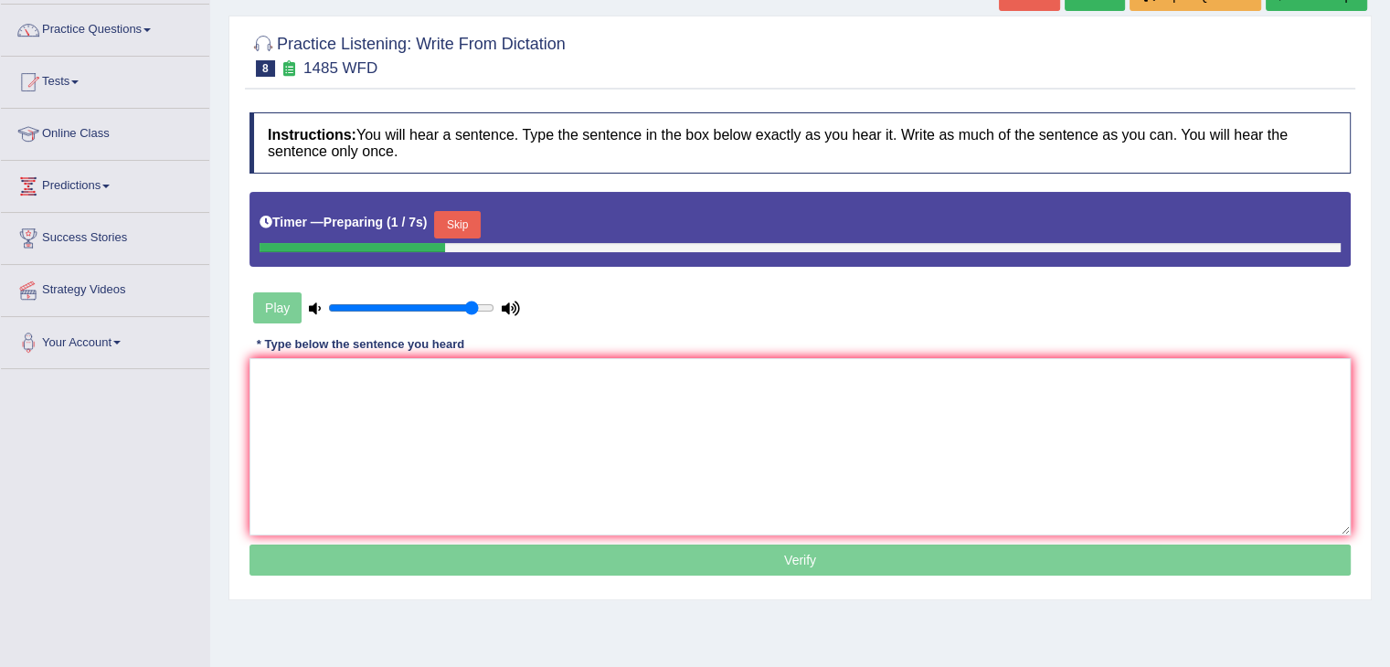
scroll to position [183, 0]
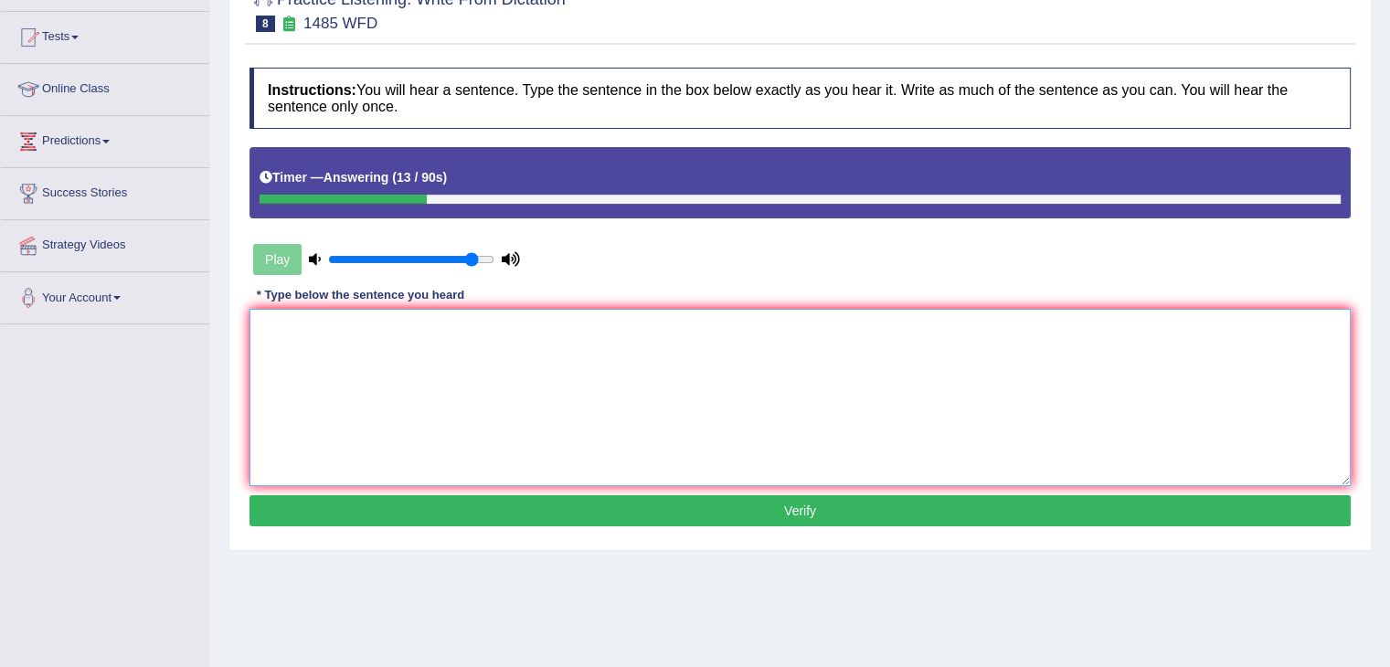
click at [673, 369] on textarea at bounding box center [799, 397] width 1101 height 177
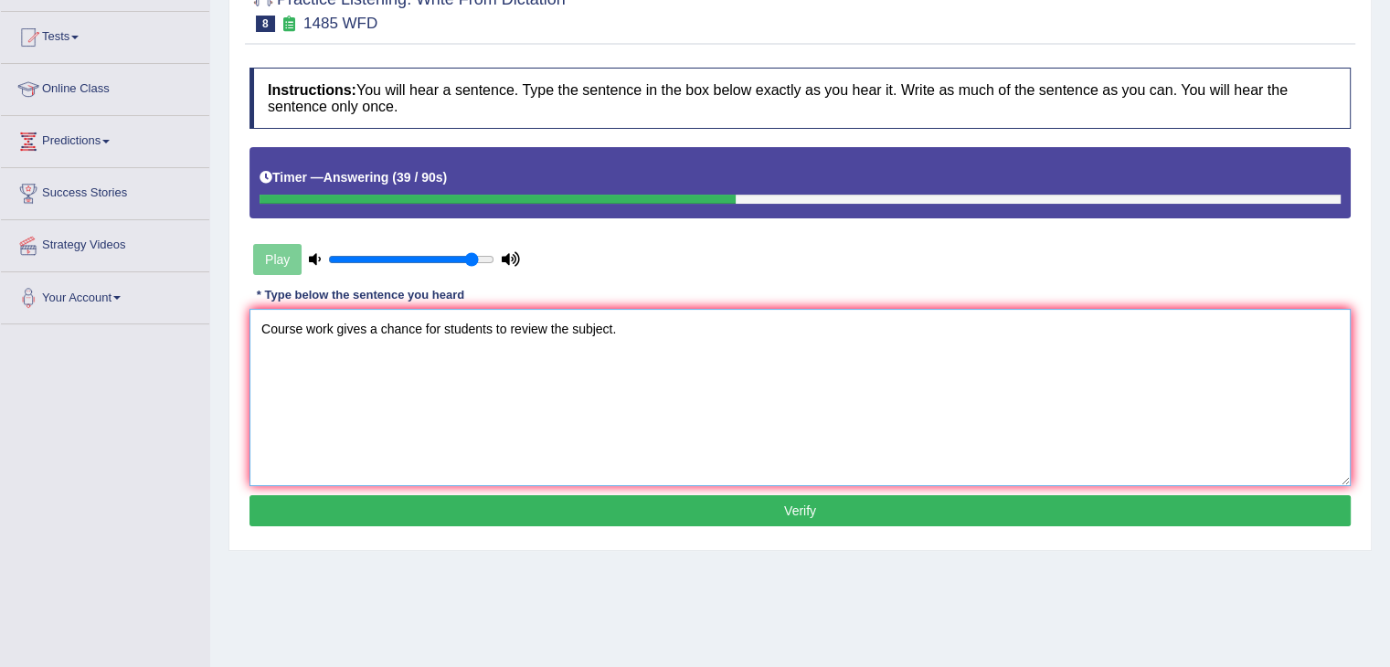
type textarea "Course work gives a chance for students to review the subject."
click at [714, 509] on button "Verify" at bounding box center [799, 510] width 1101 height 31
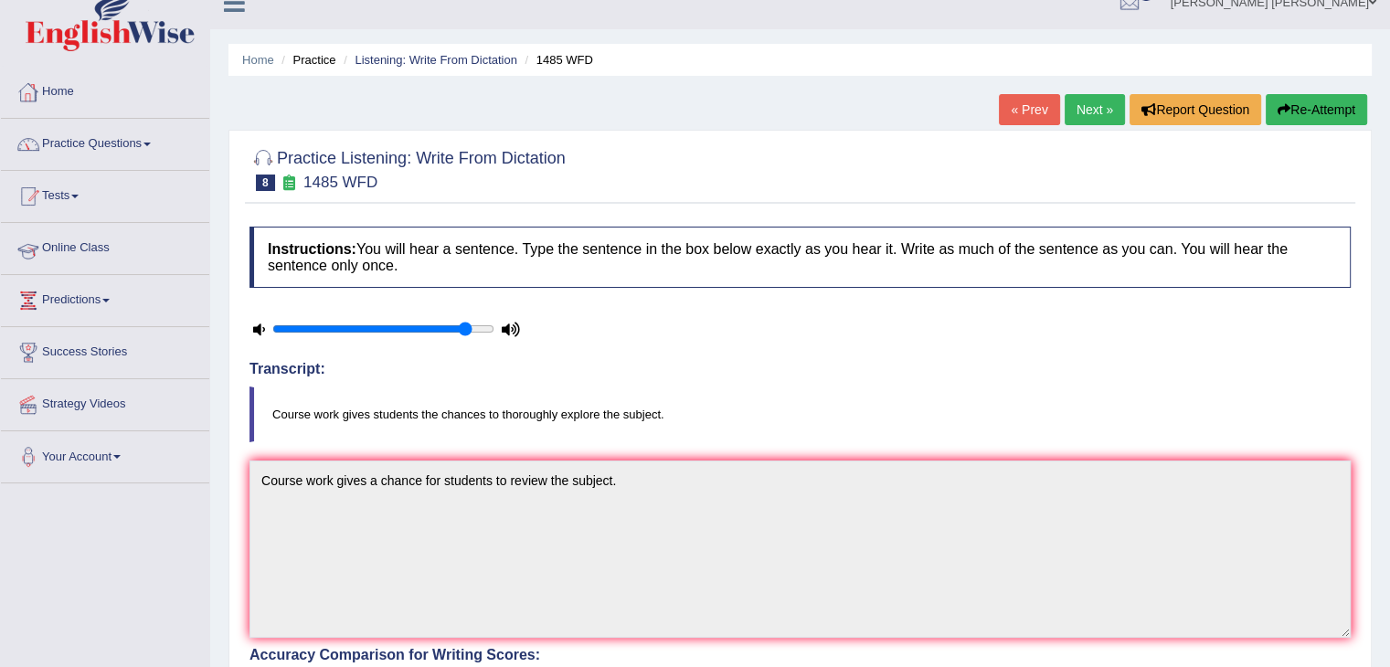
scroll to position [0, 0]
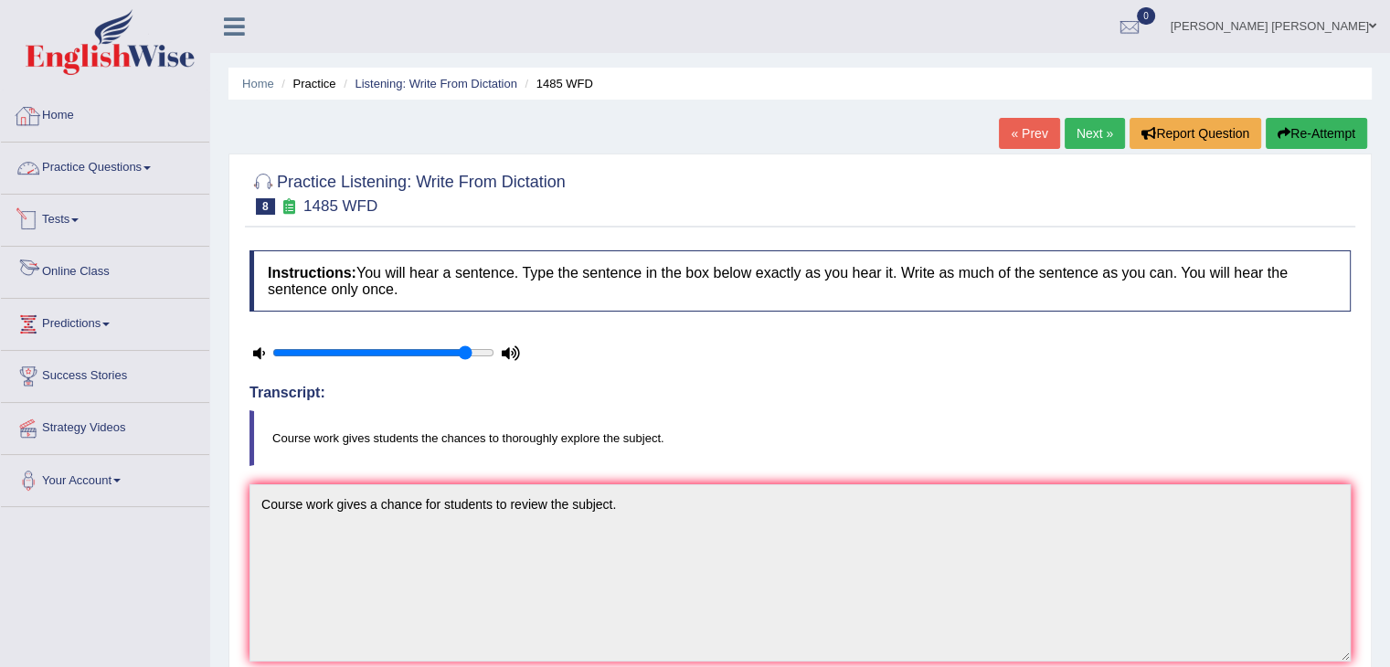
click at [97, 160] on link "Practice Questions" at bounding box center [105, 166] width 208 height 46
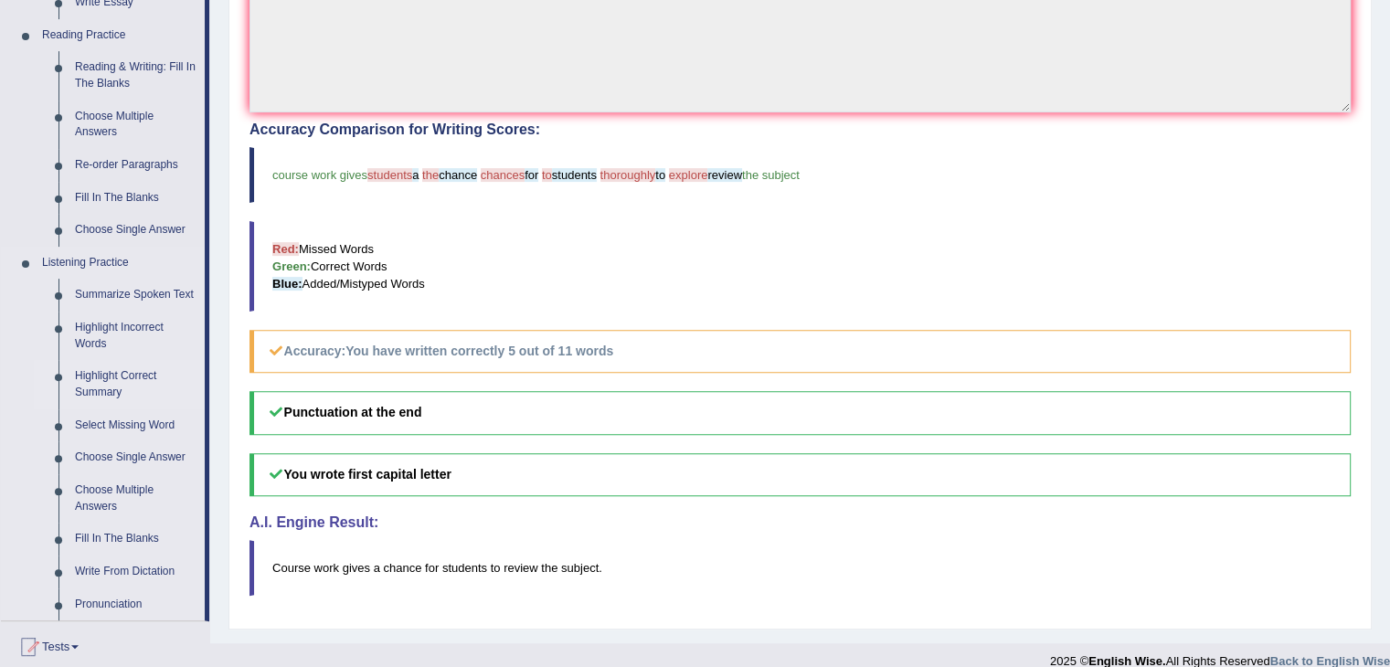
scroll to position [731, 0]
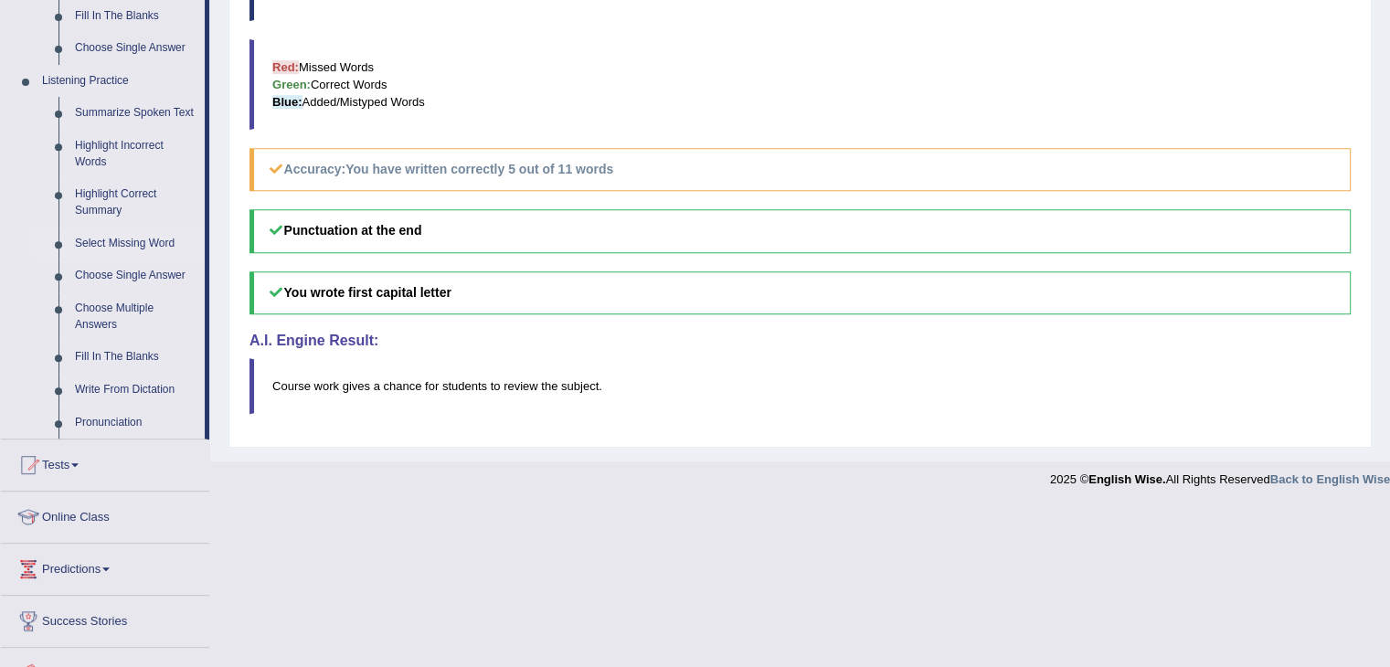
click at [146, 245] on link "Select Missing Word" at bounding box center [136, 244] width 138 height 33
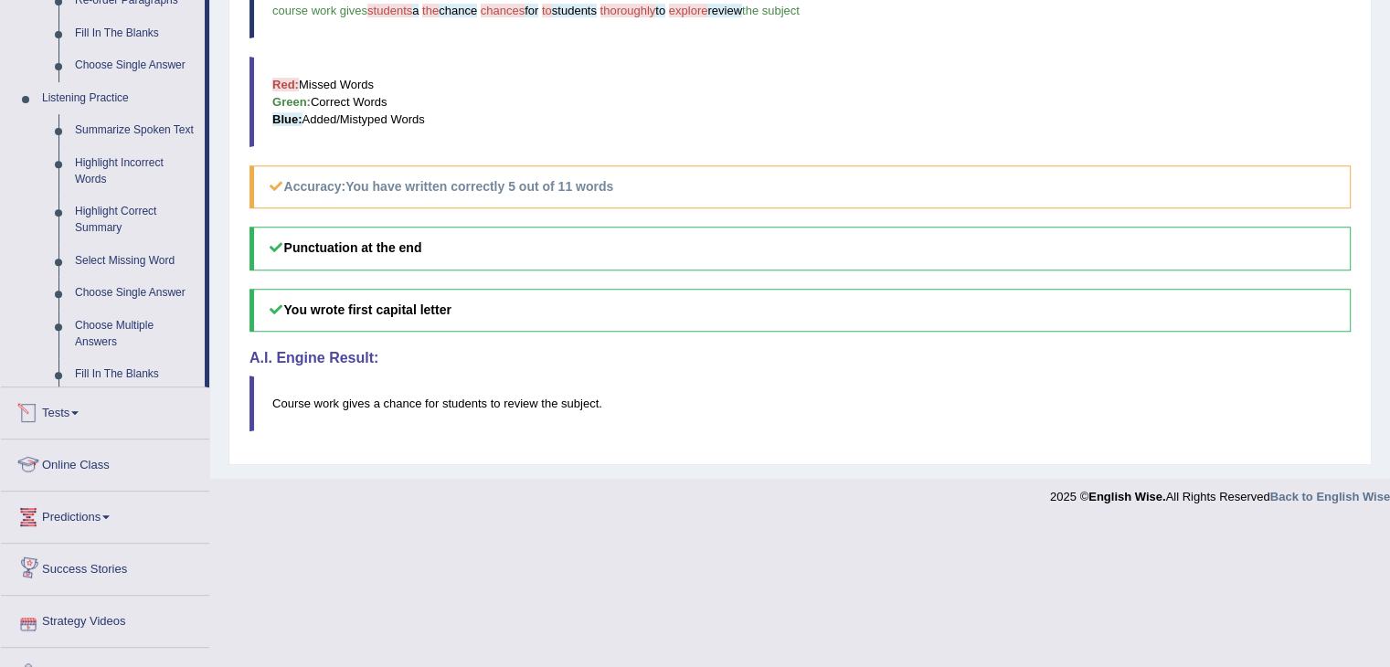
scroll to position [615, 0]
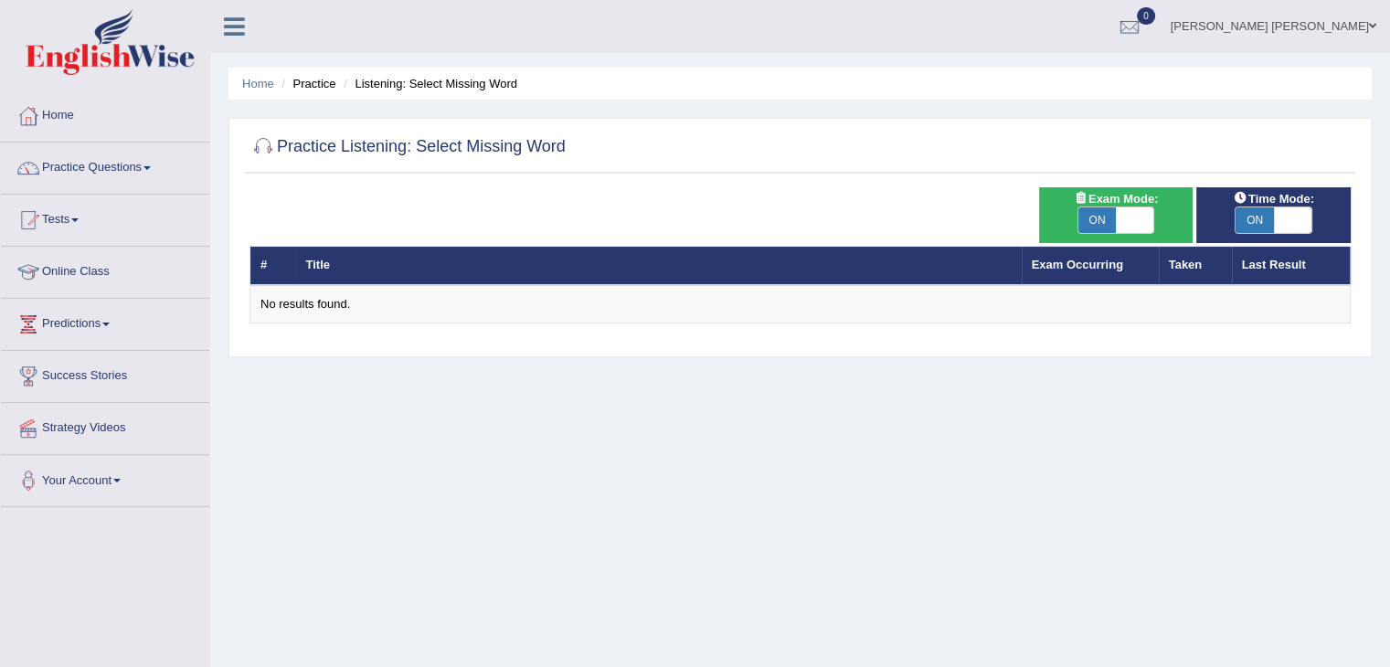
click at [1265, 207] on span "ON" at bounding box center [1254, 220] width 38 height 26
checkbox input "false"
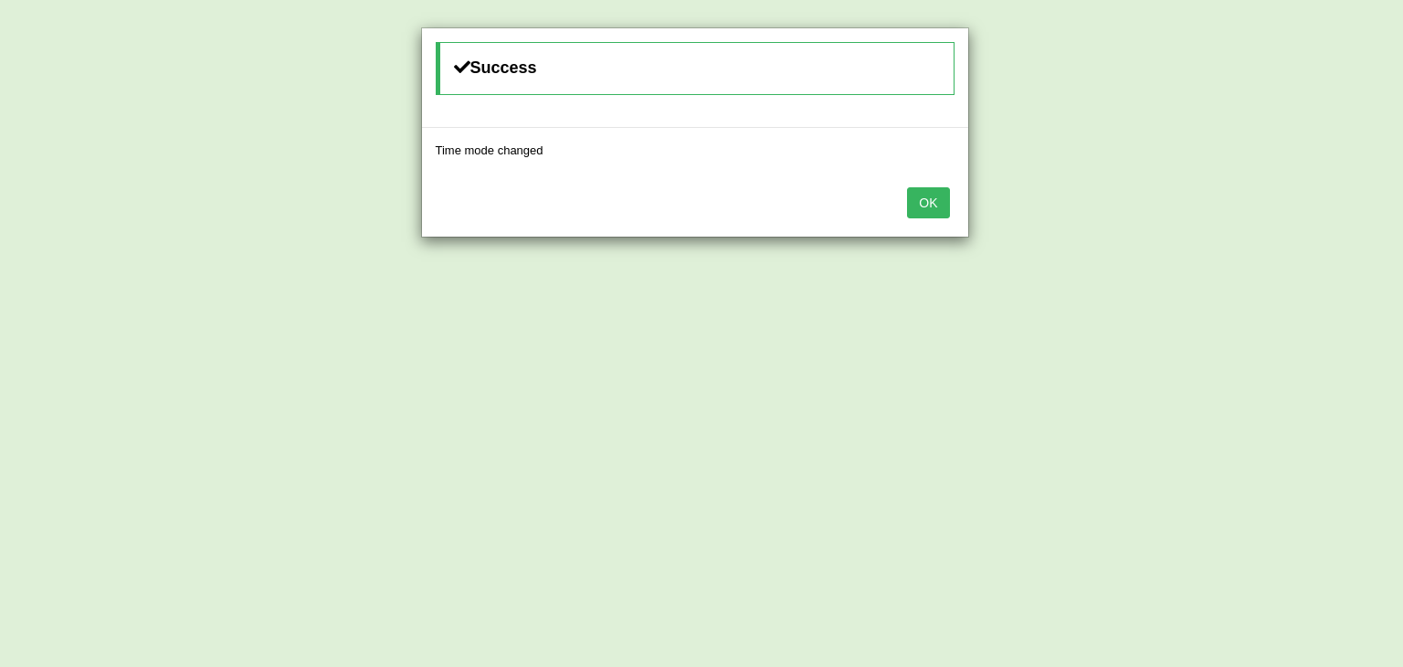
click at [935, 198] on button "OK" at bounding box center [928, 202] width 42 height 31
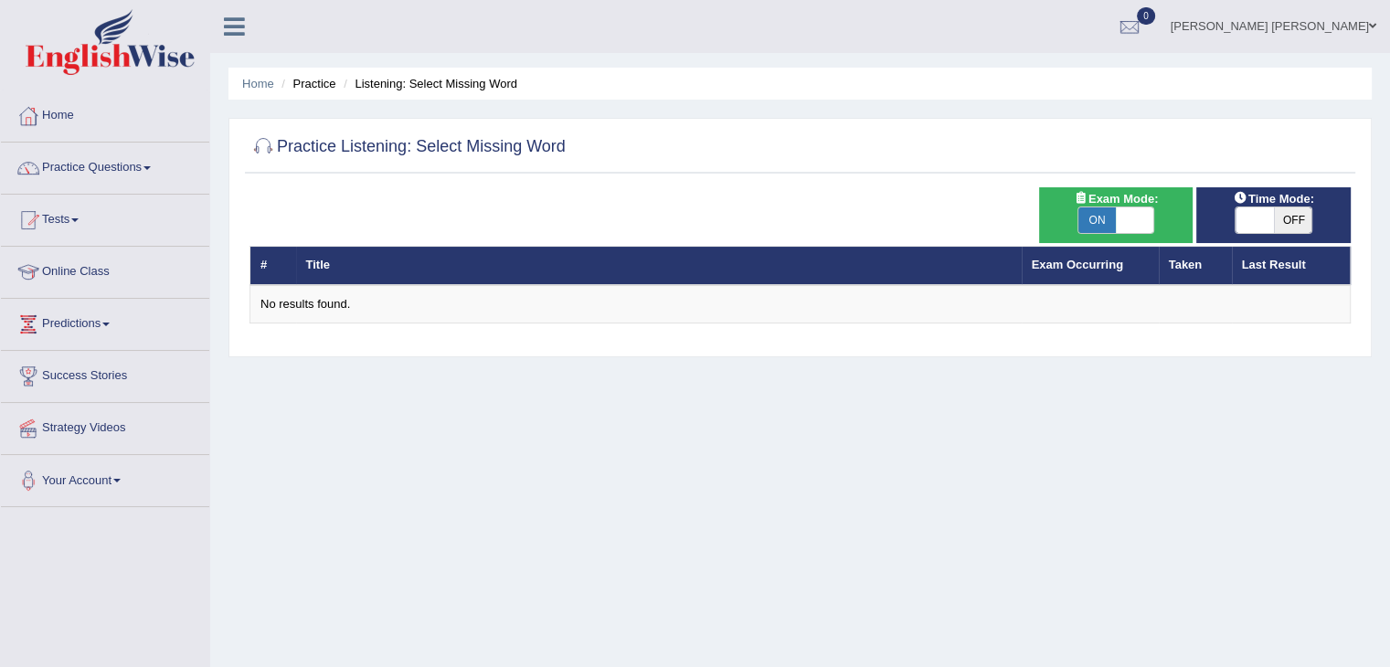
click at [1101, 211] on span "ON" at bounding box center [1097, 220] width 38 height 26
checkbox input "false"
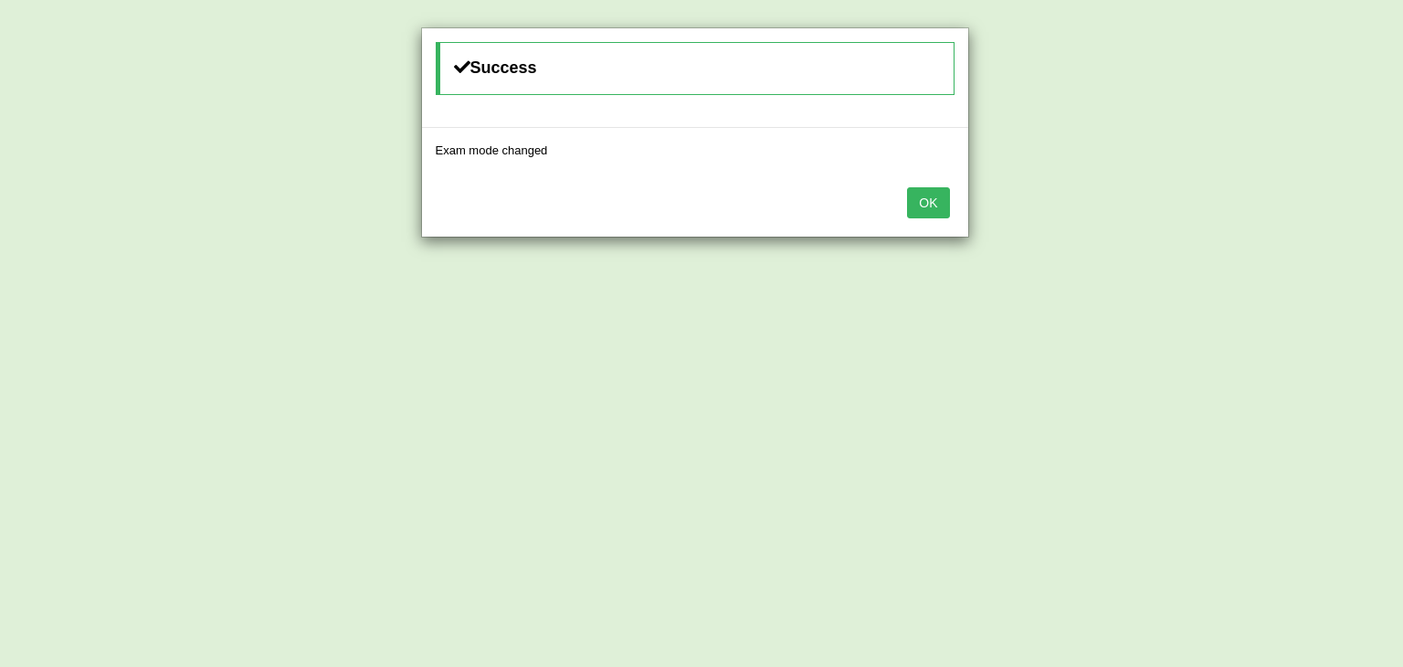
click at [950, 201] on div "OK" at bounding box center [695, 205] width 546 height 64
click at [936, 204] on button "OK" at bounding box center [928, 202] width 42 height 31
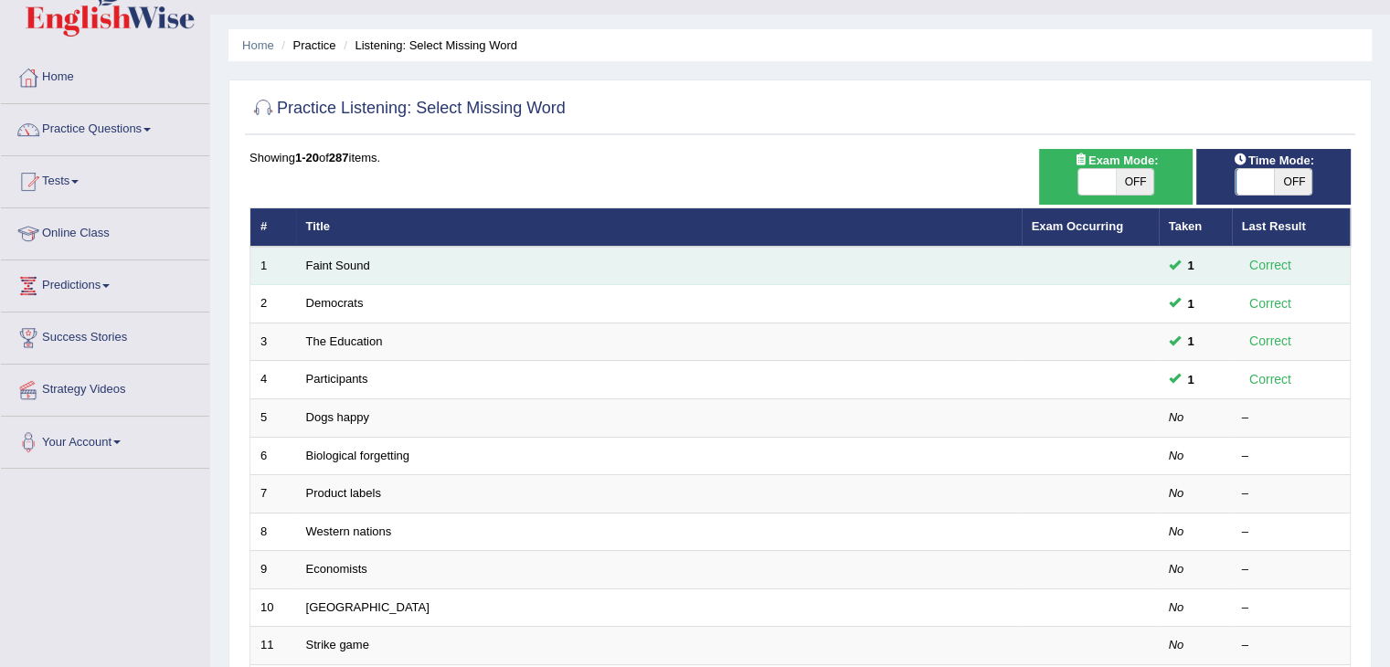
scroll to position [91, 0]
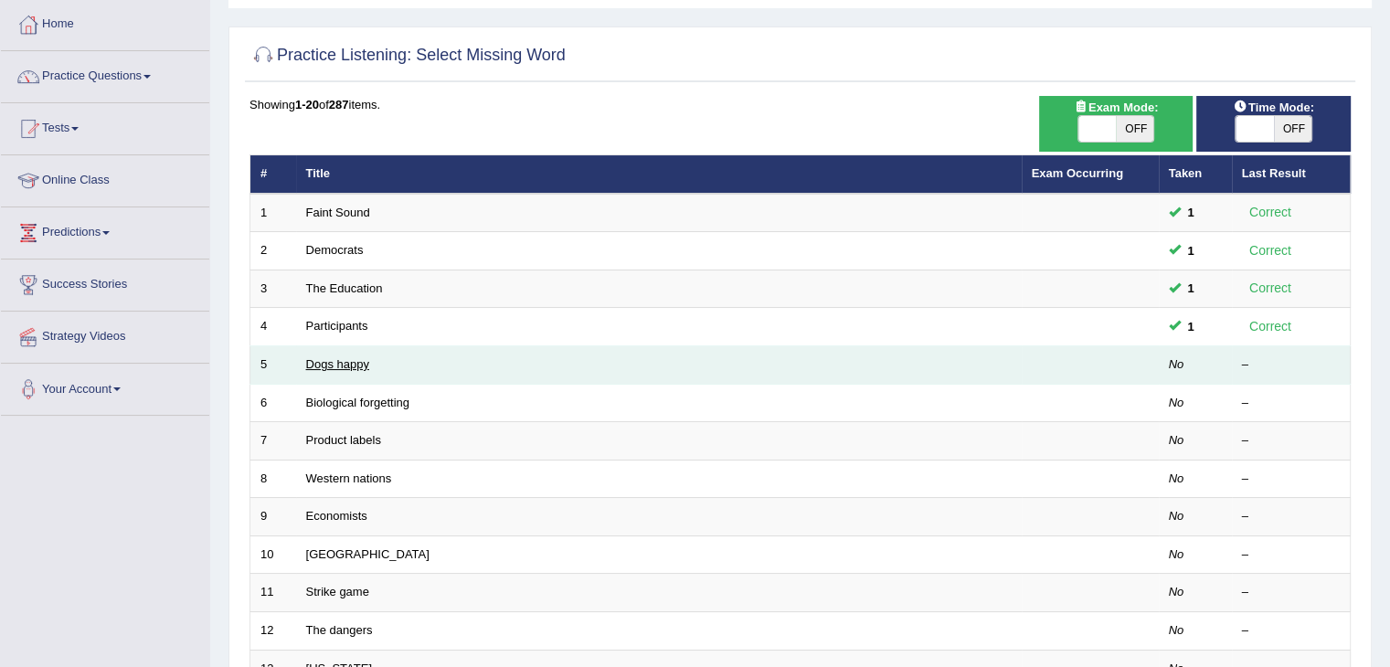
click at [351, 367] on link "Dogs happy" at bounding box center [337, 364] width 63 height 14
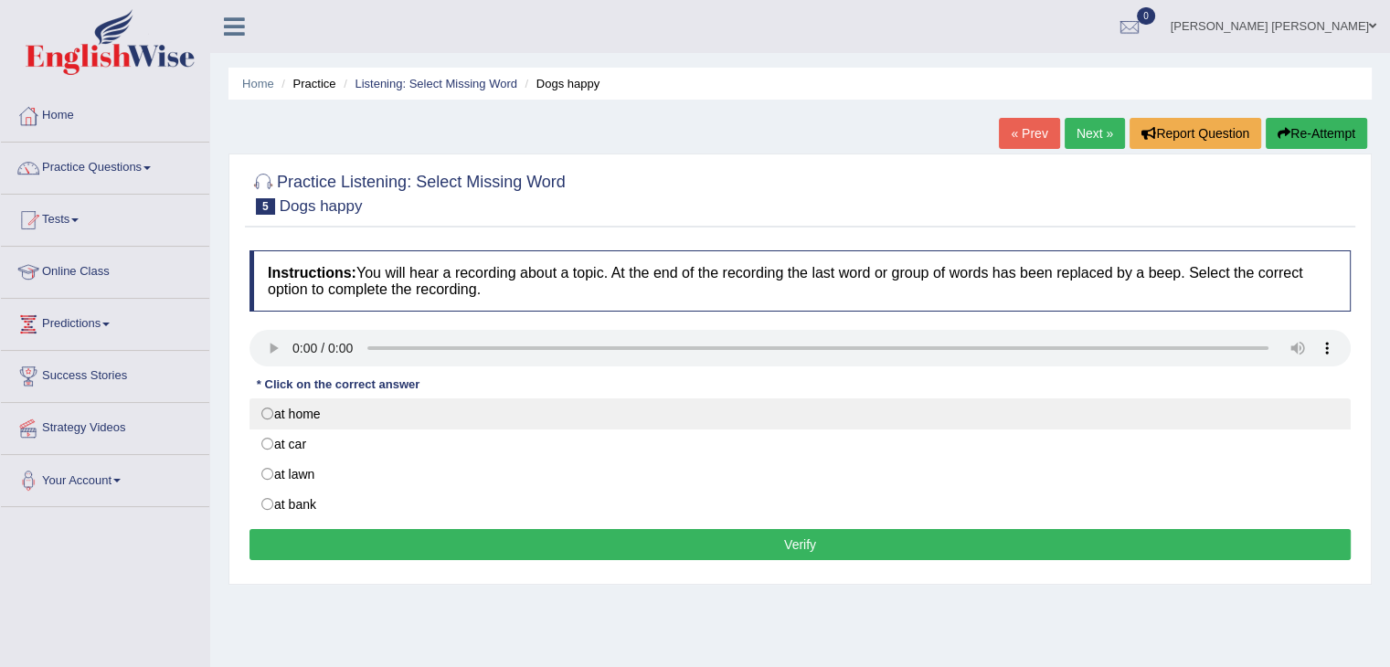
click at [327, 414] on label "at home" at bounding box center [799, 413] width 1101 height 31
radio input "true"
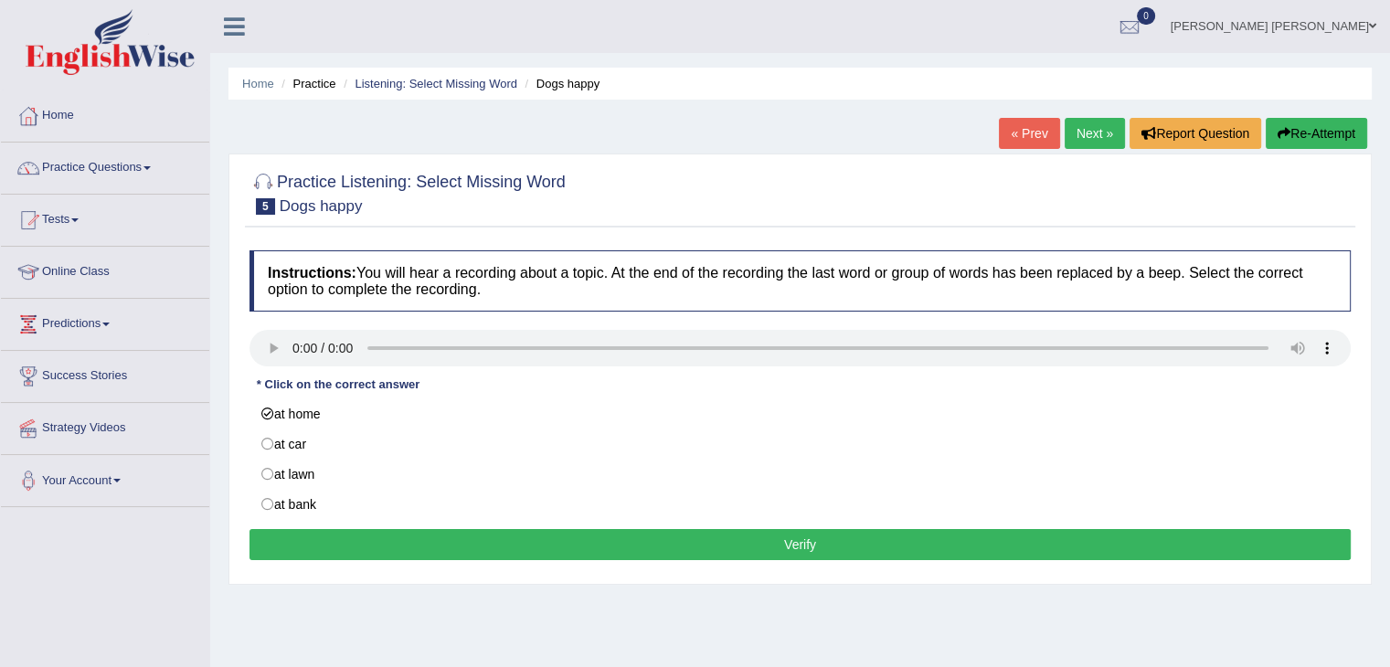
click at [413, 539] on button "Verify" at bounding box center [799, 544] width 1101 height 31
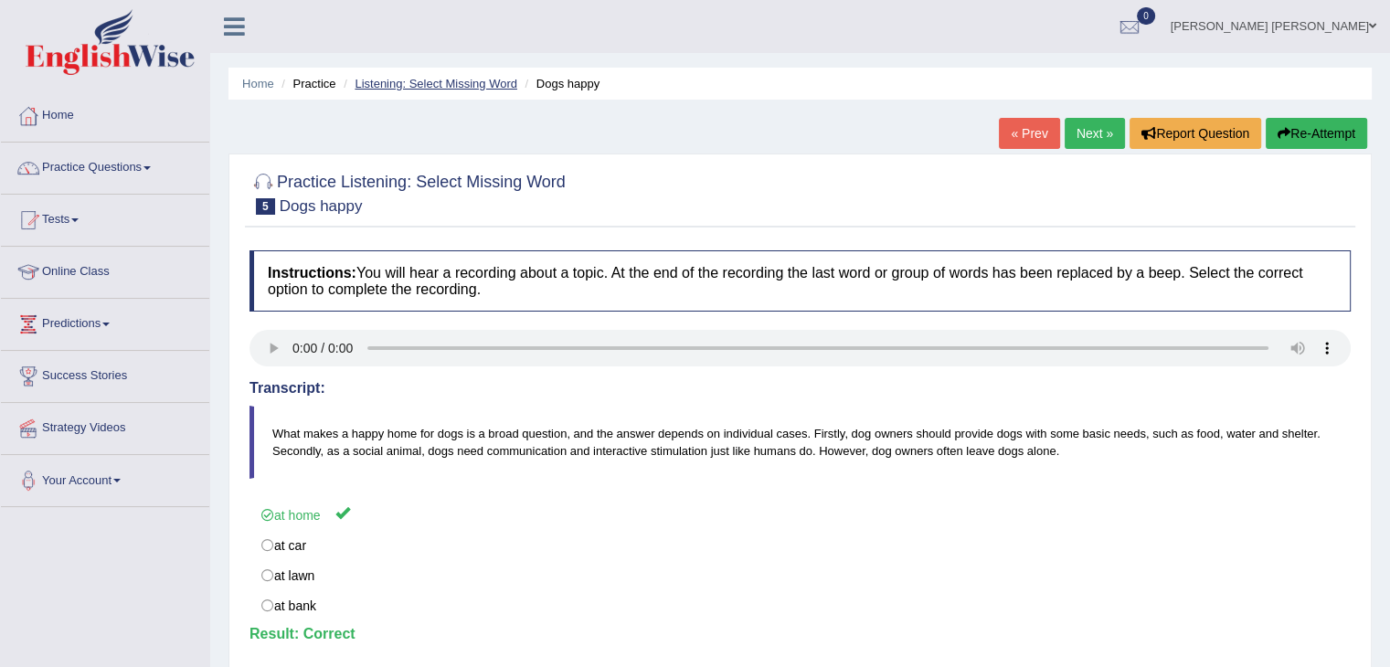
click at [487, 90] on link "Listening: Select Missing Word" at bounding box center [436, 84] width 163 height 14
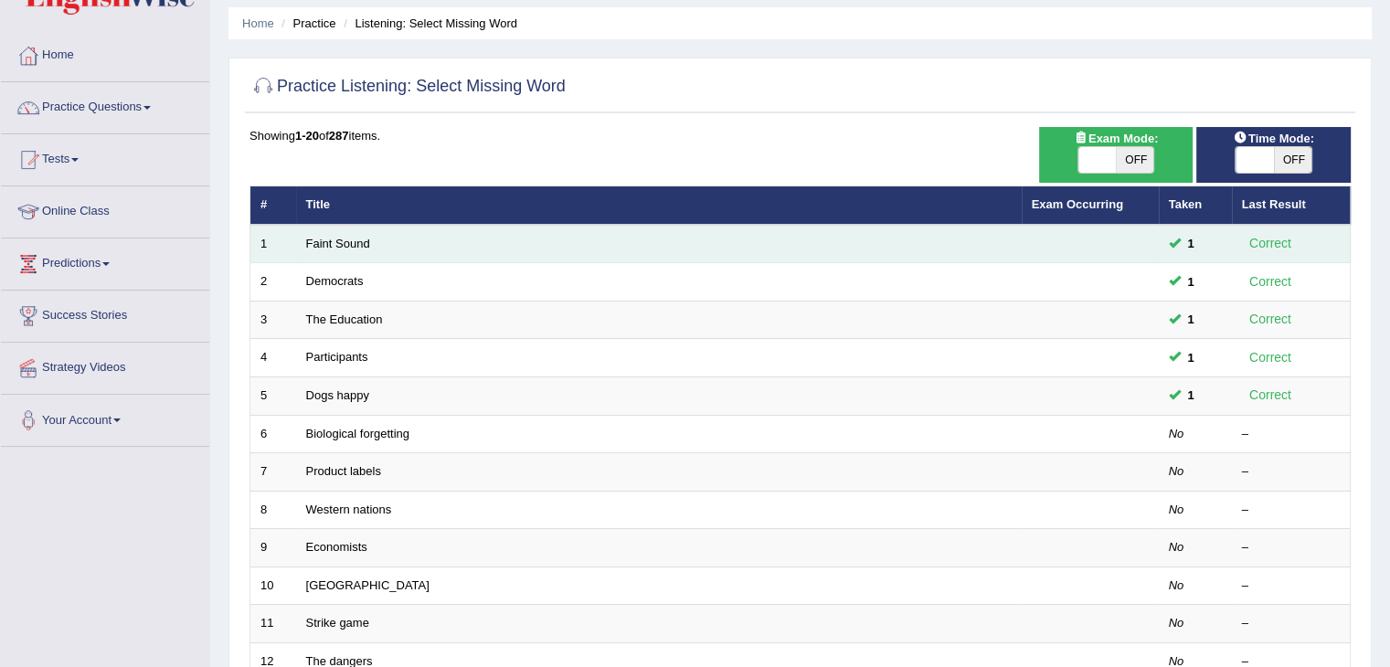
scroll to position [183, 0]
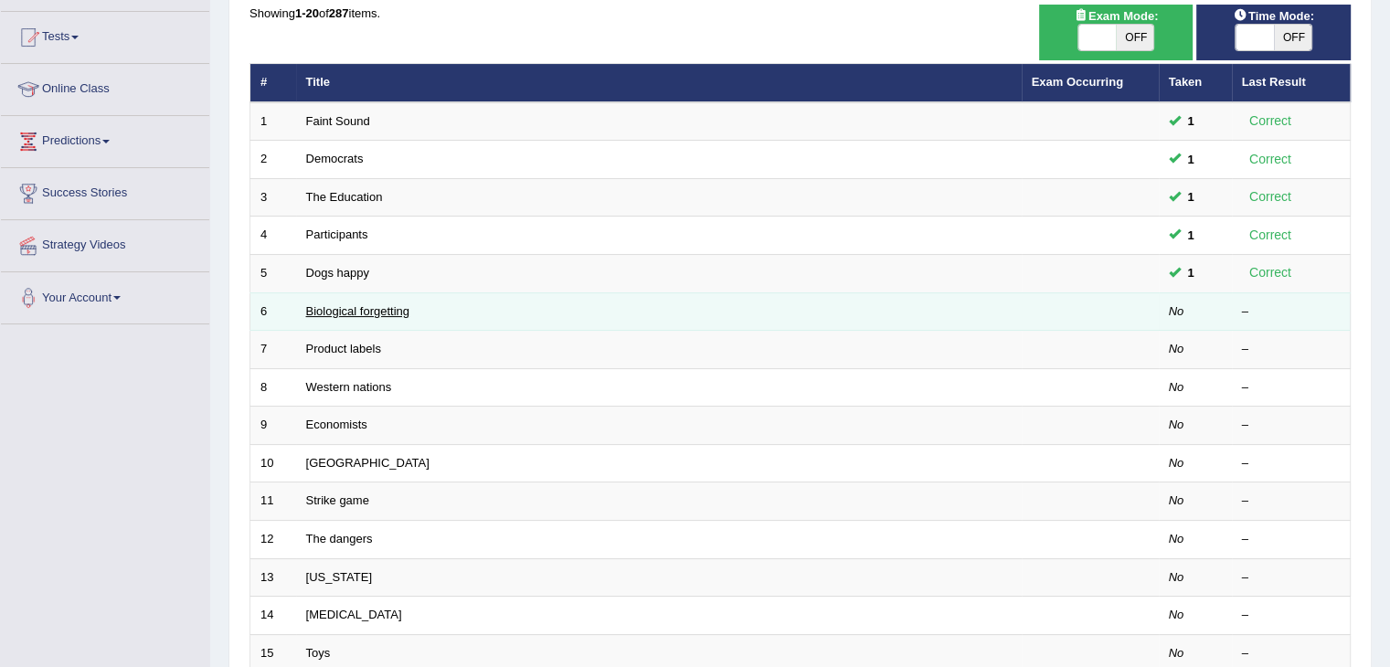
click at [333, 305] on link "Biological forgetting" at bounding box center [357, 311] width 103 height 14
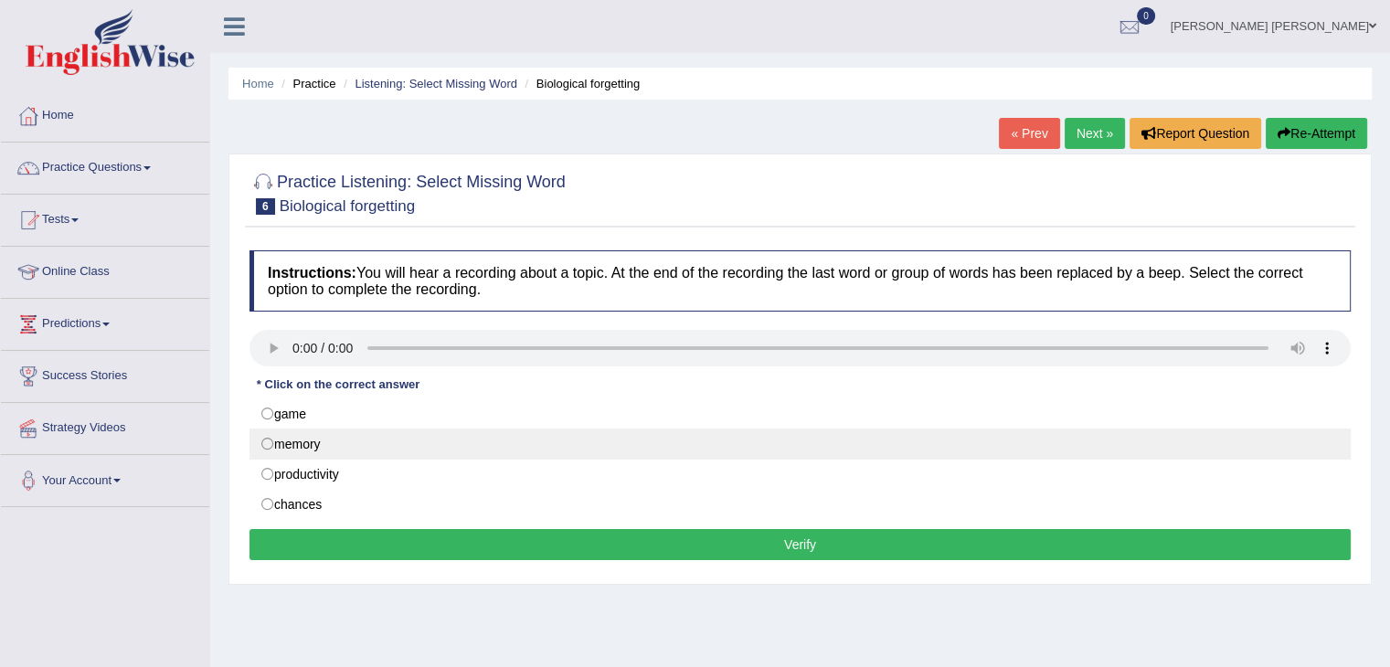
click at [317, 439] on label "memory" at bounding box center [799, 444] width 1101 height 31
radio input "true"
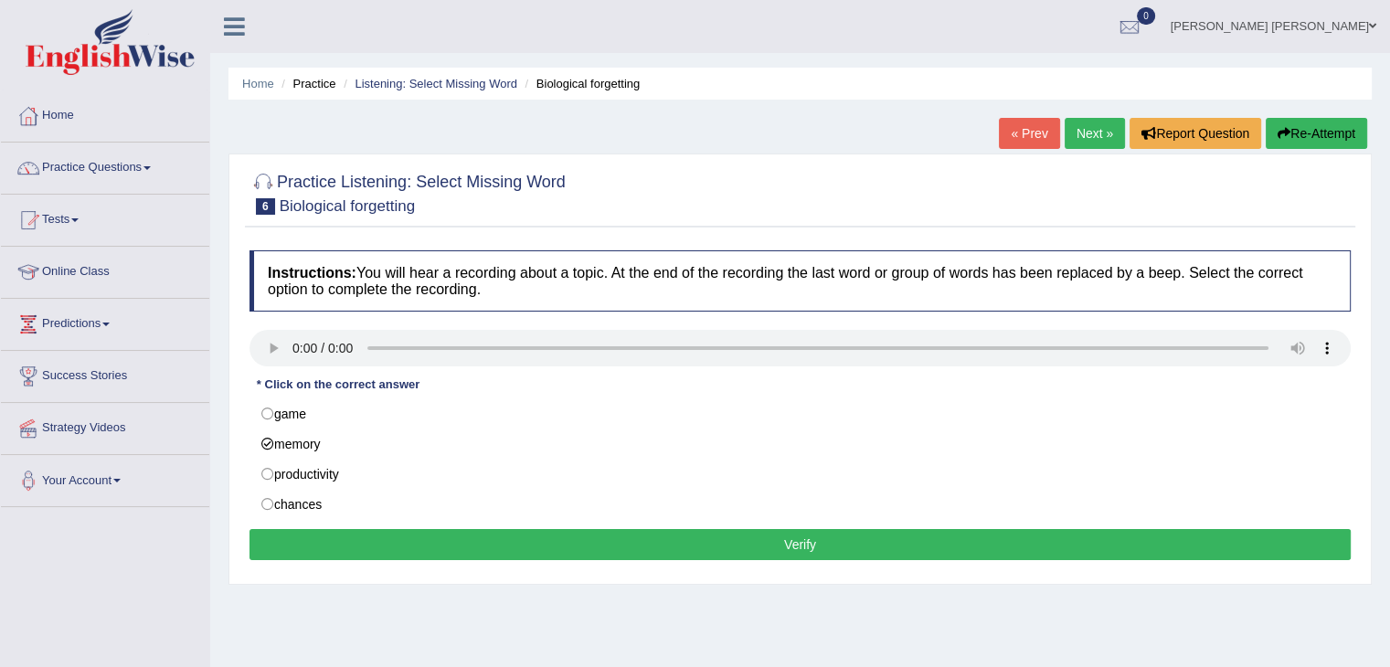
click at [444, 542] on button "Verify" at bounding box center [799, 544] width 1101 height 31
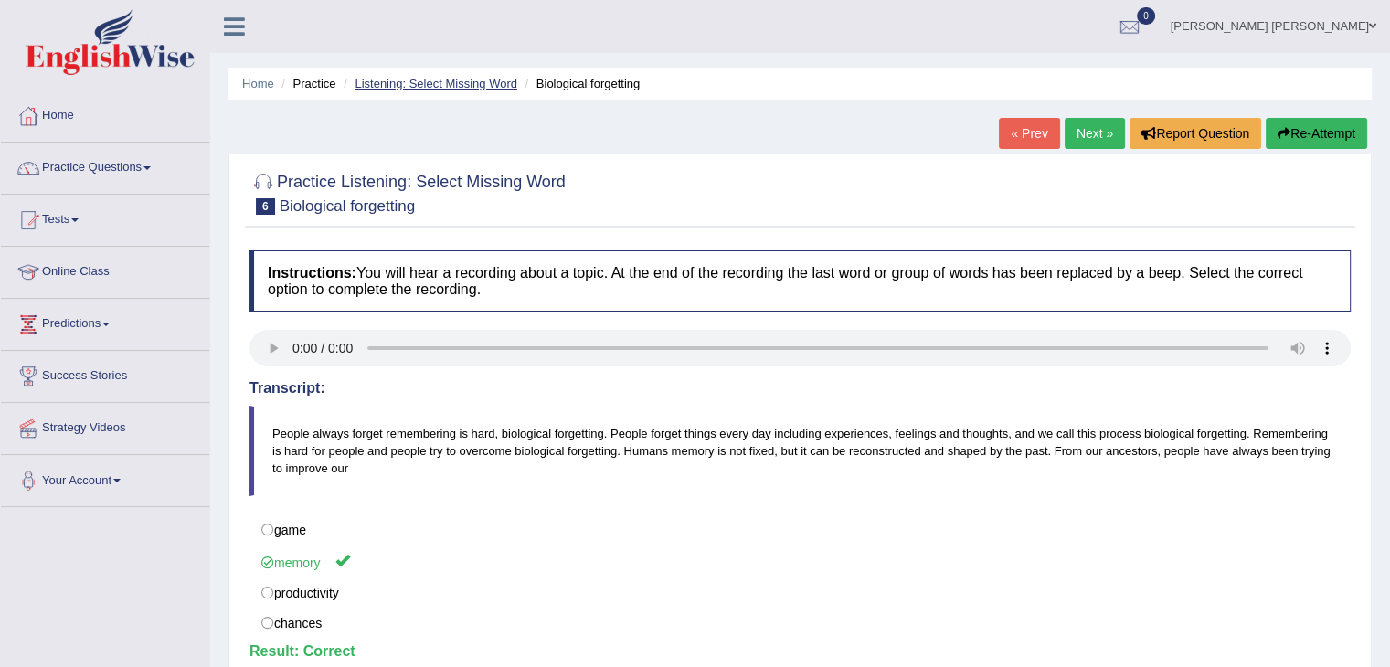
click at [437, 90] on link "Listening: Select Missing Word" at bounding box center [436, 84] width 163 height 14
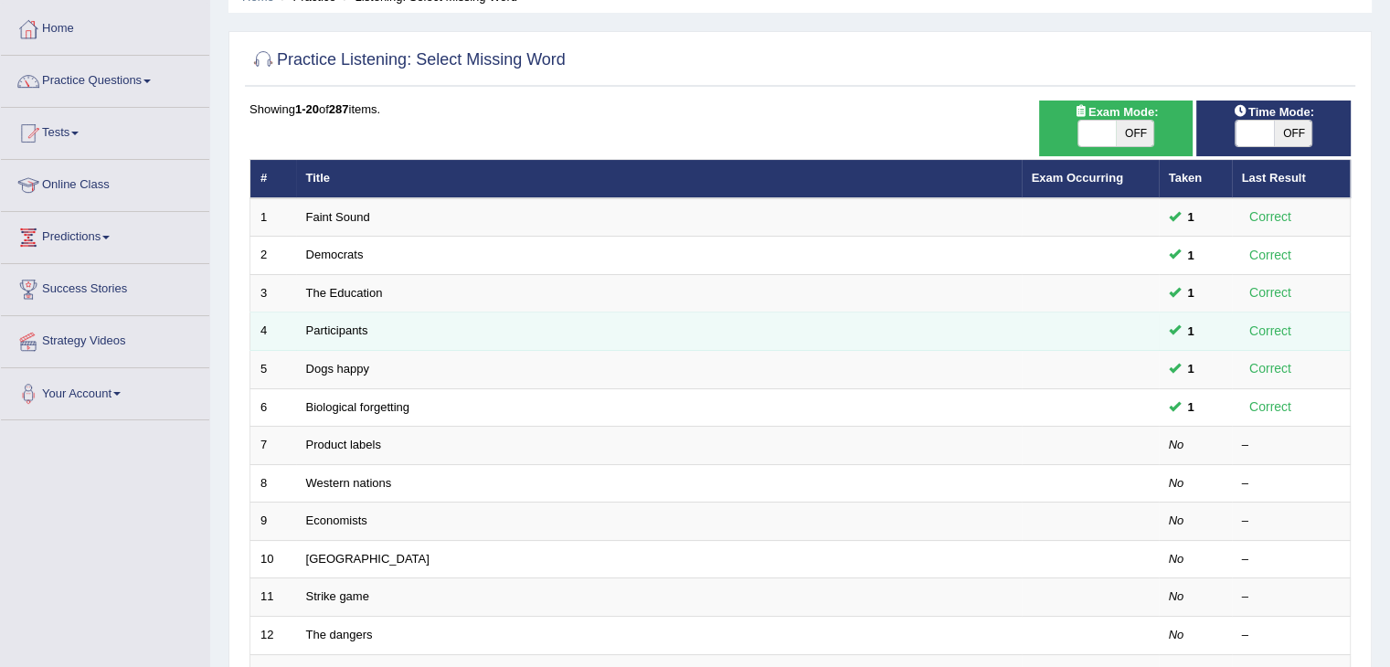
scroll to position [91, 0]
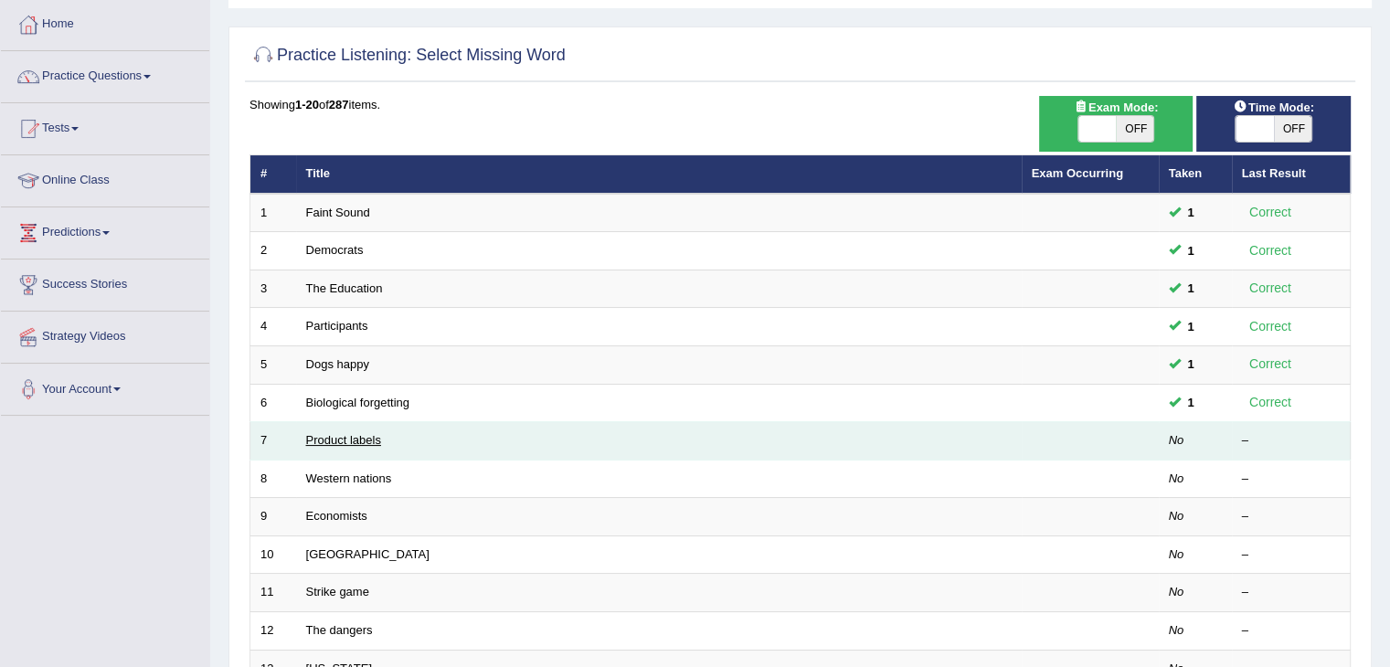
click at [343, 444] on link "Product labels" at bounding box center [343, 440] width 75 height 14
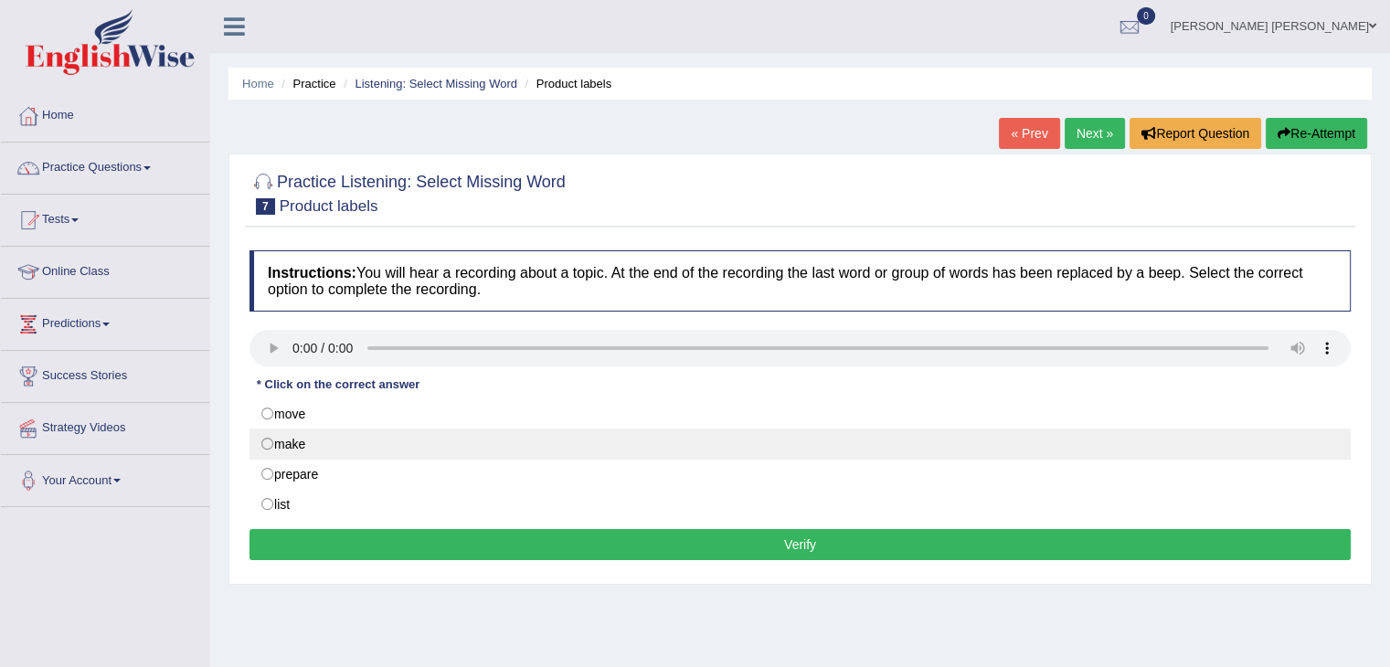
click at [326, 445] on label "make" at bounding box center [799, 444] width 1101 height 31
radio input "true"
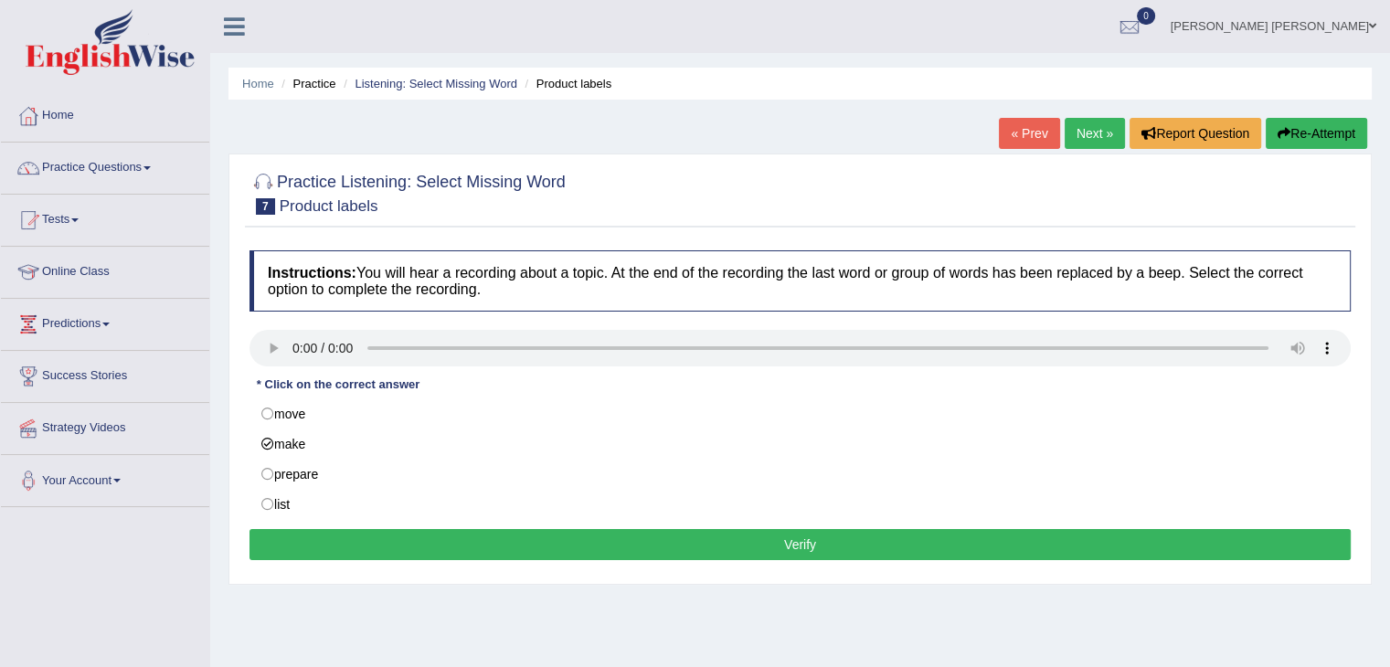
click at [376, 534] on button "Verify" at bounding box center [799, 544] width 1101 height 31
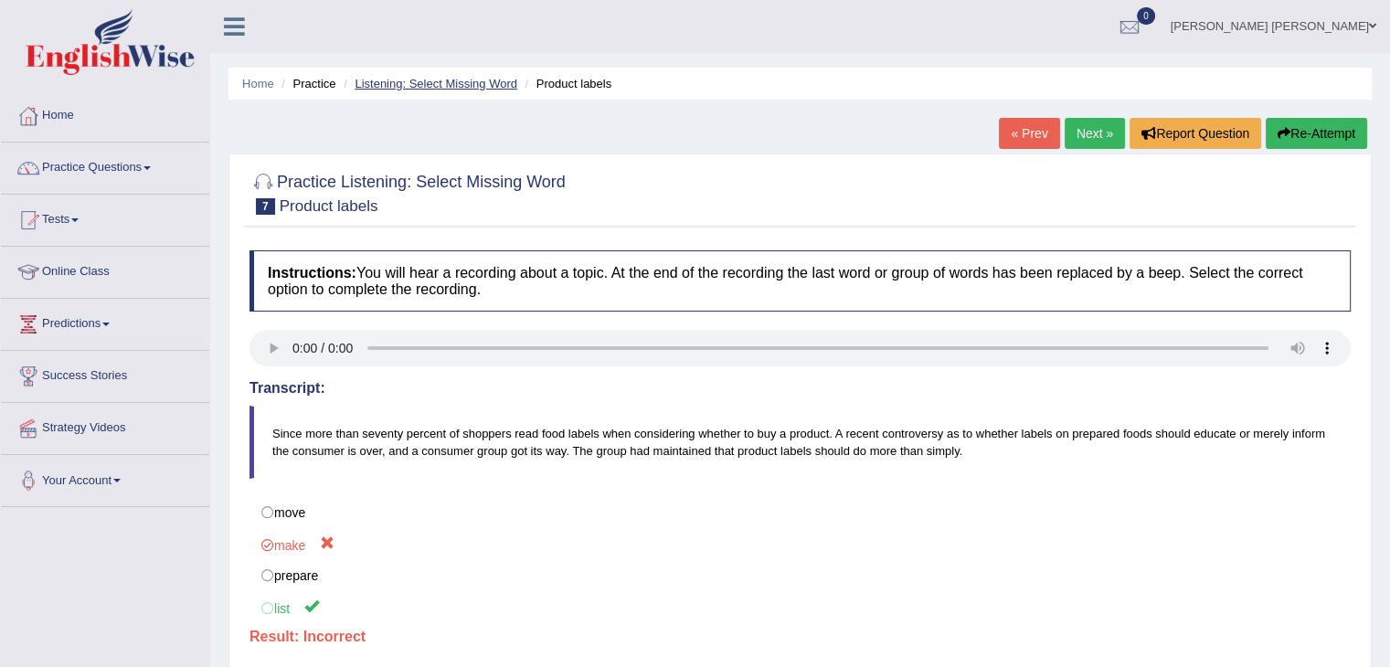
click at [447, 84] on link "Listening: Select Missing Word" at bounding box center [436, 84] width 163 height 14
